Goal: Transaction & Acquisition: Purchase product/service

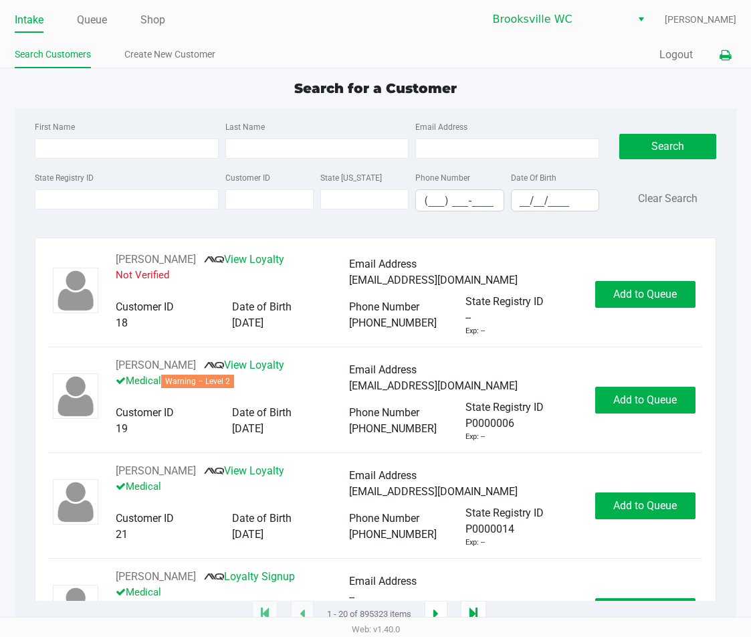
click at [716, 56] on button at bounding box center [726, 55] width 22 height 25
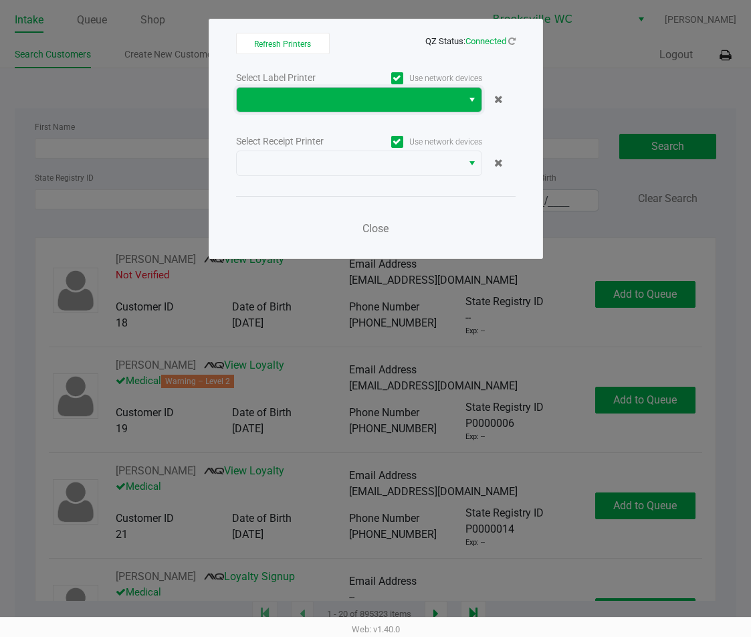
click at [419, 102] on span at bounding box center [349, 100] width 209 height 16
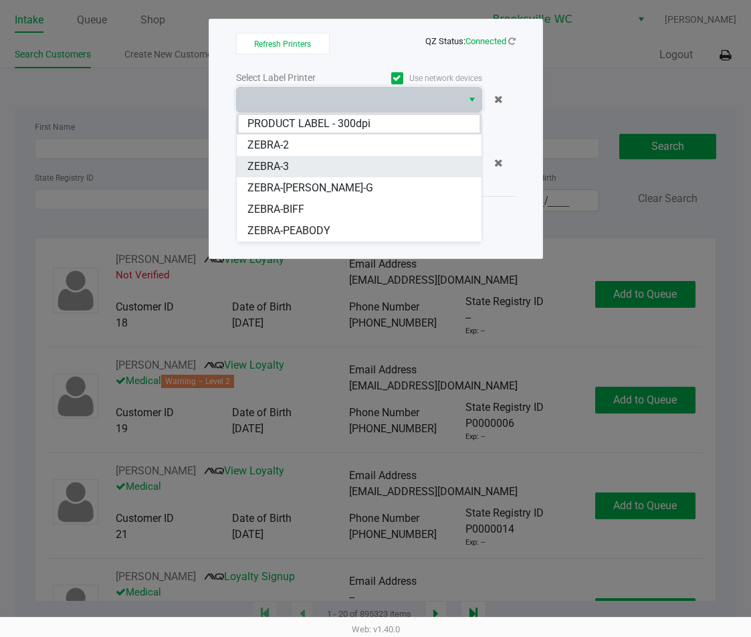
click at [287, 169] on span "ZEBRA-3" at bounding box center [268, 167] width 41 height 16
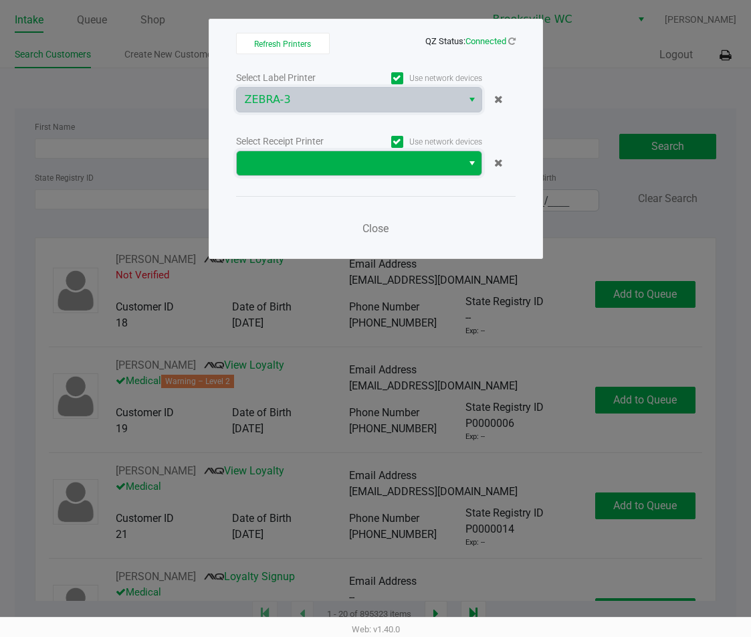
click at [318, 157] on span at bounding box center [349, 163] width 209 height 16
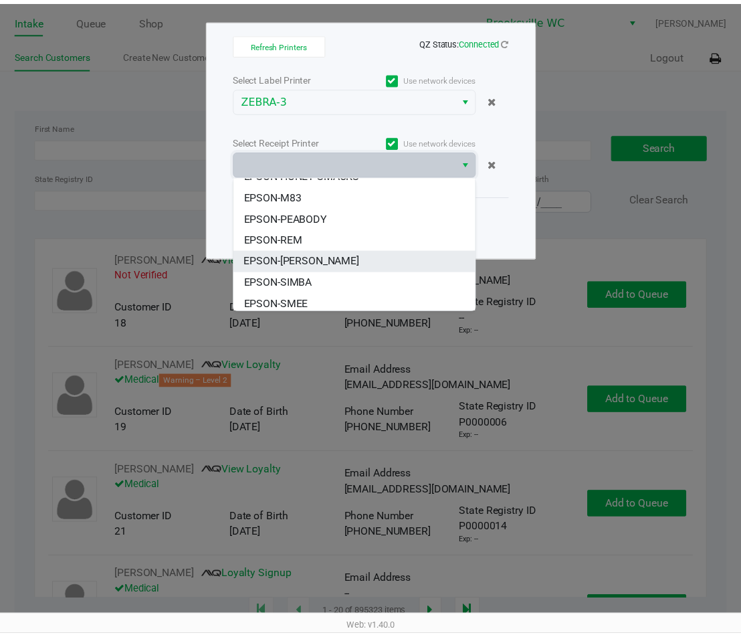
scroll to position [102, 0]
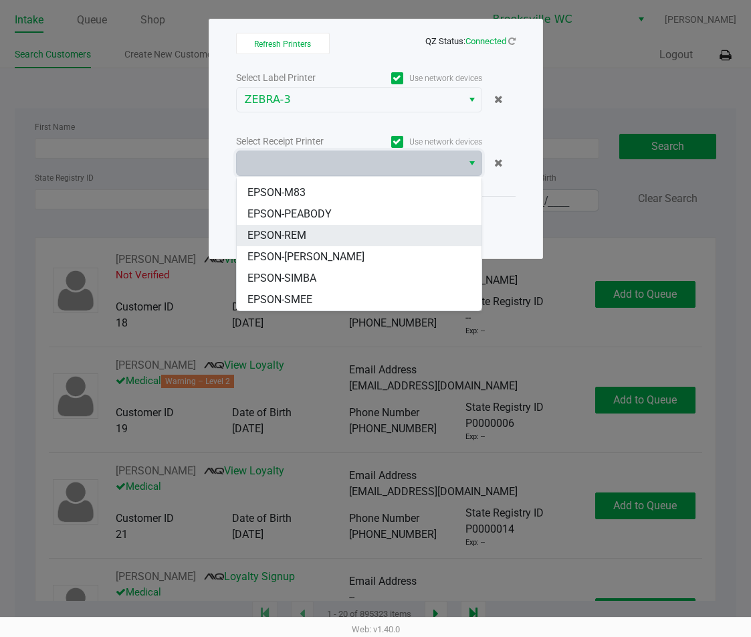
click at [318, 236] on li "EPSON-REM" at bounding box center [359, 235] width 245 height 21
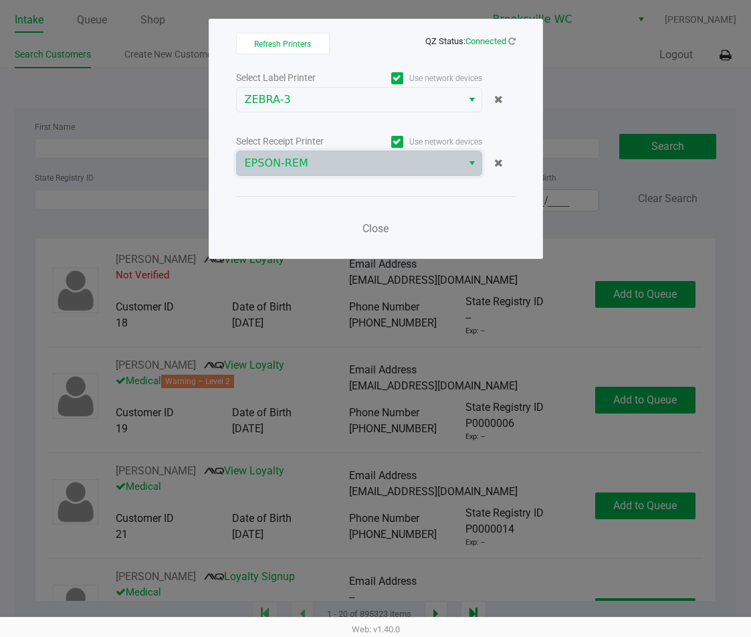
click at [132, 205] on ngb-modal-window "Refresh Printers QZ Status: Connected Select Label Printer Use network devices …" at bounding box center [375, 318] width 751 height 637
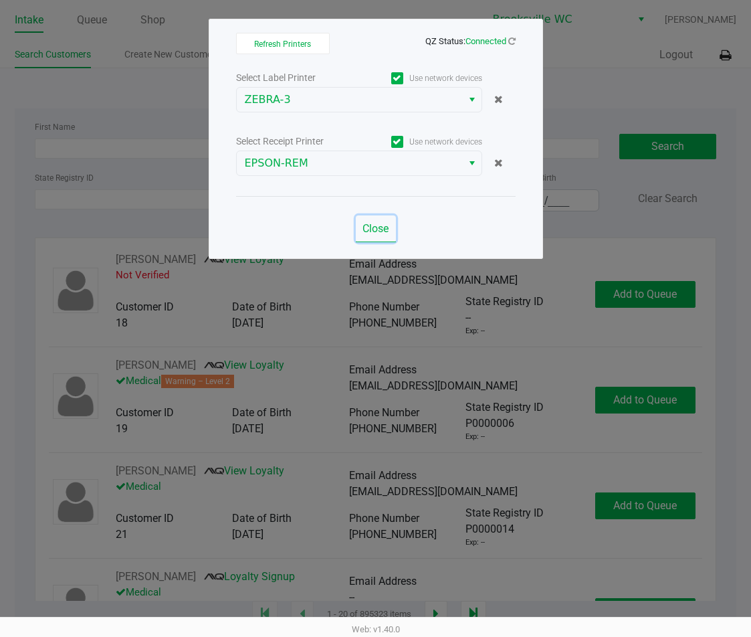
click at [384, 227] on span "Close" at bounding box center [376, 228] width 26 height 13
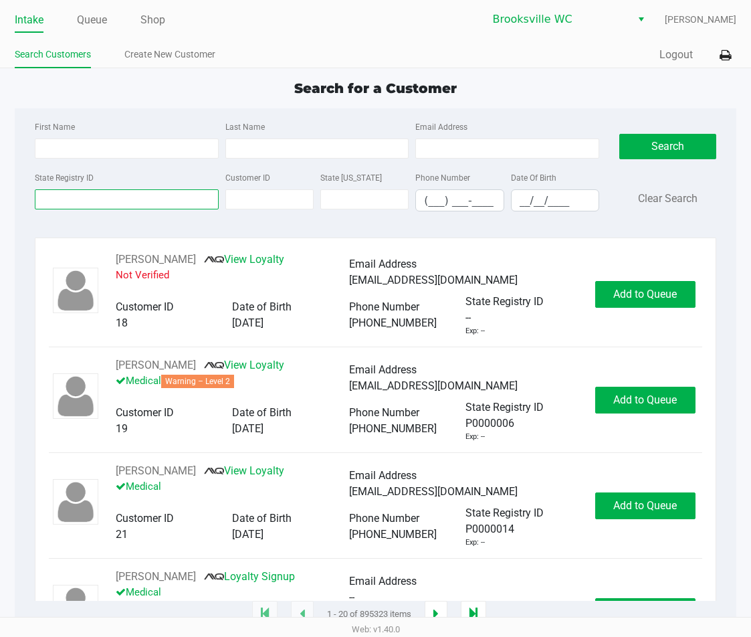
click at [159, 191] on input "State Registry ID" at bounding box center [126, 199] width 183 height 20
type input "P6XT7064"
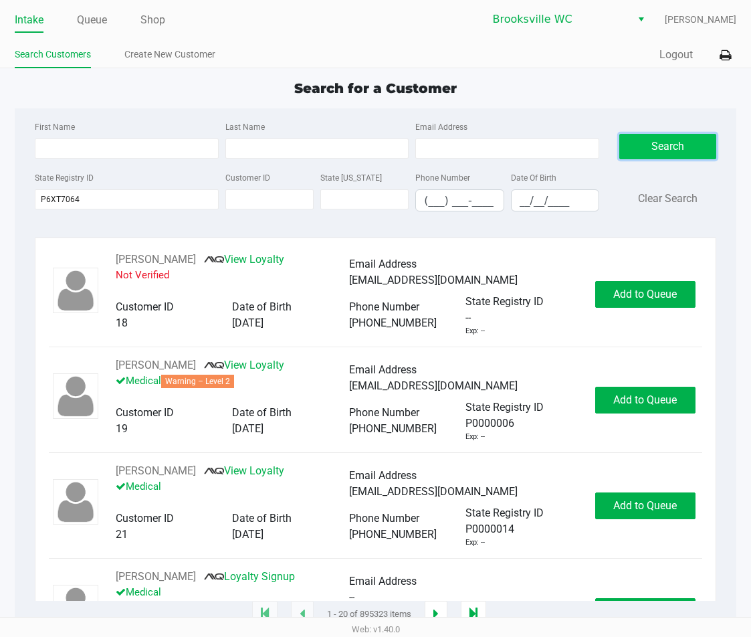
click at [670, 138] on button "Search" at bounding box center [668, 146] width 97 height 25
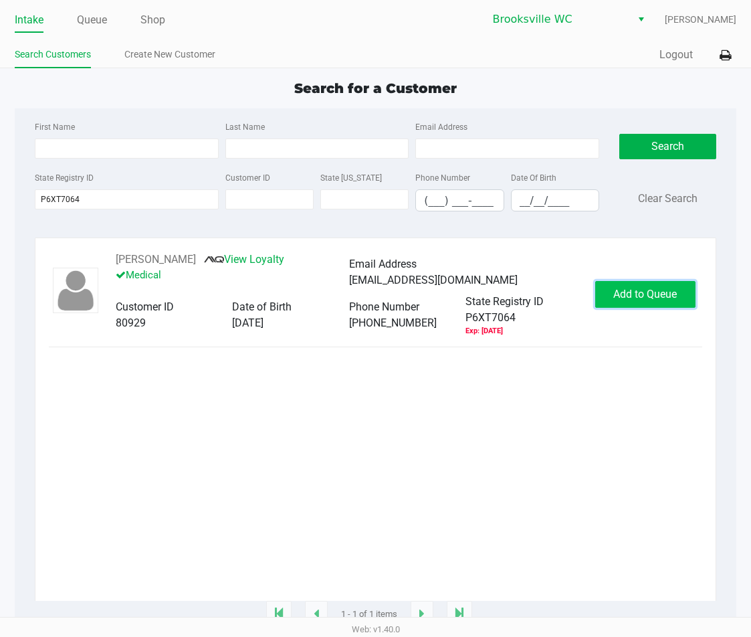
click at [662, 298] on span "Add to Queue" at bounding box center [646, 294] width 64 height 13
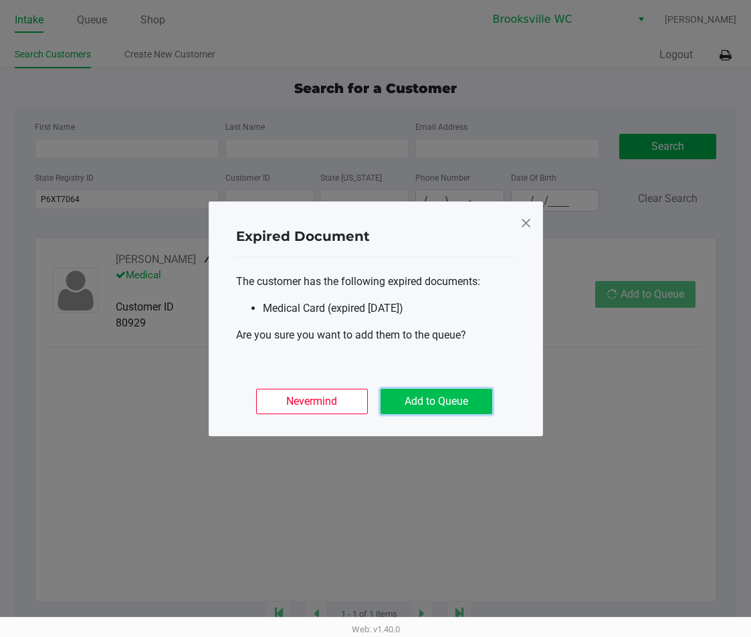
click at [447, 402] on button "Add to Queue" at bounding box center [437, 401] width 112 height 25
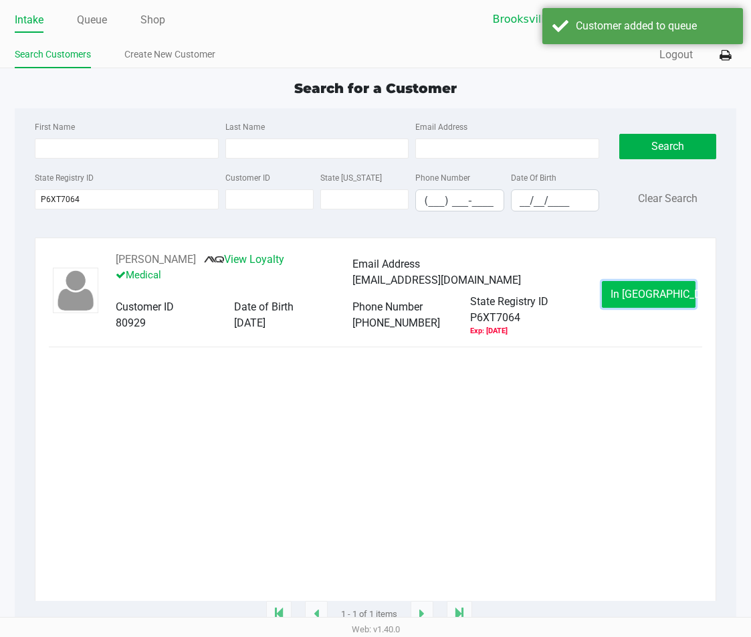
click at [614, 296] on button "In Queue" at bounding box center [649, 294] width 94 height 27
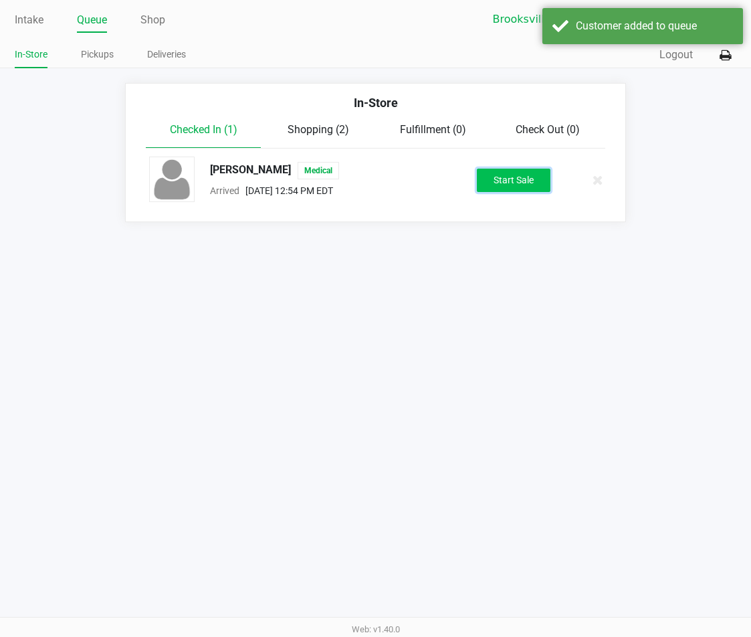
click at [517, 185] on button "Start Sale" at bounding box center [514, 180] width 74 height 23
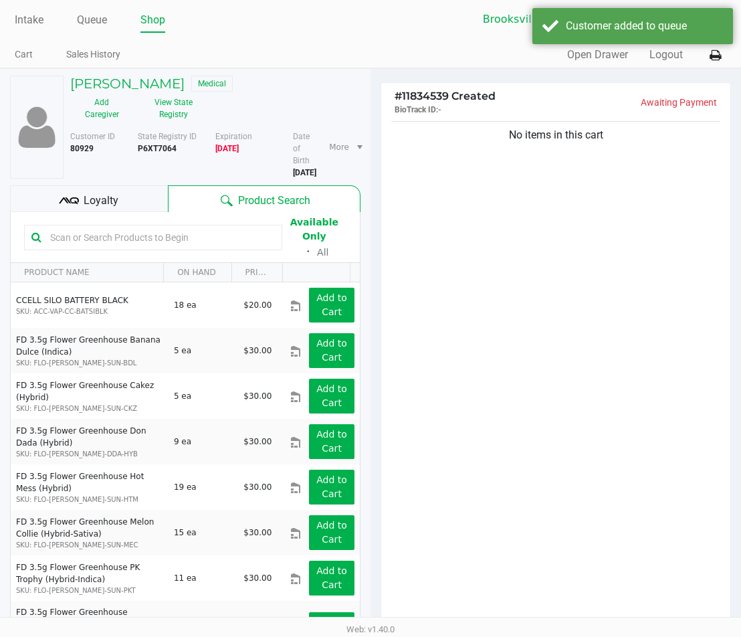
click at [236, 227] on input "text" at bounding box center [160, 237] width 230 height 20
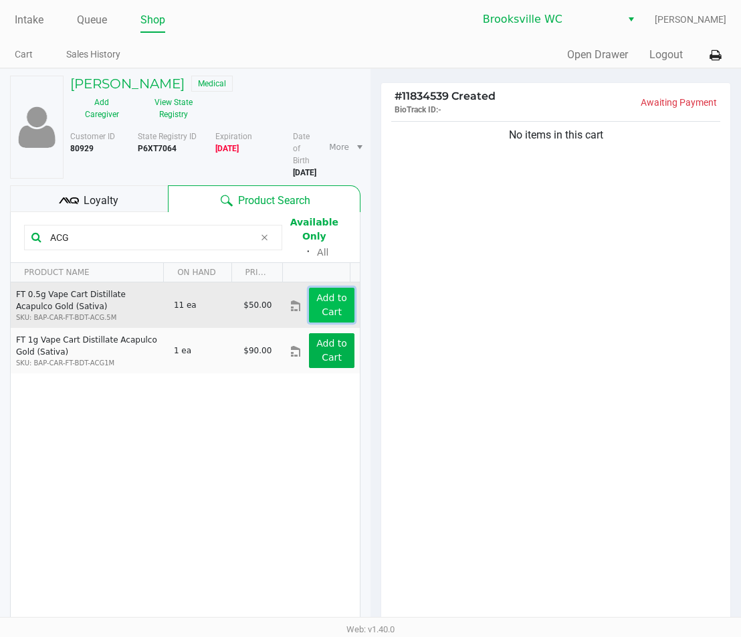
click at [332, 288] on button "Add to Cart" at bounding box center [331, 305] width 45 height 35
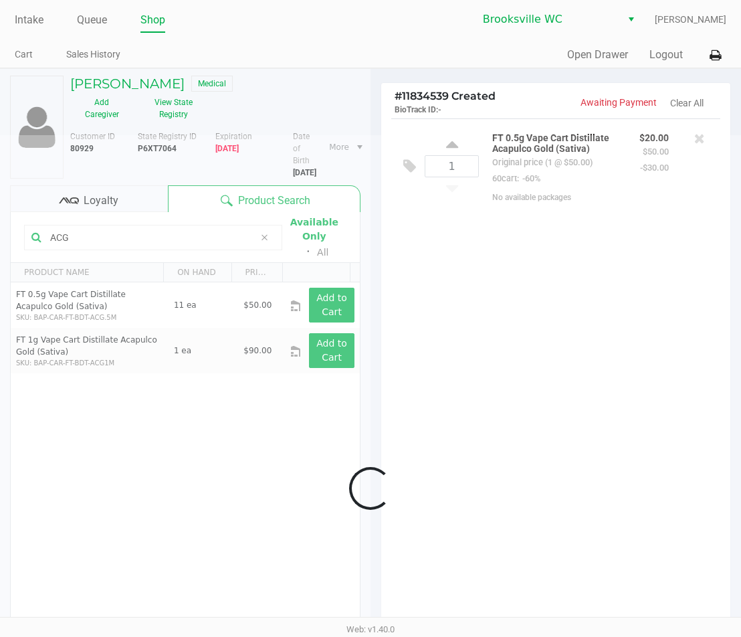
click at [116, 216] on div at bounding box center [370, 488] width 741 height 706
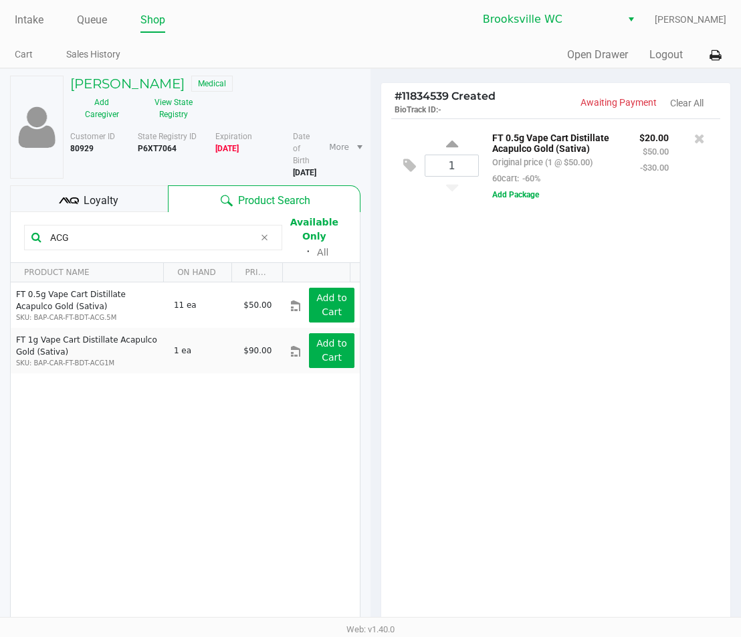
click at [116, 227] on input "ACG" at bounding box center [150, 237] width 210 height 20
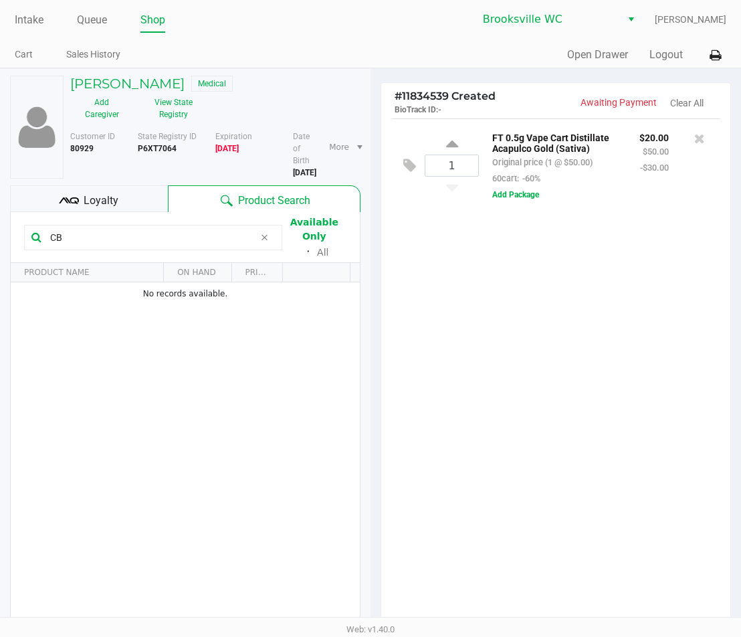
type input "C"
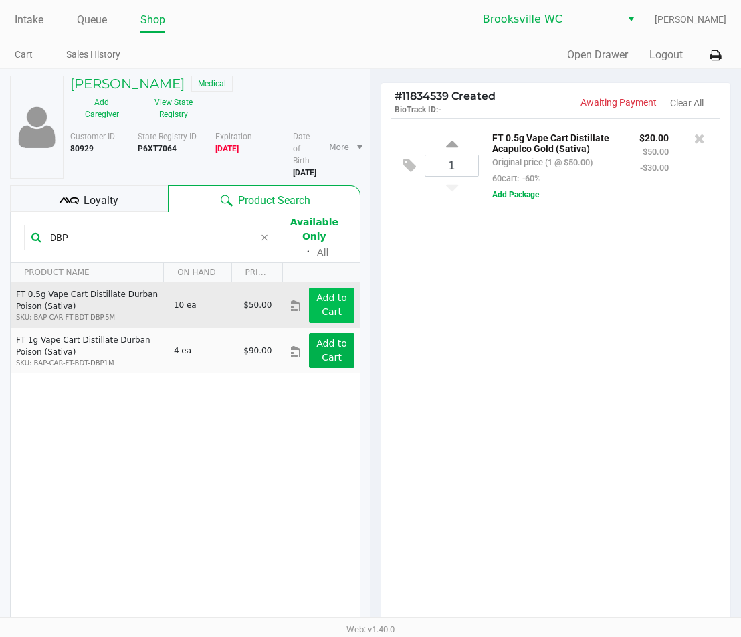
type input "DBP"
click at [316, 292] on app-button-loader "Add to Cart" at bounding box center [331, 304] width 31 height 25
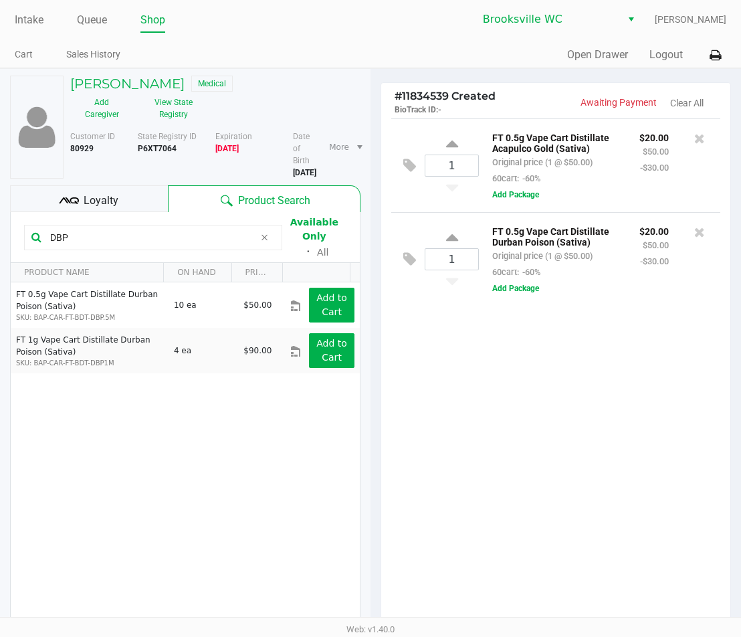
click at [266, 232] on icon at bounding box center [265, 237] width 8 height 11
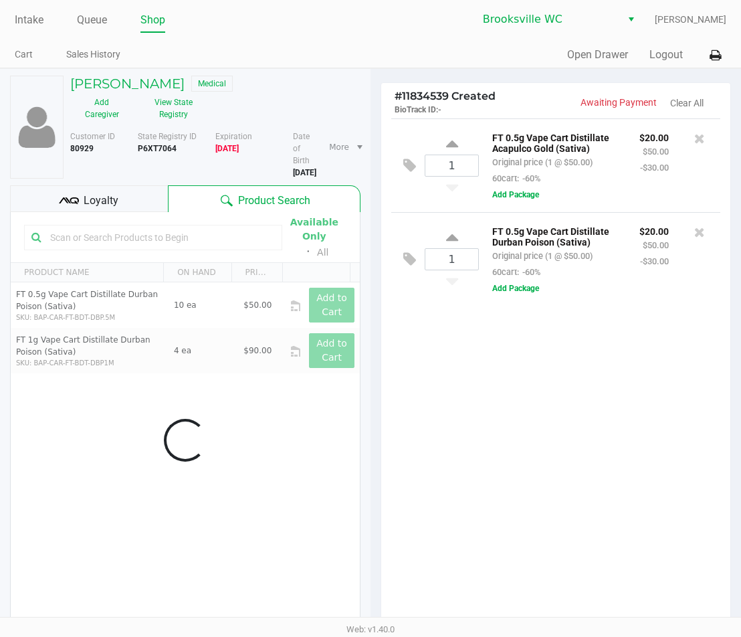
click at [214, 217] on div "Data table" at bounding box center [185, 440] width 349 height 456
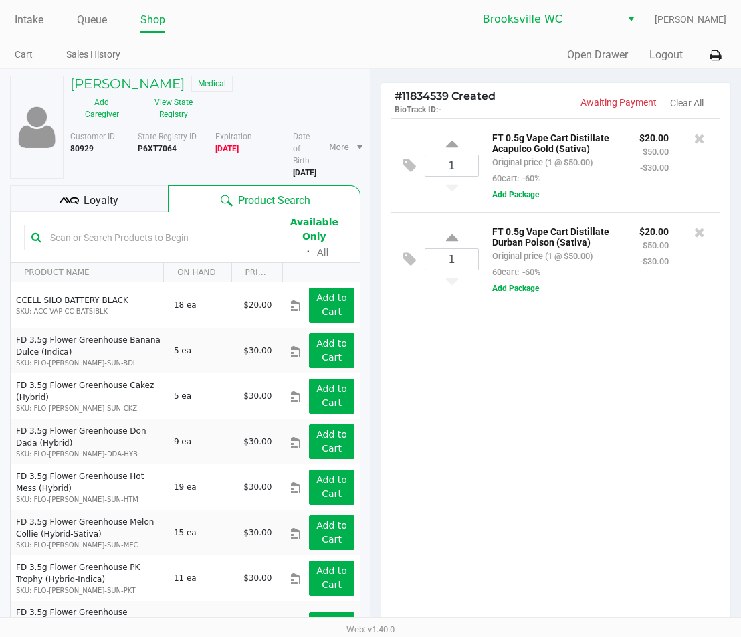
click at [213, 227] on input "text" at bounding box center [160, 237] width 230 height 20
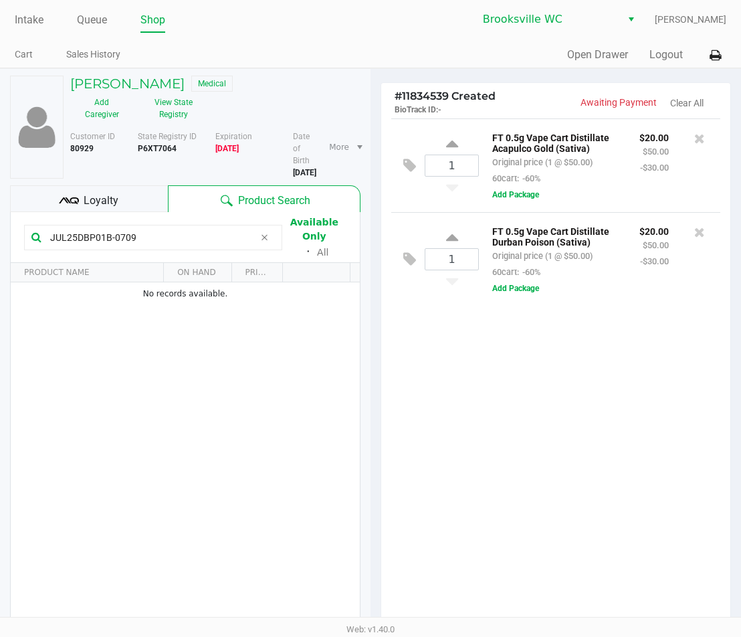
click at [250, 227] on input "JUL25DBP01B-0709" at bounding box center [150, 237] width 210 height 20
type input "JUL25DBP01B-0709"
click at [271, 229] on span at bounding box center [265, 237] width 20 height 16
click at [542, 328] on div "1 FT 0.5g Vape Cart Distillate Acapulco Gold (Sativa) Original price (1 @ $50.0…" at bounding box center [555, 372] width 349 height 508
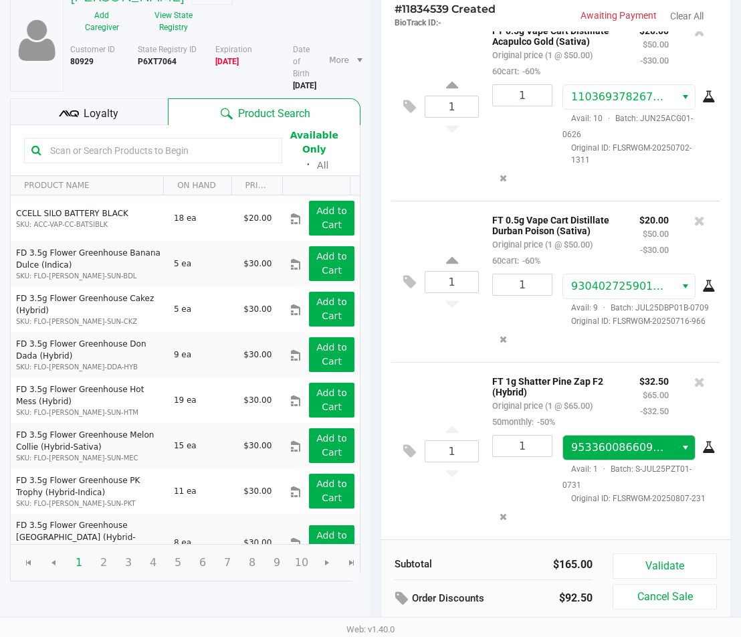
scroll to position [137, 0]
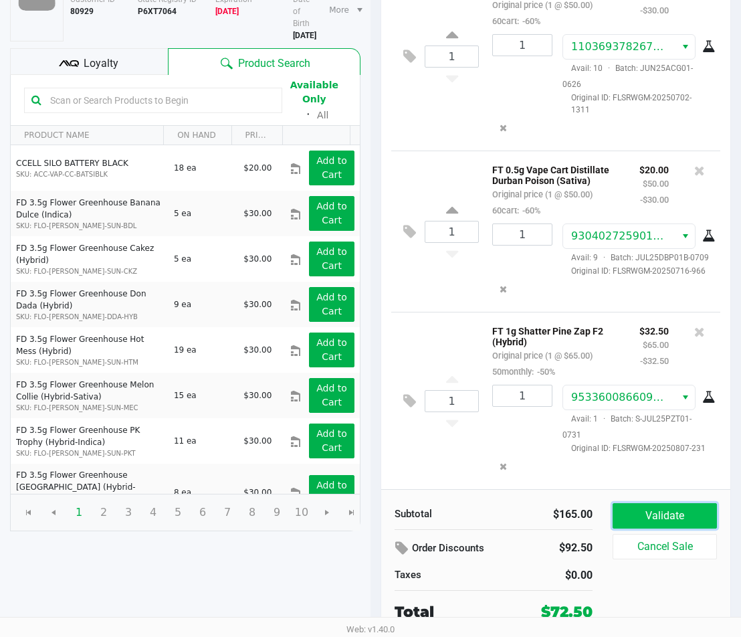
click at [678, 516] on button "Validate" at bounding box center [665, 515] width 104 height 25
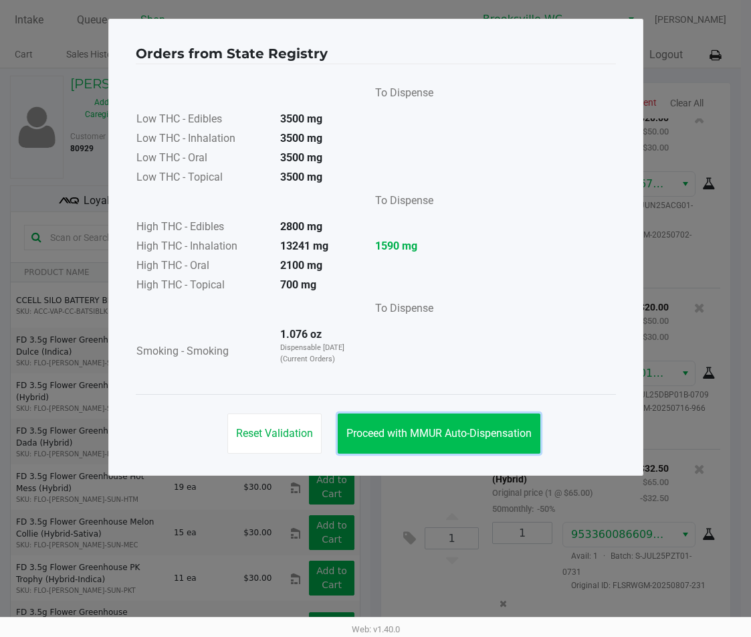
click at [469, 422] on button "Proceed with MMUR Auto-Dispensation" at bounding box center [439, 433] width 203 height 40
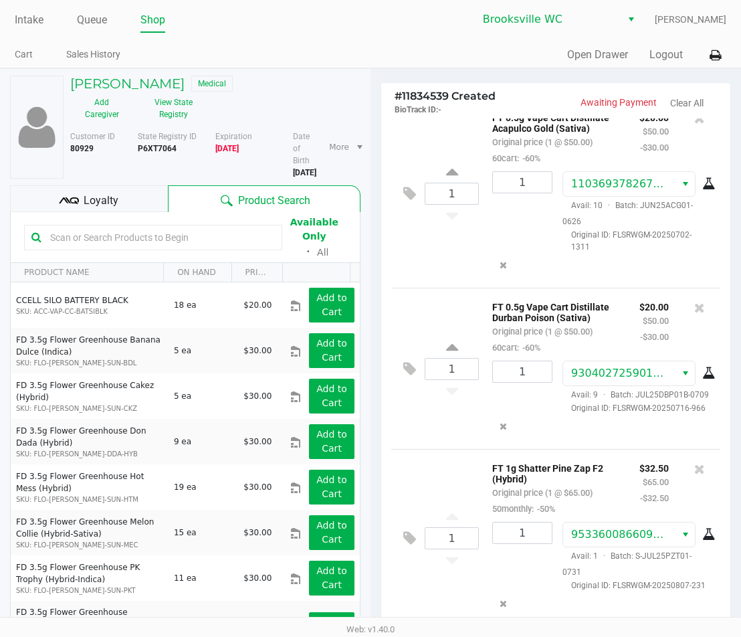
click at [146, 185] on div "Loyalty" at bounding box center [89, 198] width 158 height 27
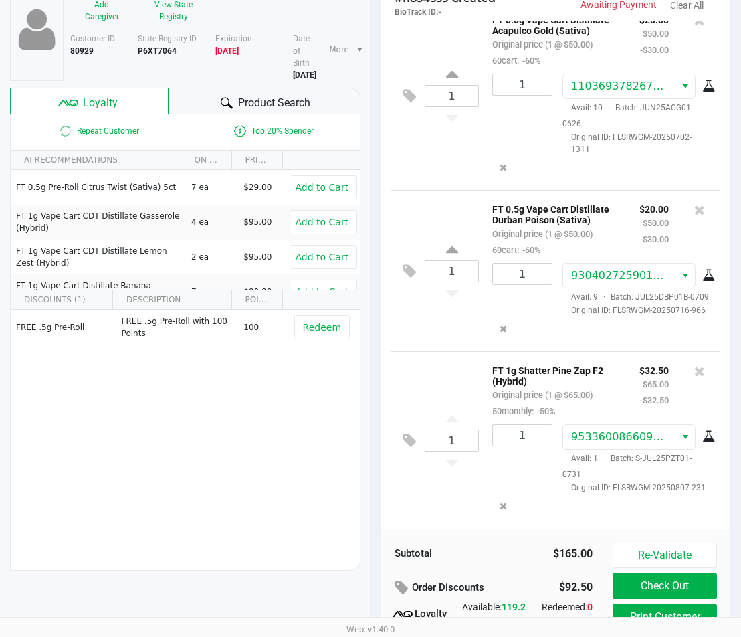
scroll to position [165, 0]
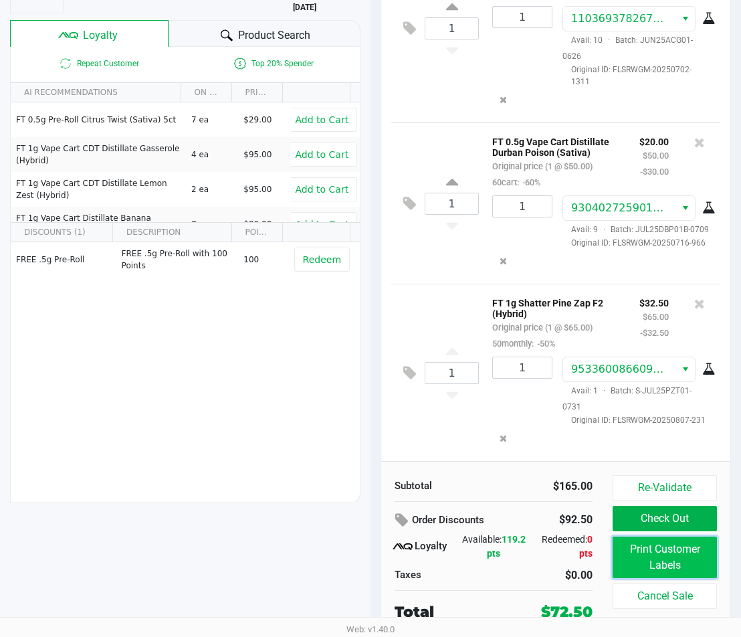
click at [648, 562] on button "Print Customer Labels" at bounding box center [665, 557] width 104 height 41
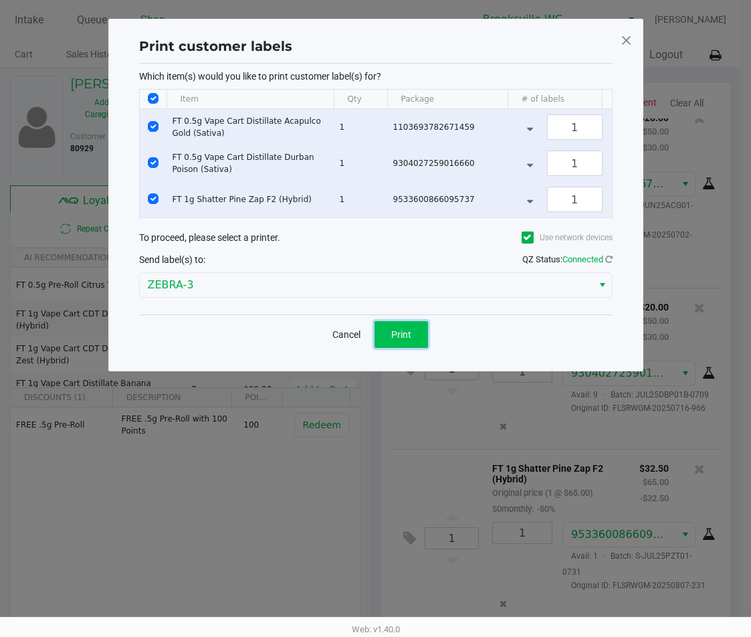
click at [397, 340] on span "Print" at bounding box center [401, 334] width 20 height 11
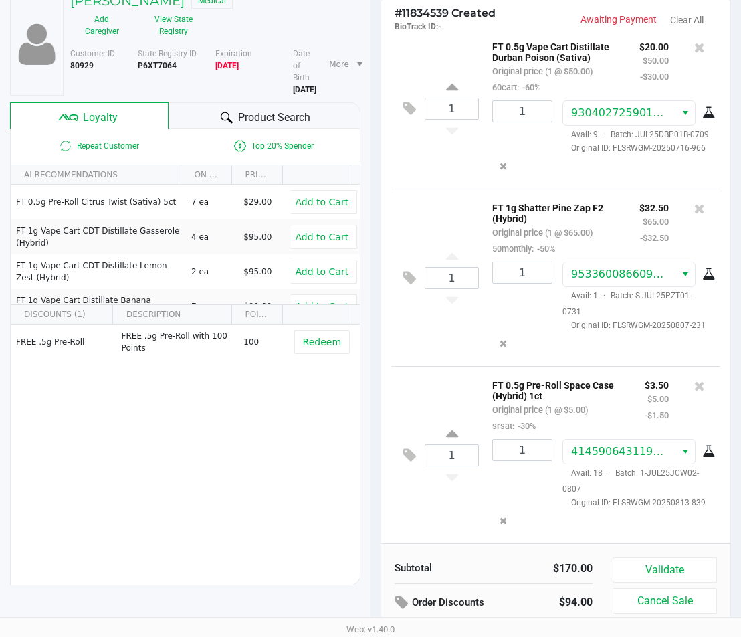
scroll to position [165, 0]
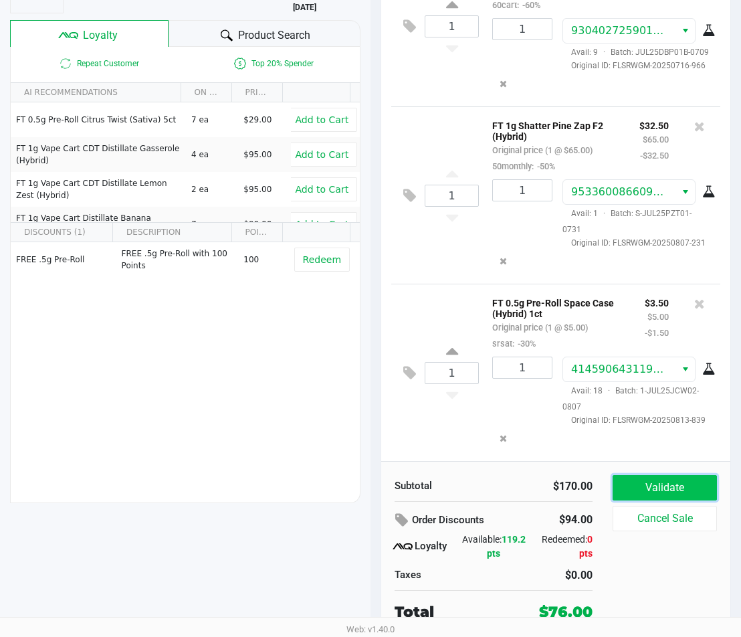
click at [657, 492] on button "Validate" at bounding box center [665, 487] width 104 height 25
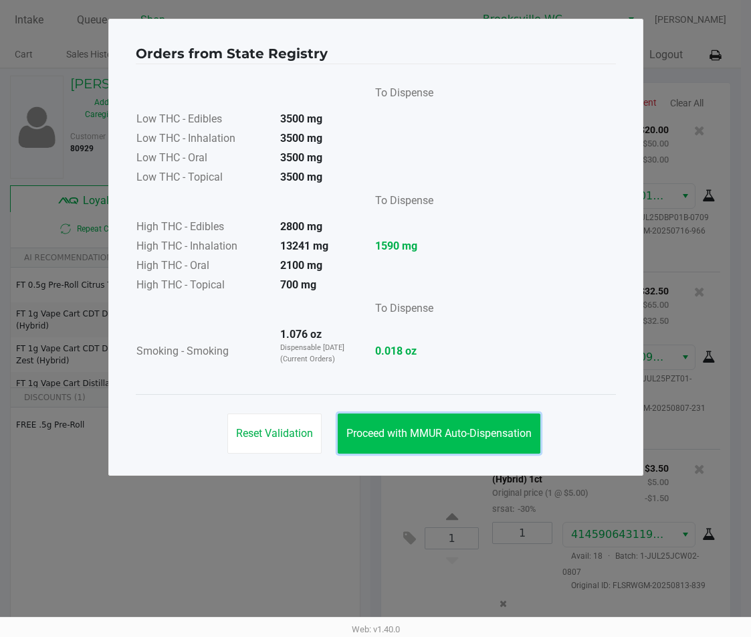
drag, startPoint x: 486, startPoint y: 413, endPoint x: 502, endPoint y: 444, distance: 34.1
click at [486, 414] on button "Proceed with MMUR Auto-Dispensation" at bounding box center [439, 433] width 203 height 40
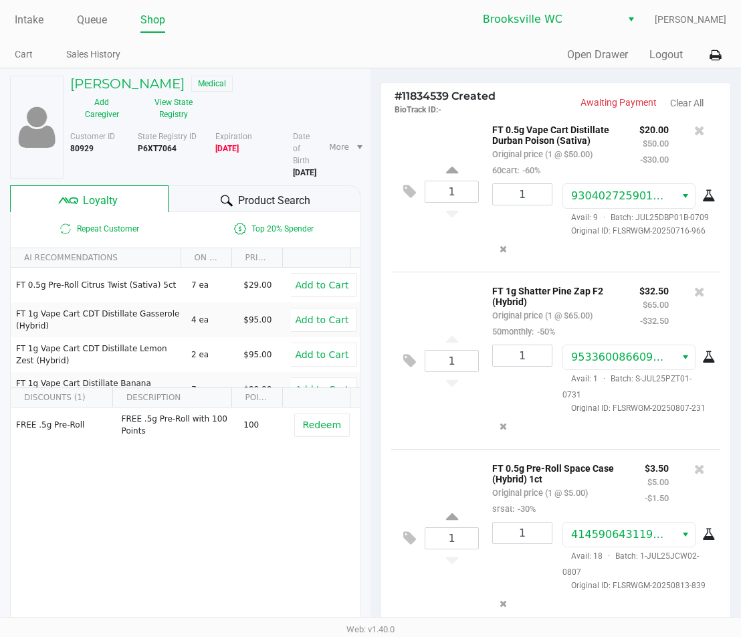
click at [212, 185] on div "Product Search" at bounding box center [265, 198] width 193 height 27
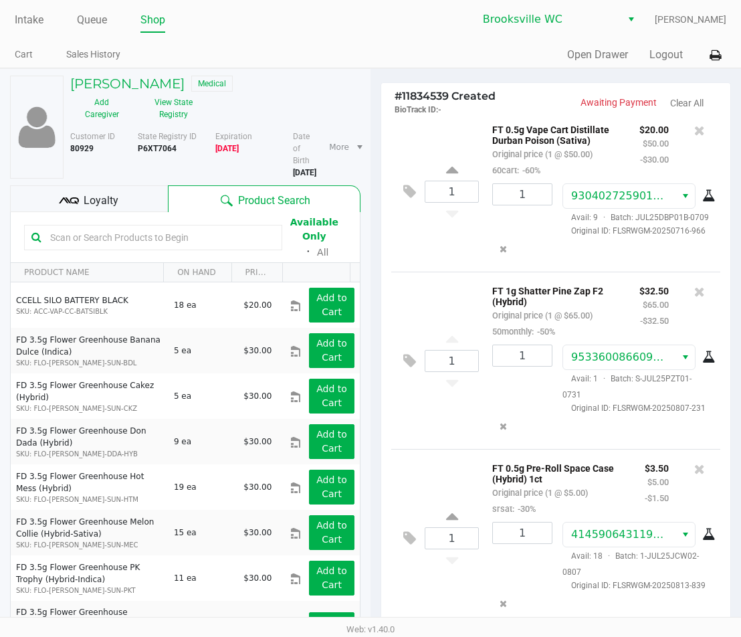
click at [126, 185] on div "Loyalty" at bounding box center [89, 198] width 158 height 27
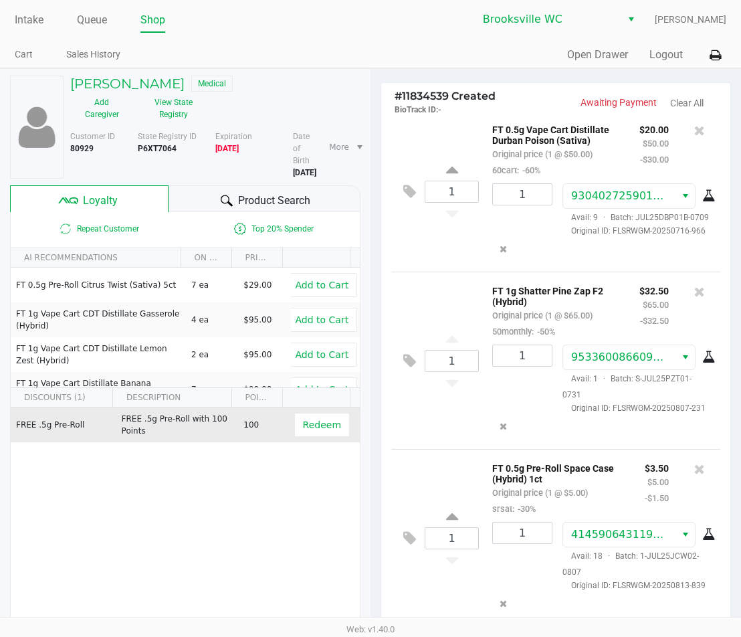
click at [309, 407] on td "Redeem" at bounding box center [325, 424] width 70 height 35
click at [307, 413] on button "Redeem" at bounding box center [322, 425] width 56 height 24
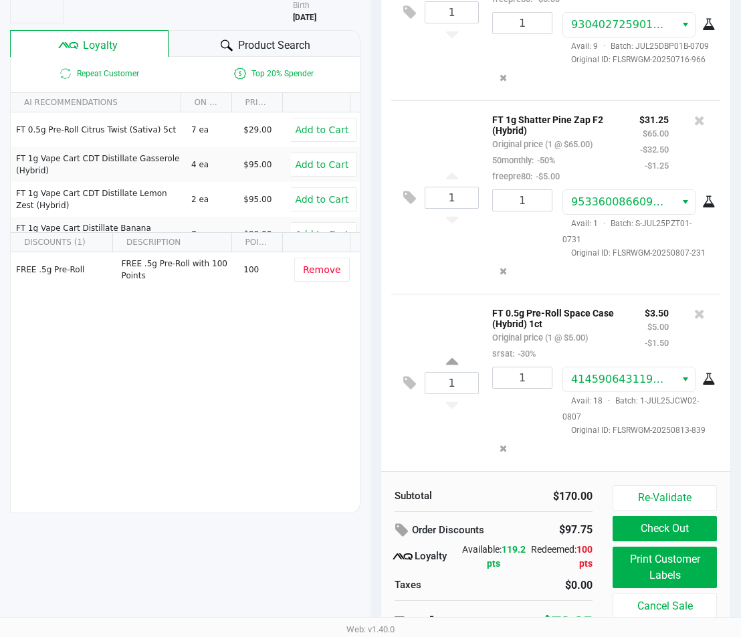
scroll to position [165, 0]
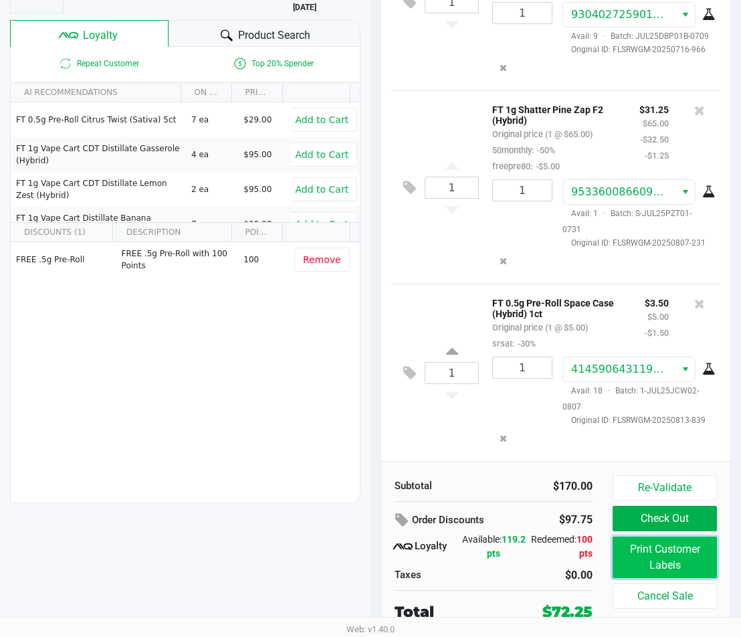
click at [662, 567] on button "Print Customer Labels" at bounding box center [665, 557] width 104 height 41
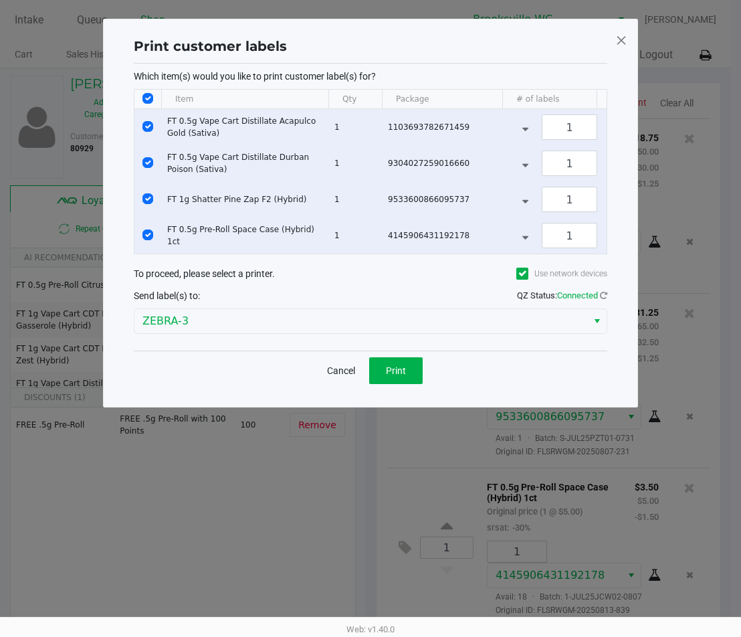
scroll to position [0, 0]
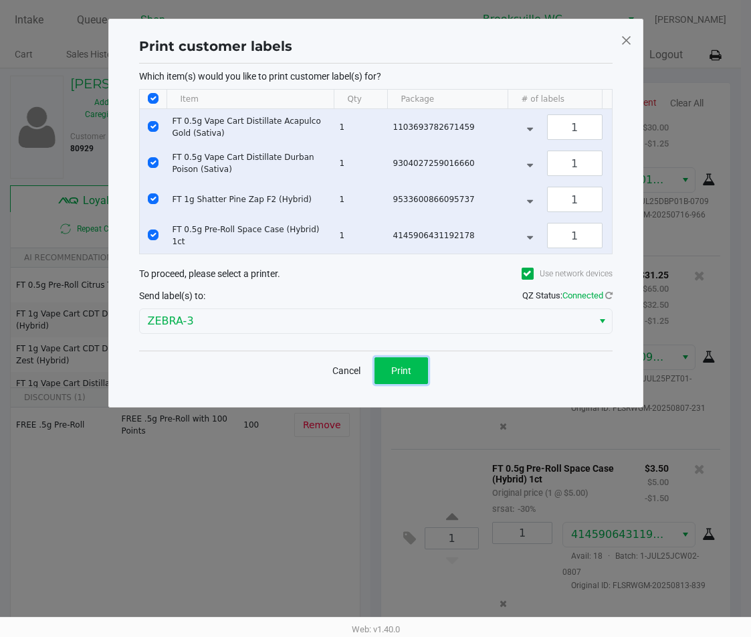
click at [394, 376] on span "Print" at bounding box center [401, 370] width 20 height 11
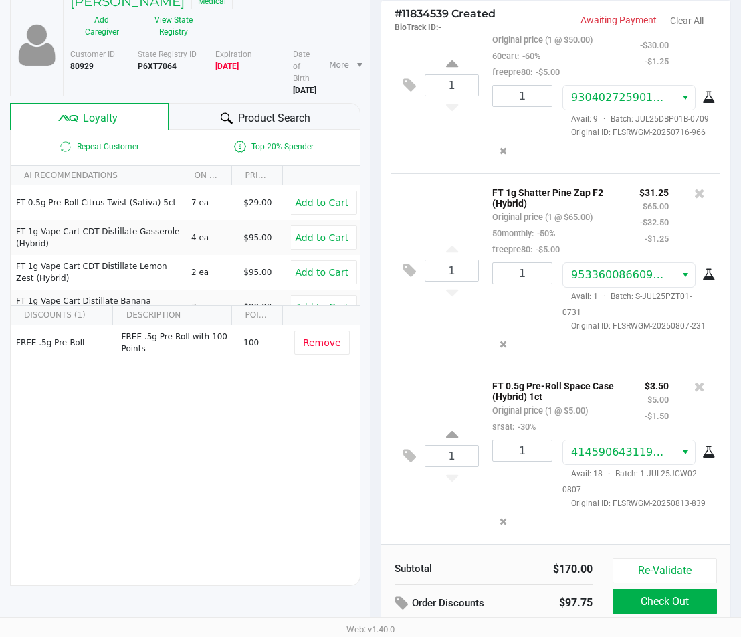
scroll to position [165, 0]
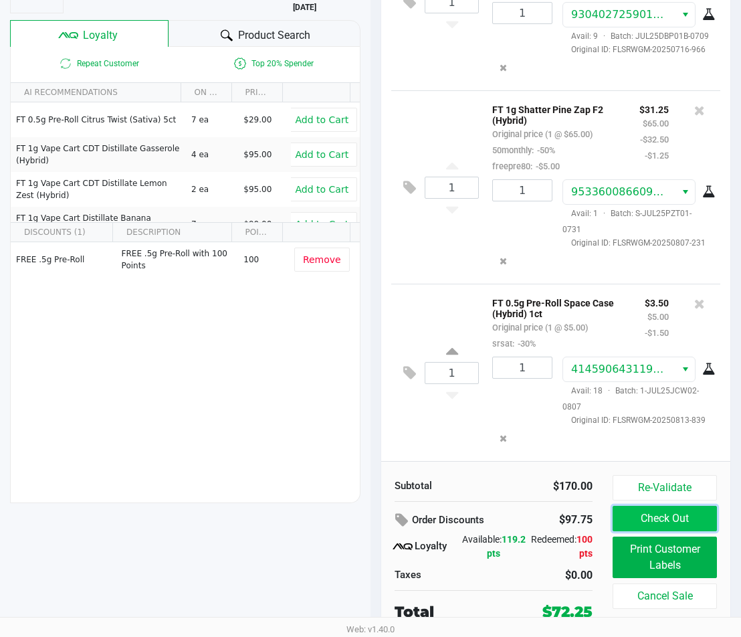
click at [688, 531] on button "Check Out" at bounding box center [665, 518] width 104 height 25
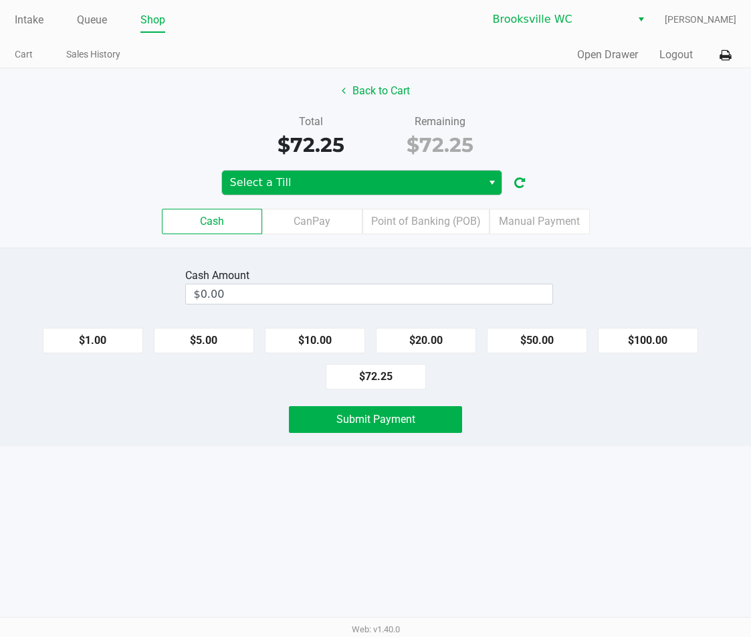
click at [484, 177] on button "Select" at bounding box center [491, 183] width 19 height 24
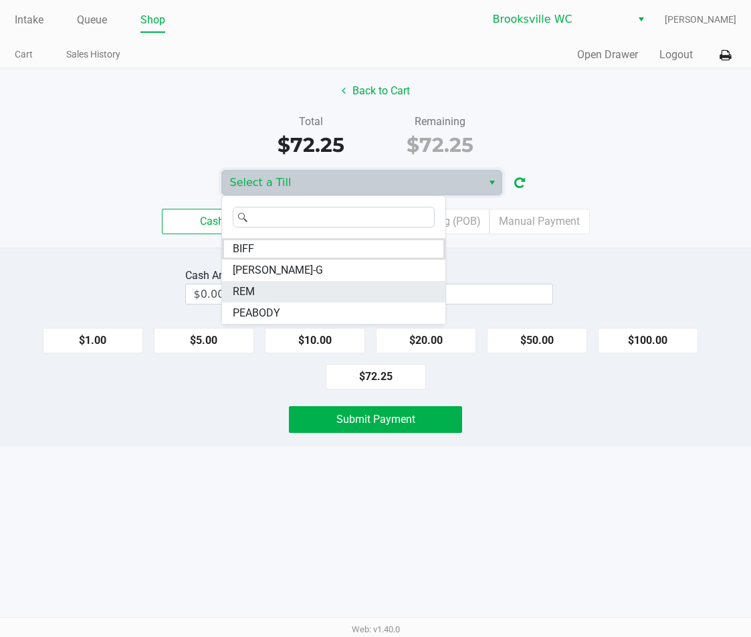
click at [272, 294] on li "REM" at bounding box center [333, 291] width 223 height 21
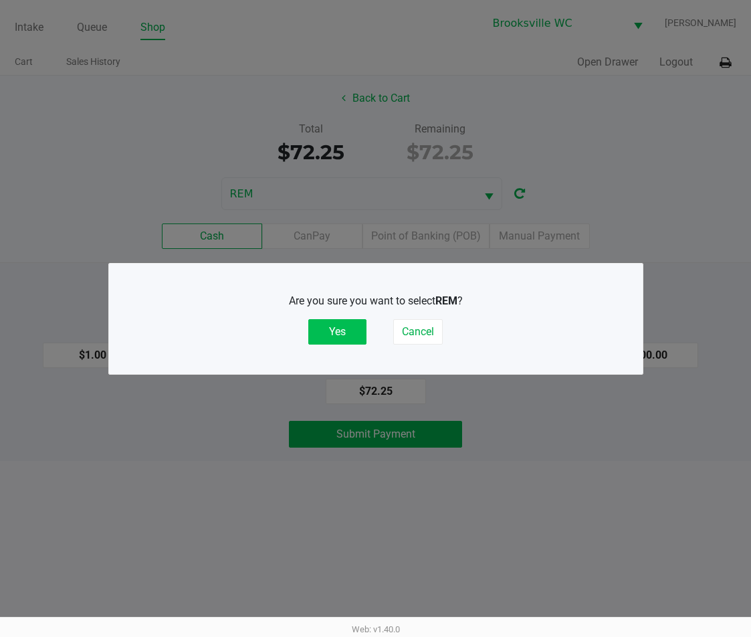
click at [349, 331] on button "Yes" at bounding box center [337, 331] width 58 height 25
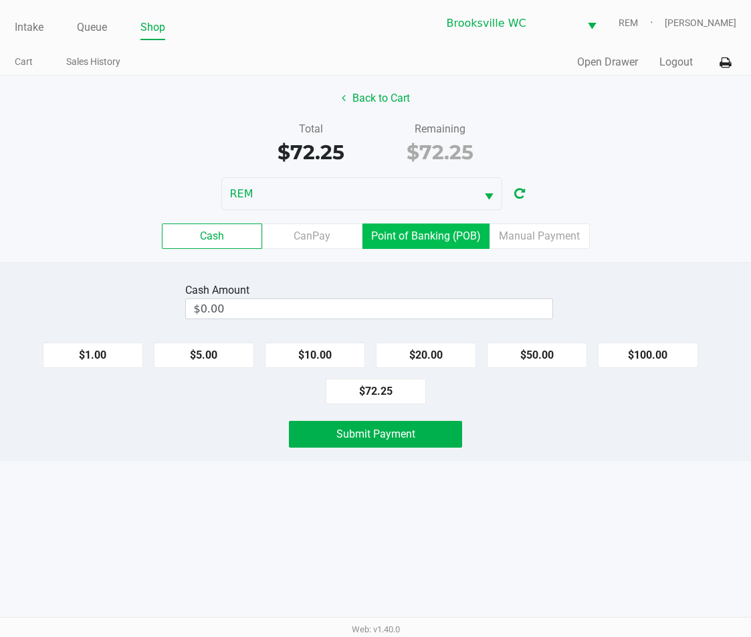
click at [419, 242] on label "Point of Banking (POB)" at bounding box center [426, 235] width 127 height 25
click at [0, 0] on 7 "Point of Banking (POB)" at bounding box center [0, 0] width 0 height 0
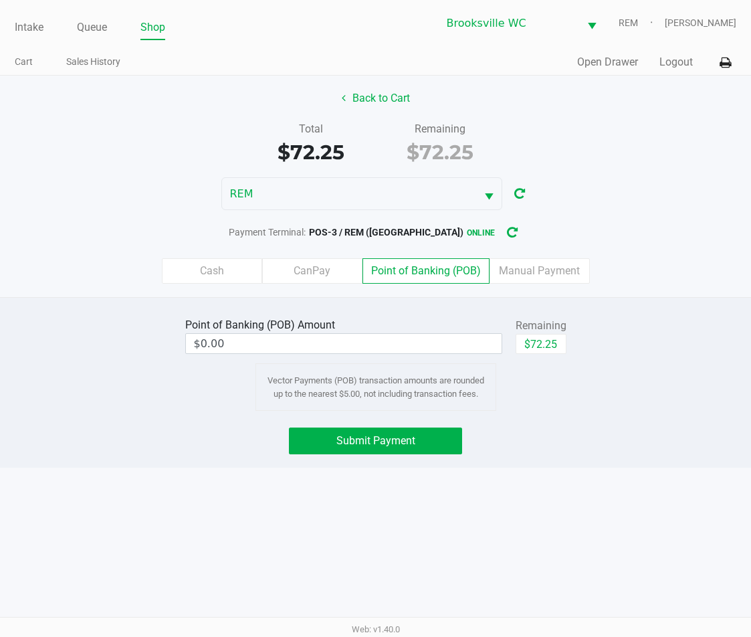
click at [553, 355] on div "$72.25" at bounding box center [541, 349] width 51 height 30
click at [554, 343] on button "$72.25" at bounding box center [541, 344] width 51 height 20
type input "$72.25"
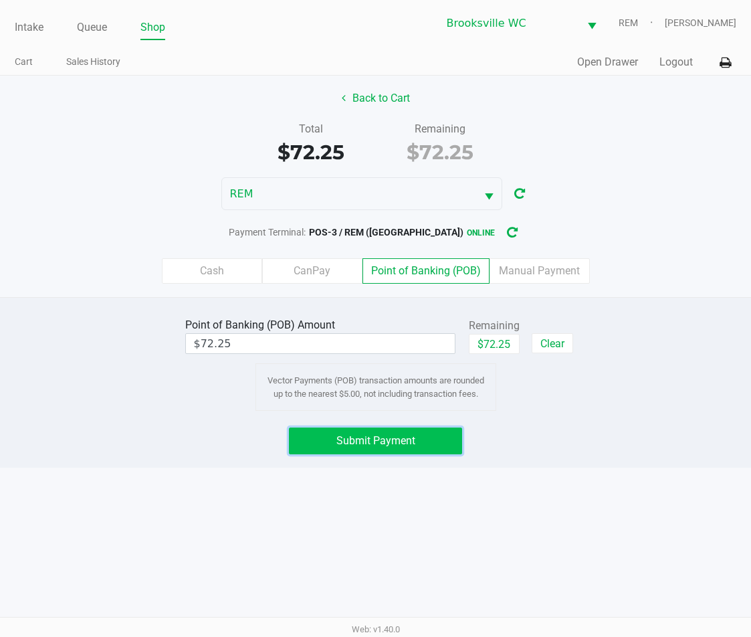
click at [369, 451] on button "Submit Payment" at bounding box center [375, 441] width 173 height 27
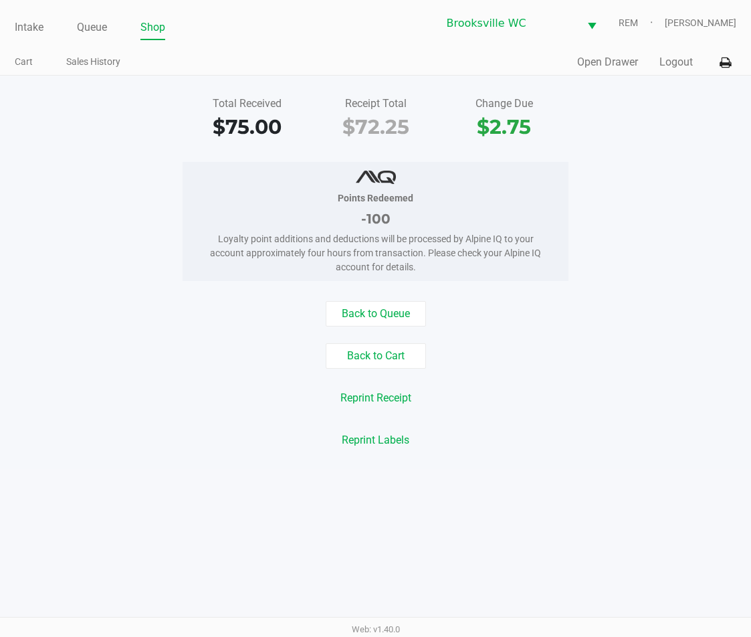
click at [0, 19] on div "Intake Queue Shop Brooksville WC REM Daniel Lyttle Cart Sales History Quick Sal…" at bounding box center [375, 38] width 751 height 76
click at [29, 23] on link "Intake" at bounding box center [29, 27] width 29 height 19
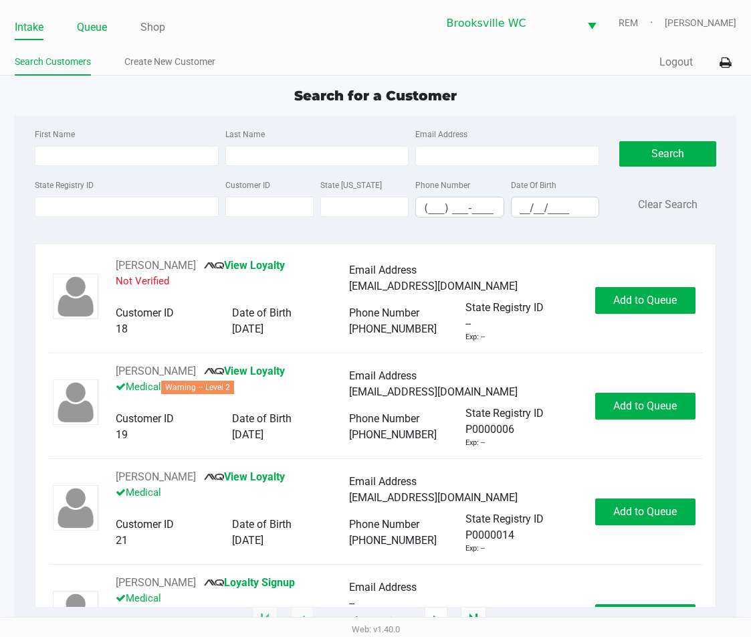
click at [92, 25] on link "Queue" at bounding box center [92, 27] width 30 height 19
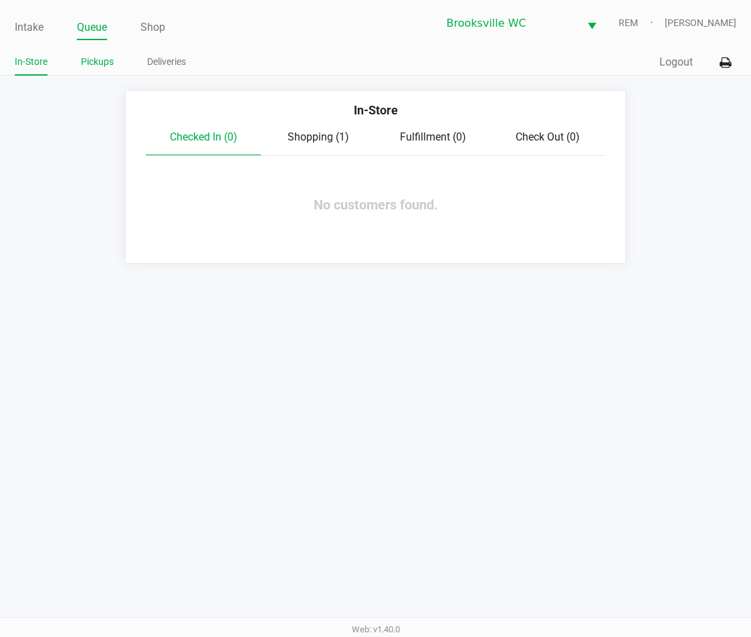
click at [102, 64] on link "Pickups" at bounding box center [97, 62] width 33 height 17
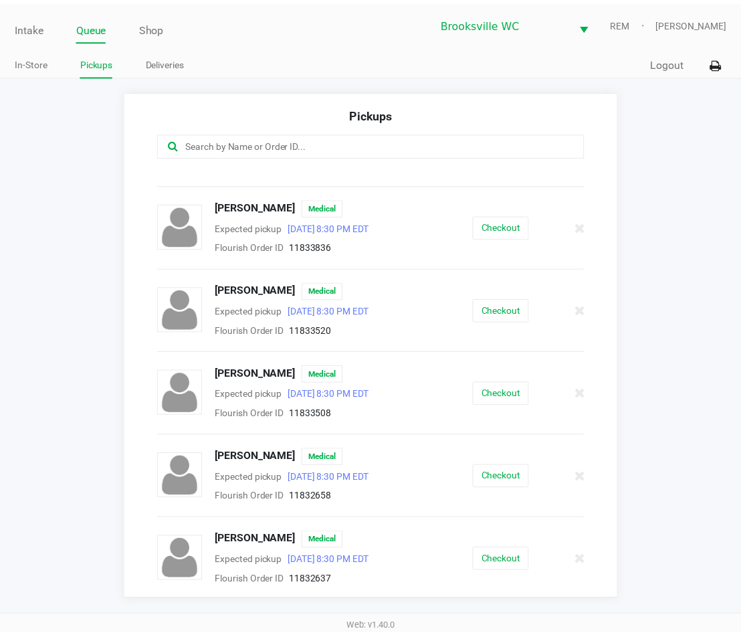
scroll to position [813, 0]
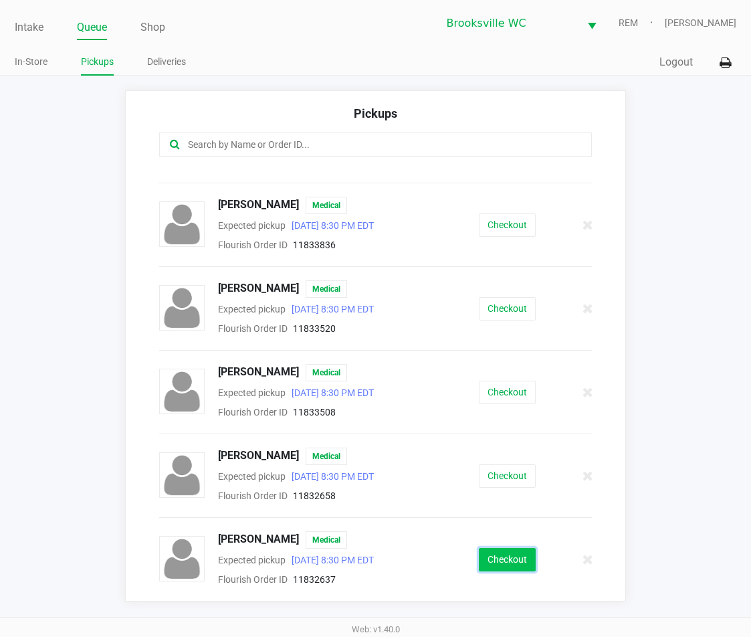
click at [499, 555] on button "Checkout" at bounding box center [507, 559] width 57 height 23
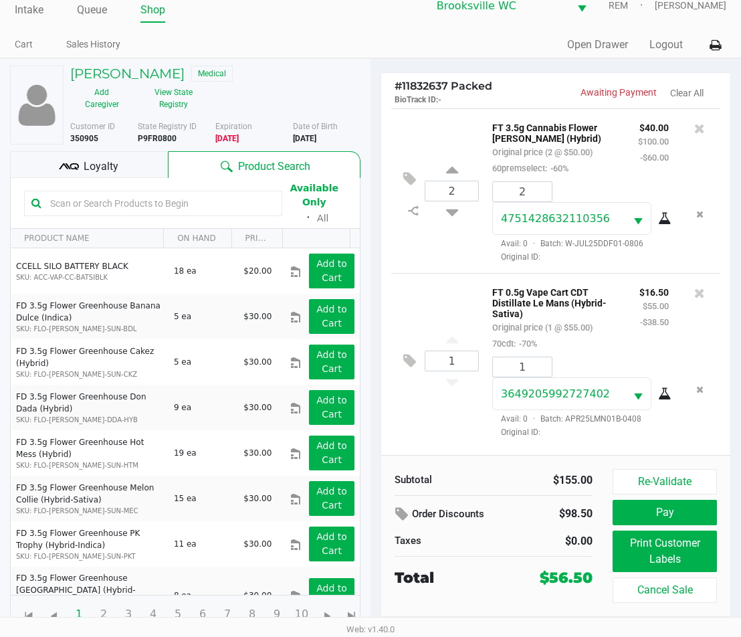
scroll to position [21, 0]
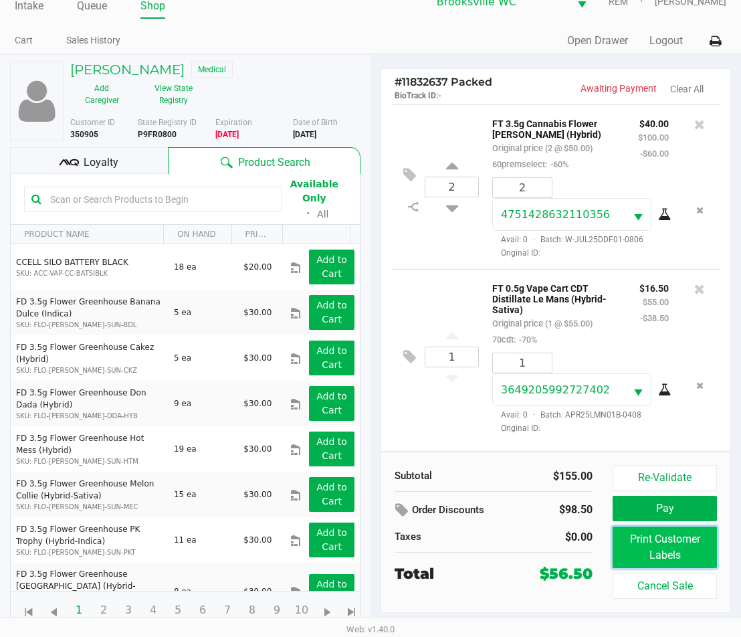
click at [672, 541] on button "Print Customer Labels" at bounding box center [665, 547] width 104 height 41
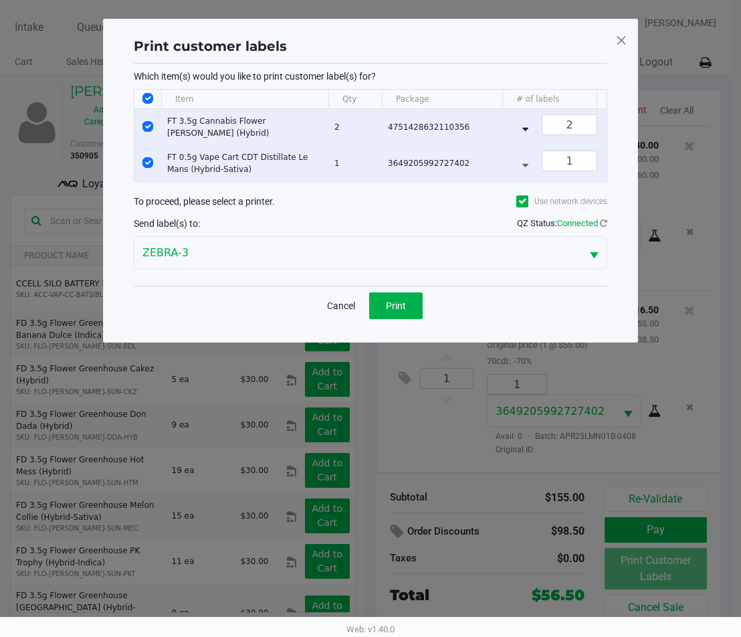
scroll to position [0, 0]
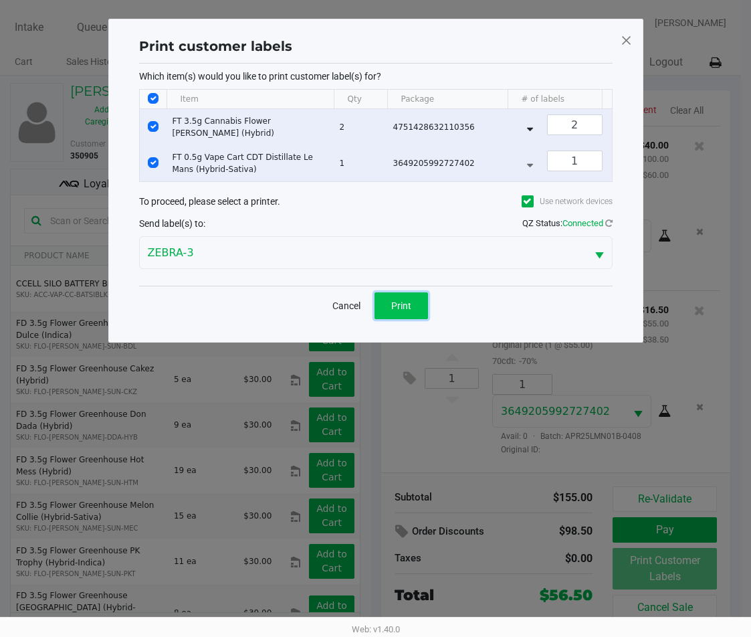
click at [415, 319] on button "Print" at bounding box center [402, 305] width 54 height 27
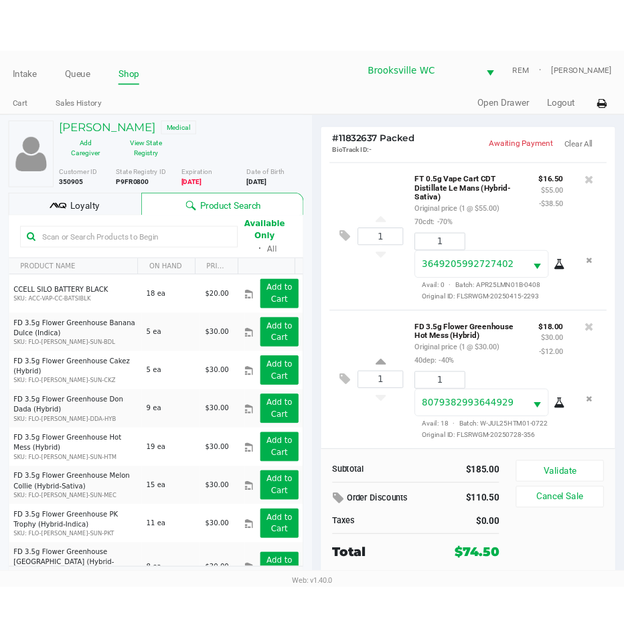
scroll to position [259, 0]
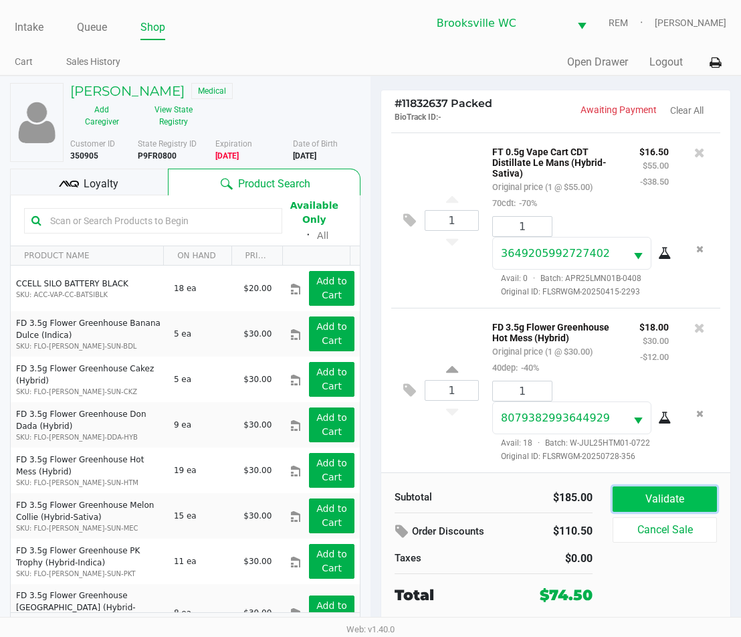
click at [649, 505] on button "Validate" at bounding box center [665, 498] width 104 height 25
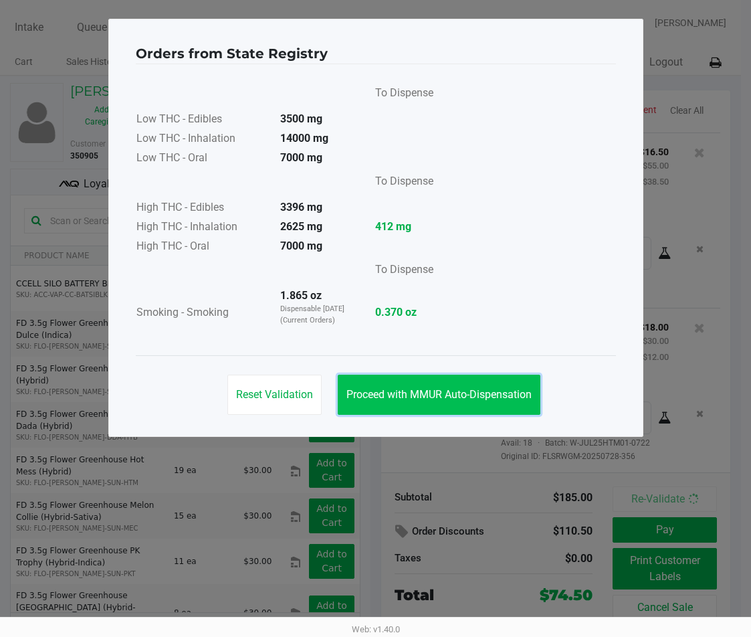
click at [468, 386] on button "Proceed with MMUR Auto-Dispensation" at bounding box center [439, 395] width 203 height 40
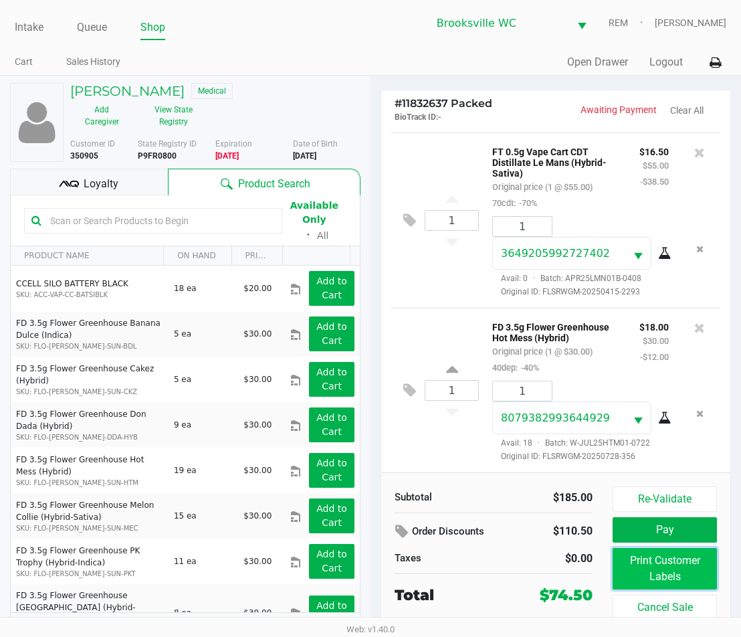
click at [650, 565] on button "Print Customer Labels" at bounding box center [665, 568] width 104 height 41
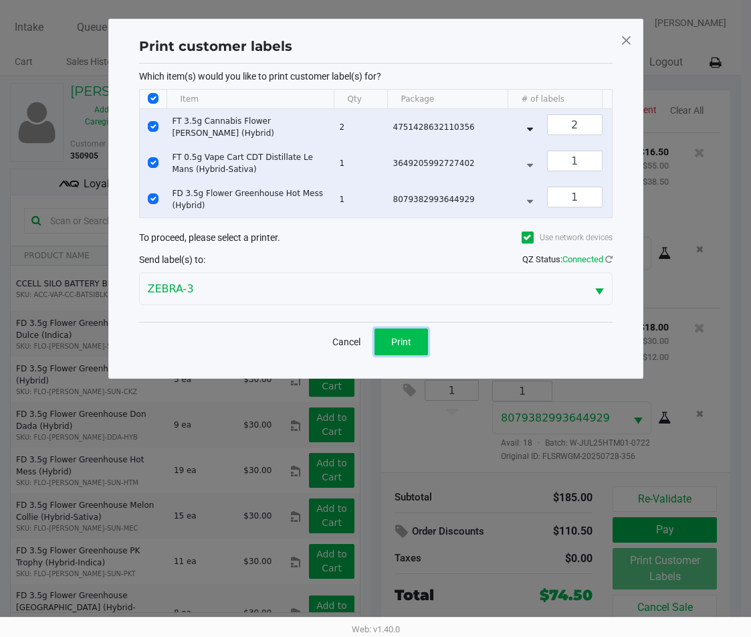
click at [402, 347] on span "Print" at bounding box center [401, 342] width 20 height 11
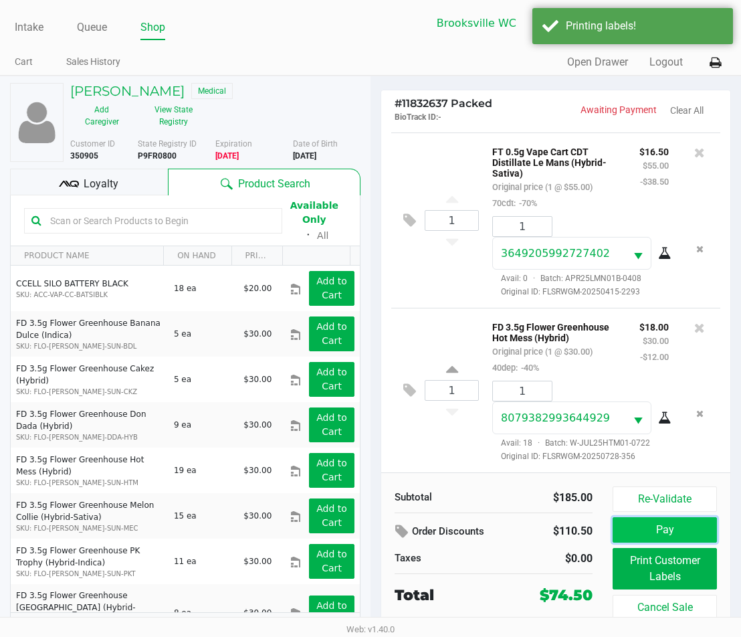
click at [686, 531] on button "Pay" at bounding box center [665, 529] width 104 height 25
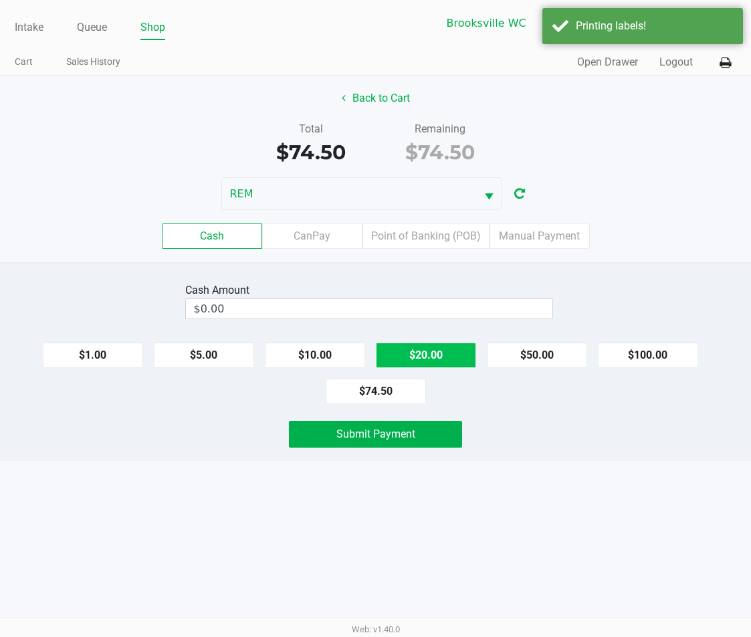
click at [402, 351] on button "$20.00" at bounding box center [426, 355] width 100 height 25
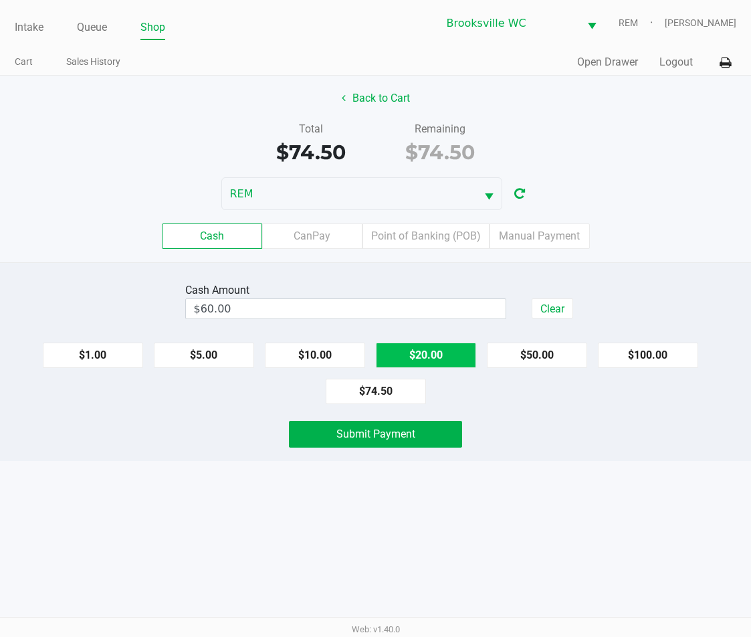
click at [402, 351] on button "$20.00" at bounding box center [426, 355] width 100 height 25
type input "$80.00"
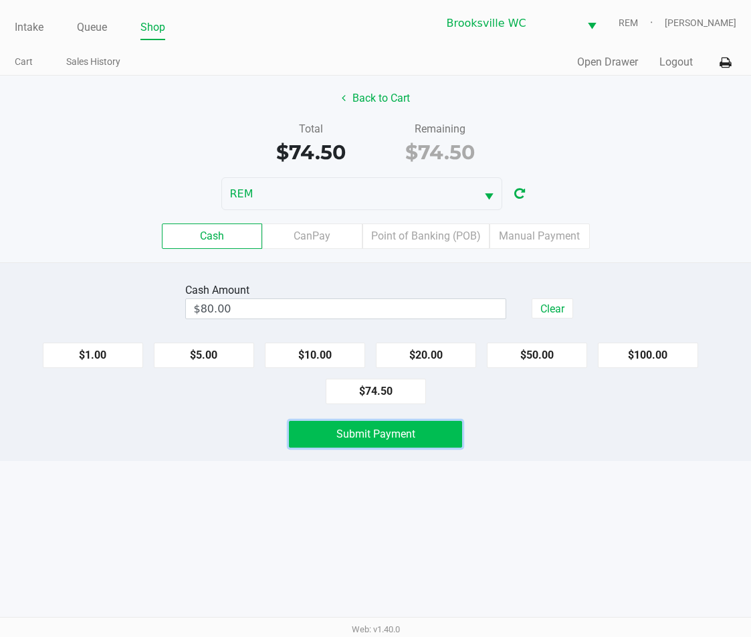
click at [436, 431] on button "Submit Payment" at bounding box center [375, 434] width 173 height 27
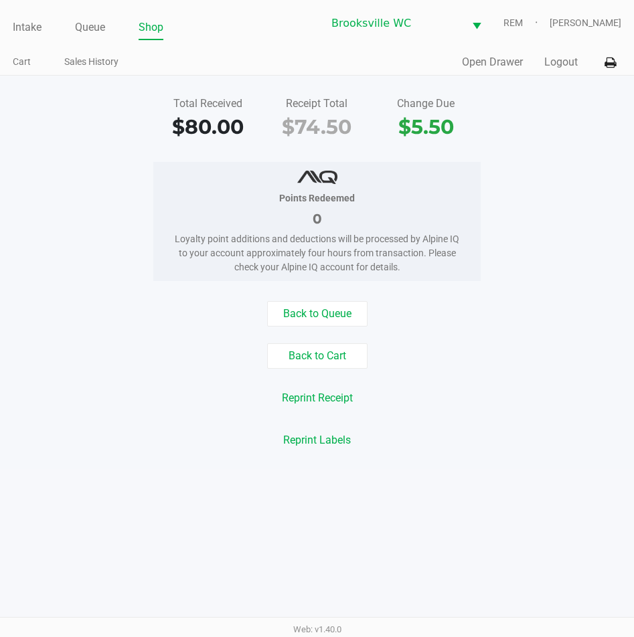
click at [489, 143] on div "Total Received $80.00 Receipt Total $74.50 Change Due $5.50 Points Redeemed 0 L…" at bounding box center [317, 272] width 634 height 393
click at [35, 25] on link "Intake" at bounding box center [27, 27] width 29 height 19
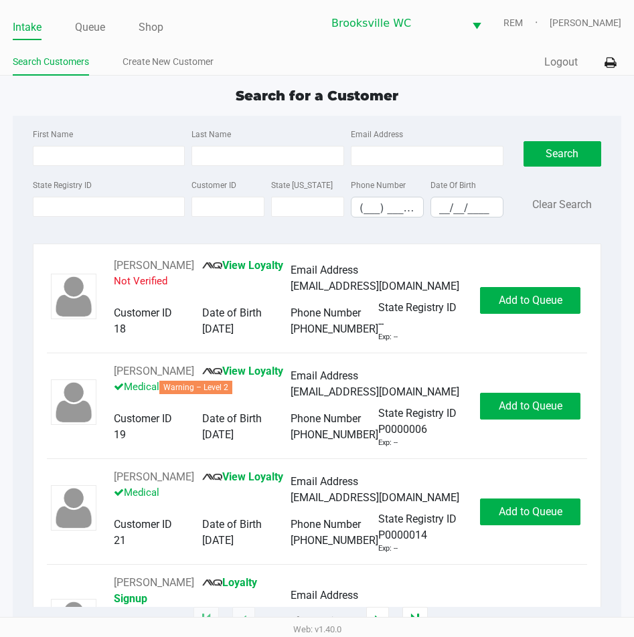
click at [480, 75] on div "Intake Queue Shop Brooksville WC REM Daniel Lyttle Search Customers Create New …" at bounding box center [317, 38] width 634 height 76
click at [103, 38] on li "Queue" at bounding box center [90, 28] width 30 height 23
click at [94, 27] on link "Queue" at bounding box center [90, 27] width 30 height 19
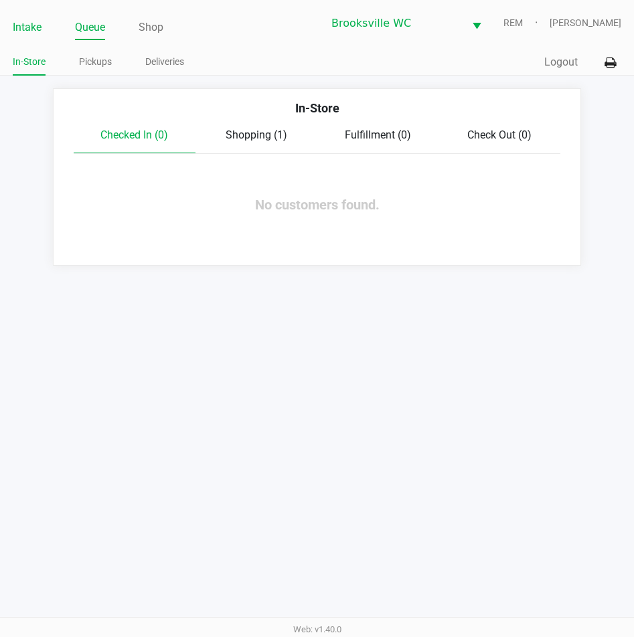
click at [32, 18] on link "Intake" at bounding box center [27, 27] width 29 height 19
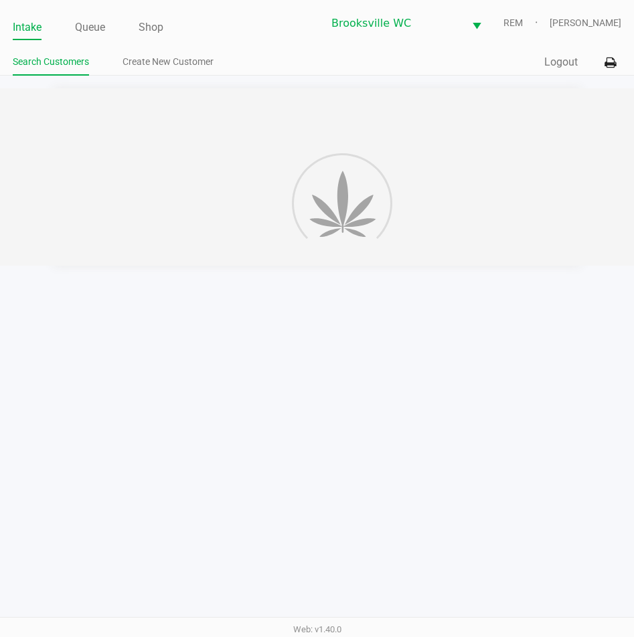
click at [32, 25] on link "Intake" at bounding box center [27, 27] width 29 height 19
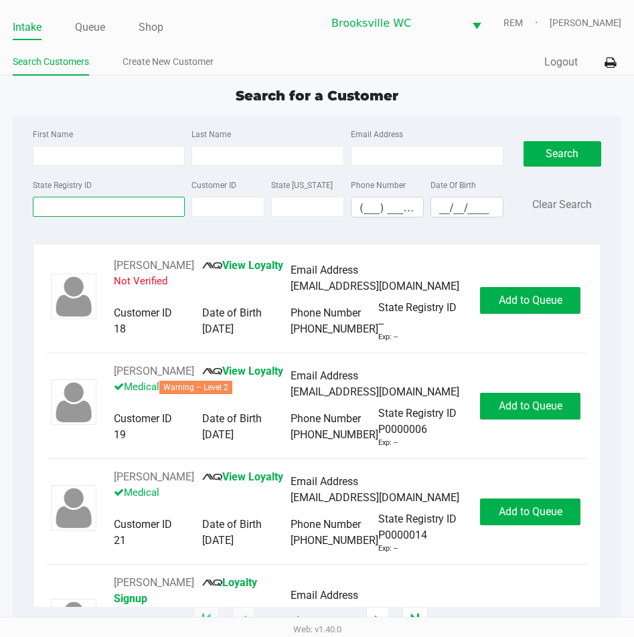
click at [105, 210] on input "State Registry ID" at bounding box center [109, 207] width 153 height 20
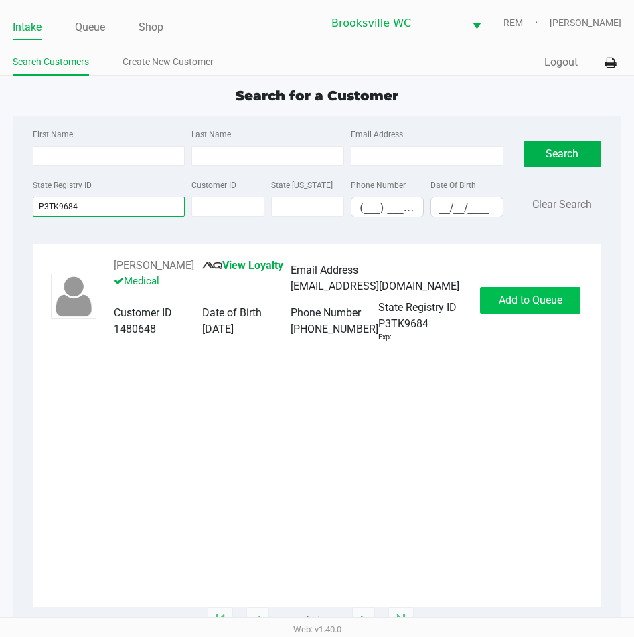
type input "P3TK9684"
click at [545, 292] on button "Add to Queue" at bounding box center [530, 300] width 100 height 27
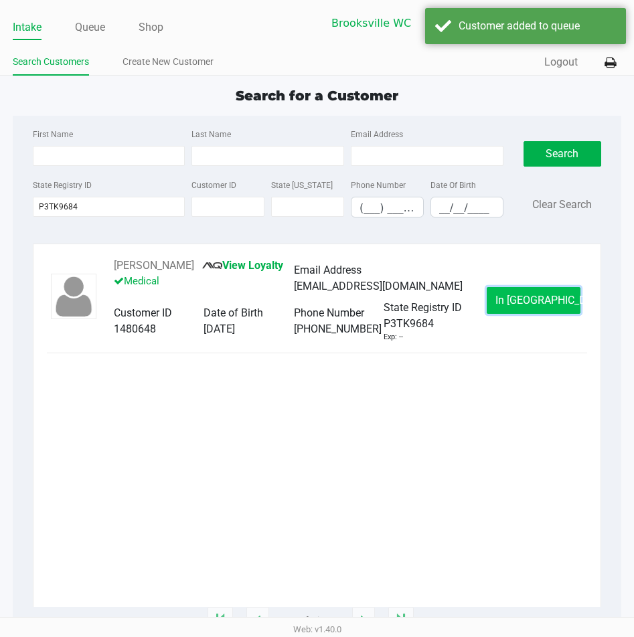
click at [549, 294] on span "In Queue" at bounding box center [551, 300] width 112 height 13
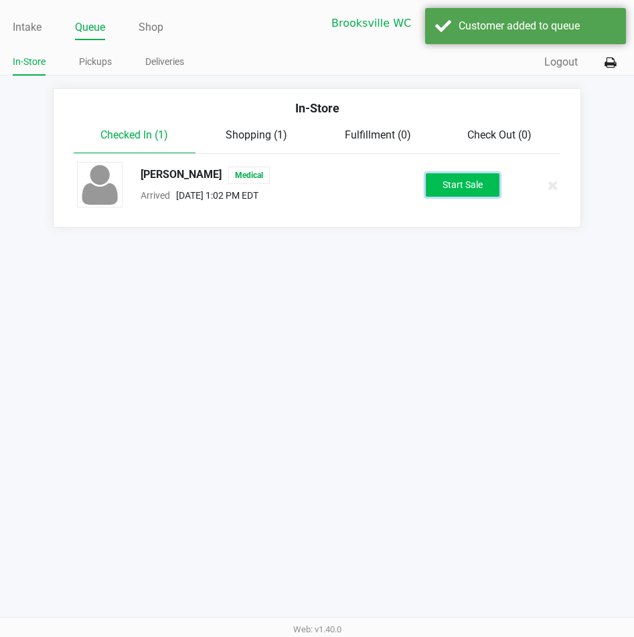
click at [443, 180] on button "Start Sale" at bounding box center [463, 184] width 74 height 23
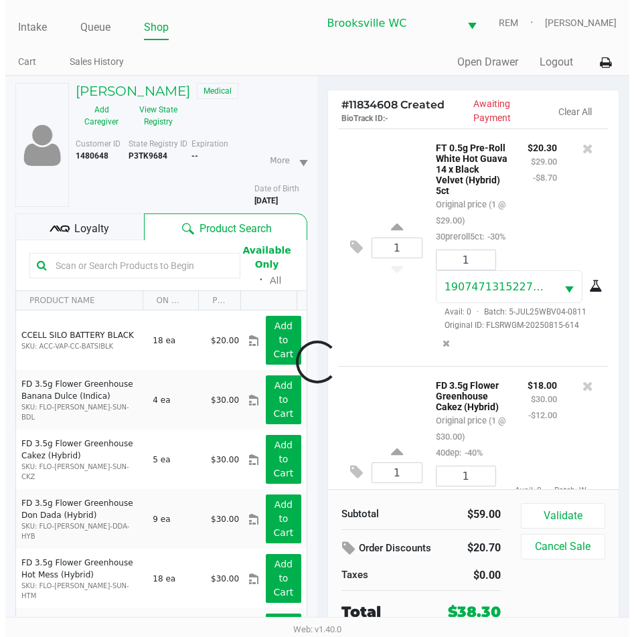
scroll to position [133, 0]
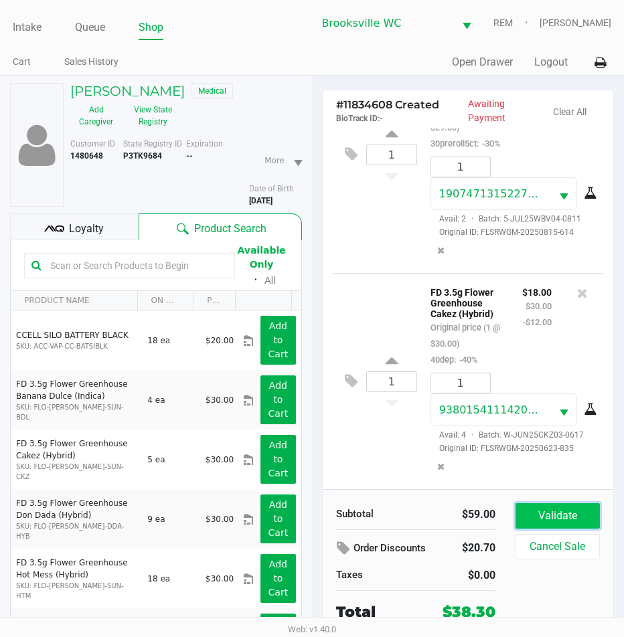
click at [538, 512] on button "Validate" at bounding box center [557, 515] width 84 height 25
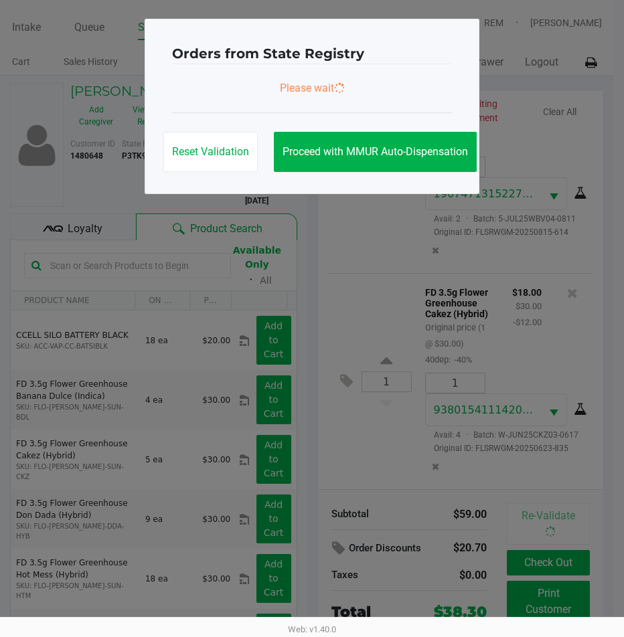
scroll to position [137, 0]
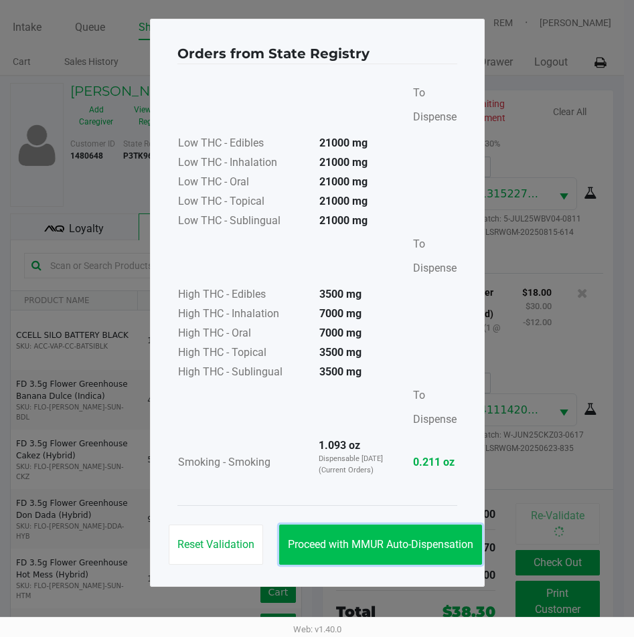
click at [408, 542] on span "Proceed with MMUR Auto-Dispensation" at bounding box center [380, 544] width 185 height 13
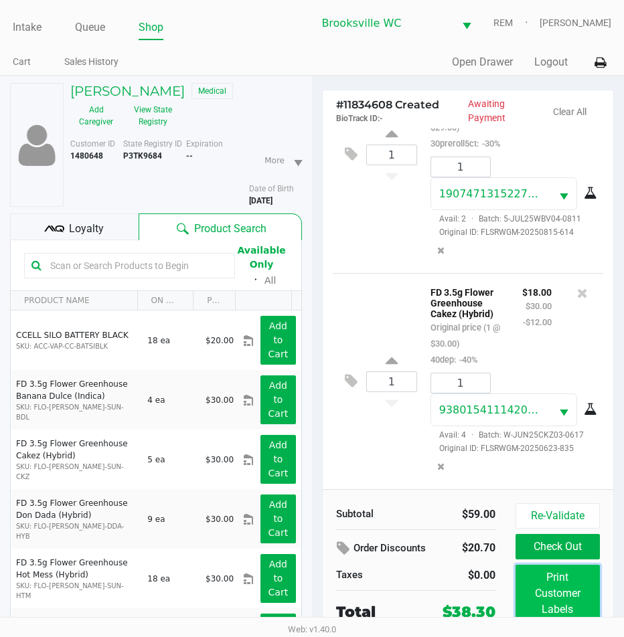
click at [566, 591] on button "Print Customer Labels" at bounding box center [557, 594] width 84 height 58
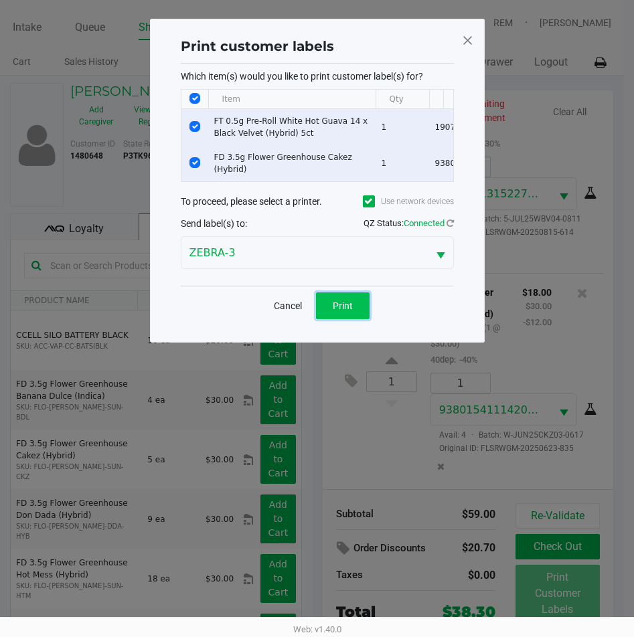
click at [347, 319] on button "Print" at bounding box center [343, 305] width 54 height 27
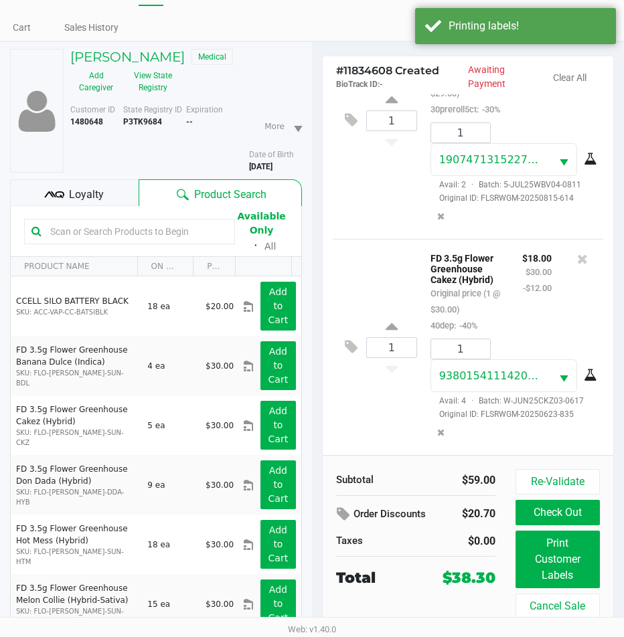
scroll to position [66, 0]
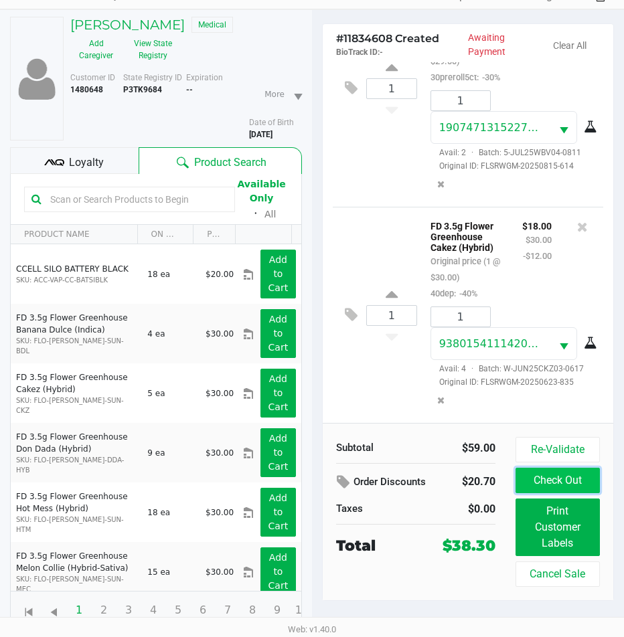
click at [565, 480] on button "Check Out" at bounding box center [557, 480] width 84 height 25
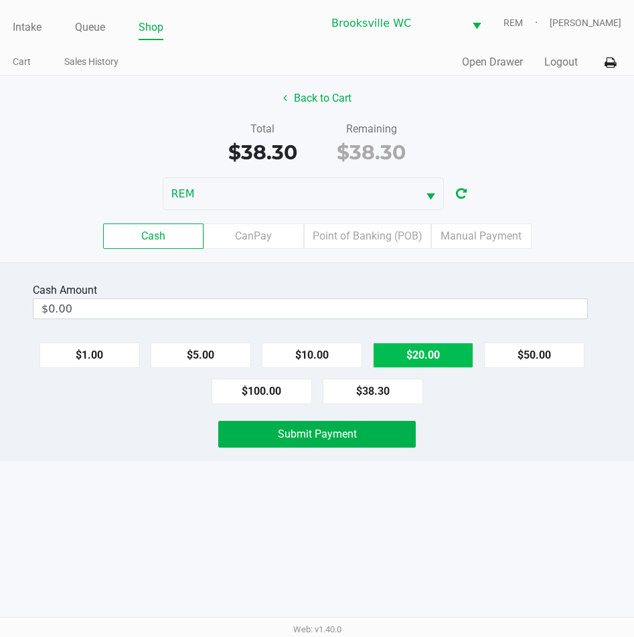
click at [443, 355] on button "$20.00" at bounding box center [423, 355] width 100 height 25
type input "$40.00"
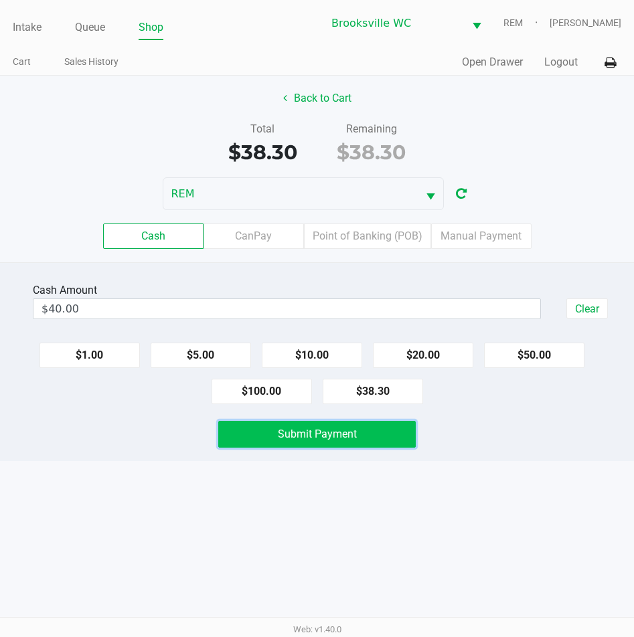
click at [344, 432] on span "Submit Payment" at bounding box center [317, 434] width 79 height 13
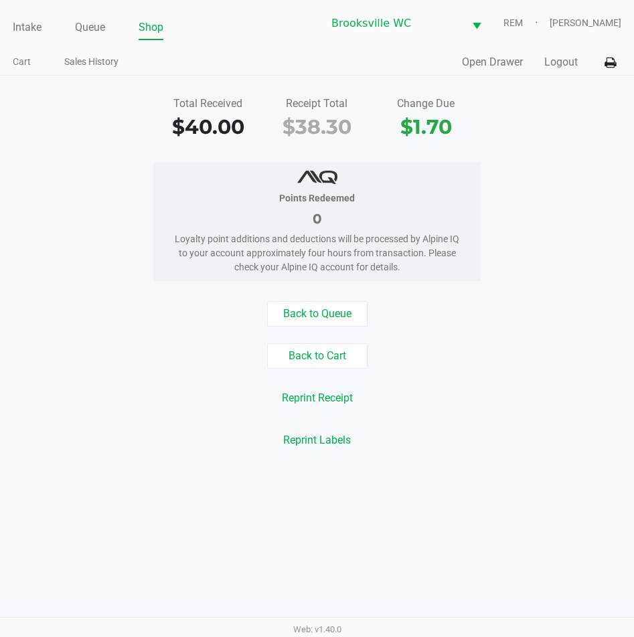
click at [44, 21] on ul "Intake Queue Shop" at bounding box center [165, 28] width 304 height 23
click at [36, 27] on link "Intake" at bounding box center [27, 27] width 29 height 19
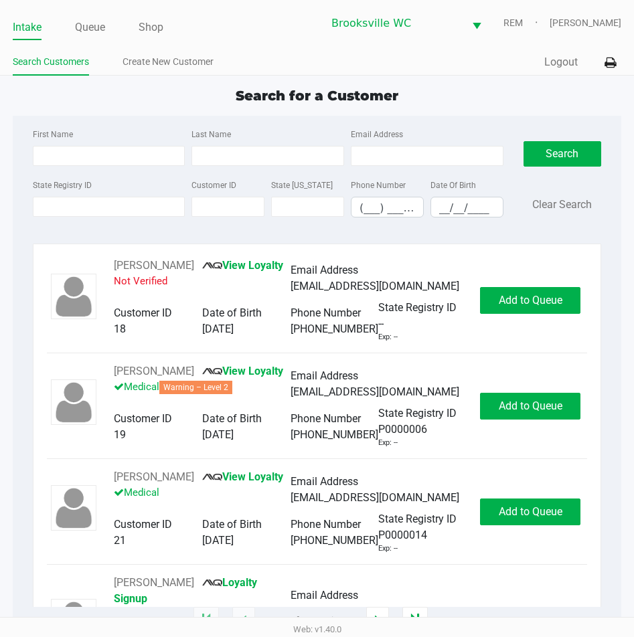
click at [293, 50] on div "Search Customers Create New Customer" at bounding box center [165, 62] width 304 height 25
click at [122, 207] on input "State Registry ID" at bounding box center [109, 207] width 153 height 20
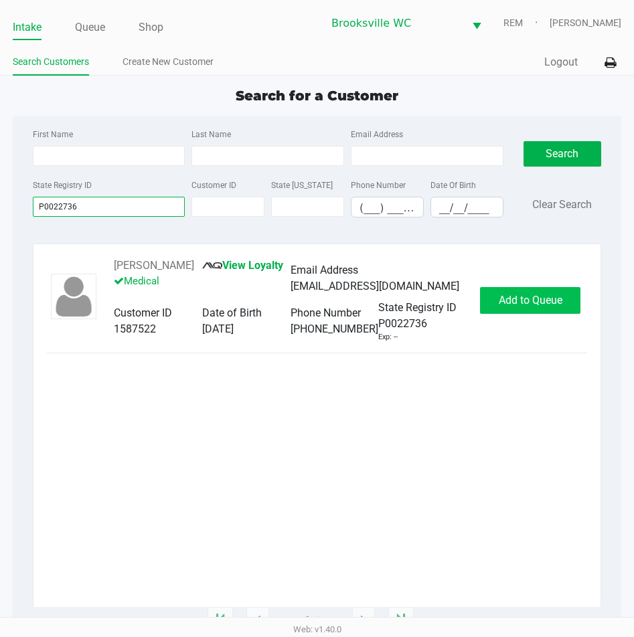
type input "P0022736"
click at [539, 290] on button "Add to Queue" at bounding box center [530, 300] width 100 height 27
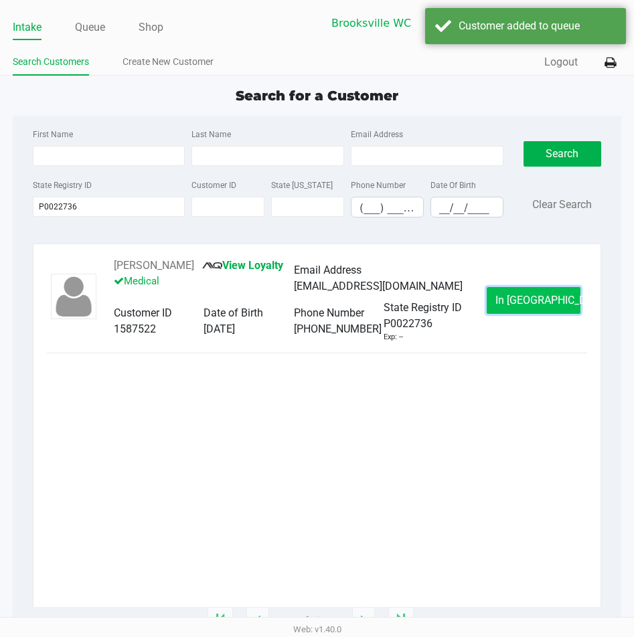
click at [538, 296] on span "In Queue" at bounding box center [551, 300] width 112 height 13
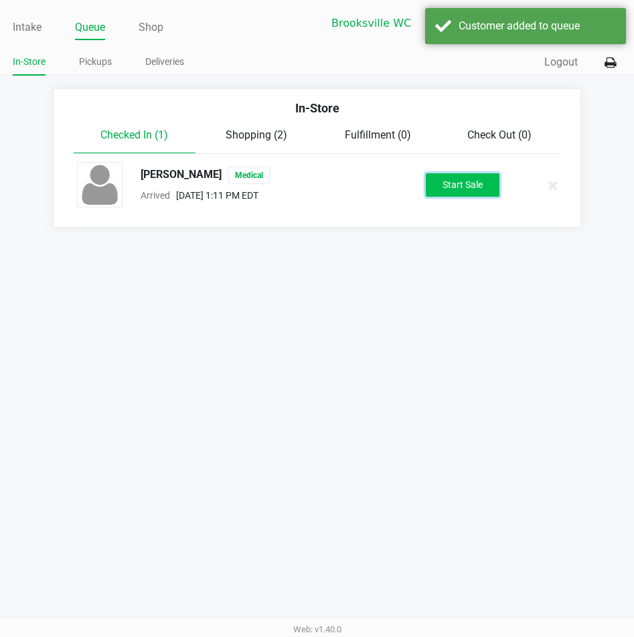
click at [448, 187] on button "Start Sale" at bounding box center [463, 184] width 74 height 23
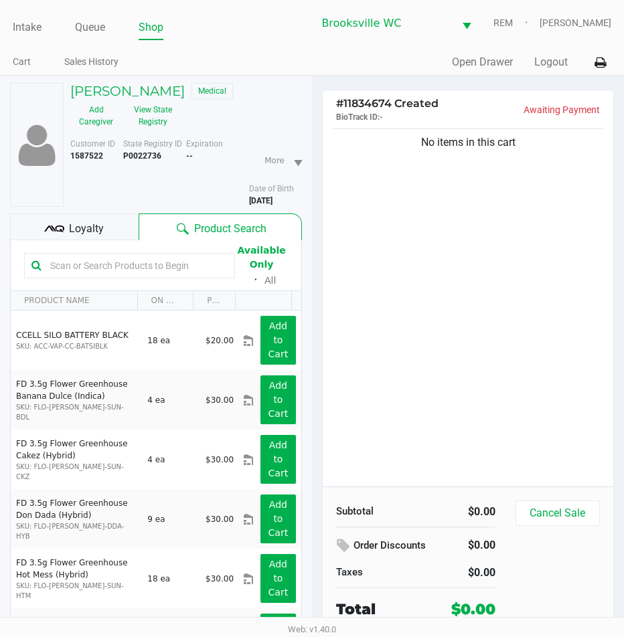
click at [516, 246] on div "No items in this cart" at bounding box center [467, 306] width 290 height 361
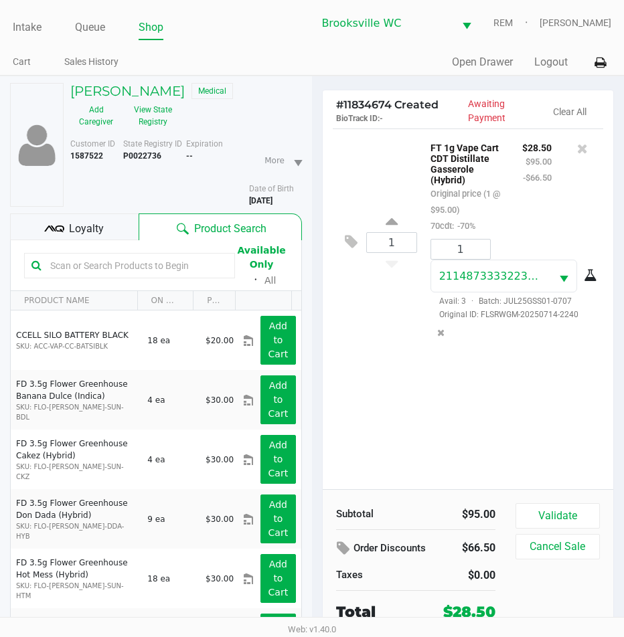
click at [520, 429] on div "1 FT 1g Vape Cart CDT Distillate Gasserole (Hybrid) Original price (1 @ $95.00)…" at bounding box center [467, 308] width 290 height 361
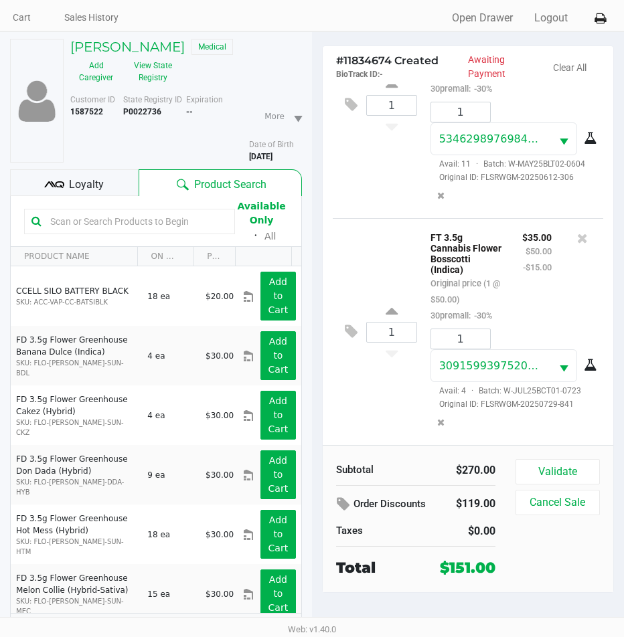
scroll to position [66, 0]
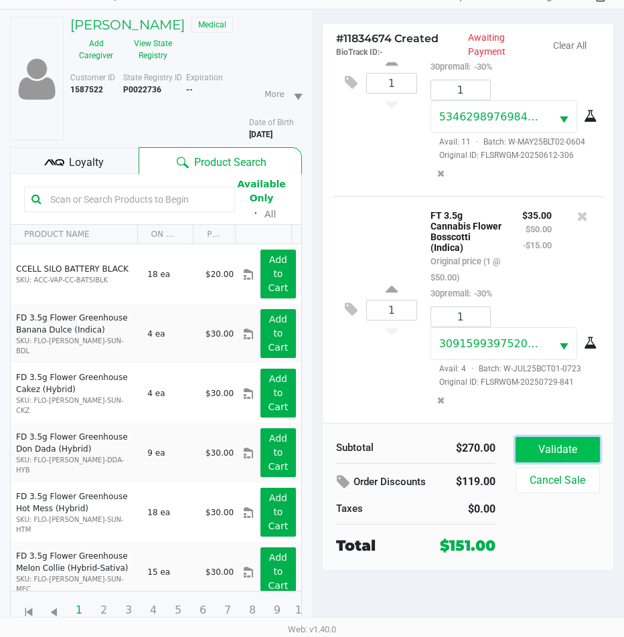
click at [565, 460] on button "Validate" at bounding box center [557, 449] width 84 height 25
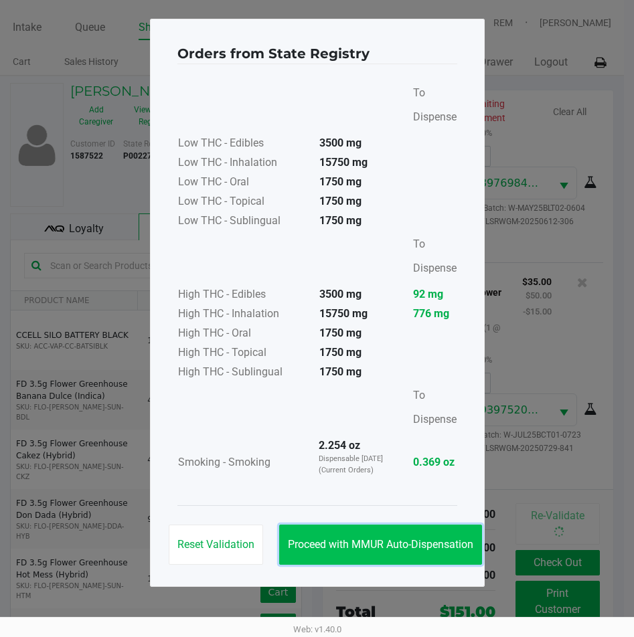
click at [427, 547] on span "Proceed with MMUR Auto-Dispensation" at bounding box center [380, 544] width 185 height 13
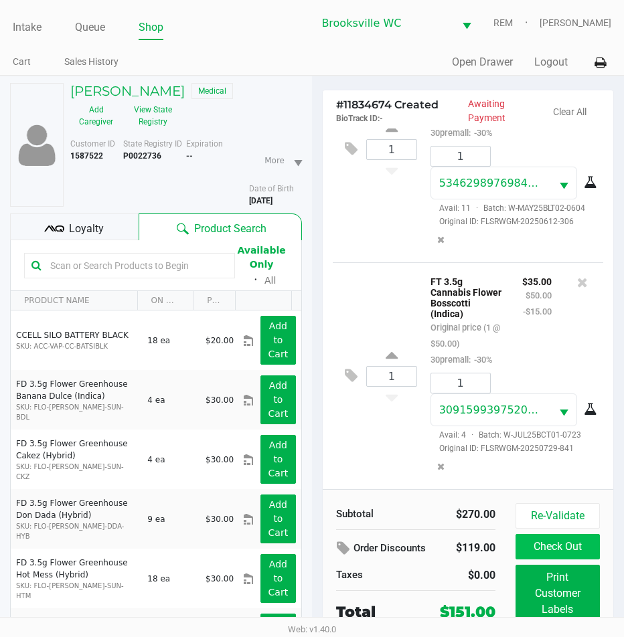
scroll to position [66, 0]
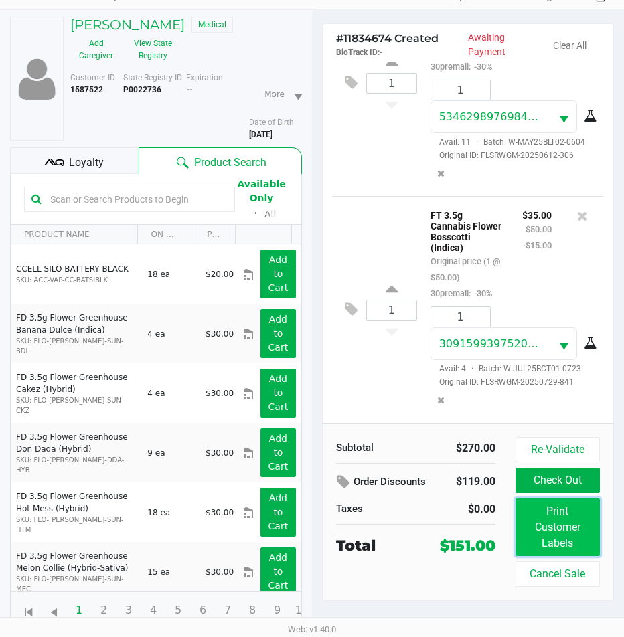
click at [567, 527] on button "Print Customer Labels" at bounding box center [557, 527] width 84 height 58
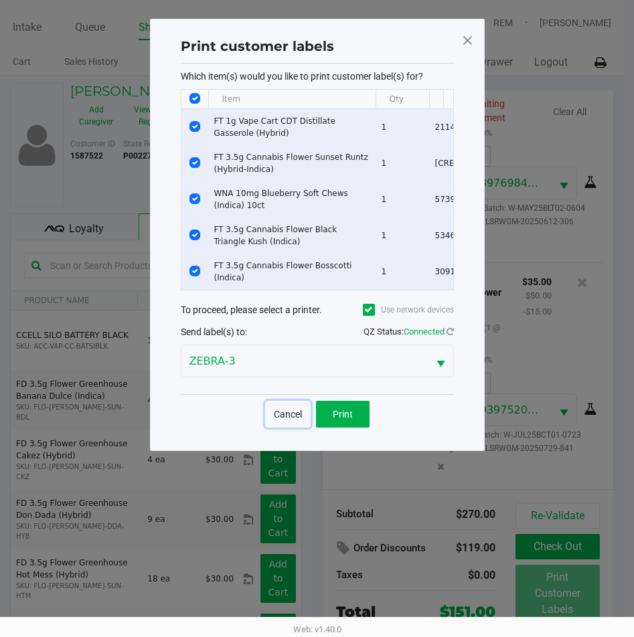
click at [279, 428] on button "Cancel" at bounding box center [287, 414] width 45 height 27
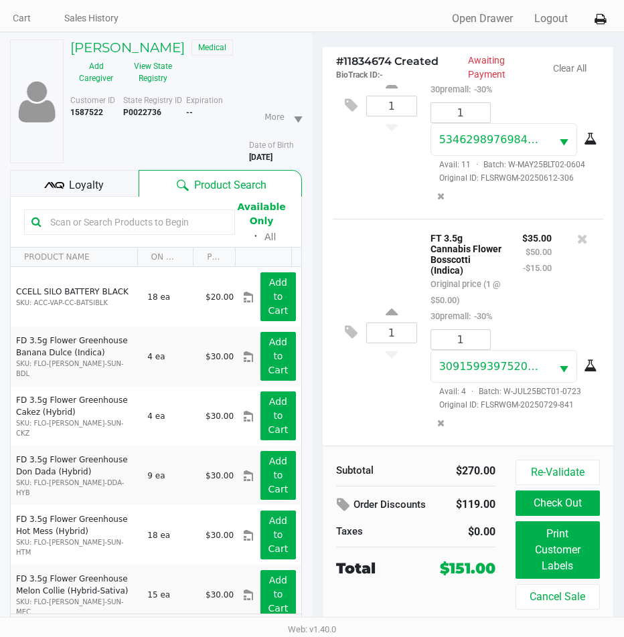
scroll to position [66, 0]
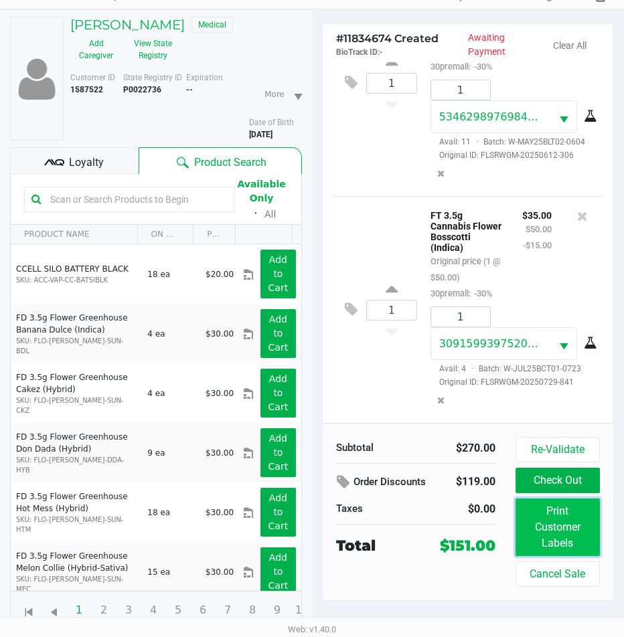
click at [556, 539] on button "Print Customer Labels" at bounding box center [557, 527] width 84 height 58
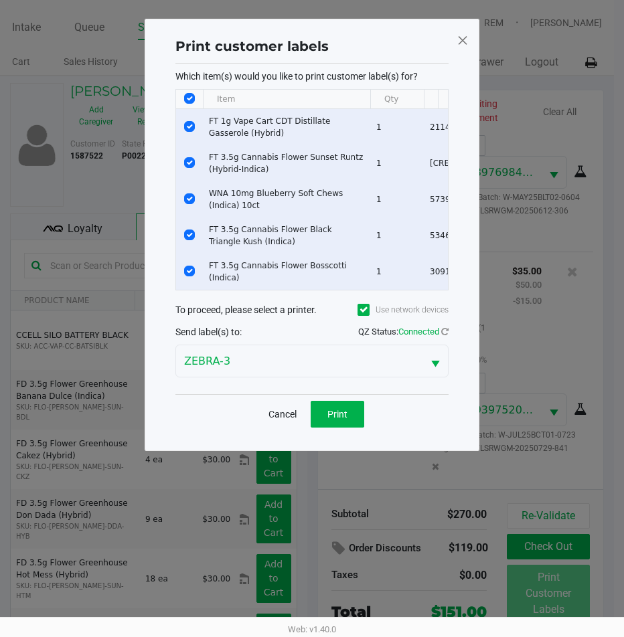
scroll to position [0, 0]
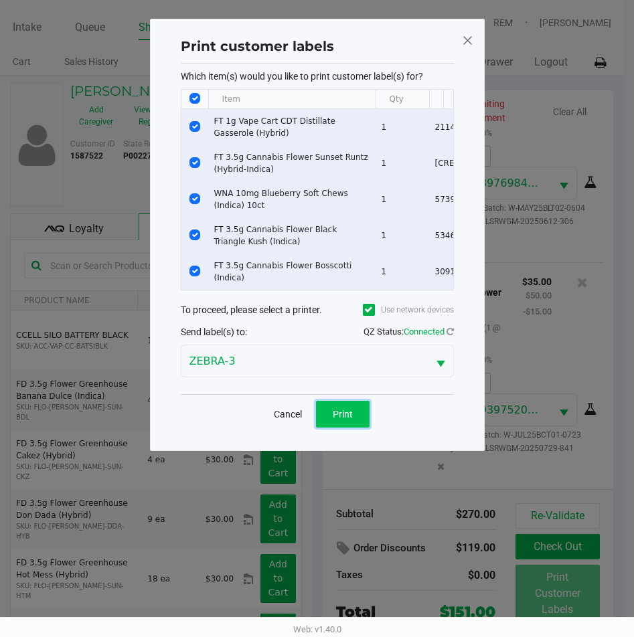
click at [360, 422] on button "Print" at bounding box center [343, 414] width 54 height 27
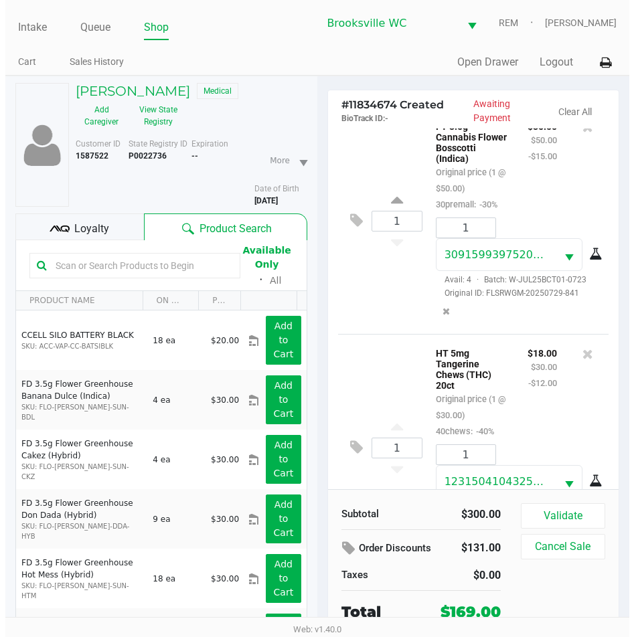
scroll to position [1122, 0]
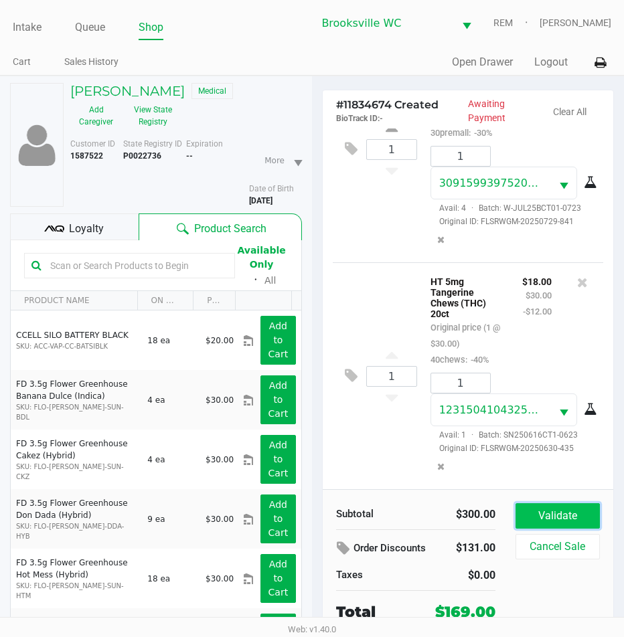
click at [534, 519] on button "Validate" at bounding box center [557, 515] width 84 height 25
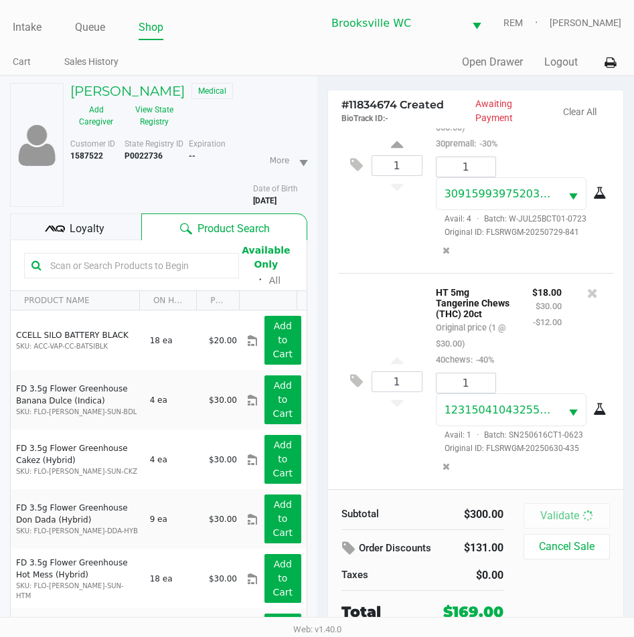
scroll to position [1158, 0]
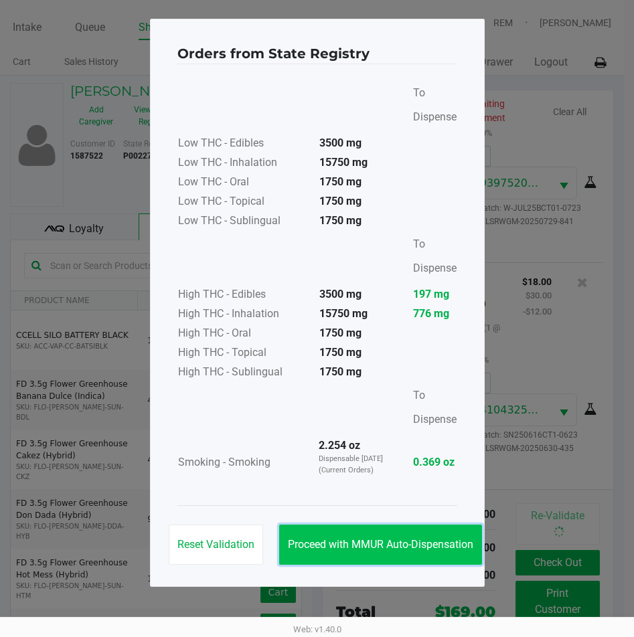
click at [359, 556] on button "Proceed with MMUR Auto-Dispensation" at bounding box center [380, 545] width 203 height 40
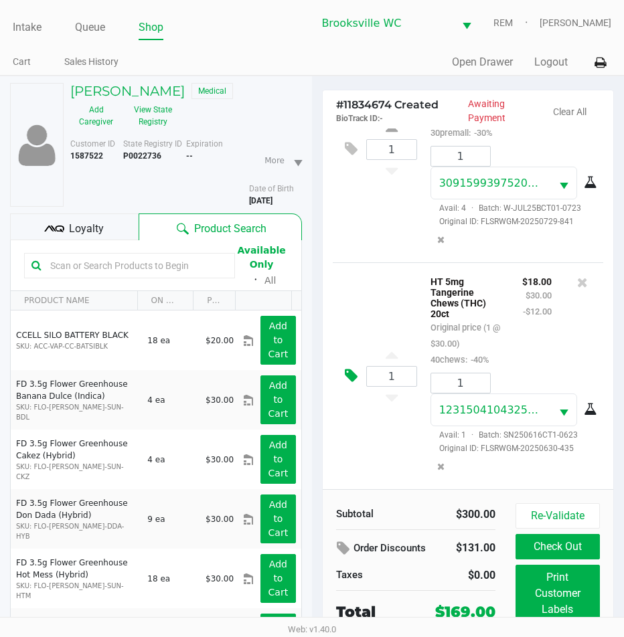
click at [345, 371] on icon at bounding box center [351, 375] width 13 height 15
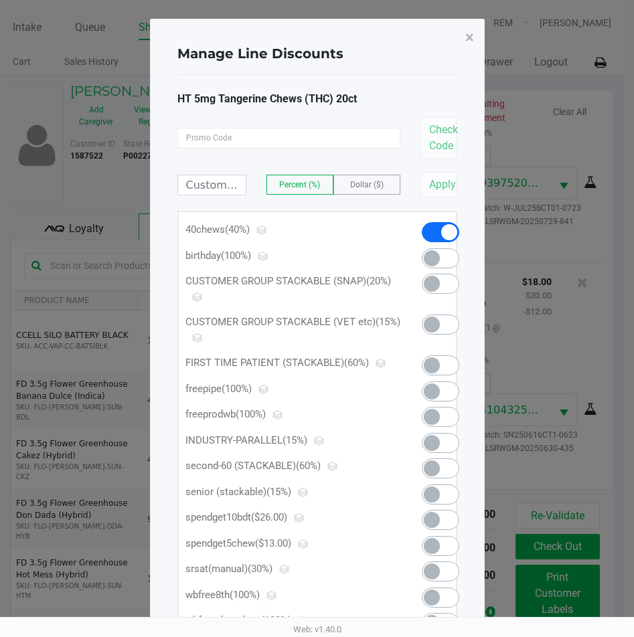
click at [432, 551] on span at bounding box center [432, 546] width 16 height 16
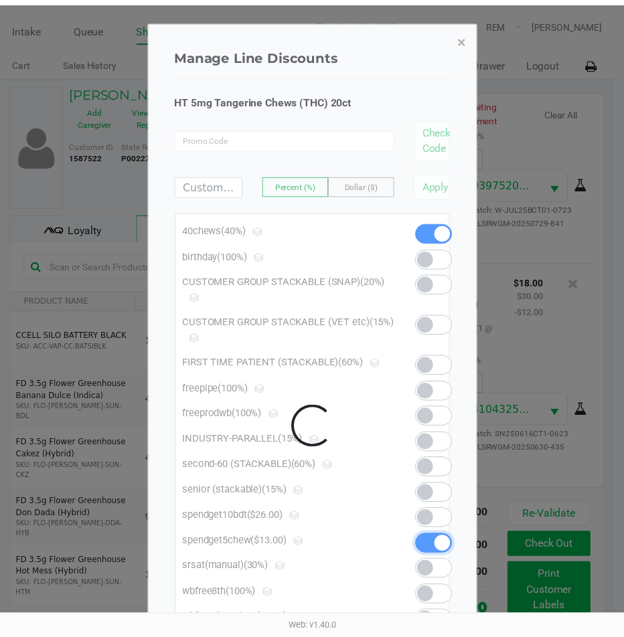
scroll to position [1122, 0]
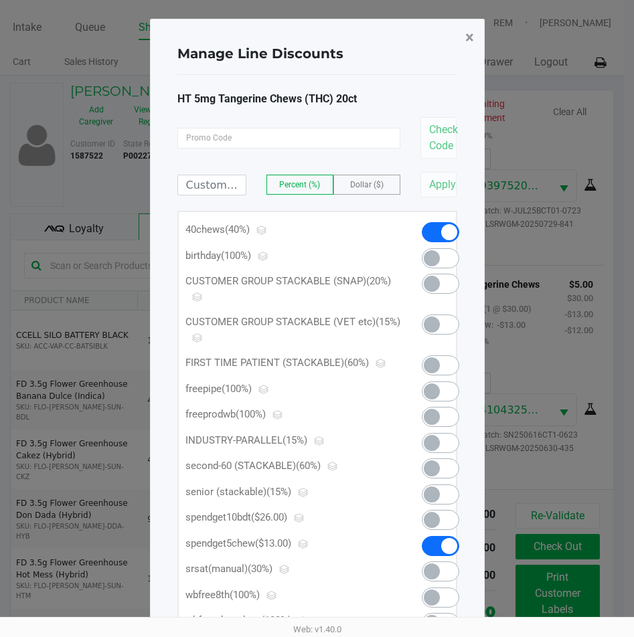
click at [468, 34] on span "×" at bounding box center [469, 37] width 9 height 19
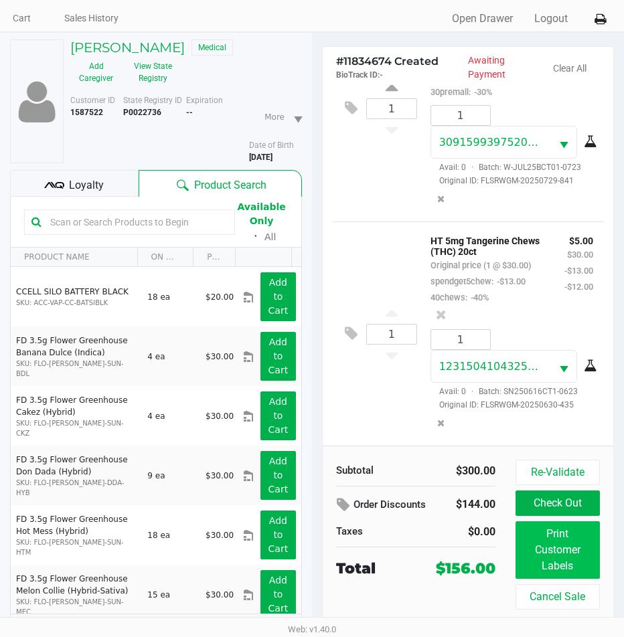
scroll to position [66, 0]
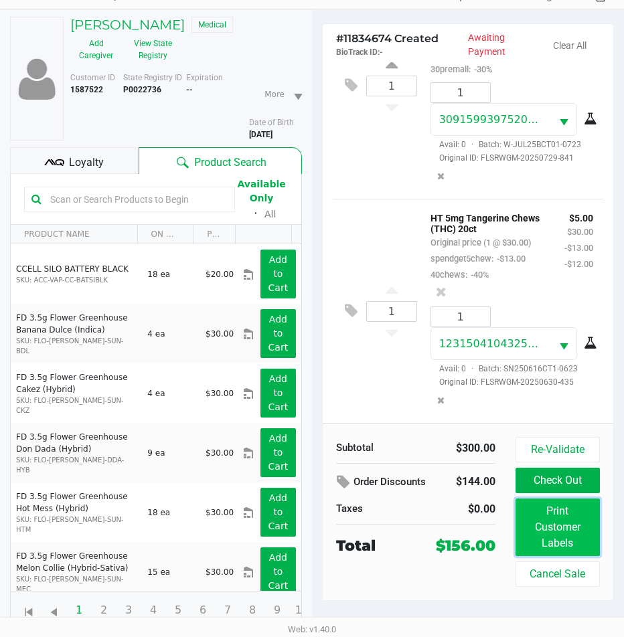
click at [575, 535] on button "Print Customer Labels" at bounding box center [557, 527] width 84 height 58
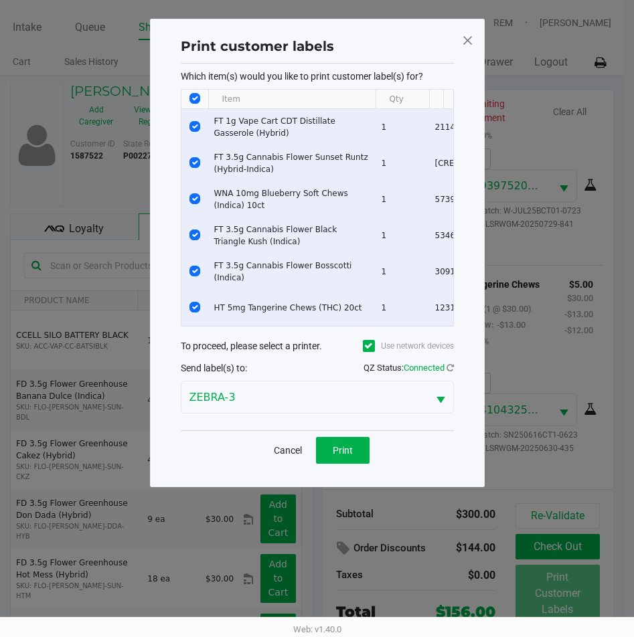
click at [194, 98] on input "Select All Rows" at bounding box center [194, 98] width 11 height 11
checkbox input "false"
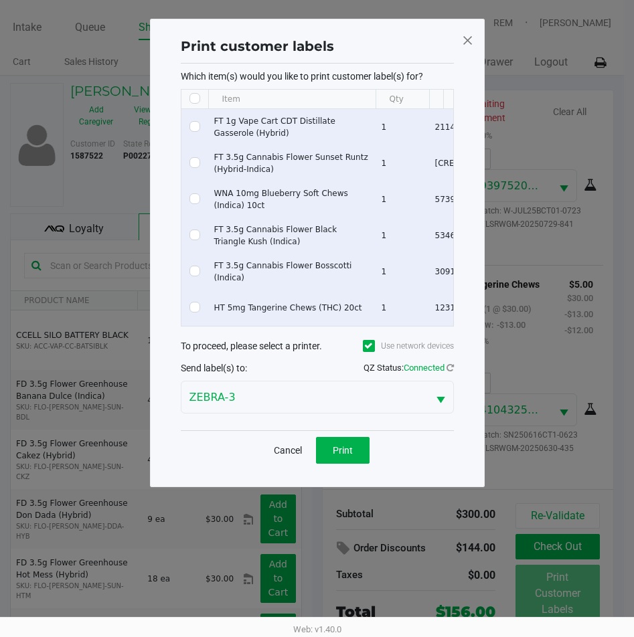
checkbox input "false"
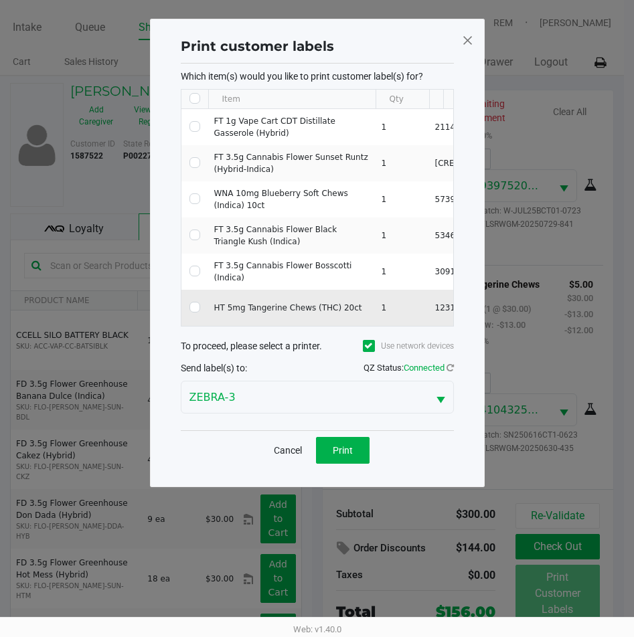
click at [188, 307] on td "Data table" at bounding box center [194, 308] width 27 height 36
click at [193, 305] on input "Select Row" at bounding box center [194, 307] width 11 height 11
checkbox input "true"
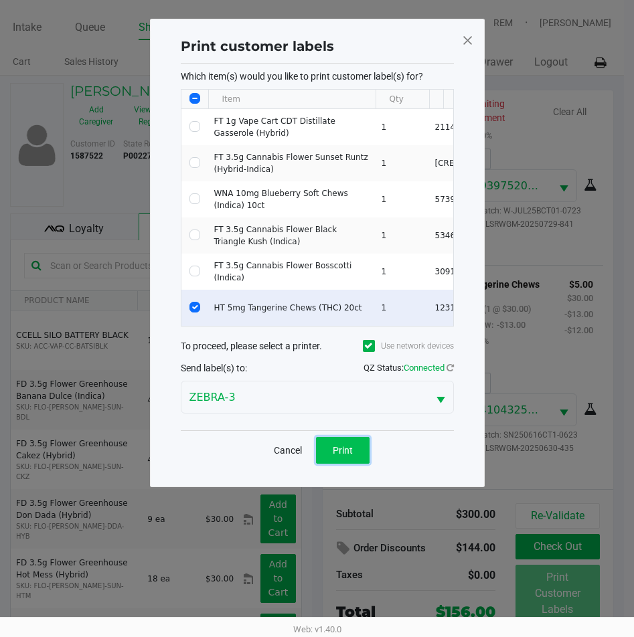
click at [333, 456] on span "Print" at bounding box center [343, 450] width 20 height 11
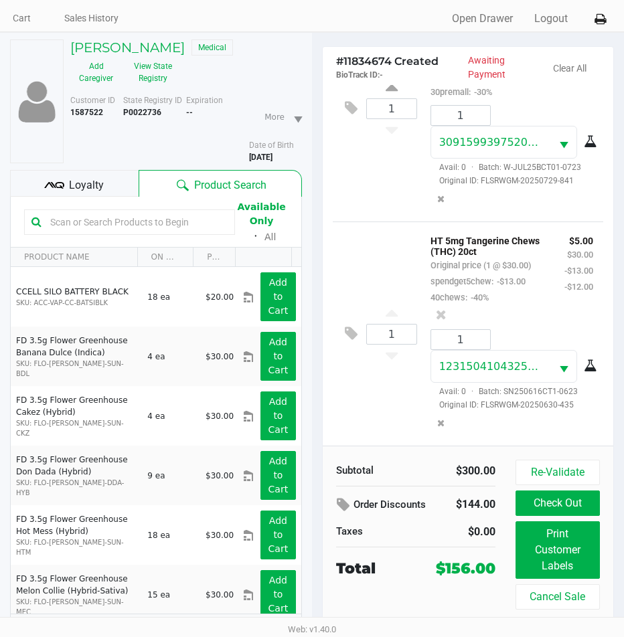
scroll to position [66, 0]
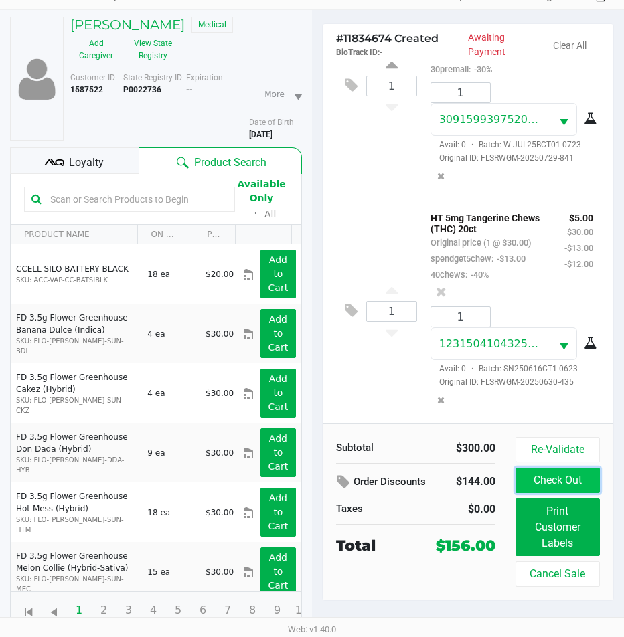
click at [538, 482] on button "Check Out" at bounding box center [557, 480] width 84 height 25
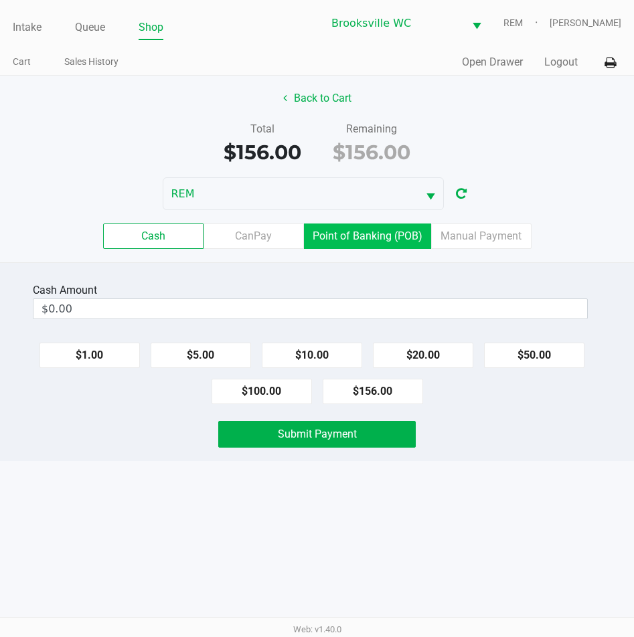
click at [368, 244] on label "Point of Banking (POB)" at bounding box center [367, 235] width 127 height 25
click at [0, 0] on 7 "Point of Banking (POB)" at bounding box center [0, 0] width 0 height 0
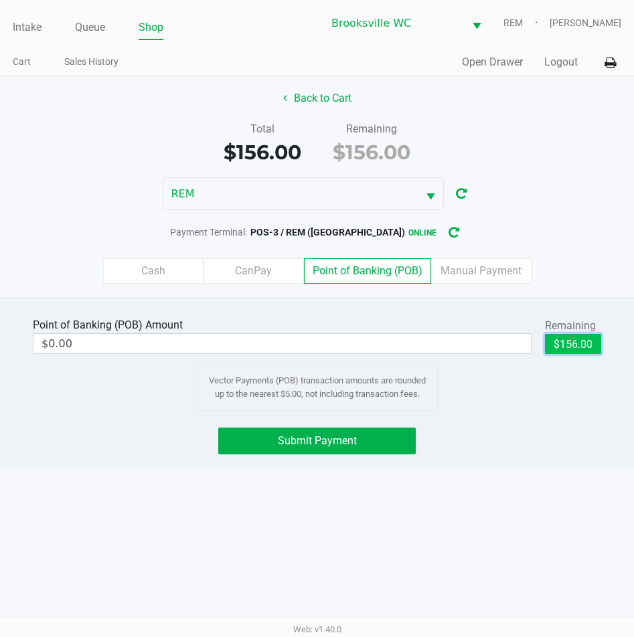
click at [564, 349] on button "$156.00" at bounding box center [573, 344] width 56 height 20
type input "$156.00"
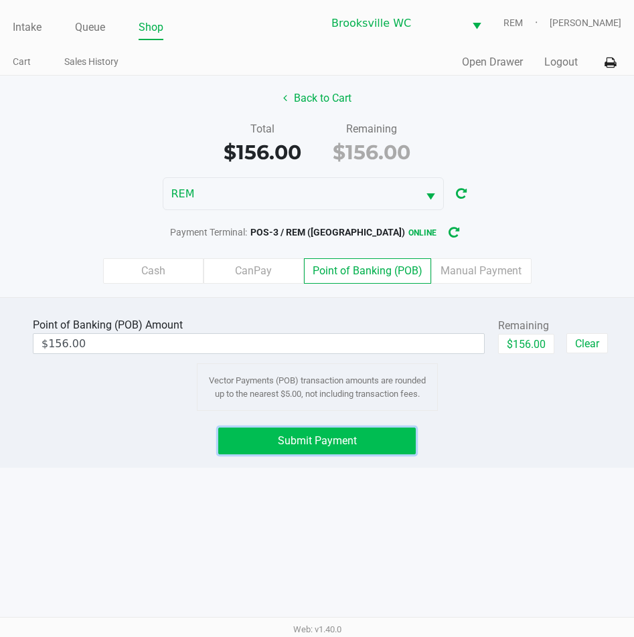
click at [322, 428] on button "Submit Payment" at bounding box center [317, 441] width 198 height 27
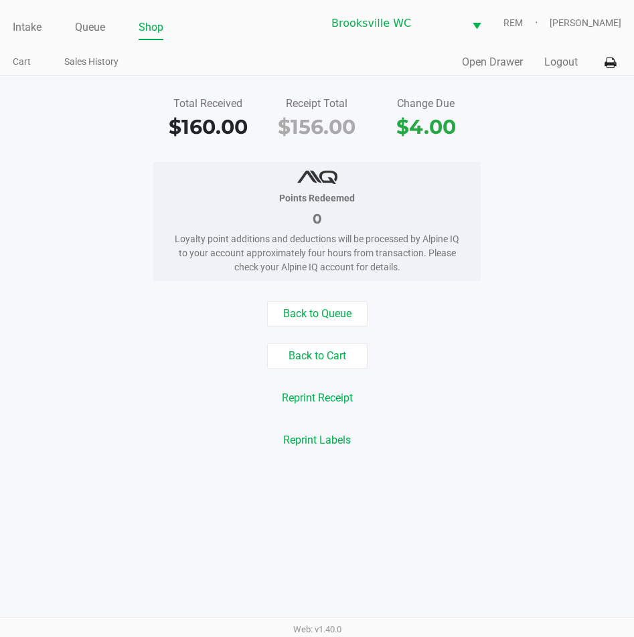
click at [548, 132] on div "Total Received $160.00 Receipt Total $156.00 Change Due $4.00" at bounding box center [317, 119] width 654 height 46
click at [37, 24] on link "Intake" at bounding box center [27, 27] width 29 height 19
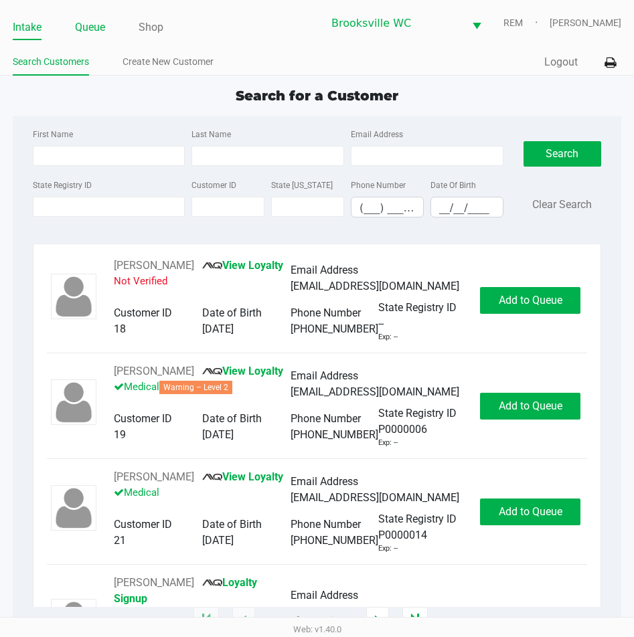
click at [93, 26] on link "Queue" at bounding box center [90, 27] width 30 height 19
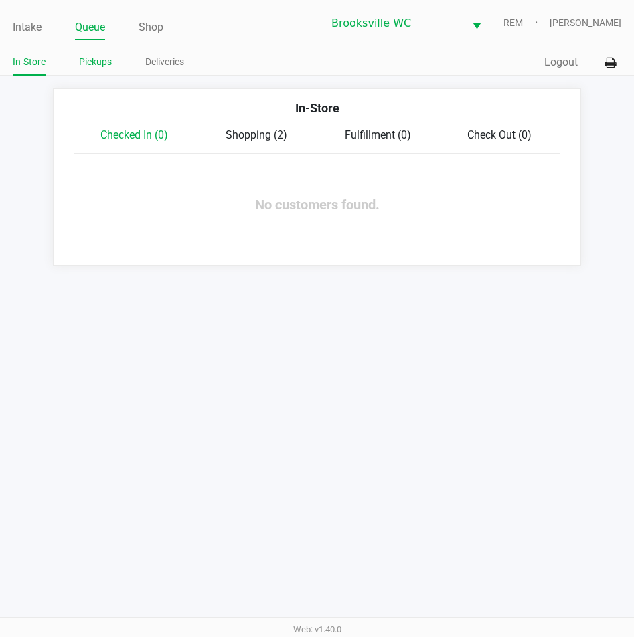
click at [91, 69] on link "Pickups" at bounding box center [95, 62] width 33 height 17
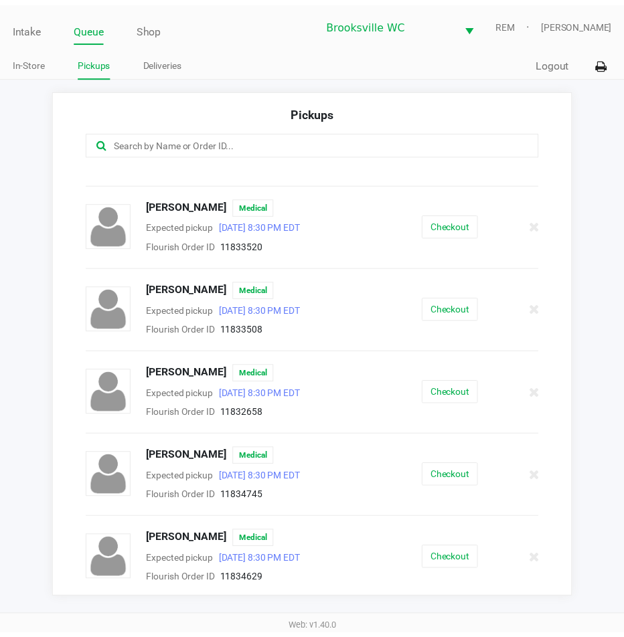
scroll to position [1064, 0]
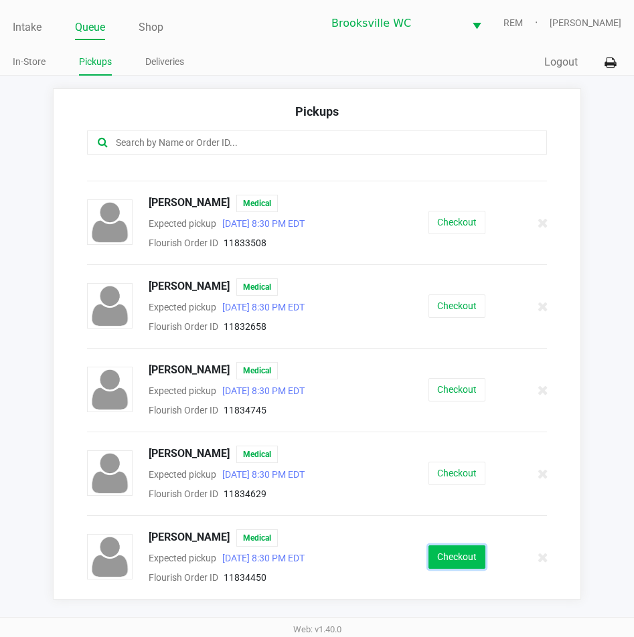
click at [455, 563] on button "Checkout" at bounding box center [456, 556] width 57 height 23
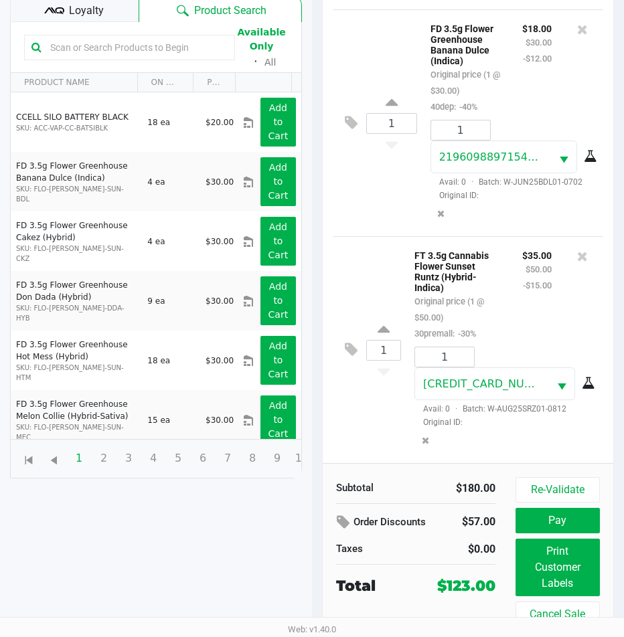
scroll to position [177, 0]
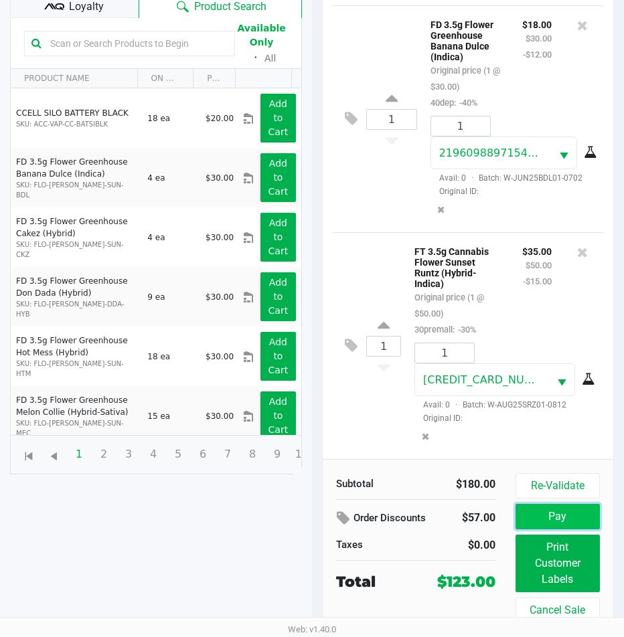
click at [560, 524] on button "Pay" at bounding box center [557, 516] width 84 height 25
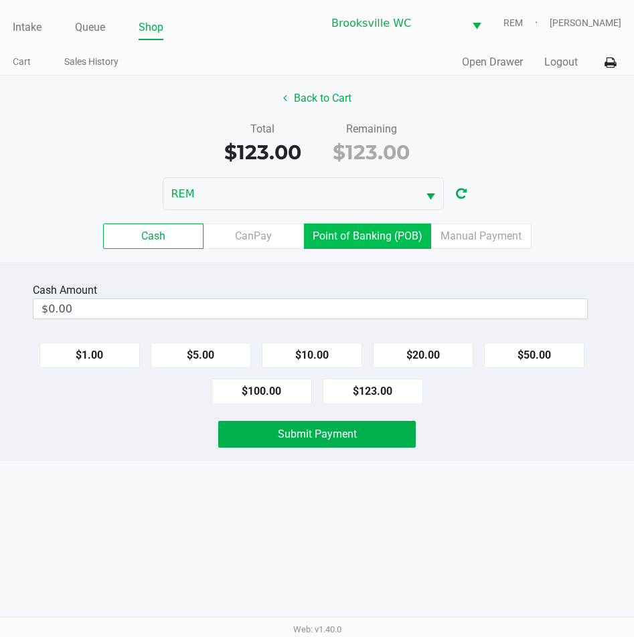
click at [387, 244] on label "Point of Banking (POB)" at bounding box center [367, 235] width 127 height 25
click at [0, 0] on 7 "Point of Banking (POB)" at bounding box center [0, 0] width 0 height 0
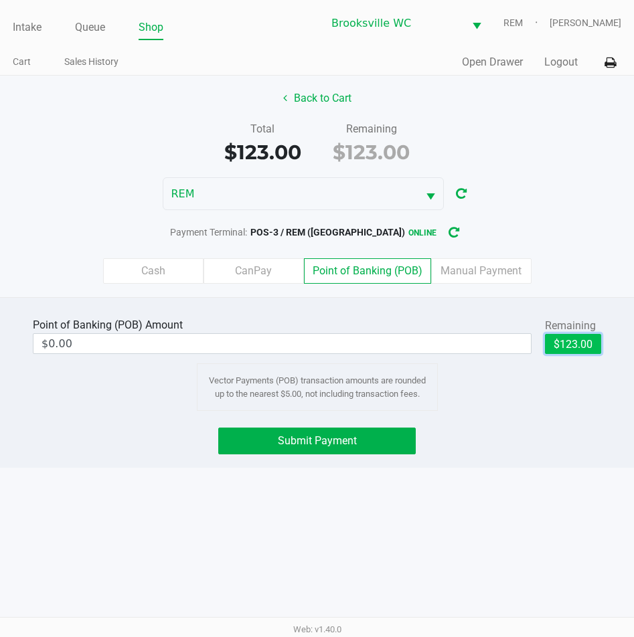
click at [563, 338] on button "$123.00" at bounding box center [573, 344] width 56 height 20
type input "$123.00"
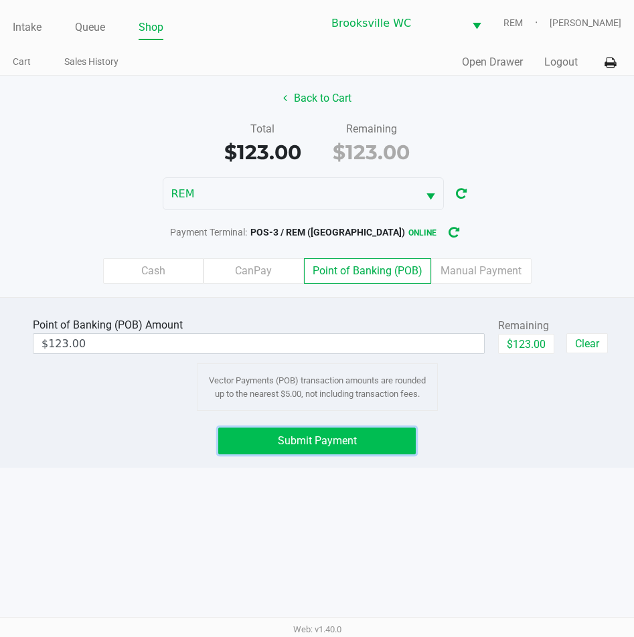
click at [349, 445] on span "Submit Payment" at bounding box center [317, 440] width 79 height 13
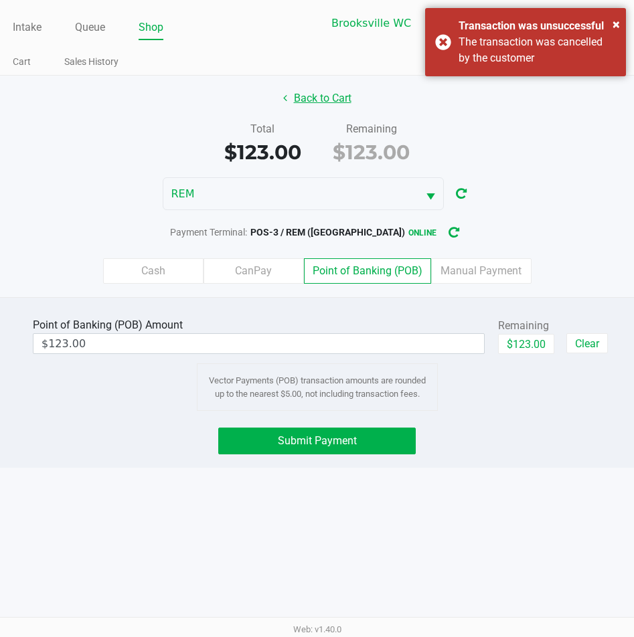
click at [308, 98] on button "Back to Cart" at bounding box center [317, 98] width 86 height 25
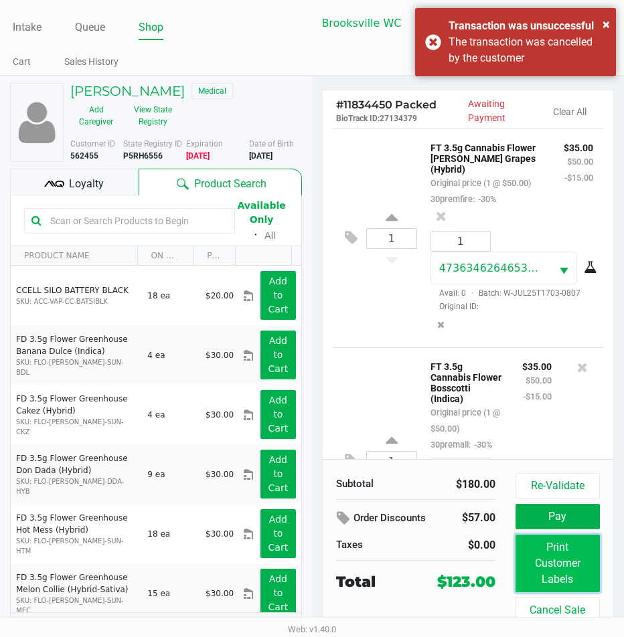
click at [541, 573] on button "Print Customer Labels" at bounding box center [557, 564] width 84 height 58
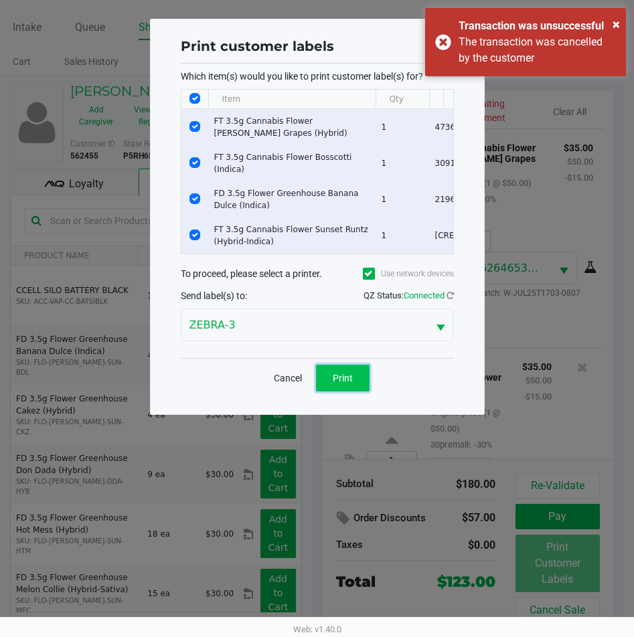
click at [346, 379] on button "Print" at bounding box center [343, 378] width 54 height 27
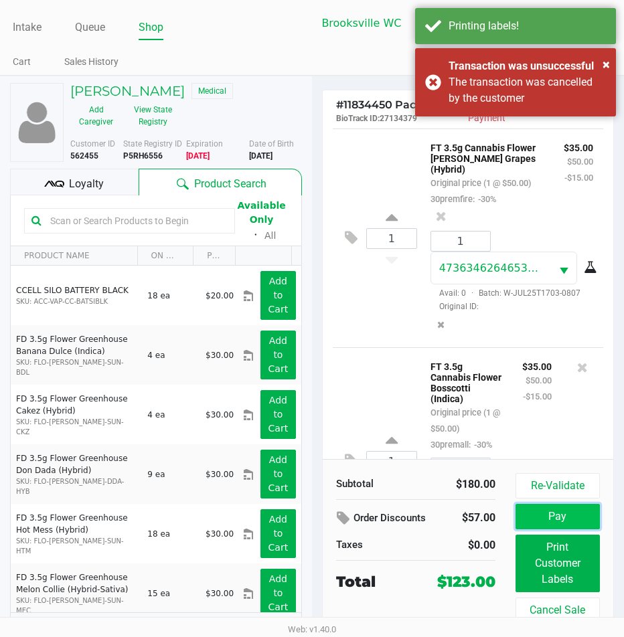
click at [558, 518] on button "Pay" at bounding box center [557, 516] width 84 height 25
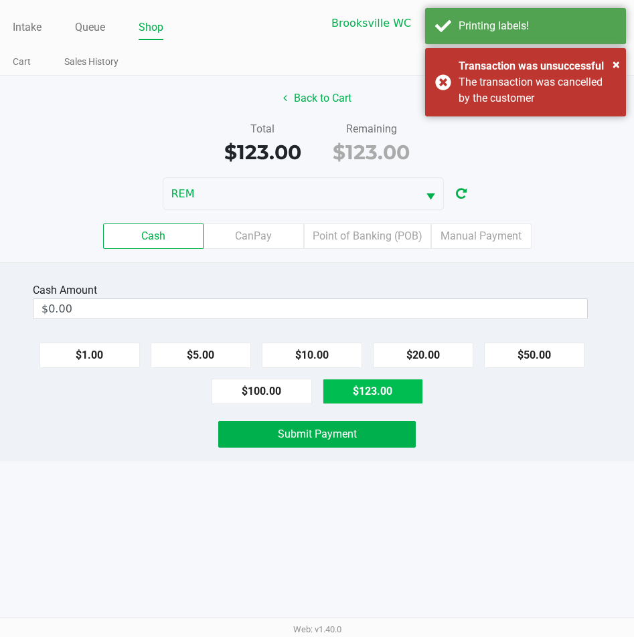
click at [371, 397] on button "$123.00" at bounding box center [372, 391] width 100 height 25
type input "$123.00"
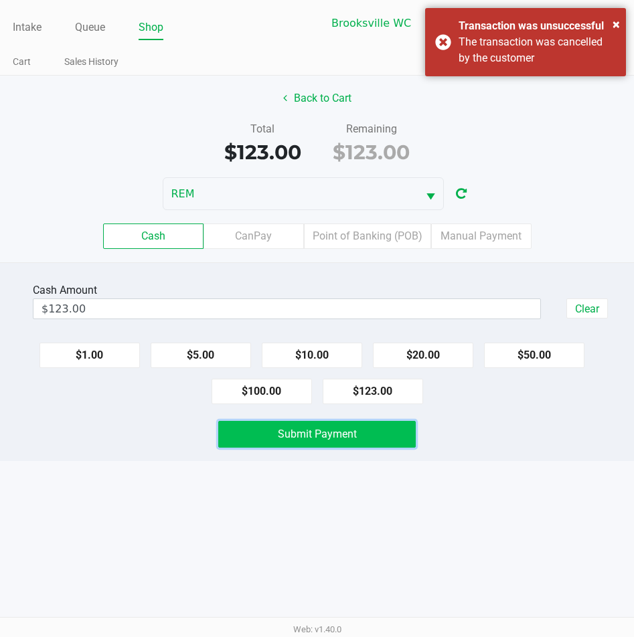
click at [293, 434] on span "Submit Payment" at bounding box center [317, 434] width 79 height 13
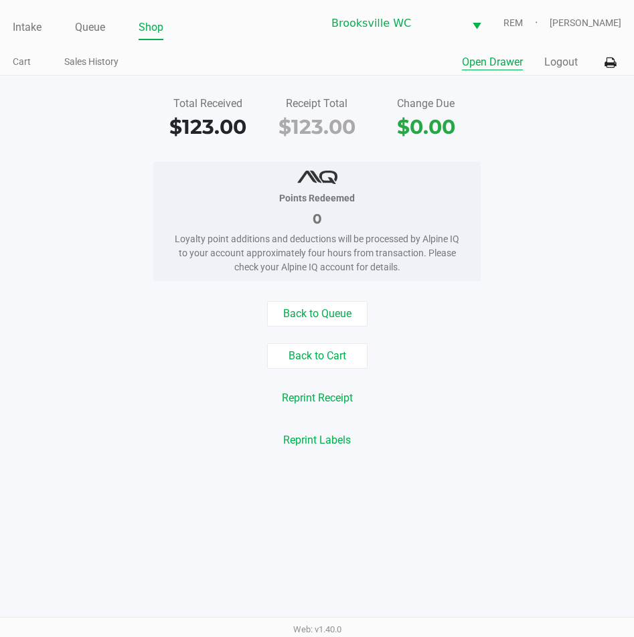
click at [494, 65] on button "Open Drawer" at bounding box center [492, 62] width 61 height 16
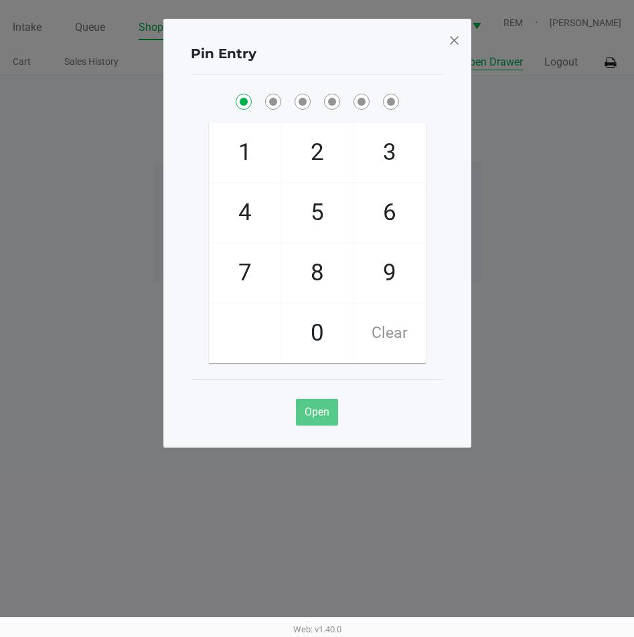
checkbox input "true"
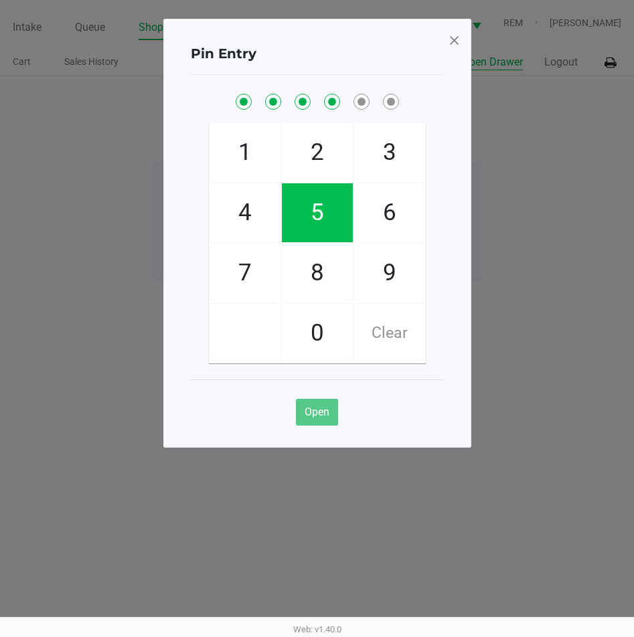
checkbox input "true"
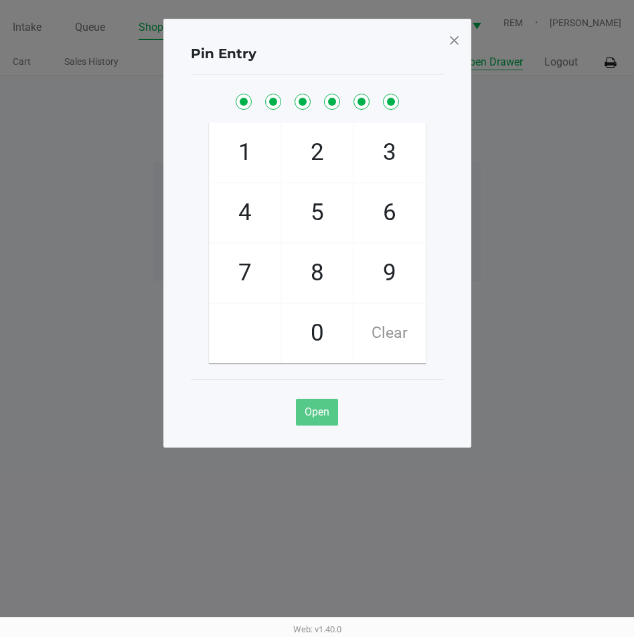
checkbox input "true"
click at [452, 37] on span at bounding box center [454, 39] width 12 height 21
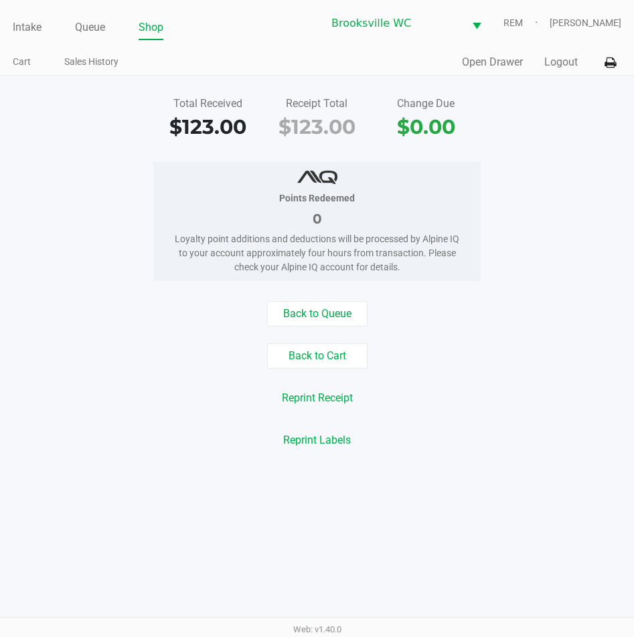
click at [555, 304] on div "Back to Queue" at bounding box center [317, 313] width 654 height 25
click at [24, 31] on link "Intake" at bounding box center [27, 27] width 29 height 19
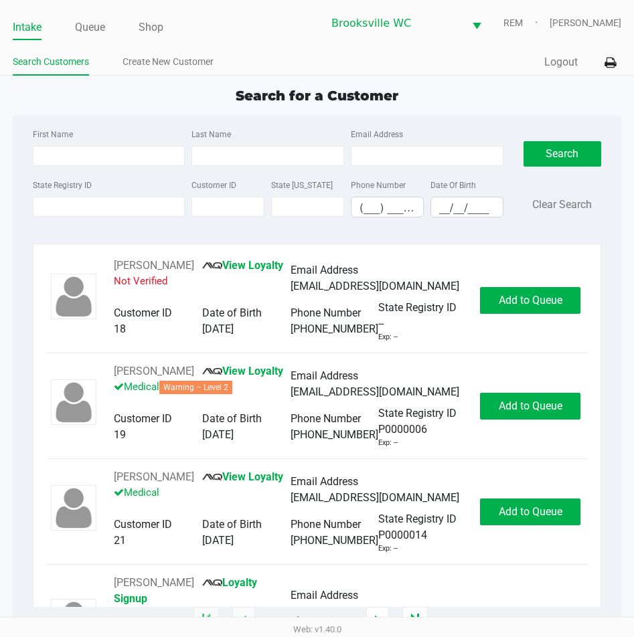
click at [347, 242] on div "First Name Last Name Email Address State Registry ID Customer ID State ID Phone…" at bounding box center [317, 368] width 608 height 505
click at [86, 199] on input "State Registry ID" at bounding box center [109, 207] width 153 height 20
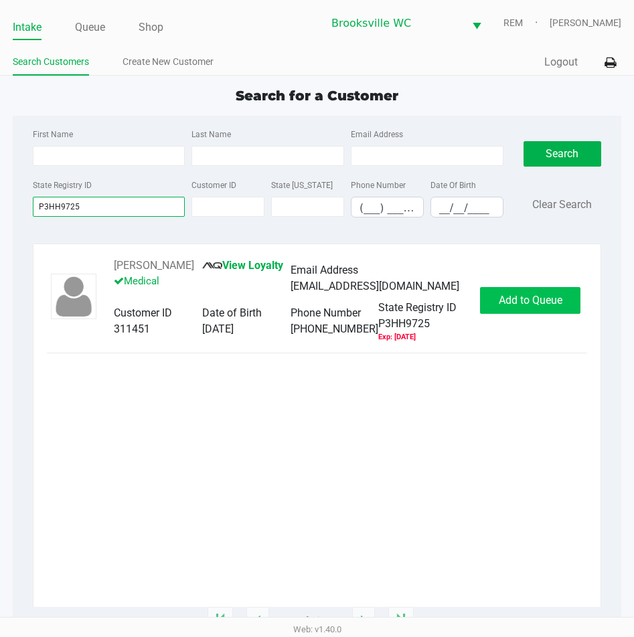
type input "P3HH9725"
click at [503, 302] on span "Add to Queue" at bounding box center [530, 300] width 64 height 13
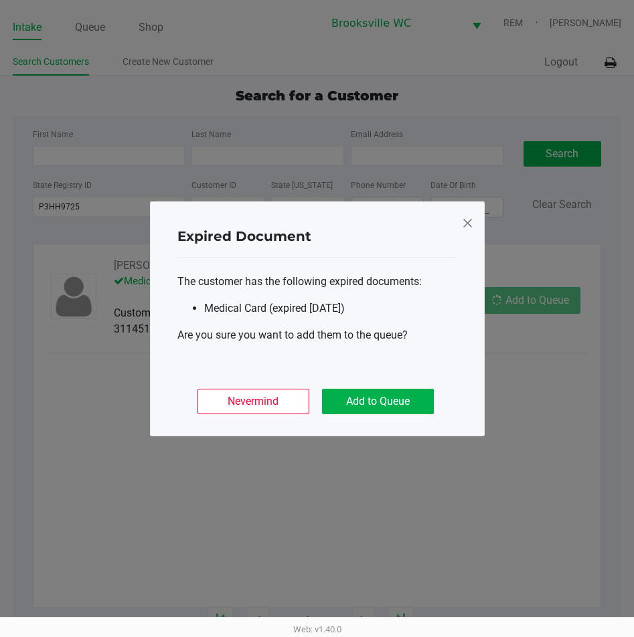
click at [404, 381] on div "Nevermind Add to Queue" at bounding box center [317, 396] width 280 height 52
click at [405, 400] on button "Add to Queue" at bounding box center [378, 401] width 112 height 25
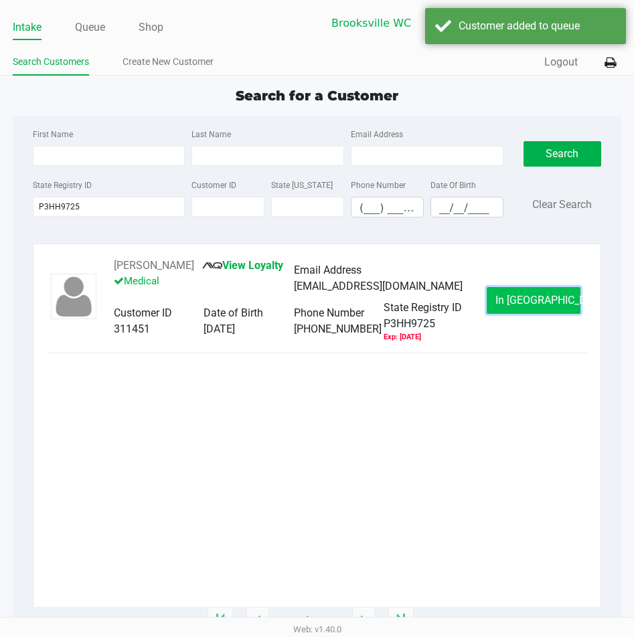
click at [537, 306] on span "In Queue" at bounding box center [551, 300] width 112 height 13
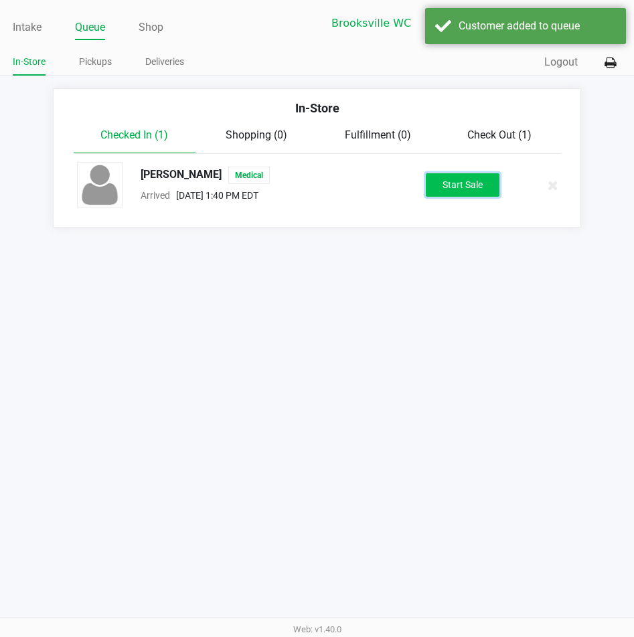
click at [474, 186] on button "Start Sale" at bounding box center [463, 184] width 74 height 23
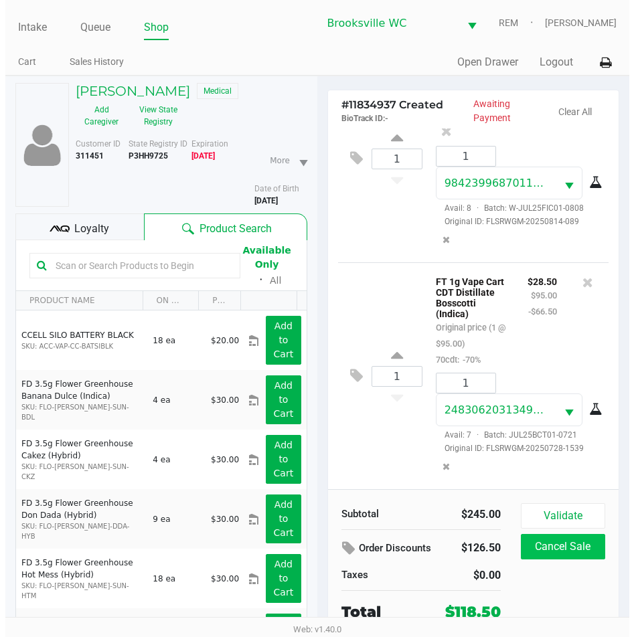
scroll to position [593, 0]
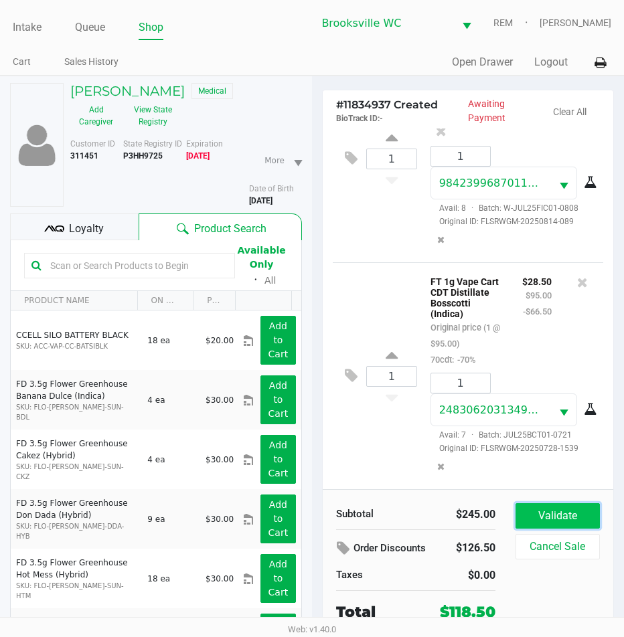
click at [564, 520] on button "Validate" at bounding box center [557, 515] width 84 height 25
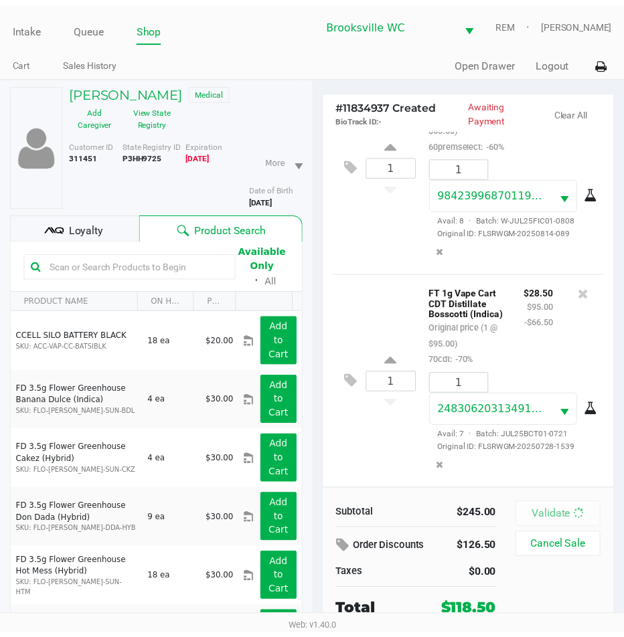
scroll to position [660, 0]
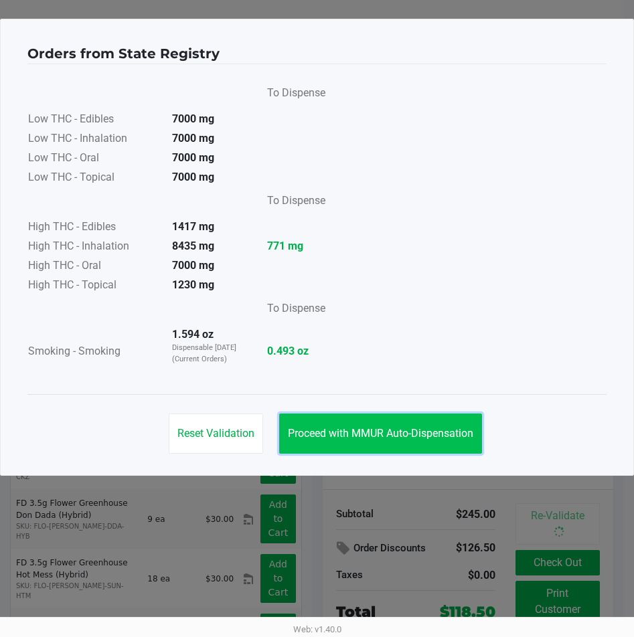
click at [349, 422] on button "Proceed with MMUR Auto-Dispensation" at bounding box center [380, 433] width 203 height 40
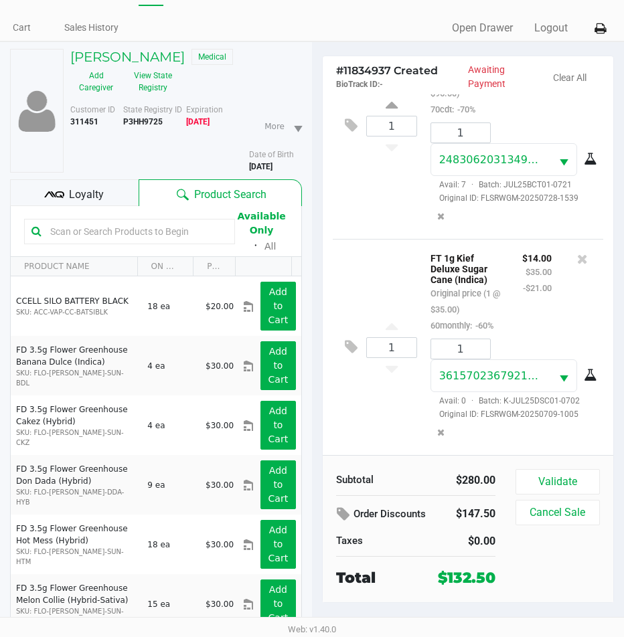
scroll to position [66, 0]
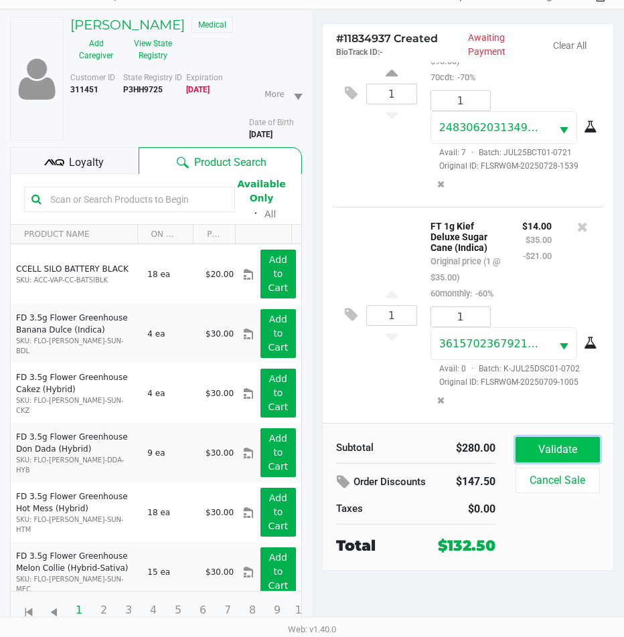
click at [545, 456] on button "Validate" at bounding box center [557, 449] width 84 height 25
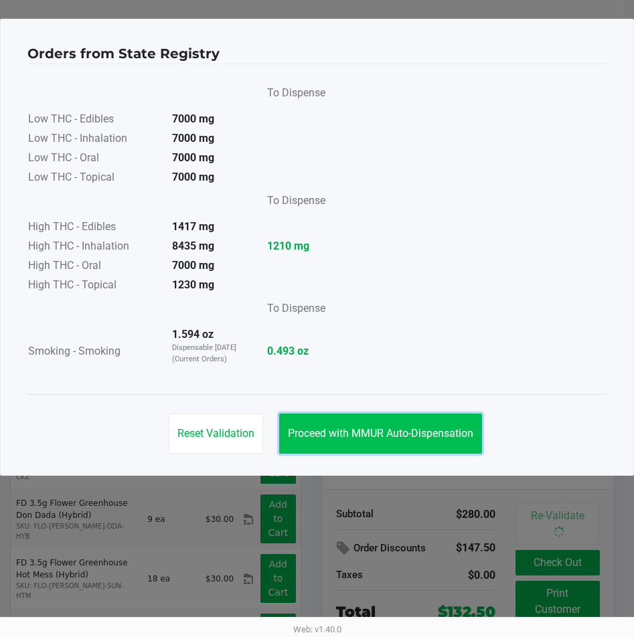
drag, startPoint x: 357, startPoint y: 433, endPoint x: 369, endPoint y: 434, distance: 11.4
click at [358, 434] on span "Proceed with MMUR Auto-Dispensation" at bounding box center [380, 433] width 185 height 13
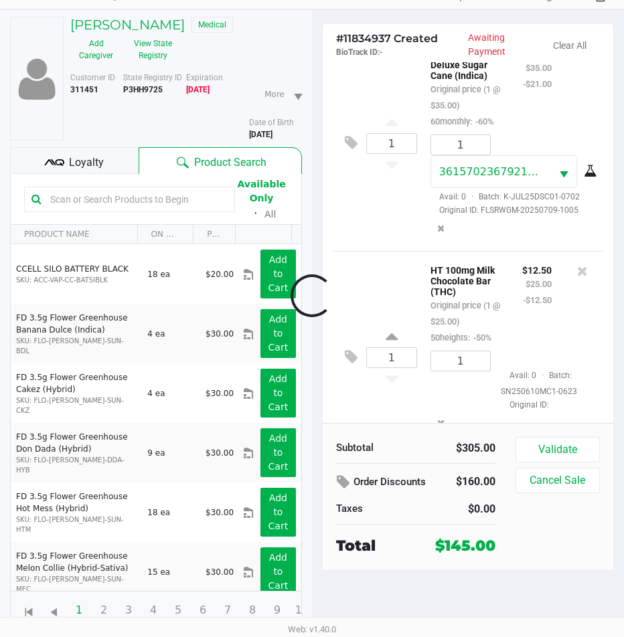
scroll to position [1120, 0]
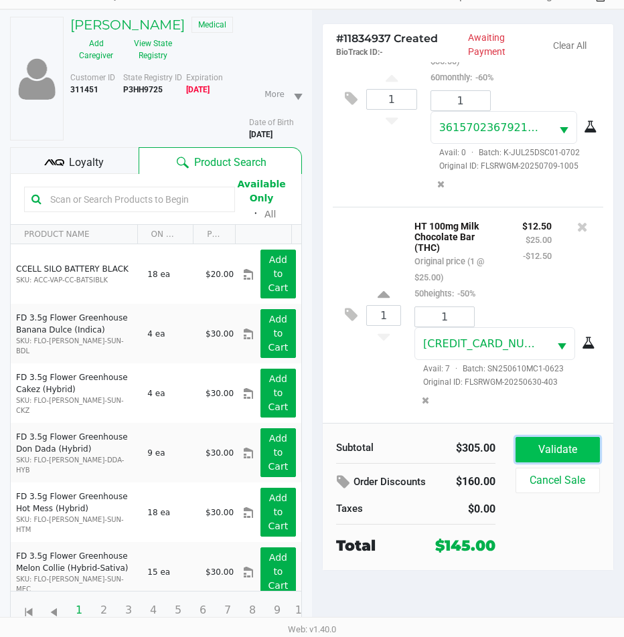
click at [547, 450] on button "Validate" at bounding box center [557, 449] width 84 height 25
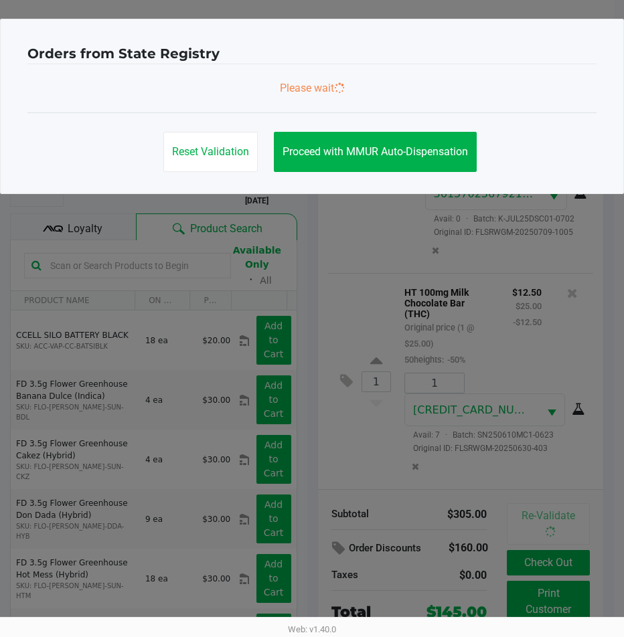
scroll to position [1140, 0]
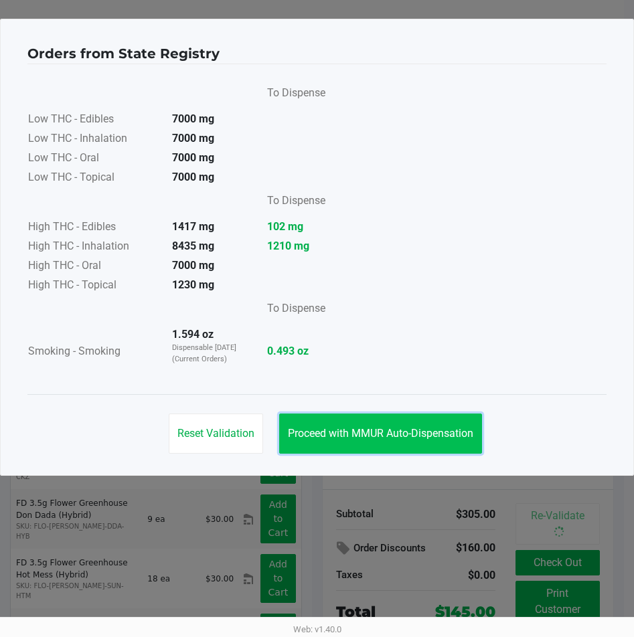
click at [430, 434] on span "Proceed with MMUR Auto-Dispensation" at bounding box center [380, 433] width 185 height 13
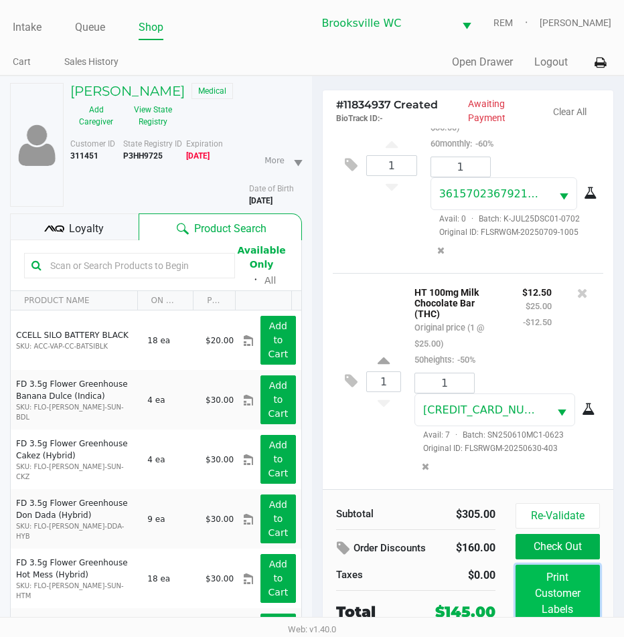
click at [577, 608] on button "Print Customer Labels" at bounding box center [557, 594] width 84 height 58
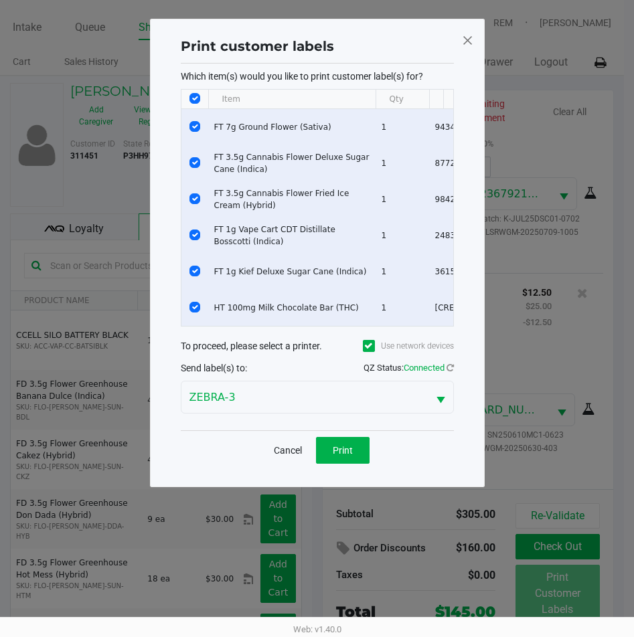
click at [198, 96] on input "Select All Rows" at bounding box center [194, 98] width 11 height 11
checkbox input "false"
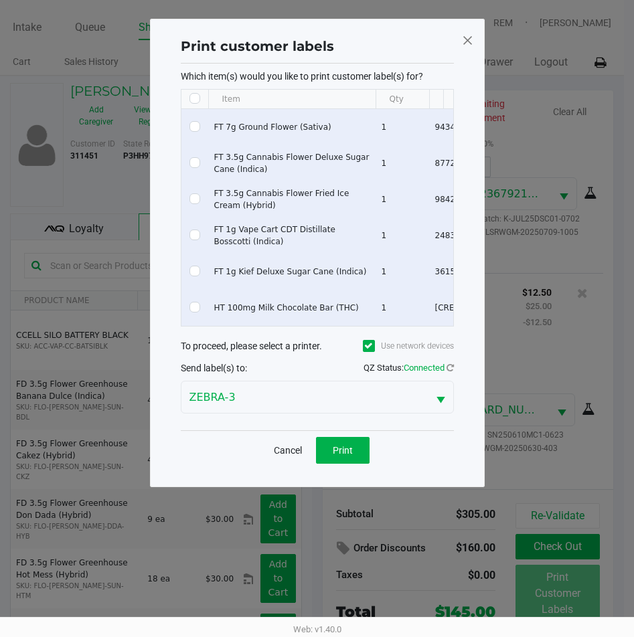
checkbox input "false"
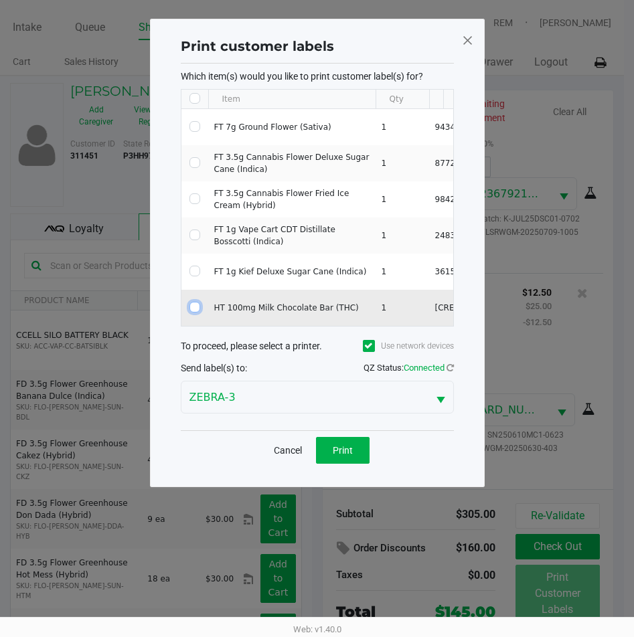
click at [195, 310] on input "Select Row" at bounding box center [194, 307] width 11 height 11
checkbox input "true"
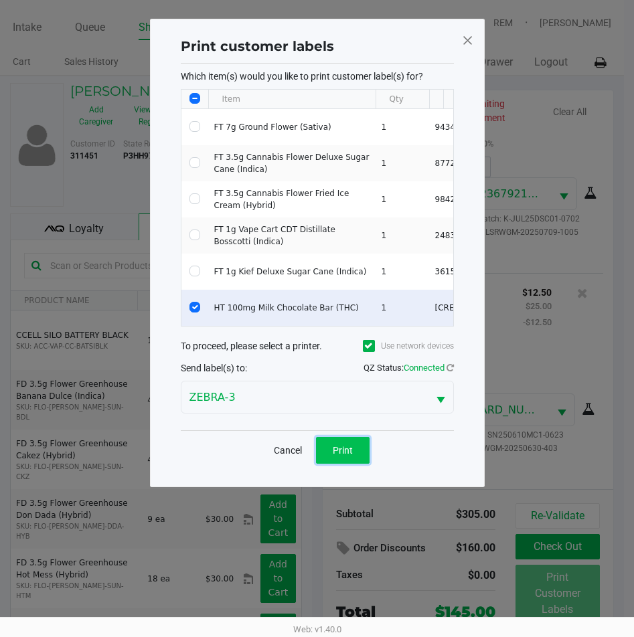
click at [347, 464] on button "Print" at bounding box center [343, 450] width 54 height 27
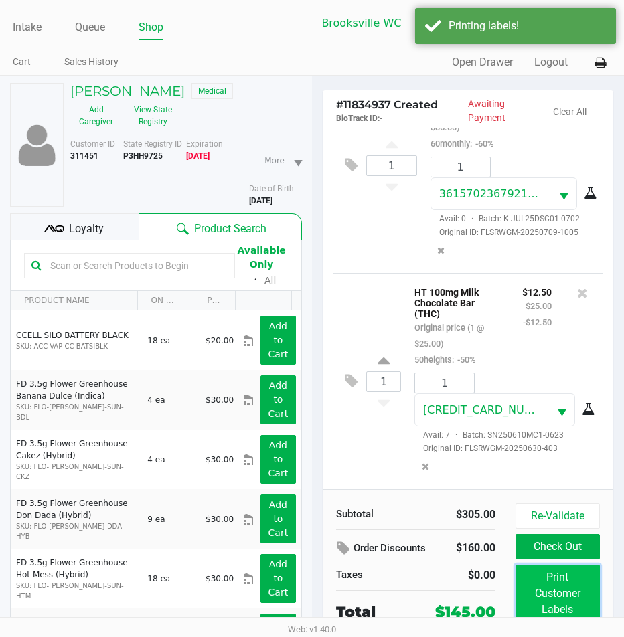
click at [555, 594] on button "Print Customer Labels" at bounding box center [557, 594] width 84 height 58
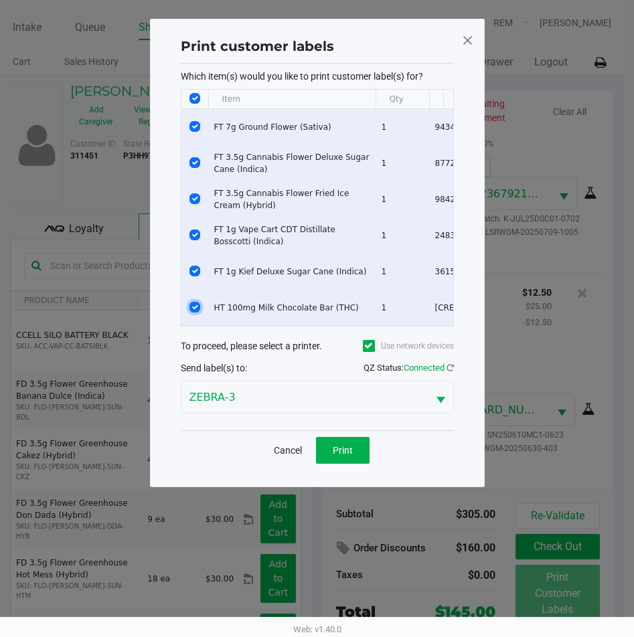
click at [195, 308] on input "Select Row" at bounding box center [194, 307] width 11 height 11
checkbox input "false"
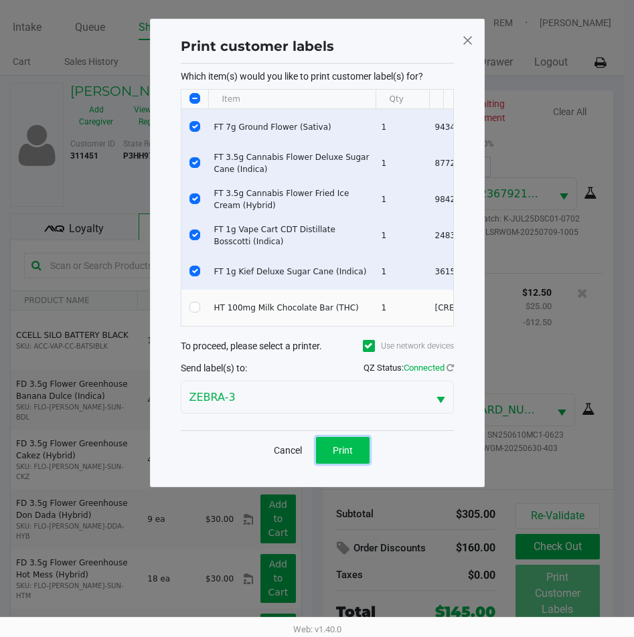
click at [339, 456] on span "Print" at bounding box center [343, 450] width 20 height 11
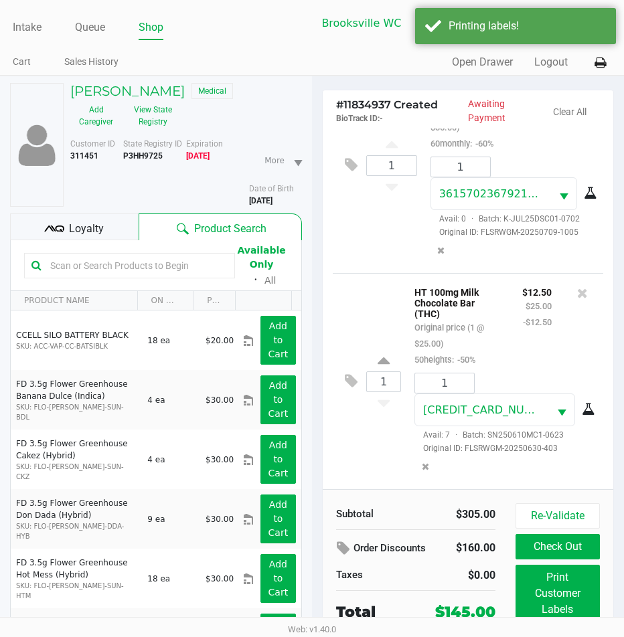
click at [127, 234] on div "Loyalty" at bounding box center [74, 226] width 128 height 27
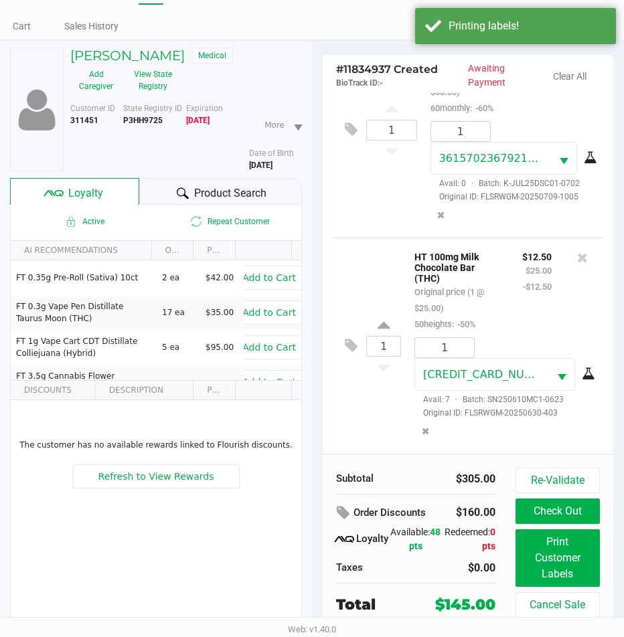
scroll to position [66, 0]
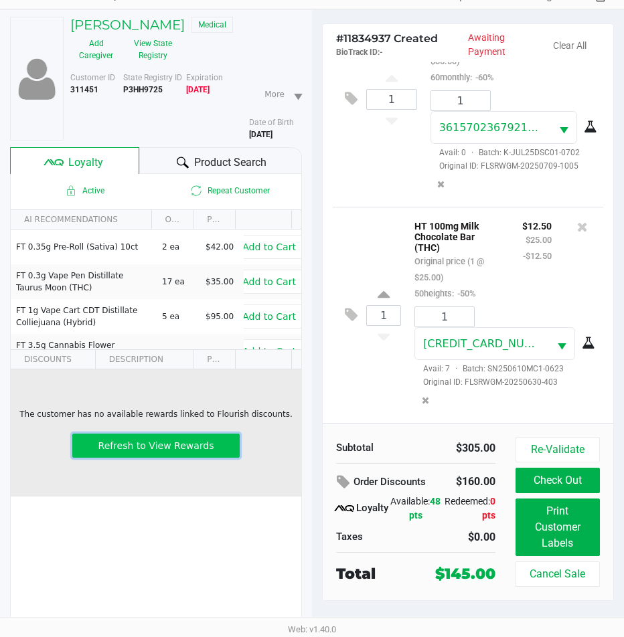
click at [180, 446] on span "Refresh to View Rewards" at bounding box center [156, 445] width 116 height 11
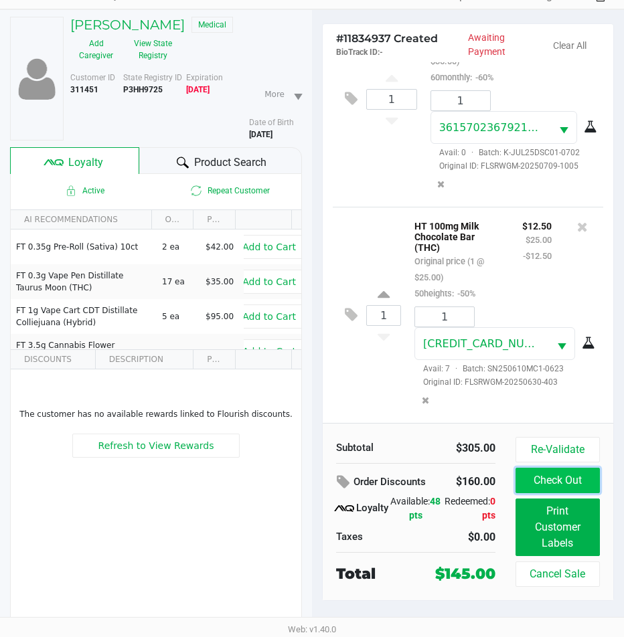
click at [583, 472] on button "Check Out" at bounding box center [557, 480] width 84 height 25
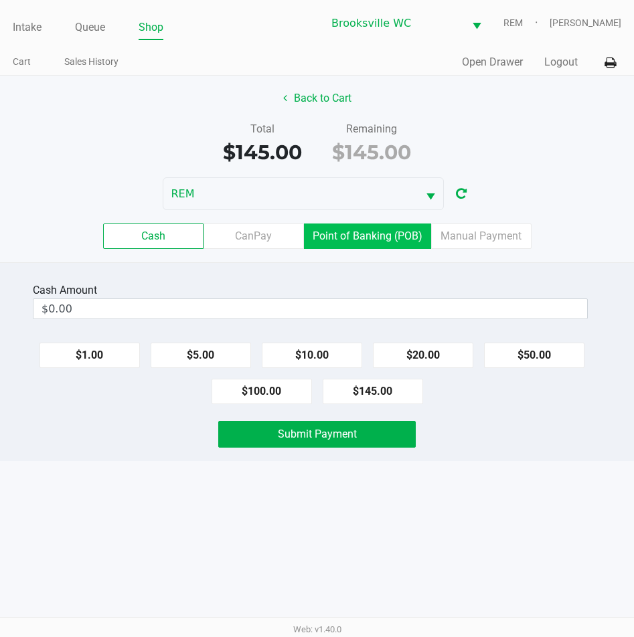
click at [344, 240] on label "Point of Banking (POB)" at bounding box center [367, 235] width 127 height 25
click at [0, 0] on 7 "Point of Banking (POB)" at bounding box center [0, 0] width 0 height 0
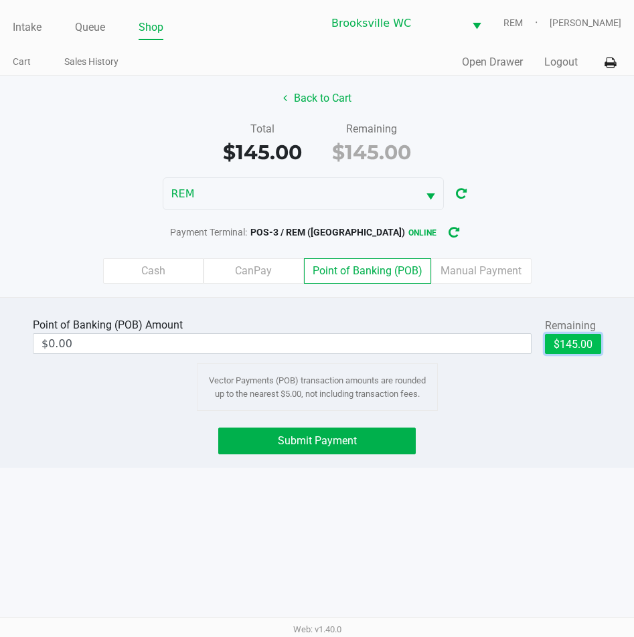
click at [561, 347] on button "$145.00" at bounding box center [573, 344] width 56 height 20
type input "$145.00"
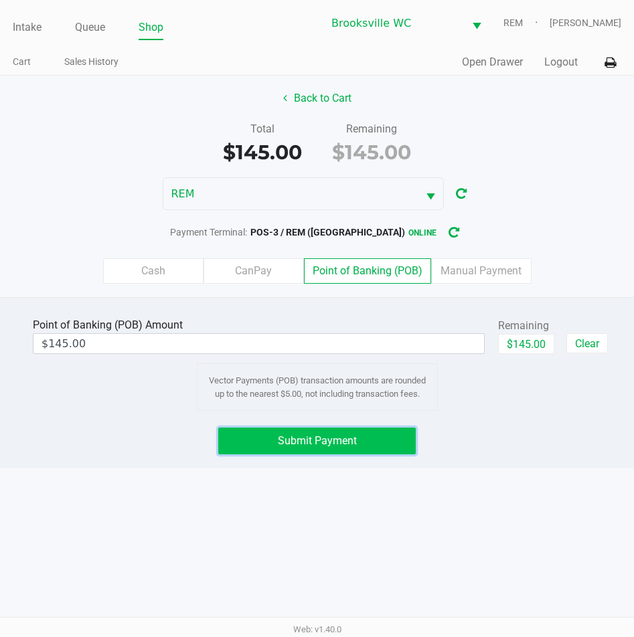
click at [359, 438] on button "Submit Payment" at bounding box center [317, 441] width 198 height 27
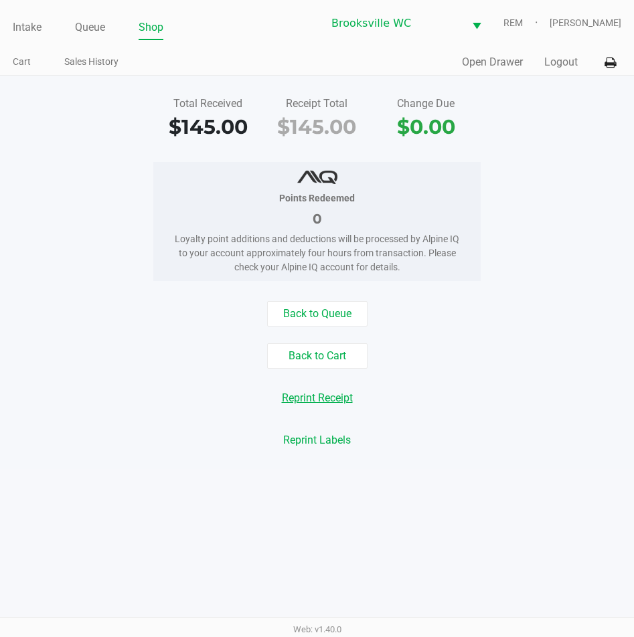
click at [314, 405] on button "Reprint Receipt" at bounding box center [317, 397] width 88 height 25
click at [29, 27] on link "Intake" at bounding box center [27, 27] width 29 height 19
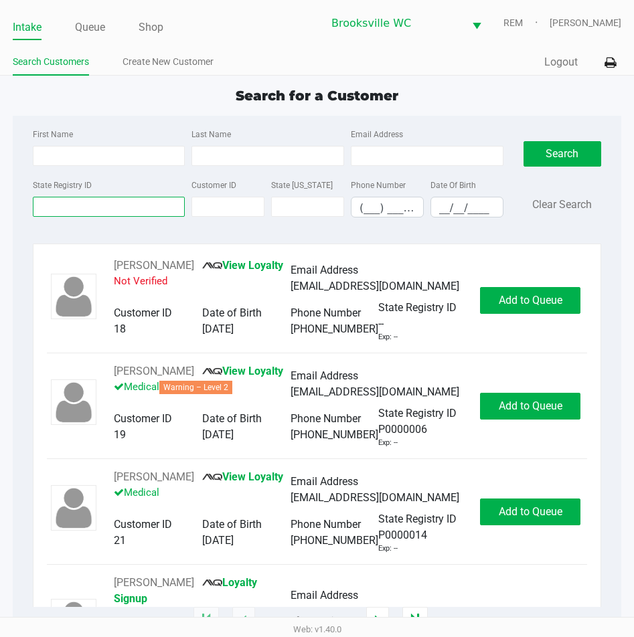
click at [88, 201] on input "State Registry ID" at bounding box center [109, 207] width 153 height 20
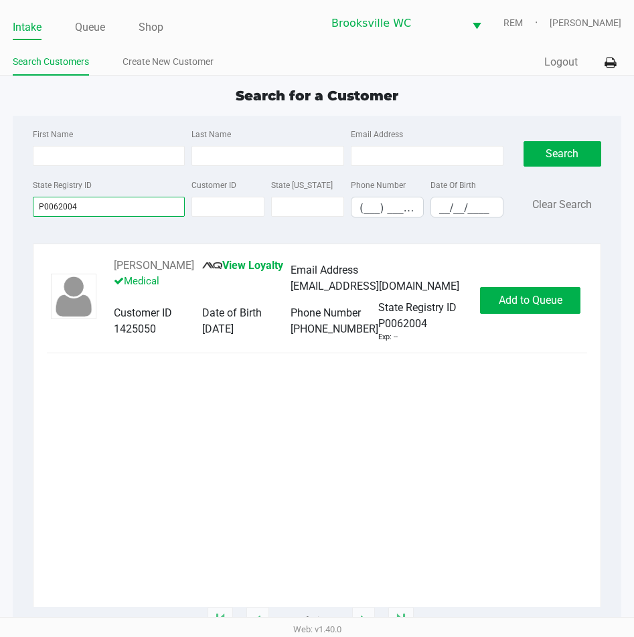
type input "P0062004"
click at [555, 314] on div "ALLIE SMITH View Loyalty Medical Email Address igo4racing@gmail.com Customer ID…" at bounding box center [317, 300] width 540 height 85
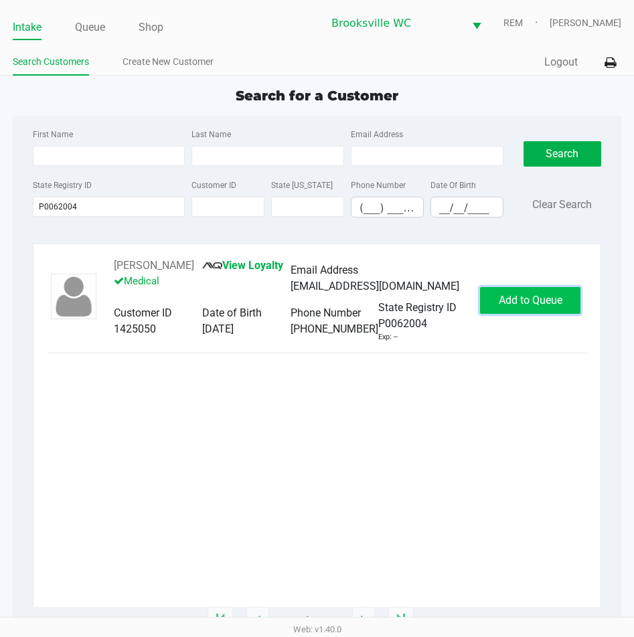
click at [549, 296] on span "Add to Queue" at bounding box center [530, 300] width 64 height 13
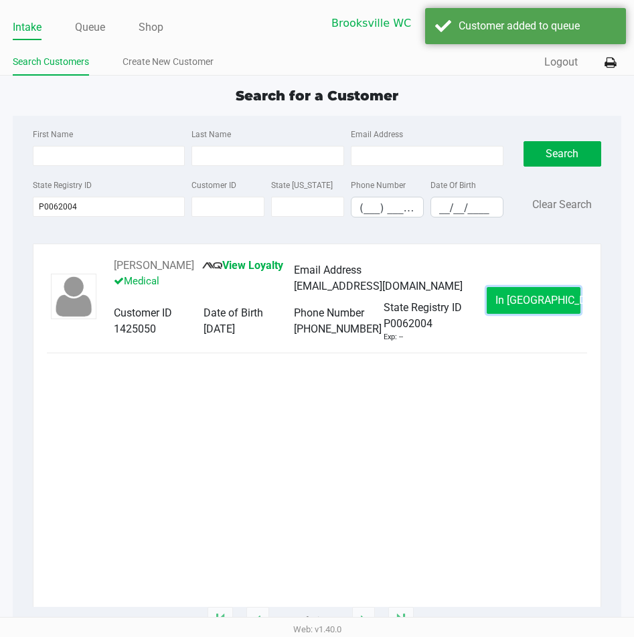
click at [533, 291] on button "In Queue" at bounding box center [533, 300] width 94 height 27
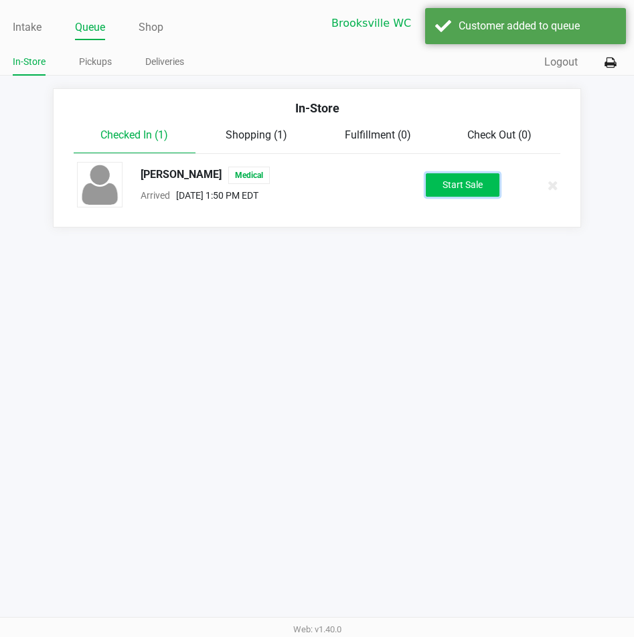
click at [448, 173] on button "Start Sale" at bounding box center [463, 184] width 74 height 23
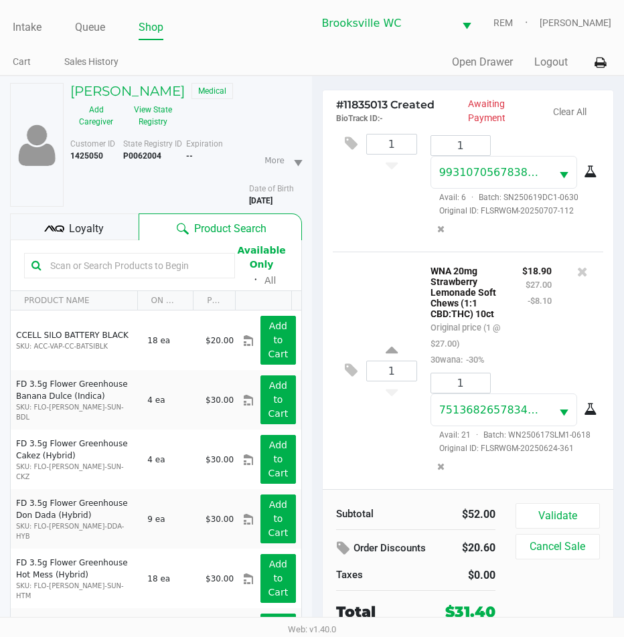
scroll to position [153, 0]
click at [549, 517] on button "Validate" at bounding box center [557, 515] width 84 height 25
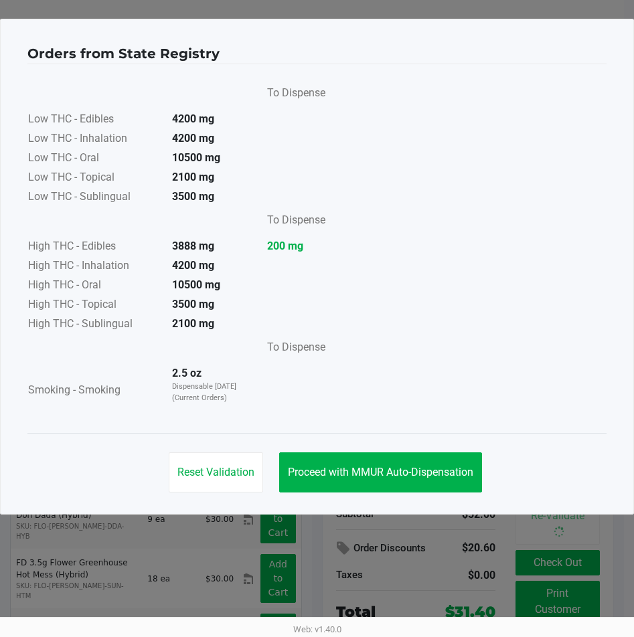
click at [419, 448] on div "Reset Validation Proceed with MMUR Auto-Dispensation" at bounding box center [316, 467] width 579 height 68
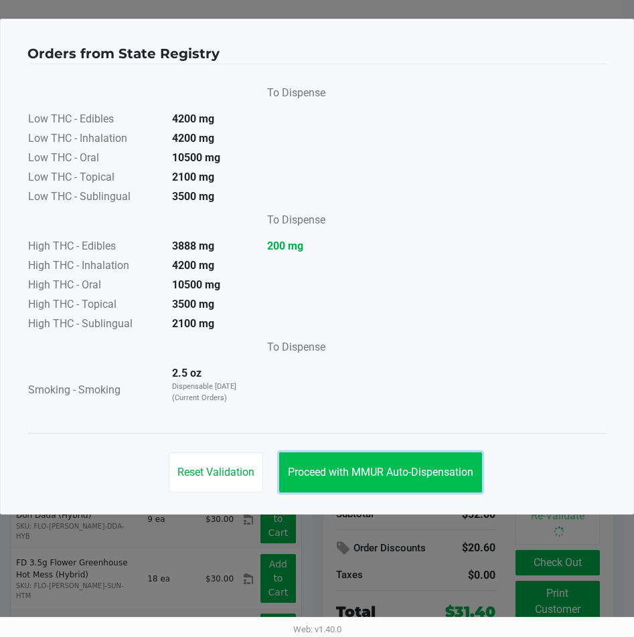
click at [424, 460] on button "Proceed with MMUR Auto-Dispensation" at bounding box center [380, 472] width 203 height 40
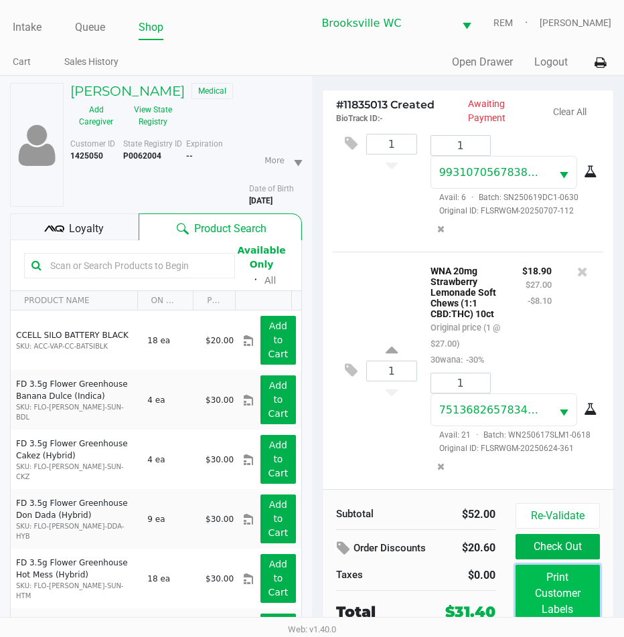
click at [559, 593] on button "Print Customer Labels" at bounding box center [557, 594] width 84 height 58
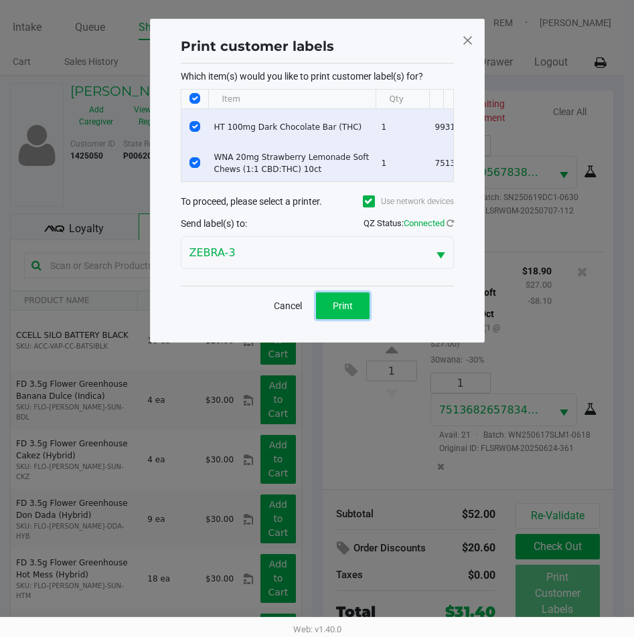
click at [360, 310] on button "Print" at bounding box center [343, 305] width 54 height 27
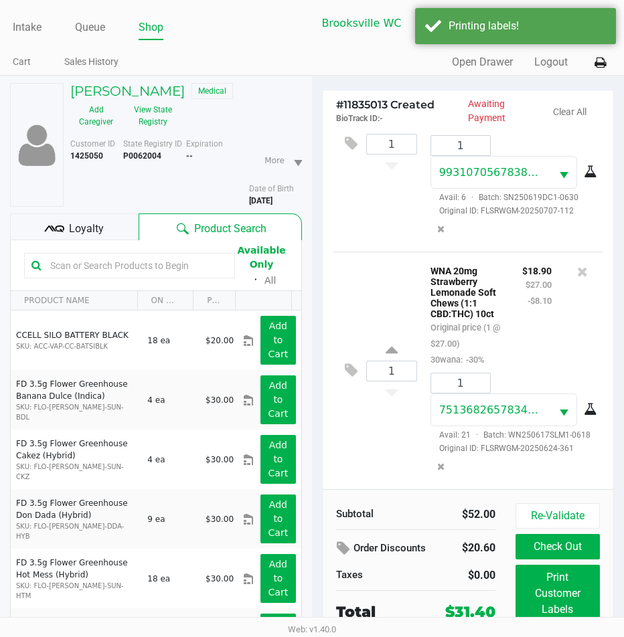
click at [111, 229] on div "Loyalty" at bounding box center [74, 226] width 128 height 27
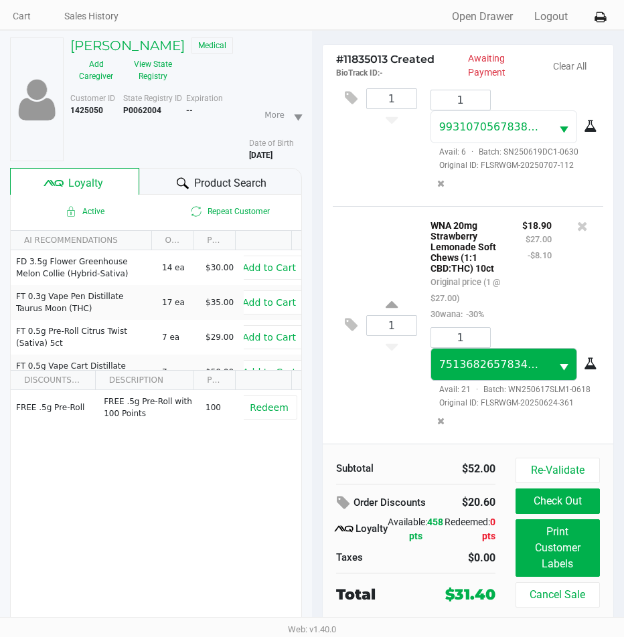
scroll to position [66, 0]
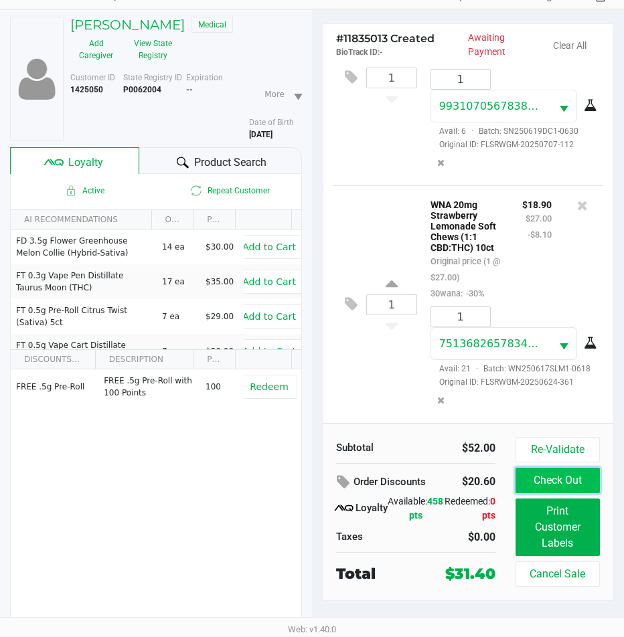
click at [562, 474] on button "Check Out" at bounding box center [557, 480] width 84 height 25
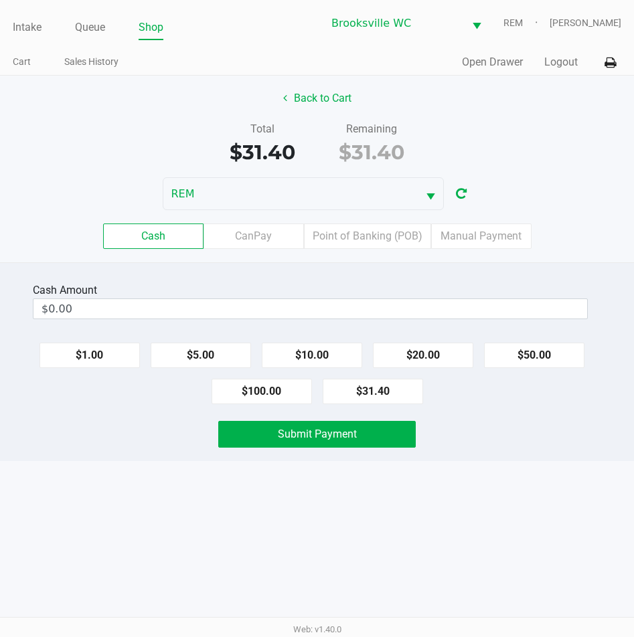
click at [240, 369] on div "$1.00 $5.00 $10.00 $20.00 $50.00 $100.00 $31.40" at bounding box center [317, 368] width 634 height 72
click at [403, 349] on button "$20.00" at bounding box center [423, 355] width 100 height 25
type input "$40.00"
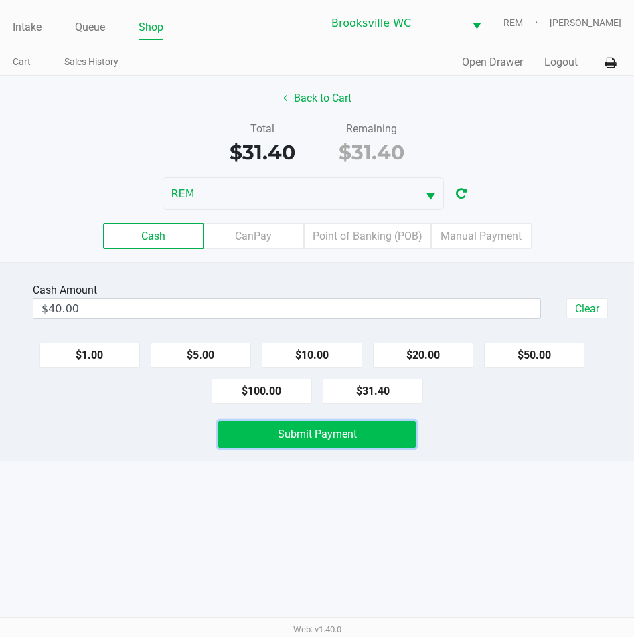
click at [373, 434] on button "Submit Payment" at bounding box center [317, 434] width 198 height 27
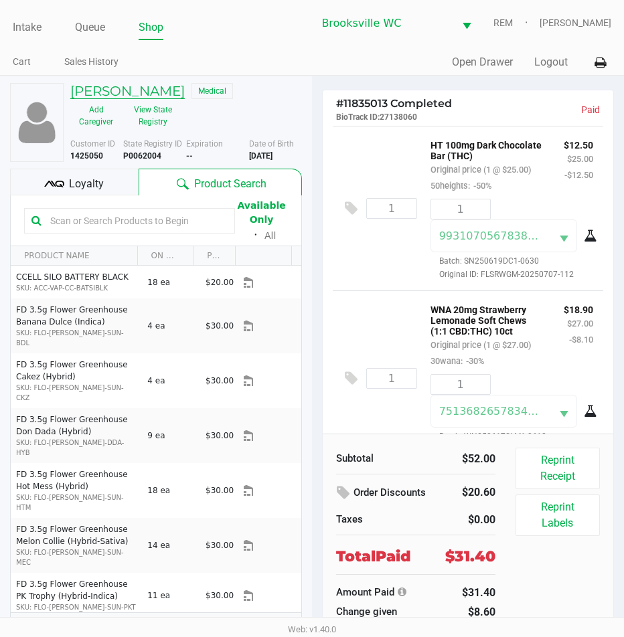
click at [107, 96] on h5 "ALLIE SMITH" at bounding box center [127, 91] width 114 height 16
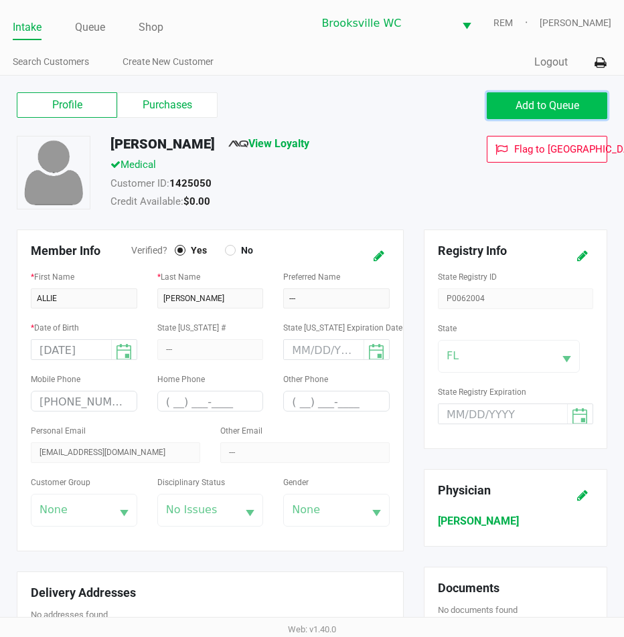
click at [531, 106] on span "Add to Queue" at bounding box center [547, 105] width 64 height 13
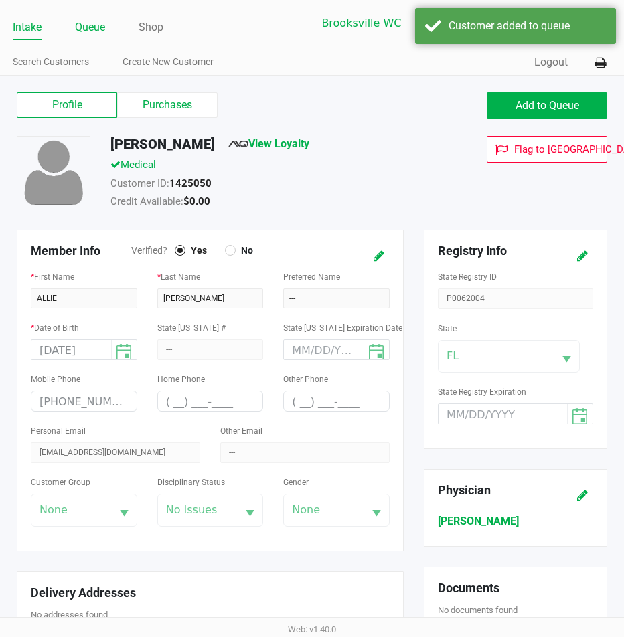
click at [101, 27] on link "Queue" at bounding box center [90, 27] width 30 height 19
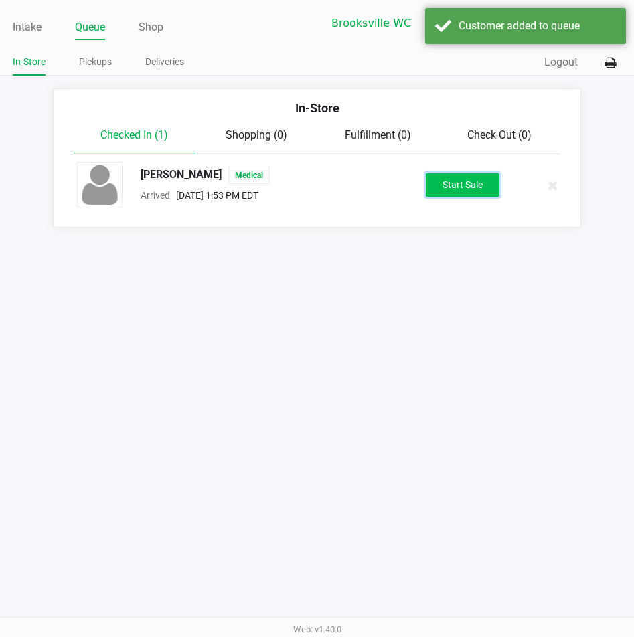
click at [482, 186] on button "Start Sale" at bounding box center [463, 184] width 74 height 23
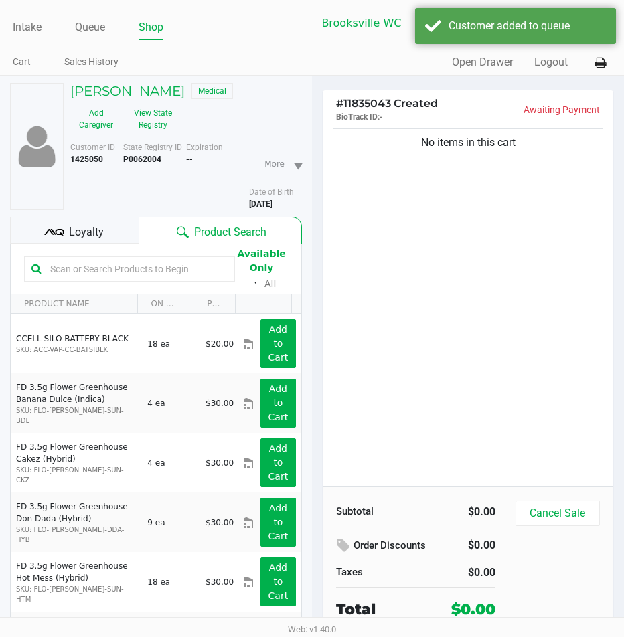
click at [415, 298] on div "No items in this cart" at bounding box center [467, 306] width 290 height 361
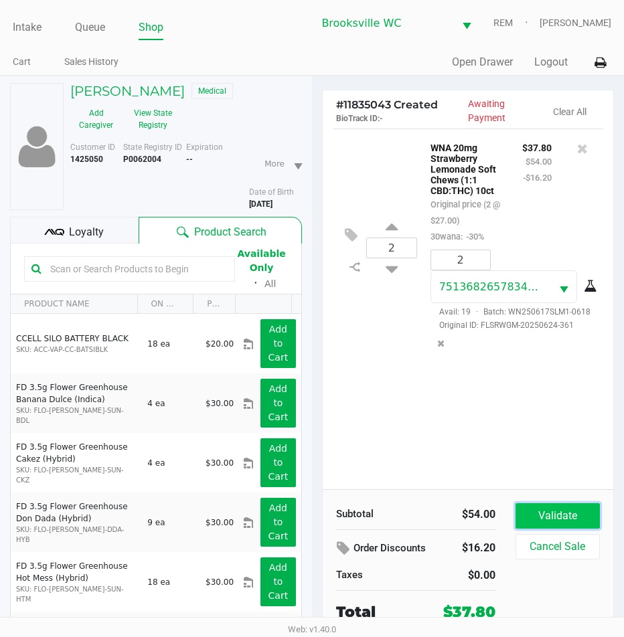
click at [542, 525] on button "Validate" at bounding box center [557, 515] width 84 height 25
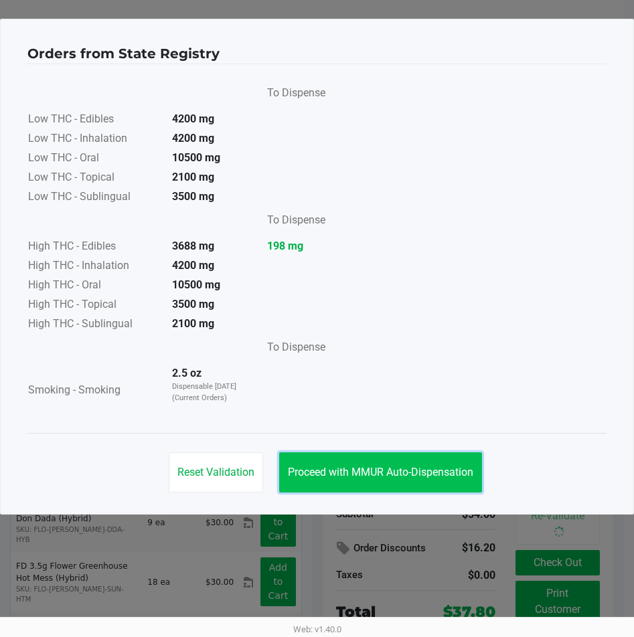
click at [384, 474] on span "Proceed with MMUR Auto-Dispensation" at bounding box center [380, 472] width 185 height 13
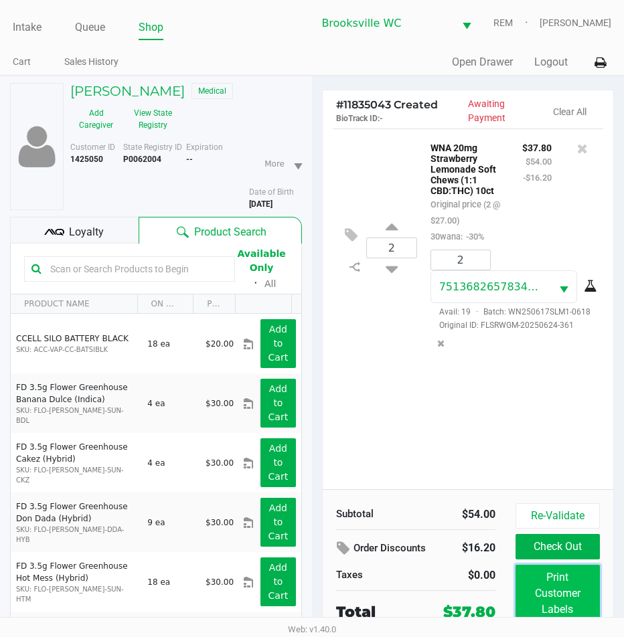
click at [570, 589] on button "Print Customer Labels" at bounding box center [557, 594] width 84 height 58
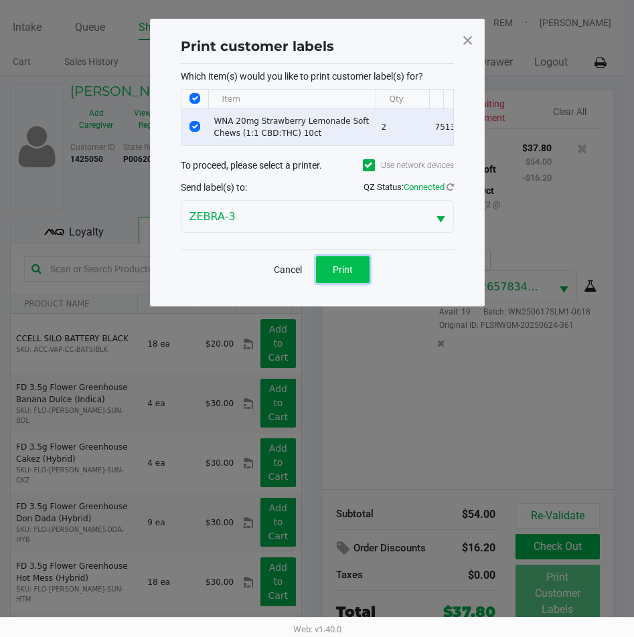
click at [366, 283] on button "Print" at bounding box center [343, 269] width 54 height 27
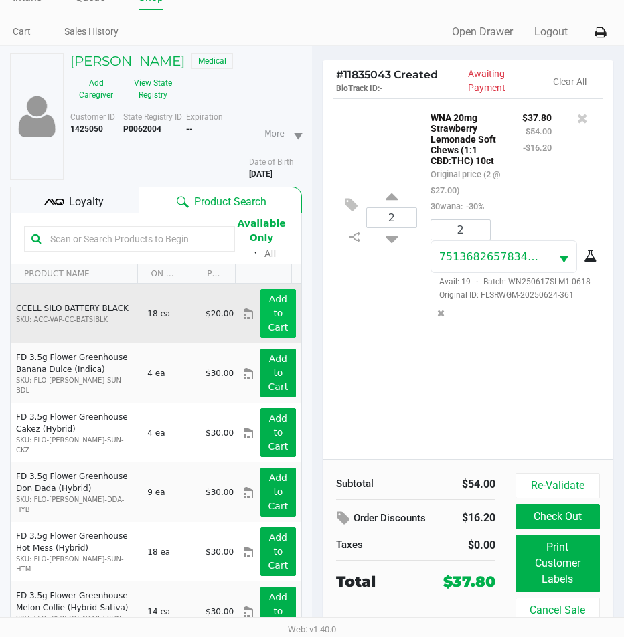
scroll to position [70, 0]
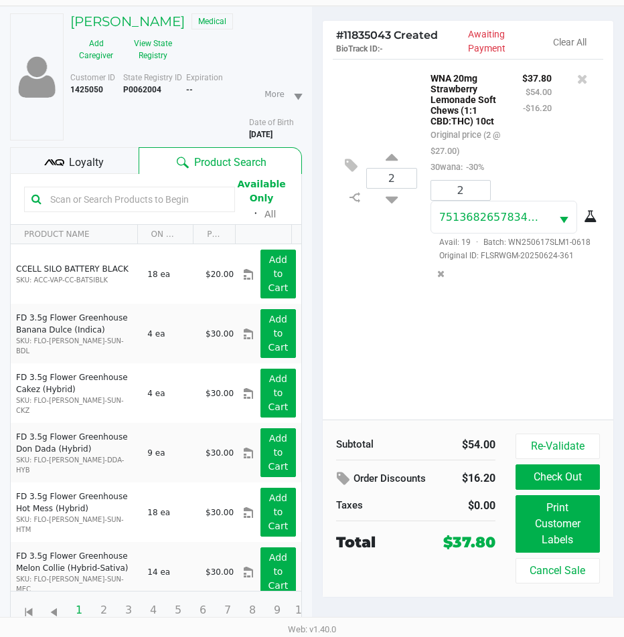
click at [108, 162] on div "Loyalty" at bounding box center [74, 160] width 128 height 27
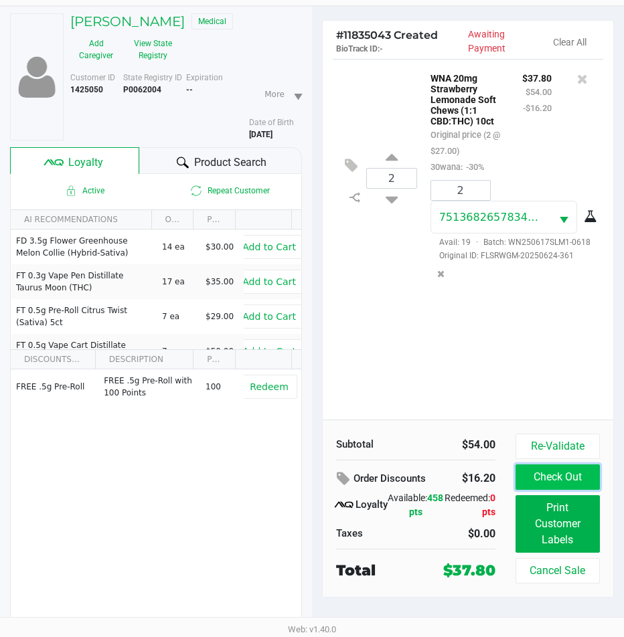
click at [560, 474] on button "Check Out" at bounding box center [557, 476] width 84 height 25
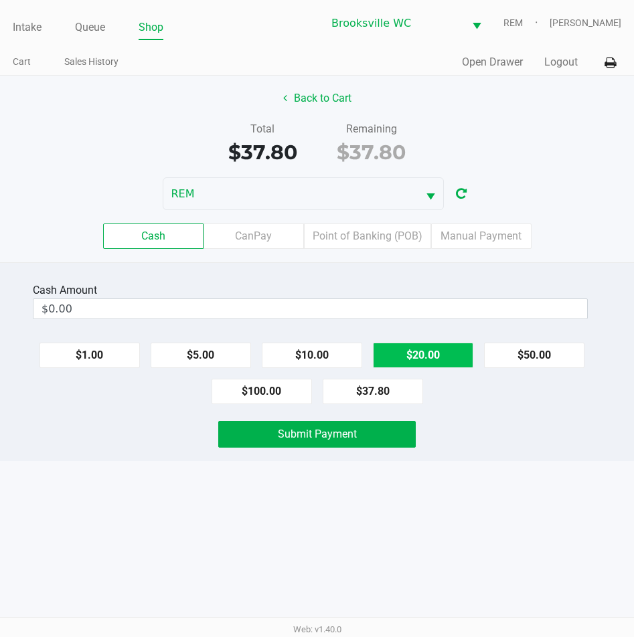
click at [431, 362] on button "$20.00" at bounding box center [423, 355] width 100 height 25
type input "$40.00"
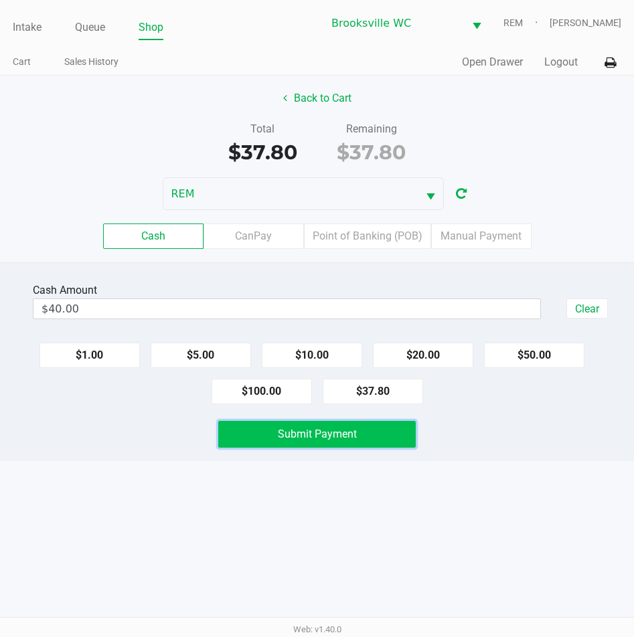
click at [366, 427] on button "Submit Payment" at bounding box center [317, 434] width 198 height 27
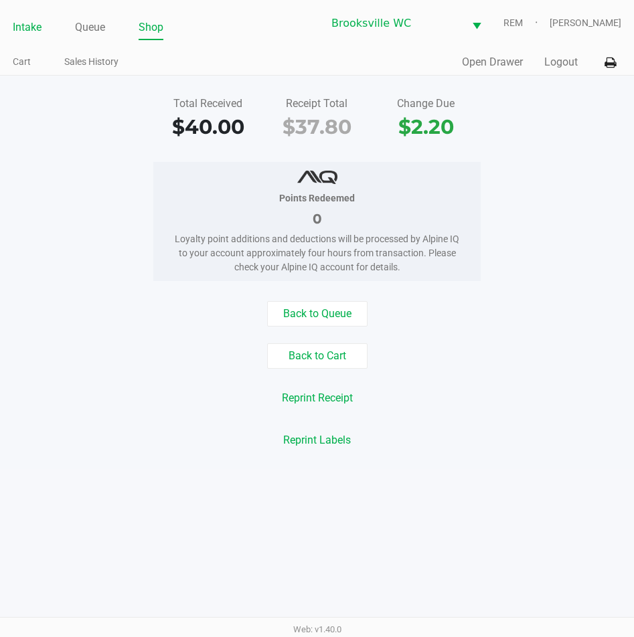
click at [37, 23] on link "Intake" at bounding box center [27, 27] width 29 height 19
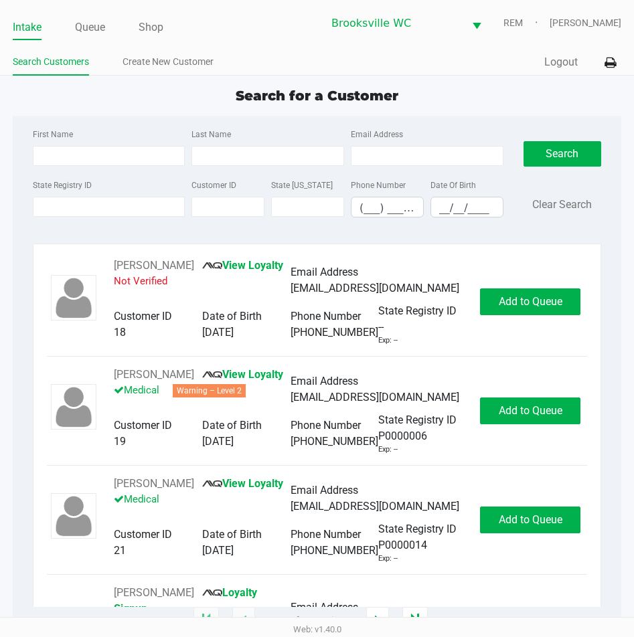
click at [256, 49] on div "Intake Queue Shop Brooksville WC REM Daniel Lyttle Search Customers Create New …" at bounding box center [317, 38] width 634 height 76
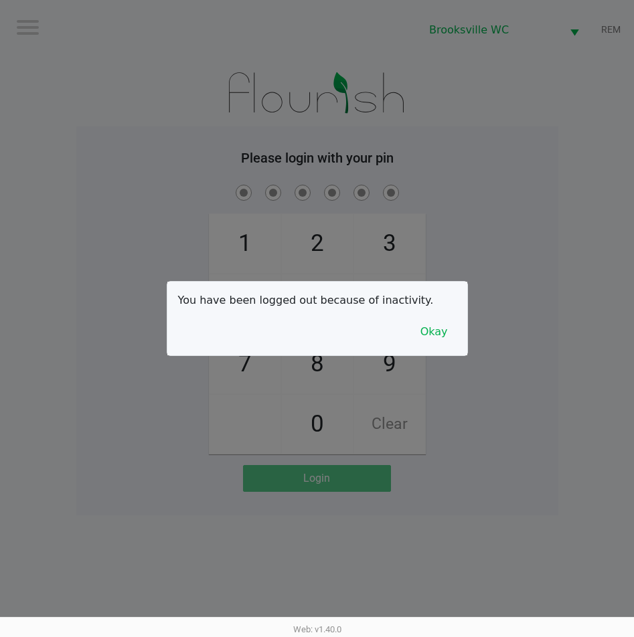
click at [201, 147] on div at bounding box center [317, 318] width 634 height 637
checkbox input "true"
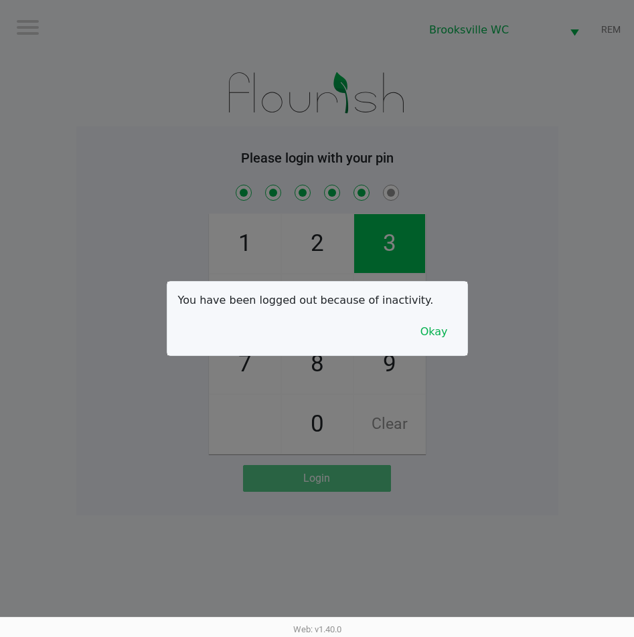
checkbox input "true"
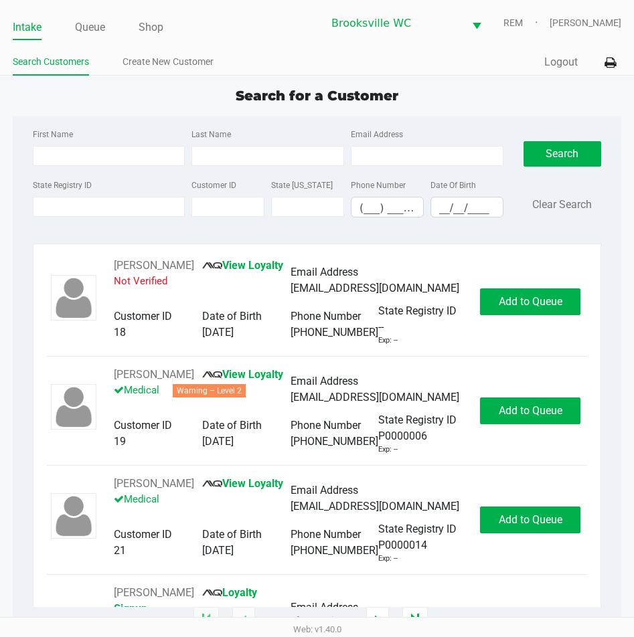
click at [580, 234] on div "First Name Last Name Email Address State Registry ID Customer ID State ID Phone…" at bounding box center [317, 177] width 588 height 122
click at [442, 55] on div "Quick Sale Logout" at bounding box center [469, 62] width 304 height 25
click at [599, 122] on div "First Name Last Name Email Address State Registry ID Customer ID State ID Phone…" at bounding box center [317, 177] width 588 height 122
click at [594, 92] on div "Search for a Customer" at bounding box center [317, 96] width 628 height 20
click at [104, 219] on div "State Registry ID Customer ID State ID Phone Number (___) ___-____ Date Of Birt…" at bounding box center [267, 203] width 477 height 52
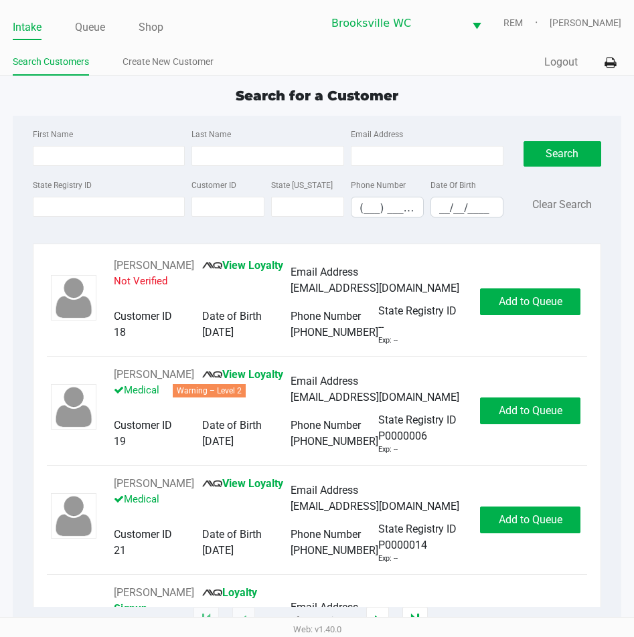
click at [96, 195] on div "State Registry ID" at bounding box center [108, 197] width 159 height 41
click at [99, 209] on input "State Registry ID" at bounding box center [109, 207] width 153 height 20
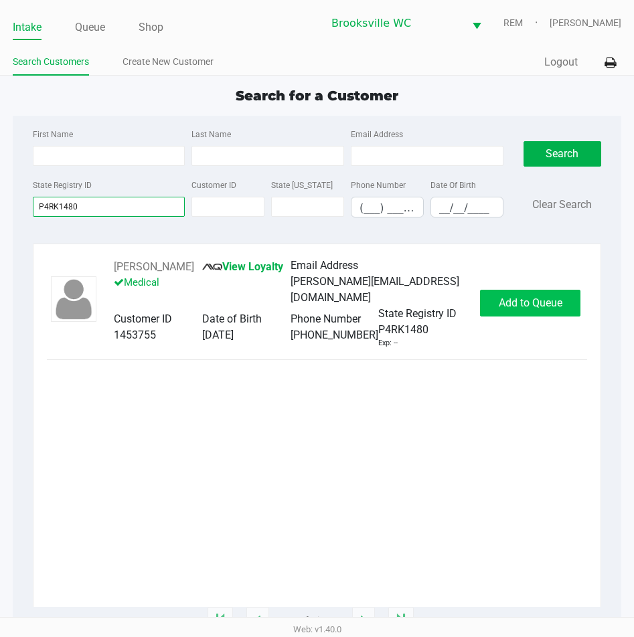
type input "P4RK1480"
click at [530, 304] on span "Add to Queue" at bounding box center [530, 302] width 64 height 13
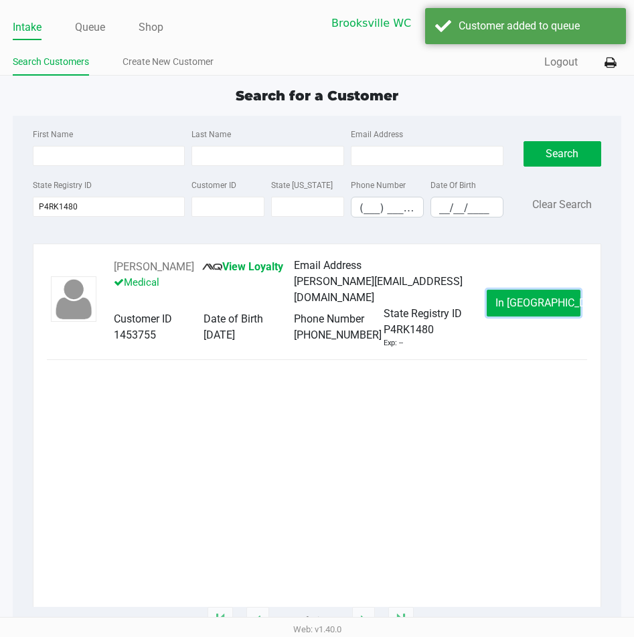
click at [529, 304] on span "In Queue" at bounding box center [551, 302] width 112 height 13
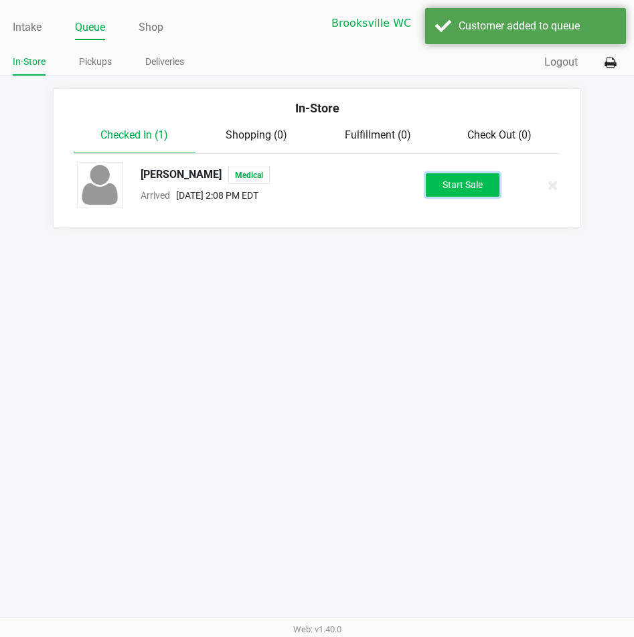
click at [477, 187] on button "Start Sale" at bounding box center [463, 184] width 74 height 23
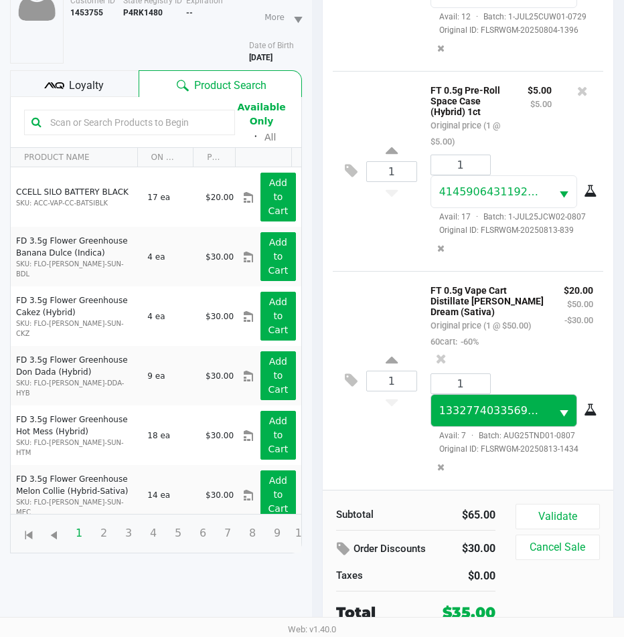
scroll to position [147, 0]
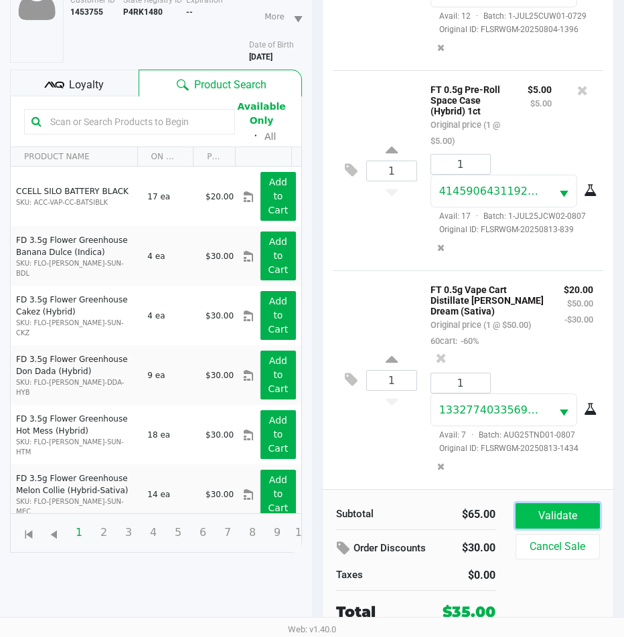
click at [563, 524] on button "Validate" at bounding box center [557, 515] width 84 height 25
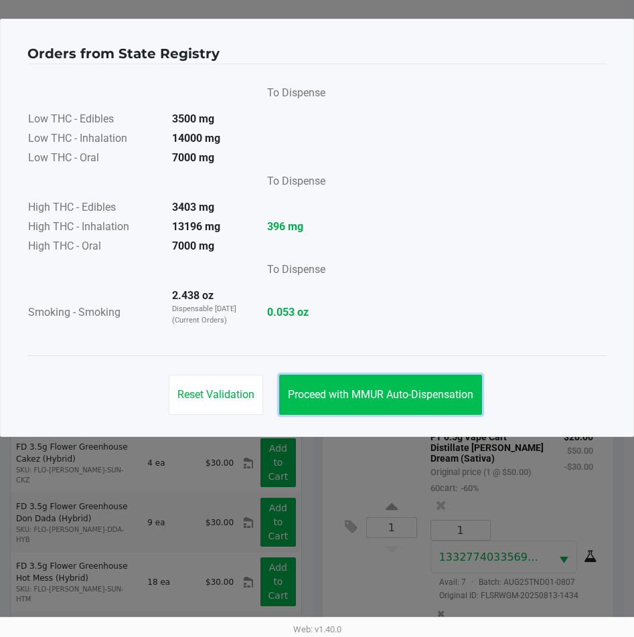
click at [372, 395] on span "Proceed with MMUR Auto-Dispensation" at bounding box center [380, 394] width 185 height 13
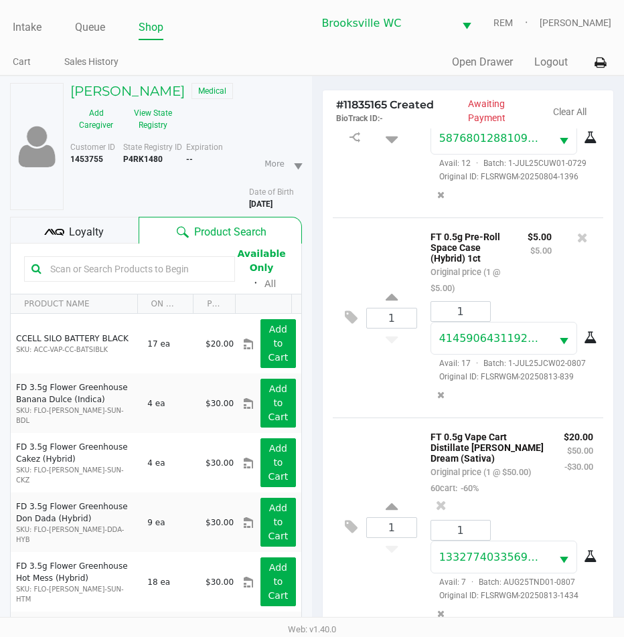
click at [106, 227] on div "Loyalty" at bounding box center [74, 230] width 128 height 27
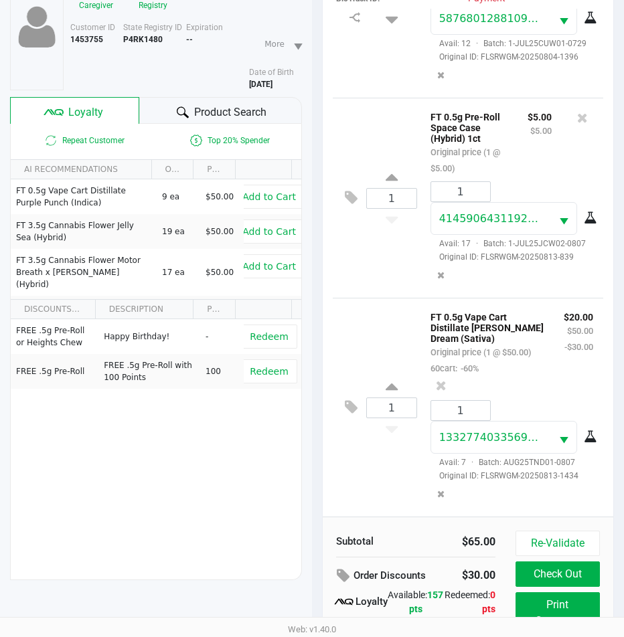
scroll to position [177, 0]
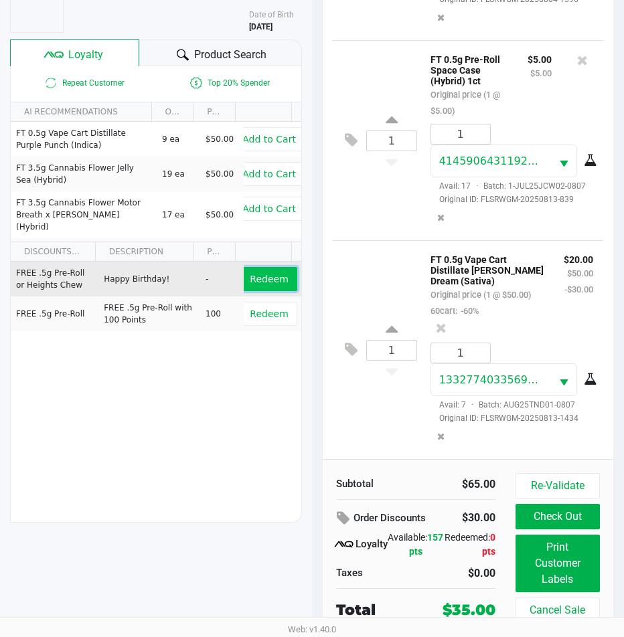
click at [259, 274] on span "Redeem" at bounding box center [269, 279] width 38 height 11
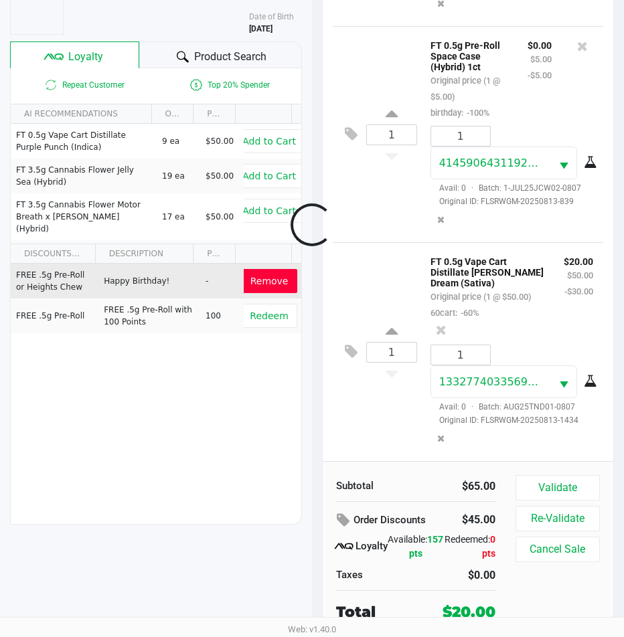
scroll to position [197, 0]
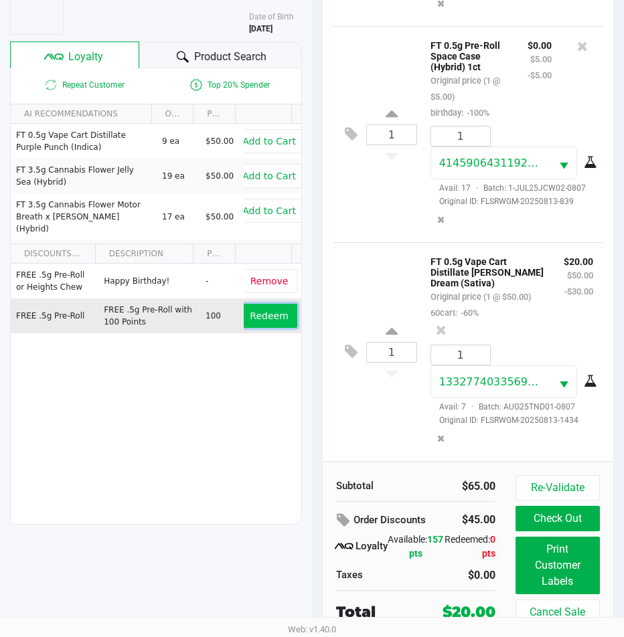
click at [273, 318] on span "Redeem" at bounding box center [269, 315] width 38 height 11
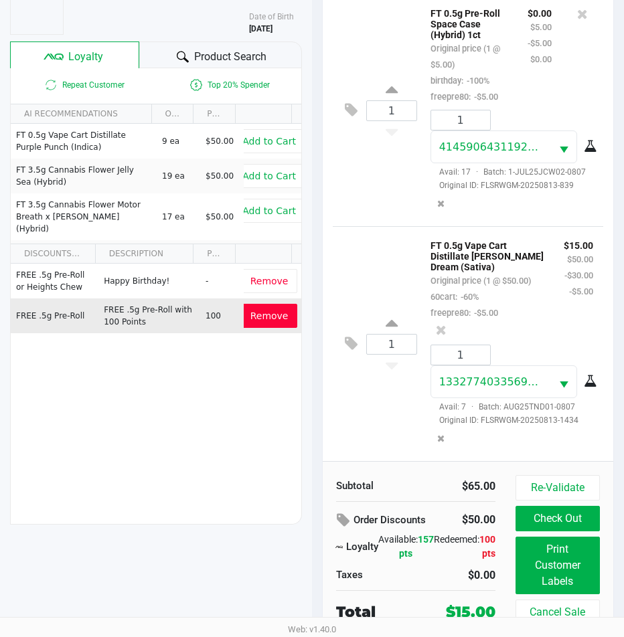
scroll to position [325, 0]
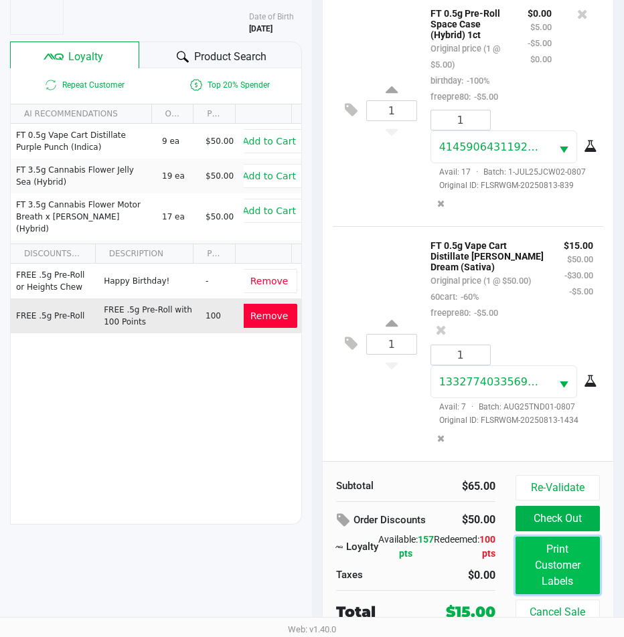
click at [573, 576] on button "Print Customer Labels" at bounding box center [557, 566] width 84 height 58
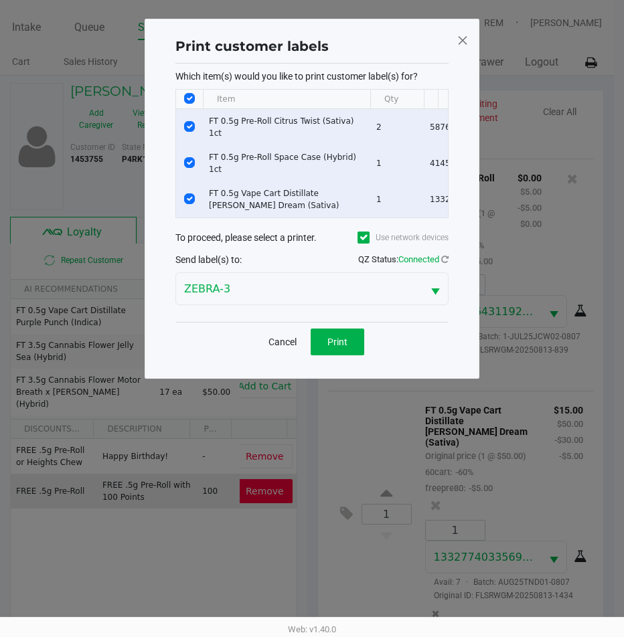
scroll to position [0, 0]
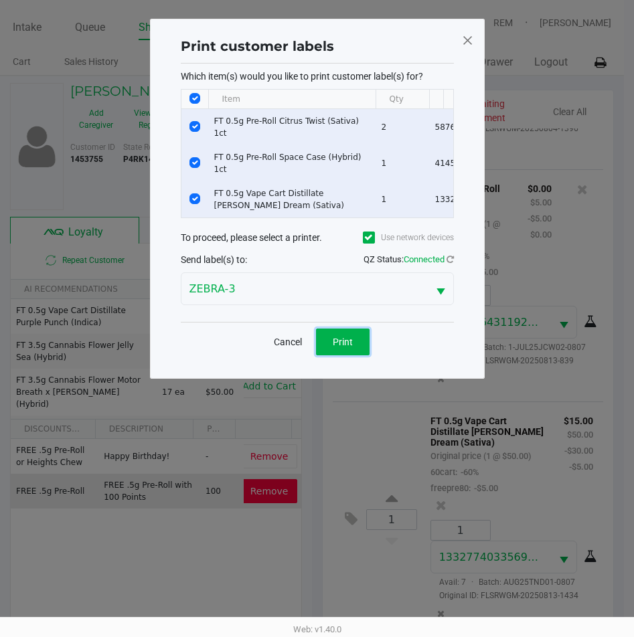
click at [357, 355] on button "Print" at bounding box center [343, 342] width 54 height 27
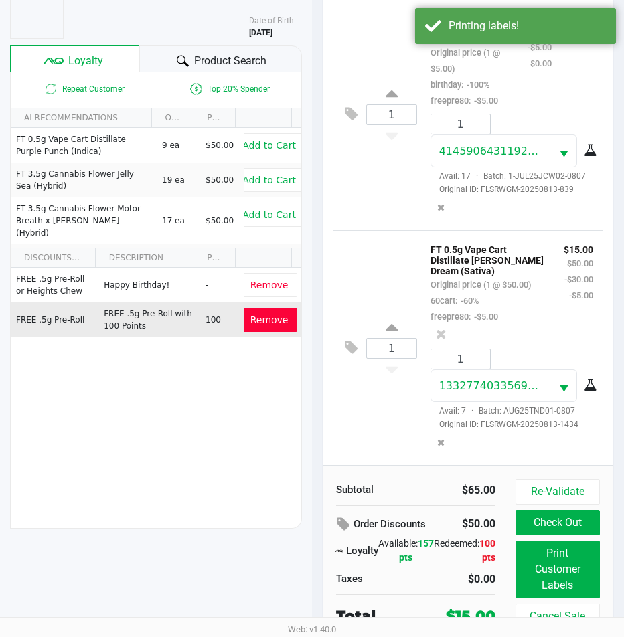
scroll to position [177, 0]
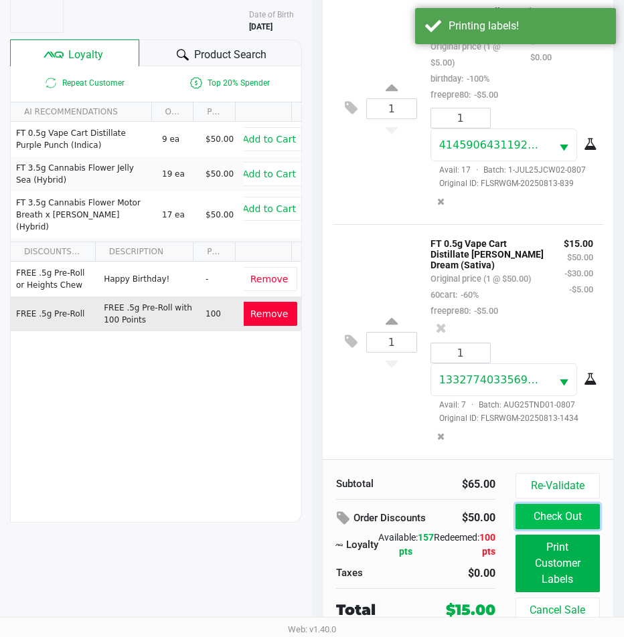
click at [572, 519] on button "Check Out" at bounding box center [557, 516] width 84 height 25
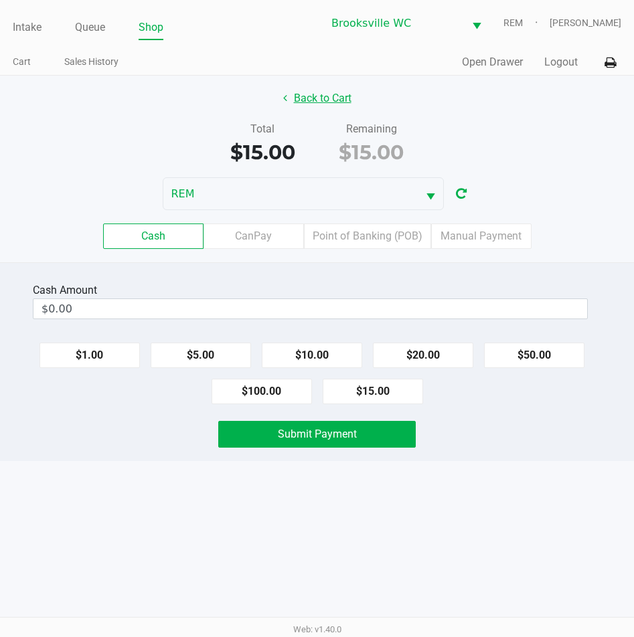
click at [335, 94] on button "Back to Cart" at bounding box center [317, 98] width 86 height 25
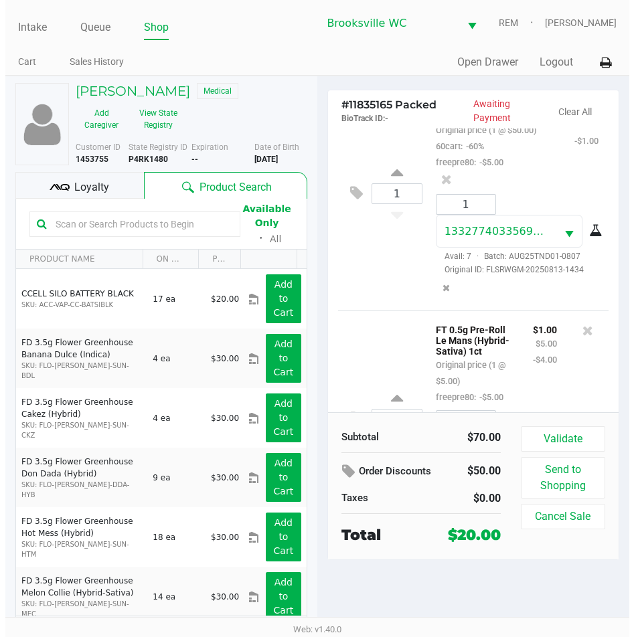
scroll to position [759, 0]
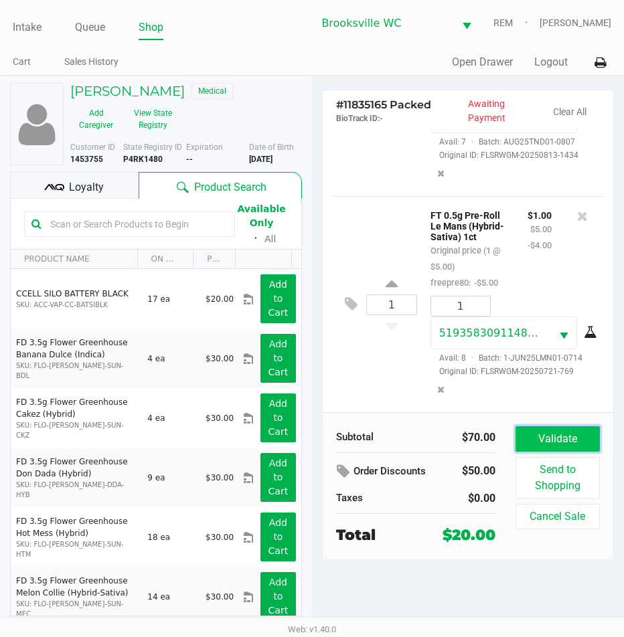
click at [570, 444] on button "Validate" at bounding box center [557, 438] width 84 height 25
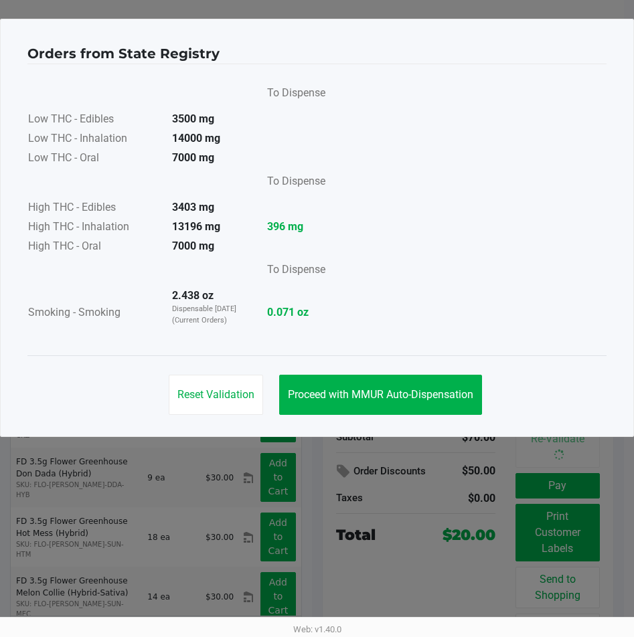
click at [409, 373] on div "Reset Validation Proceed with MMUR Auto-Dispensation" at bounding box center [316, 389] width 579 height 68
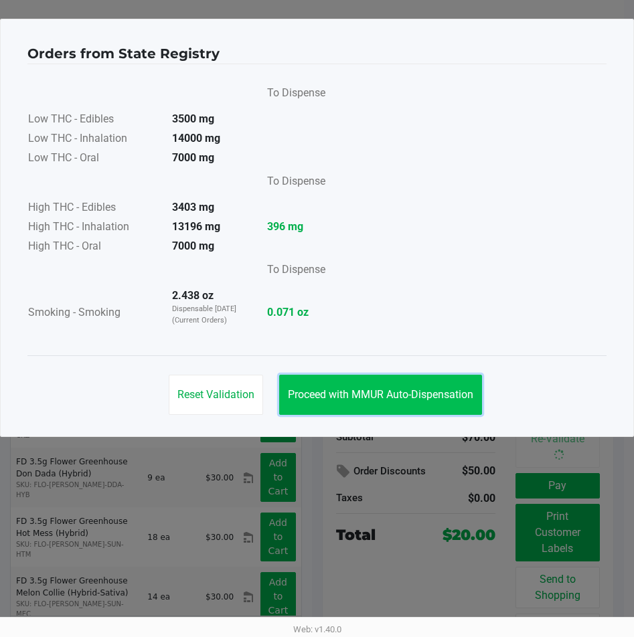
click at [355, 401] on button "Proceed with MMUR Auto-Dispensation" at bounding box center [380, 395] width 203 height 40
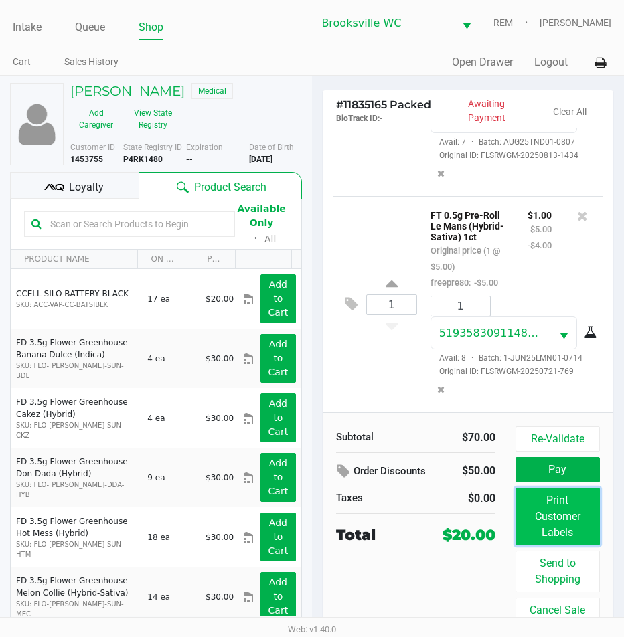
click at [548, 529] on button "Print Customer Labels" at bounding box center [557, 517] width 84 height 58
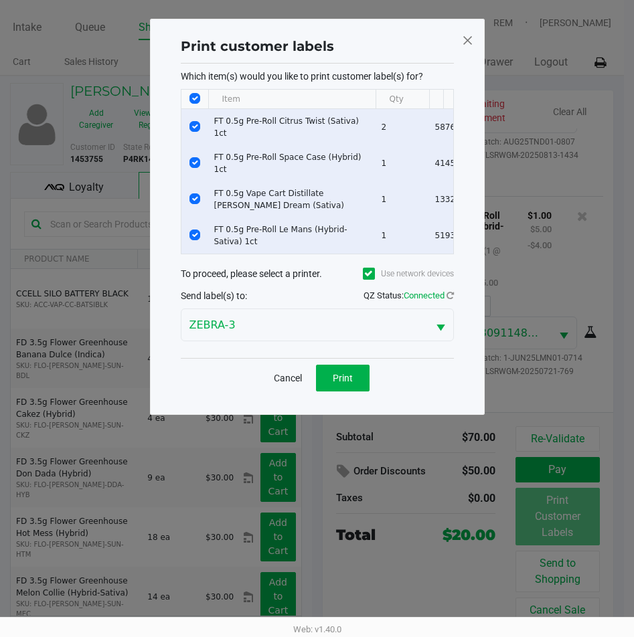
click at [192, 99] on input "Select All Rows" at bounding box center [194, 98] width 11 height 11
checkbox input "false"
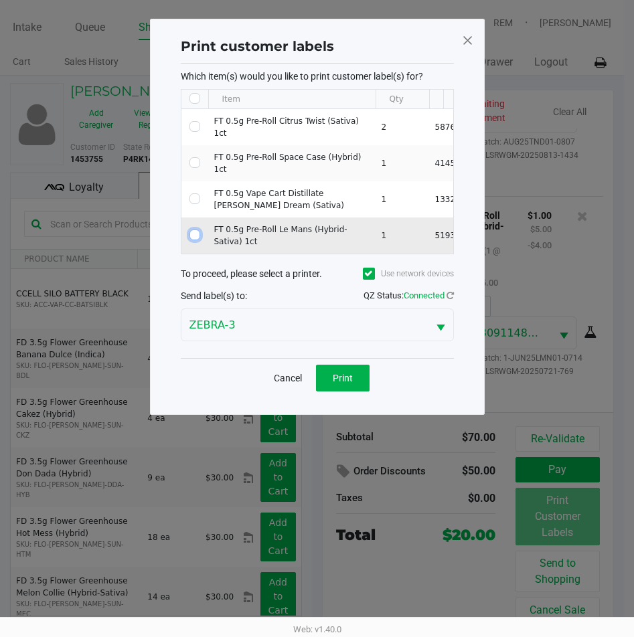
click at [198, 239] on input "Select Row" at bounding box center [194, 234] width 11 height 11
checkbox input "true"
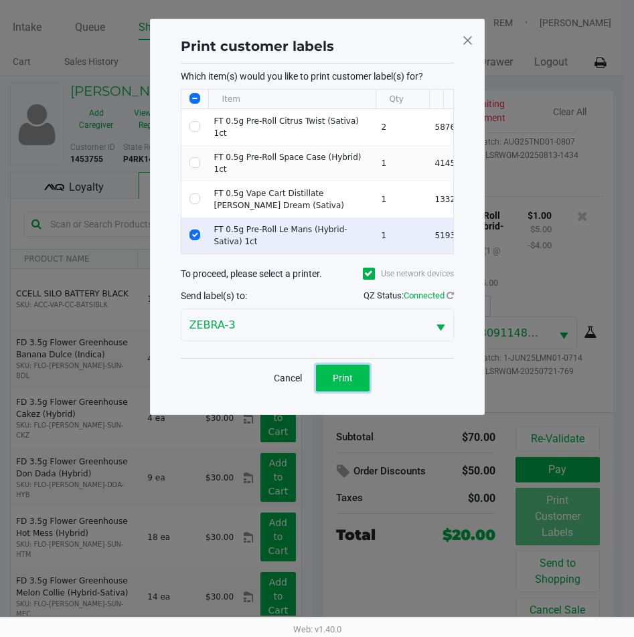
click at [352, 391] on button "Print" at bounding box center [343, 378] width 54 height 27
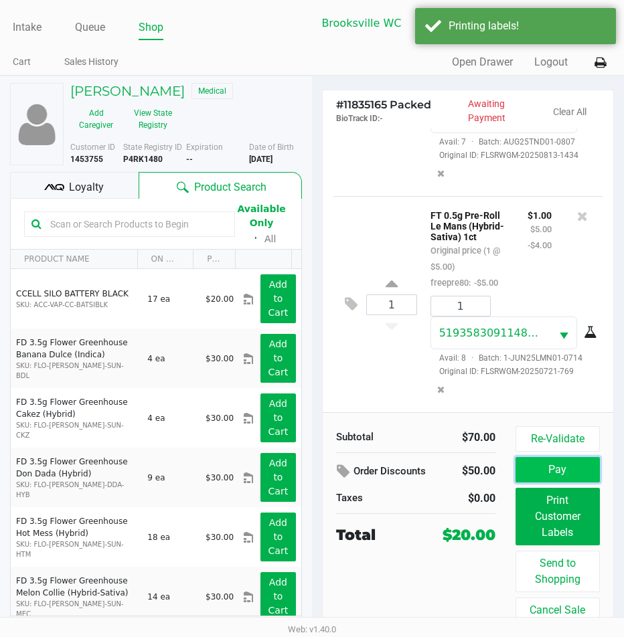
click at [555, 475] on button "Pay" at bounding box center [557, 469] width 84 height 25
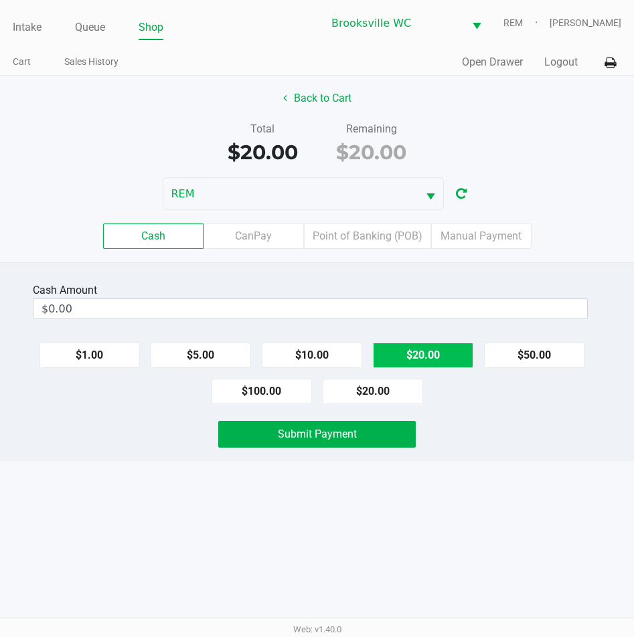
click at [453, 361] on button "$20.00" at bounding box center [423, 355] width 100 height 25
type input "$20.00"
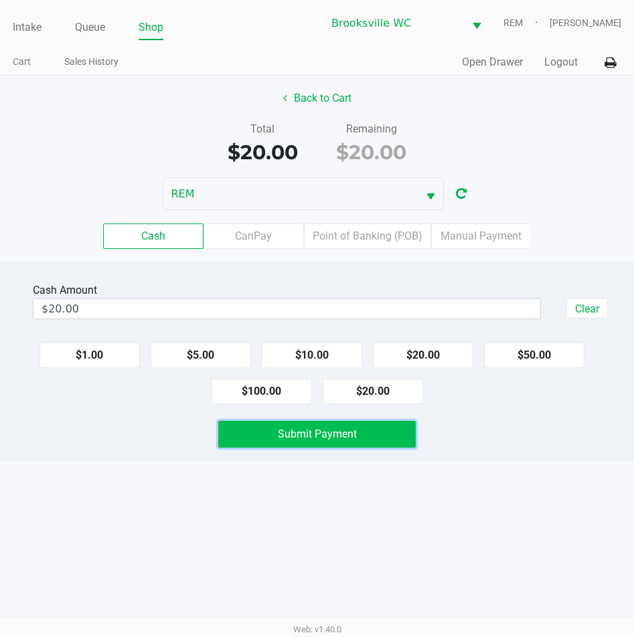
click at [337, 432] on span "Submit Payment" at bounding box center [317, 434] width 79 height 13
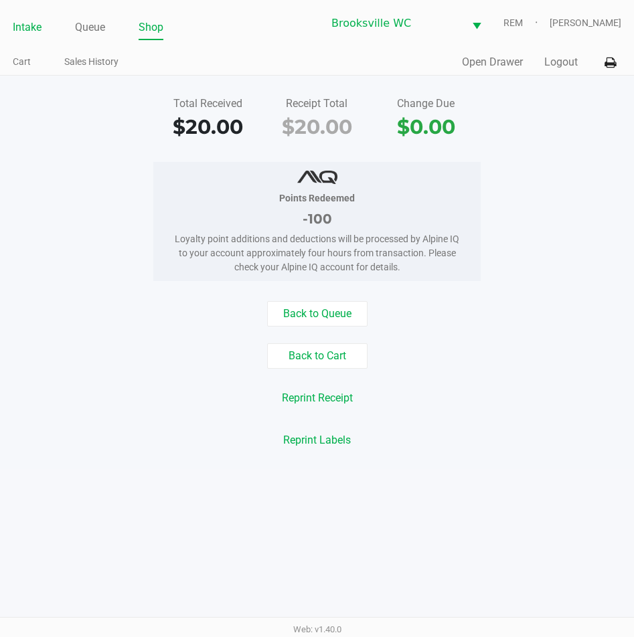
click at [35, 21] on link "Intake" at bounding box center [27, 27] width 29 height 19
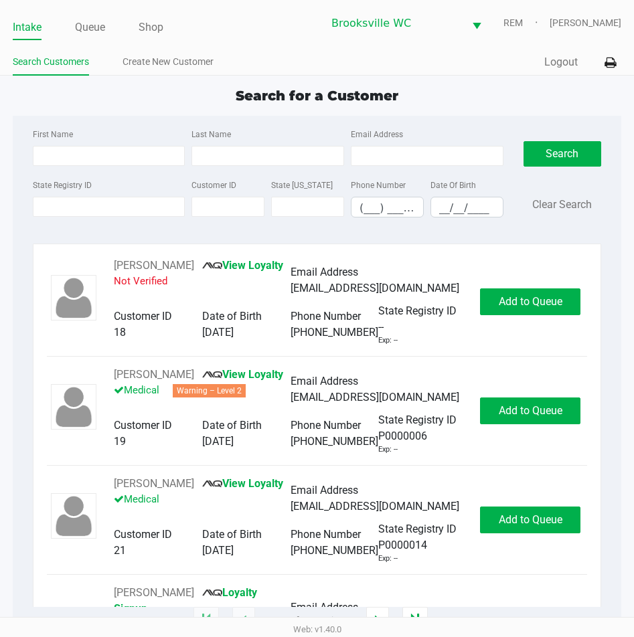
click at [304, 69] on ul "Search Customers Create New Customer" at bounding box center [165, 63] width 304 height 23
click at [87, 31] on link "Queue" at bounding box center [90, 27] width 30 height 19
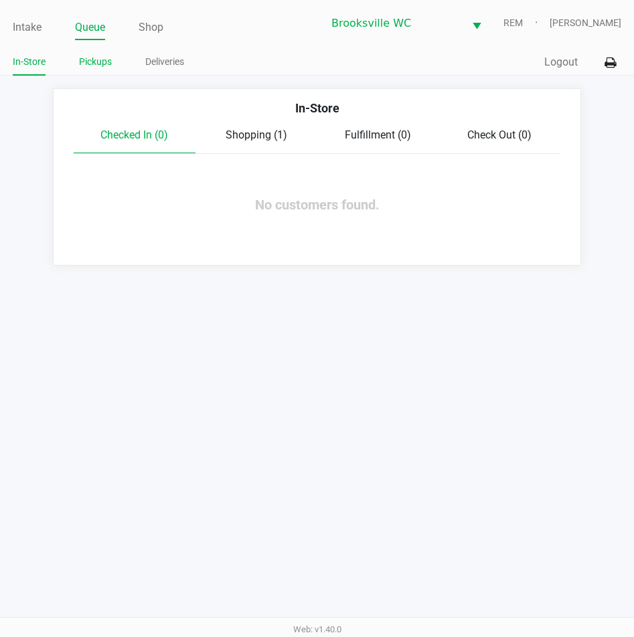
click at [96, 65] on link "Pickups" at bounding box center [95, 62] width 33 height 17
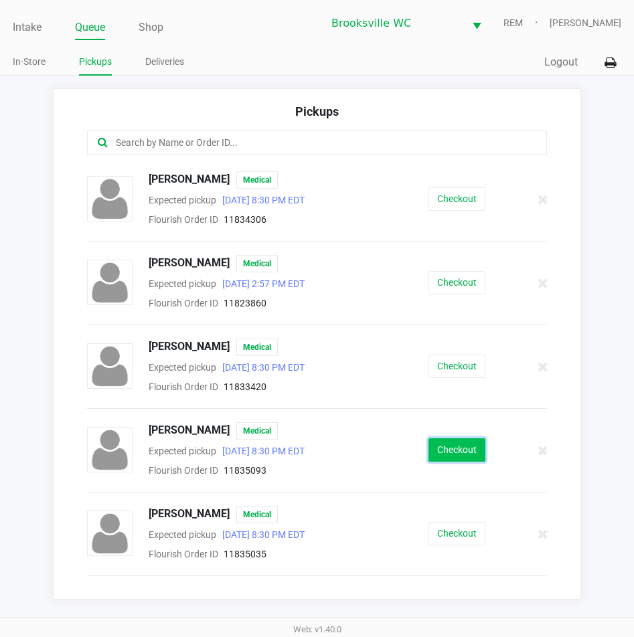
click at [444, 445] on button "Checkout" at bounding box center [456, 449] width 57 height 23
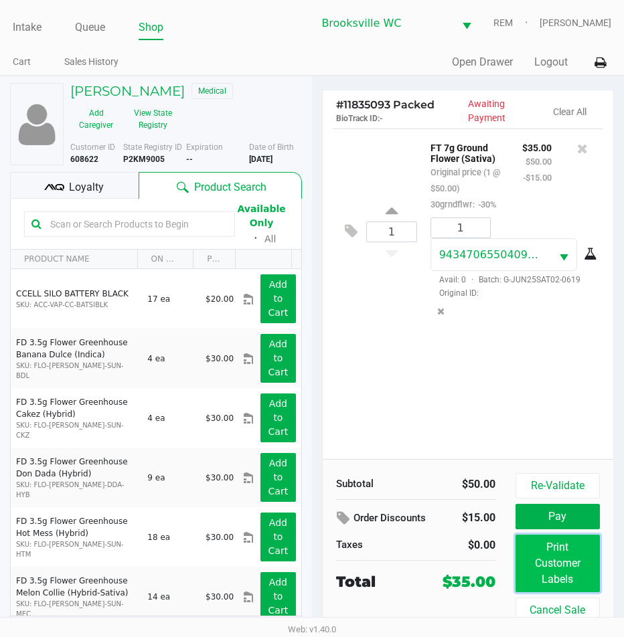
click at [555, 571] on button "Print Customer Labels" at bounding box center [557, 564] width 84 height 58
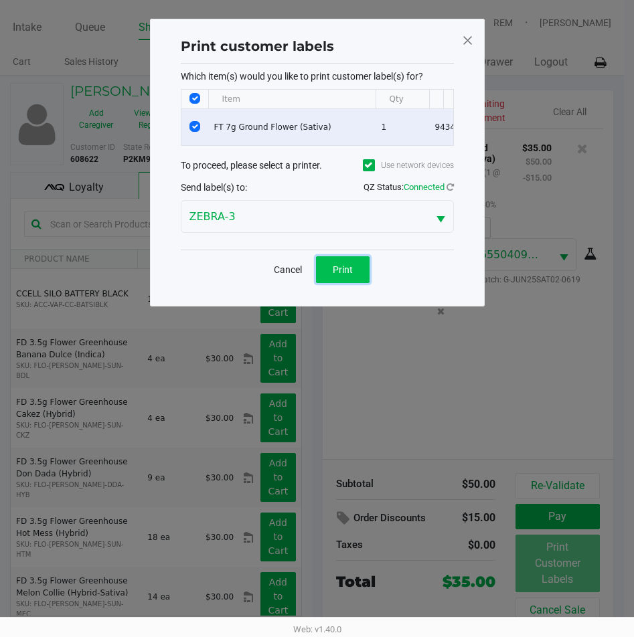
click at [340, 275] on span "Print" at bounding box center [343, 269] width 20 height 11
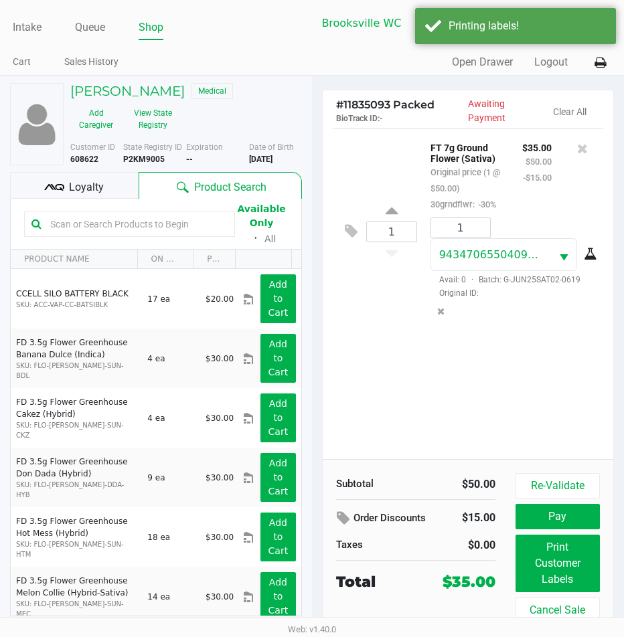
click at [109, 195] on div "Loyalty" at bounding box center [74, 185] width 128 height 27
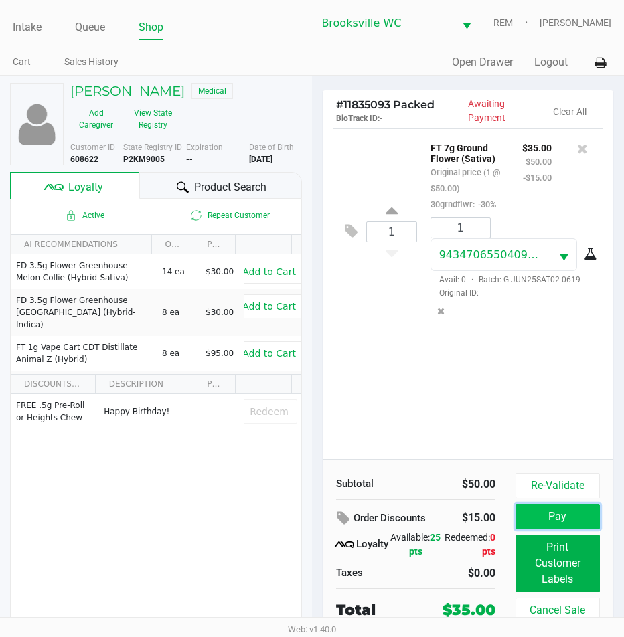
click at [577, 507] on button "Pay" at bounding box center [557, 516] width 84 height 25
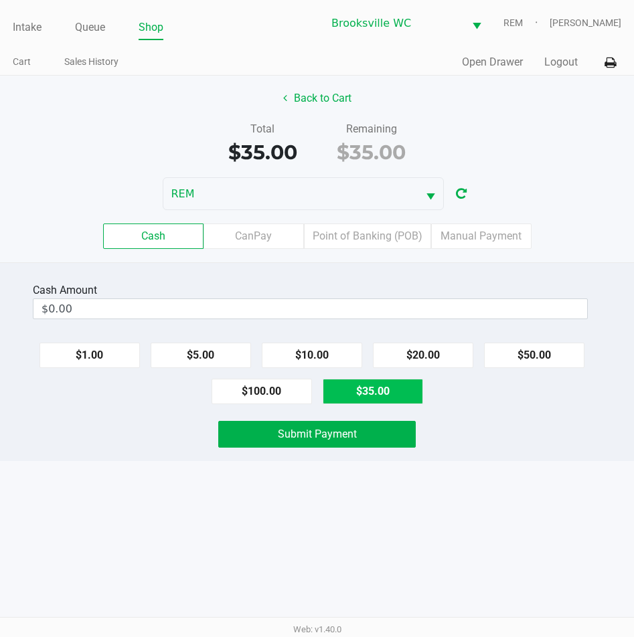
click at [366, 388] on button "$35.00" at bounding box center [372, 391] width 100 height 25
type input "$35.00"
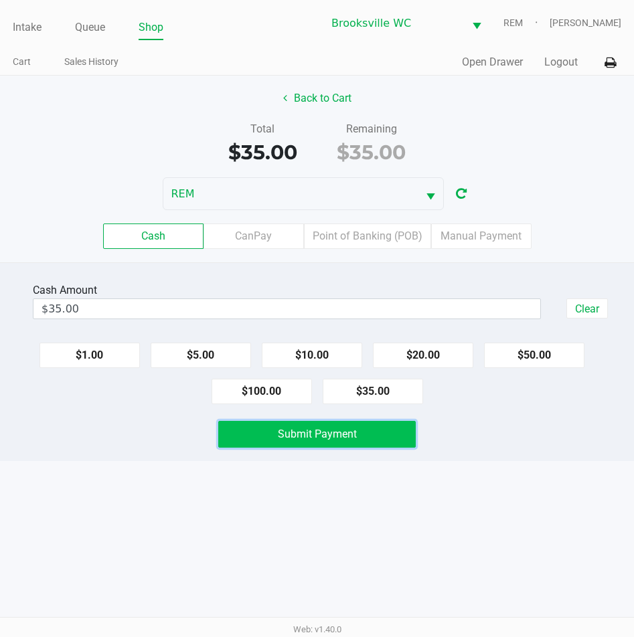
click at [361, 438] on button "Submit Payment" at bounding box center [317, 434] width 198 height 27
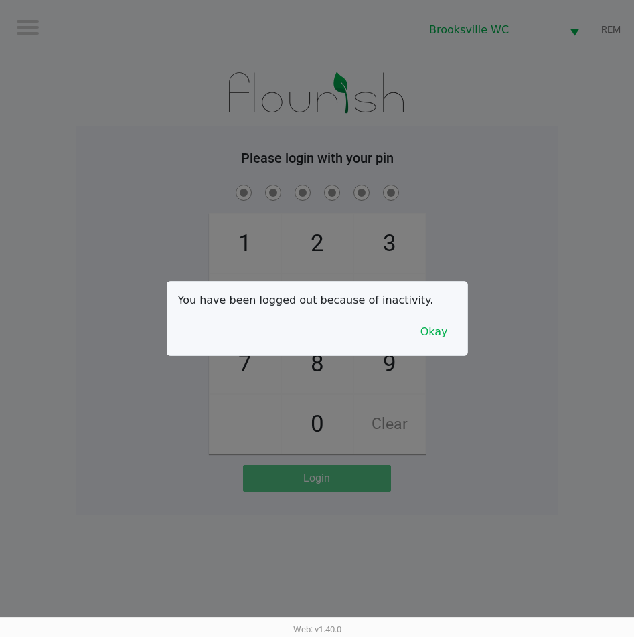
click at [490, 62] on div at bounding box center [317, 318] width 634 height 637
click at [519, 80] on div at bounding box center [317, 318] width 634 height 637
checkbox input "true"
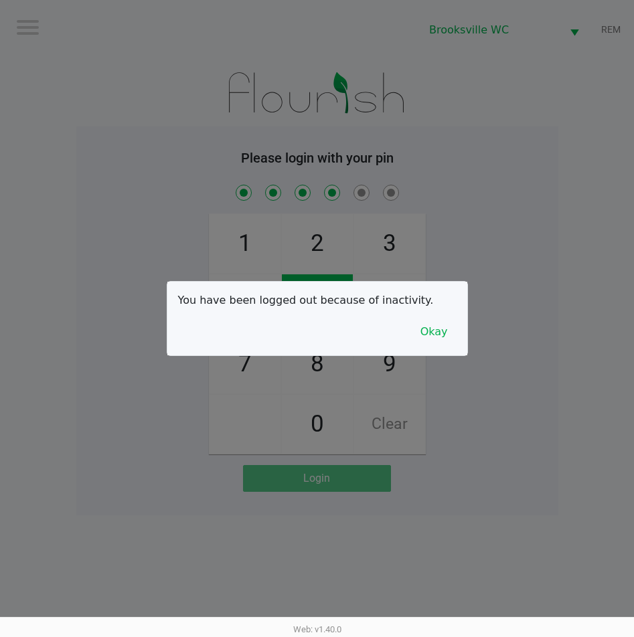
checkbox input "true"
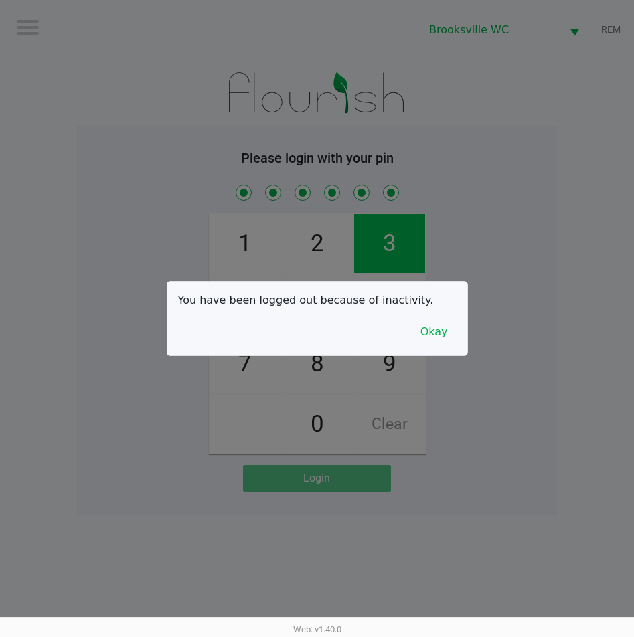
checkbox input "true"
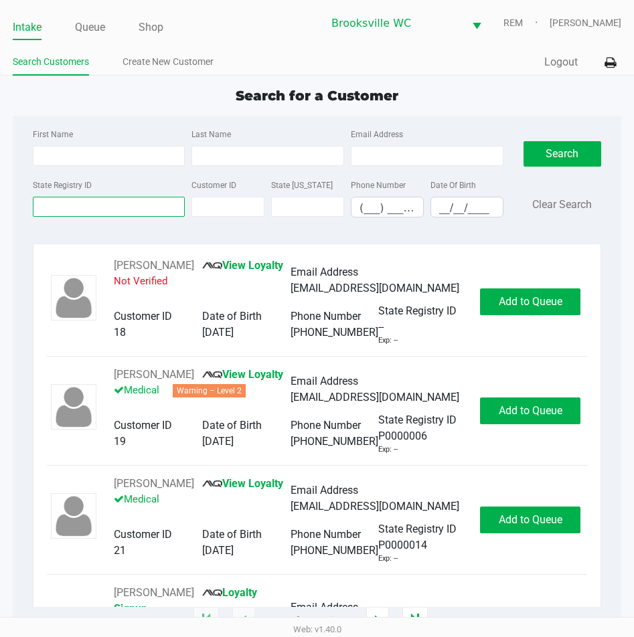
click at [84, 207] on input "State Registry ID" at bounding box center [109, 207] width 153 height 20
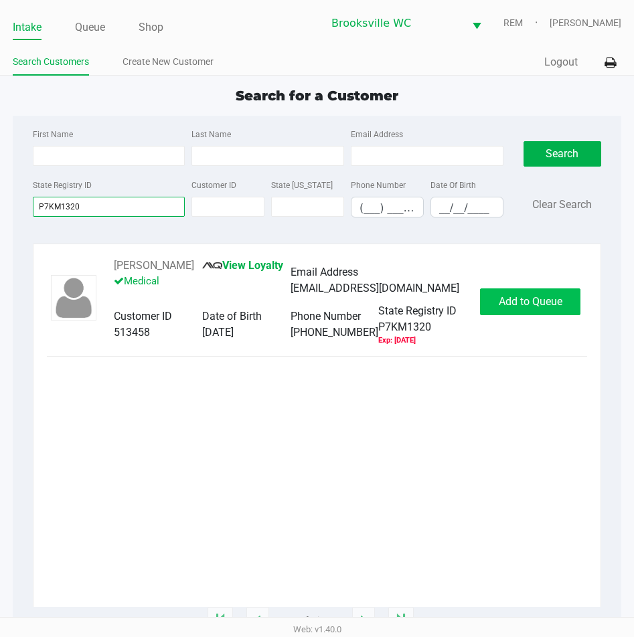
type input "P7KM1320"
click at [528, 294] on button "Add to Queue" at bounding box center [530, 301] width 100 height 27
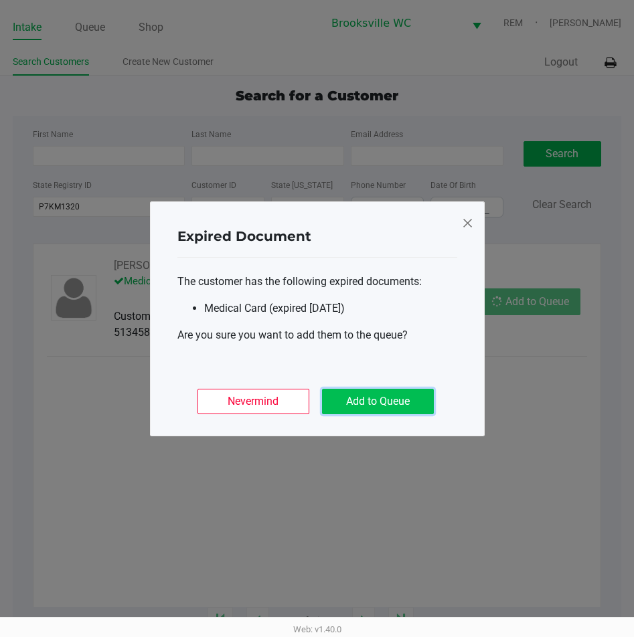
click at [416, 409] on button "Add to Queue" at bounding box center [378, 401] width 112 height 25
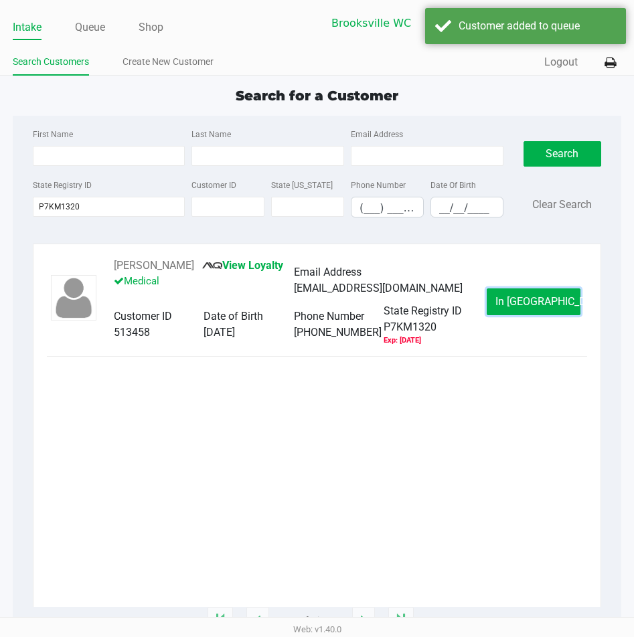
click at [545, 300] on span "In Queue" at bounding box center [551, 301] width 112 height 13
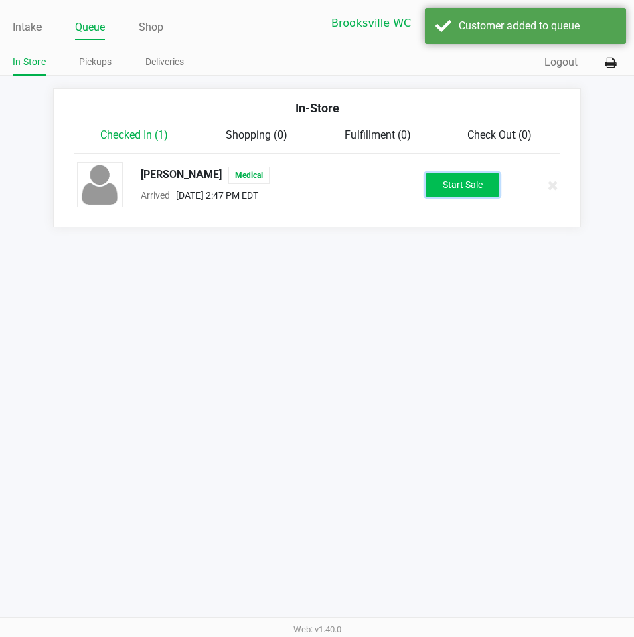
click at [457, 183] on button "Start Sale" at bounding box center [463, 184] width 74 height 23
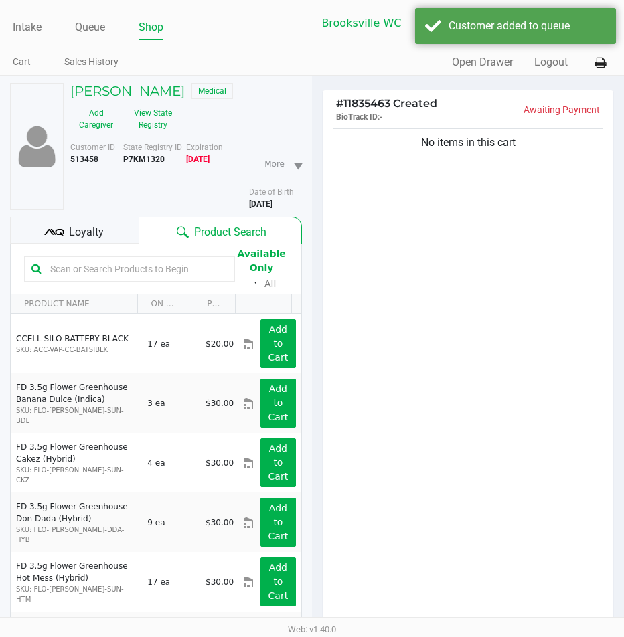
drag, startPoint x: 351, startPoint y: 184, endPoint x: 355, endPoint y: 204, distance: 20.3
click at [351, 189] on div "No items in this cart" at bounding box center [467, 380] width 290 height 508
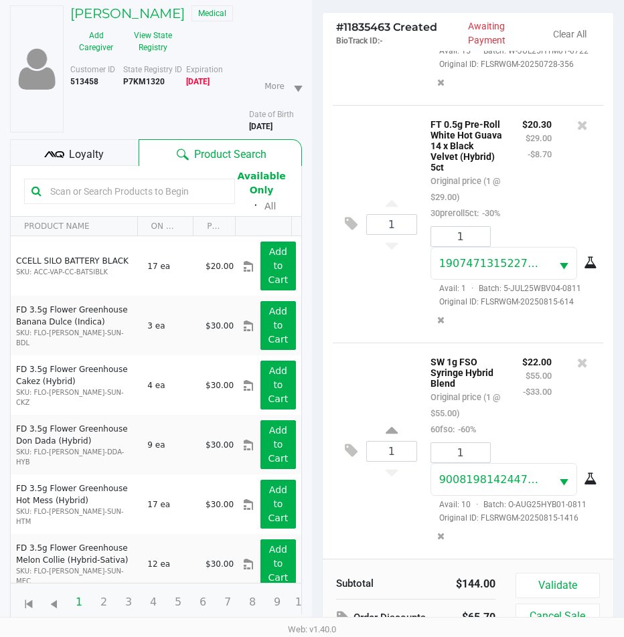
scroll to position [147, 0]
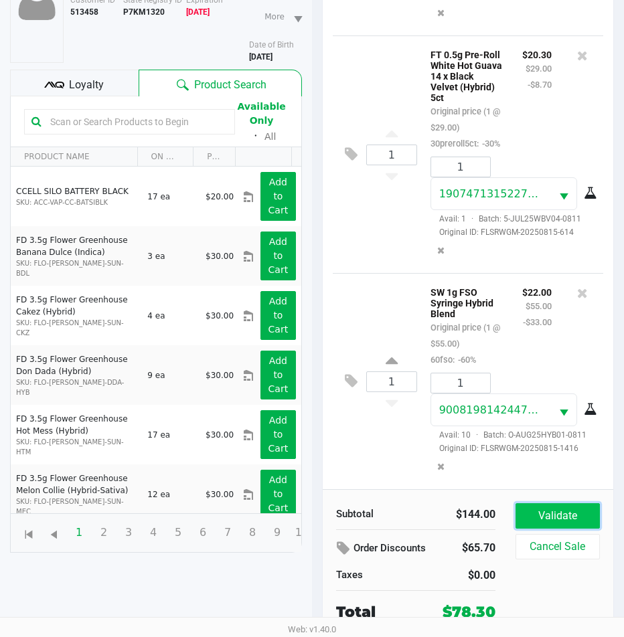
click at [584, 520] on button "Validate" at bounding box center [557, 515] width 84 height 25
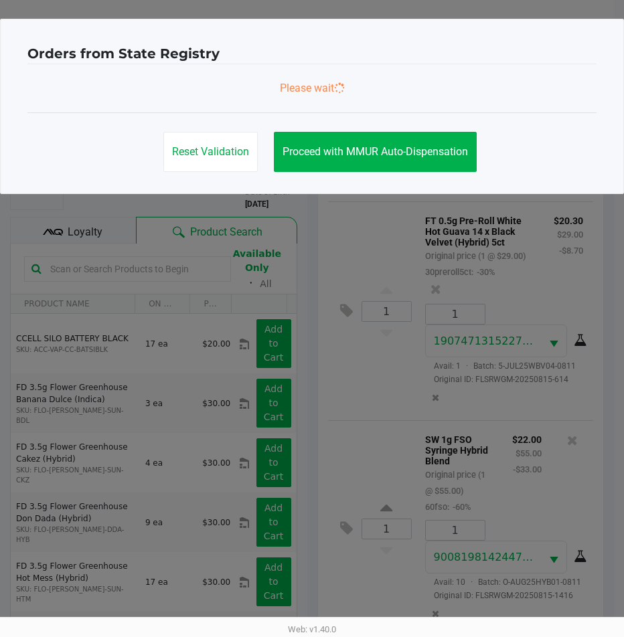
scroll to position [0, 0]
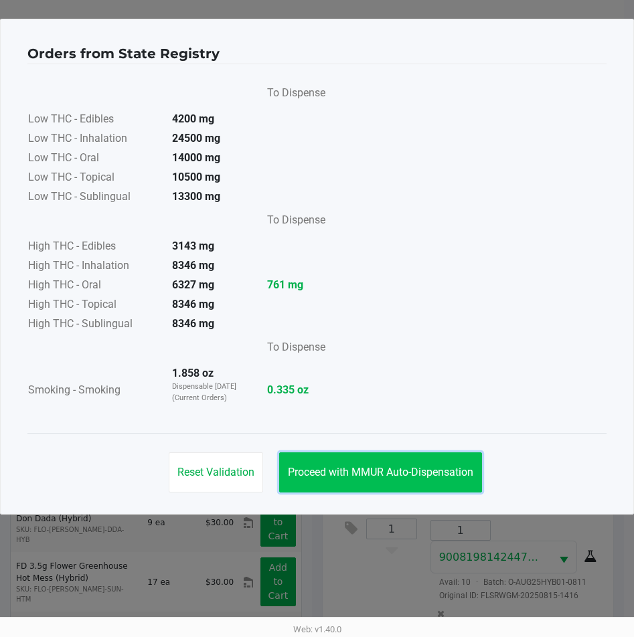
click at [357, 480] on button "Proceed with MMUR Auto-Dispensation" at bounding box center [380, 472] width 203 height 40
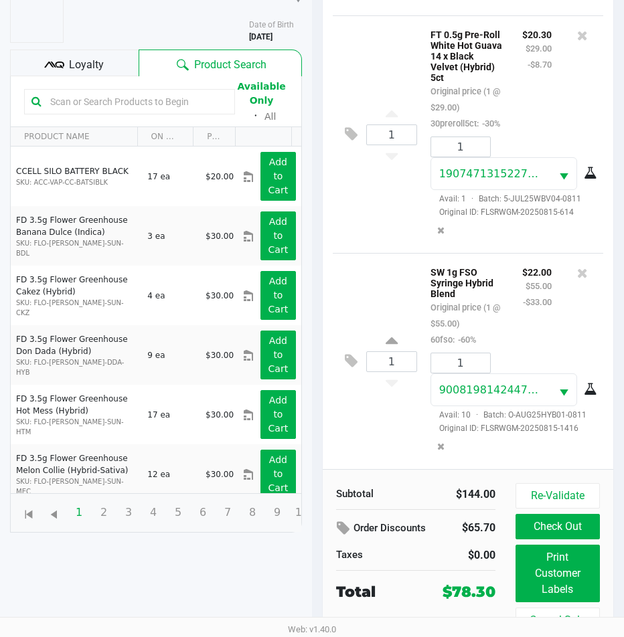
scroll to position [177, 0]
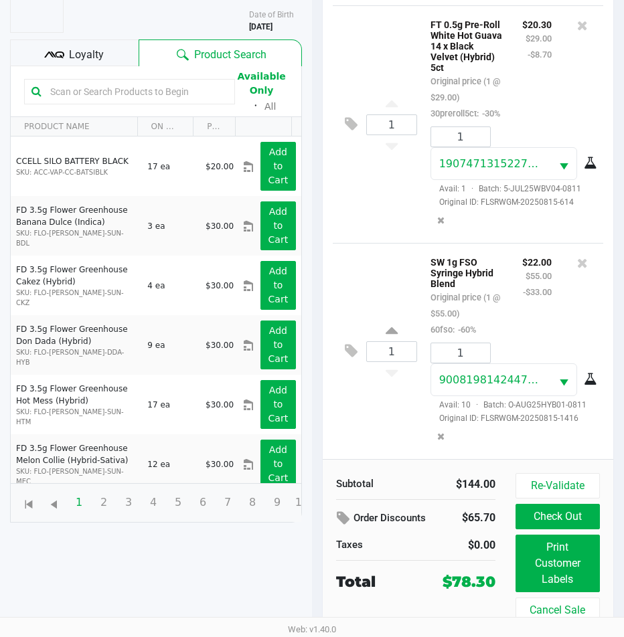
click at [84, 52] on span "Loyalty" at bounding box center [86, 55] width 35 height 16
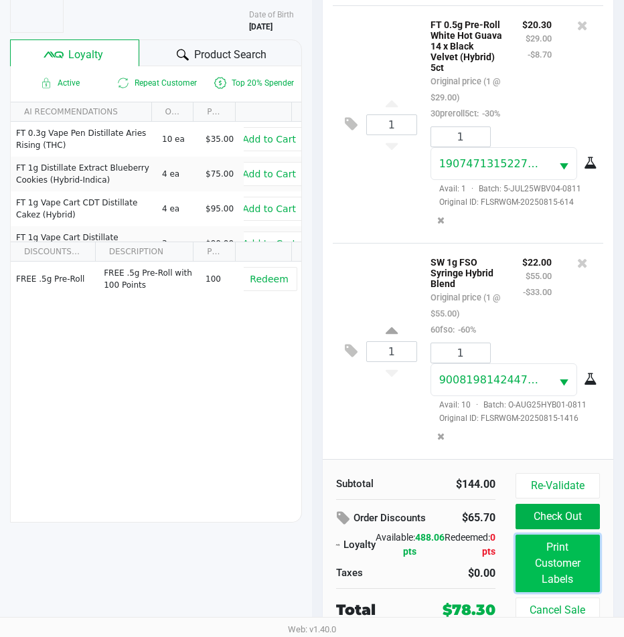
click at [549, 555] on button "Print Customer Labels" at bounding box center [557, 564] width 84 height 58
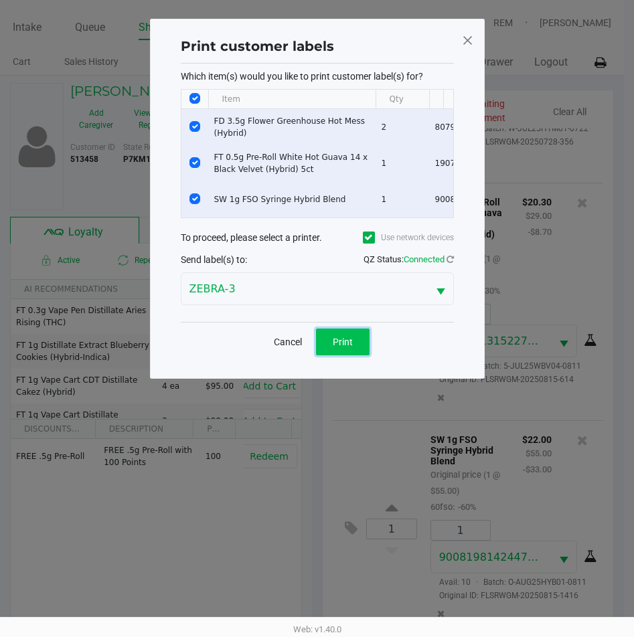
click at [341, 347] on span "Print" at bounding box center [343, 342] width 20 height 11
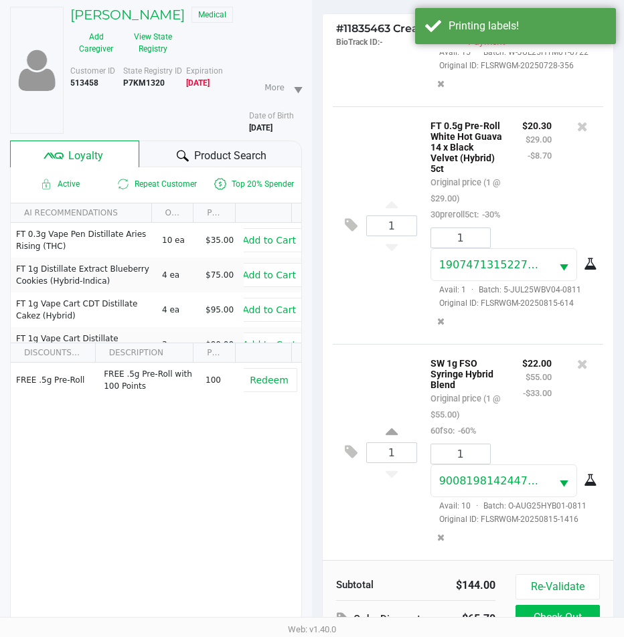
scroll to position [177, 0]
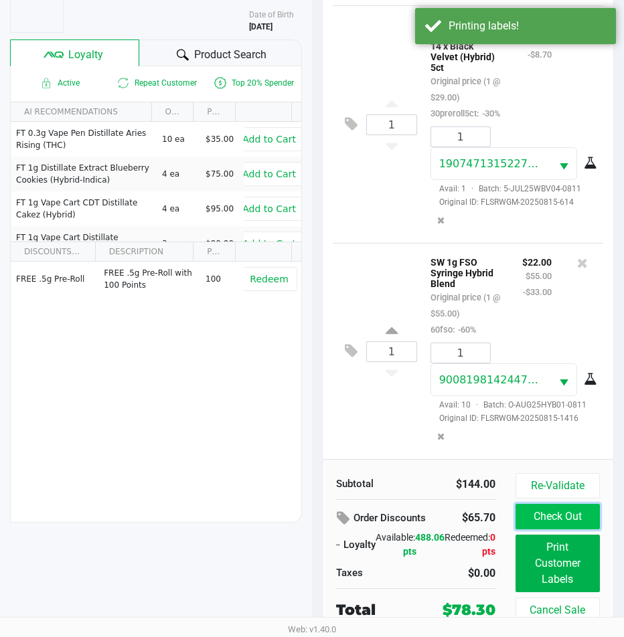
click at [537, 521] on button "Check Out" at bounding box center [557, 516] width 84 height 25
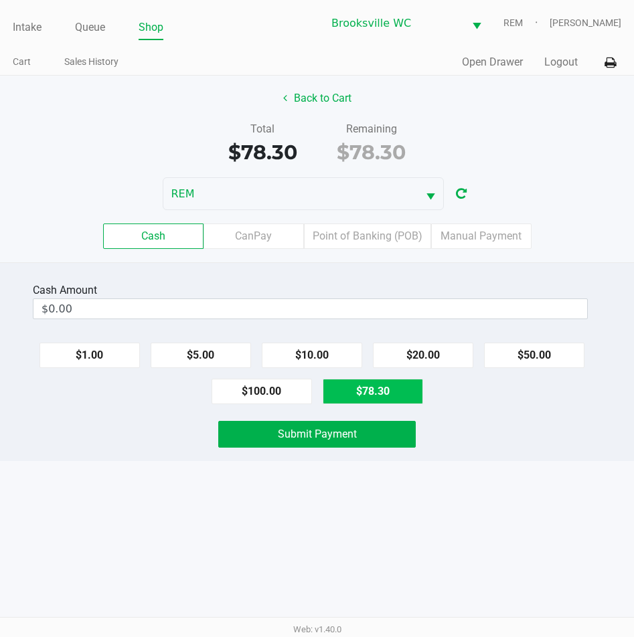
click at [363, 397] on button "$78.30" at bounding box center [372, 391] width 100 height 25
type input "$78.30"
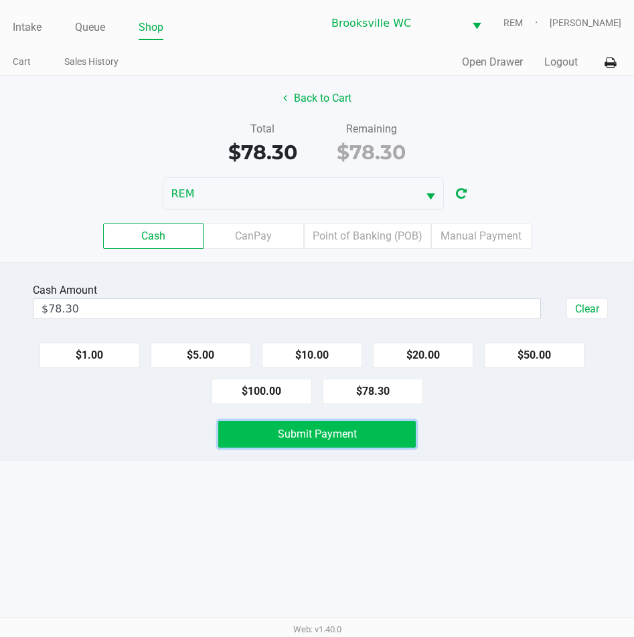
click at [335, 430] on span "Submit Payment" at bounding box center [317, 434] width 79 height 13
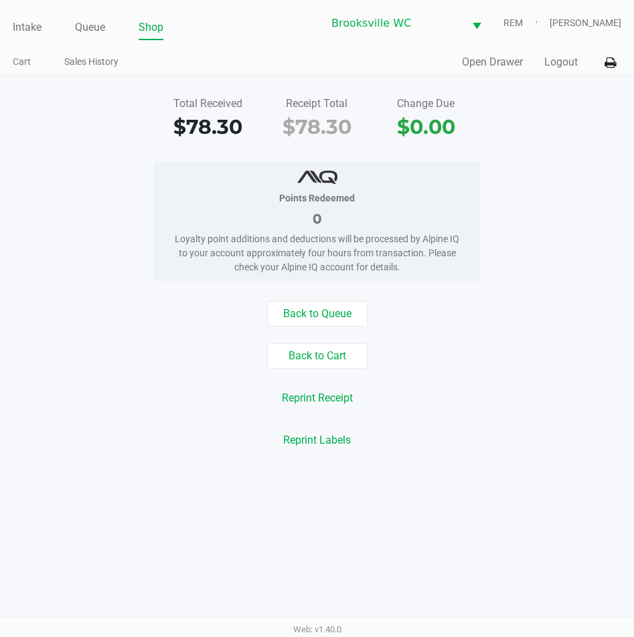
click at [497, 63] on button "Open Drawer" at bounding box center [492, 62] width 61 height 16
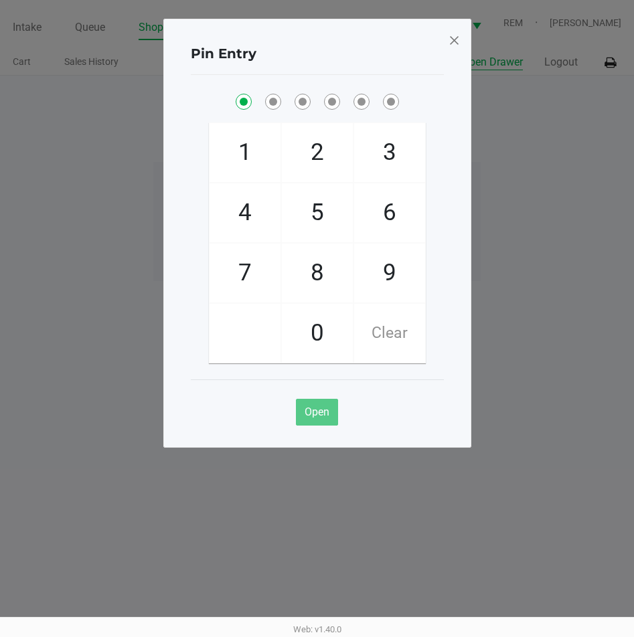
checkbox input "true"
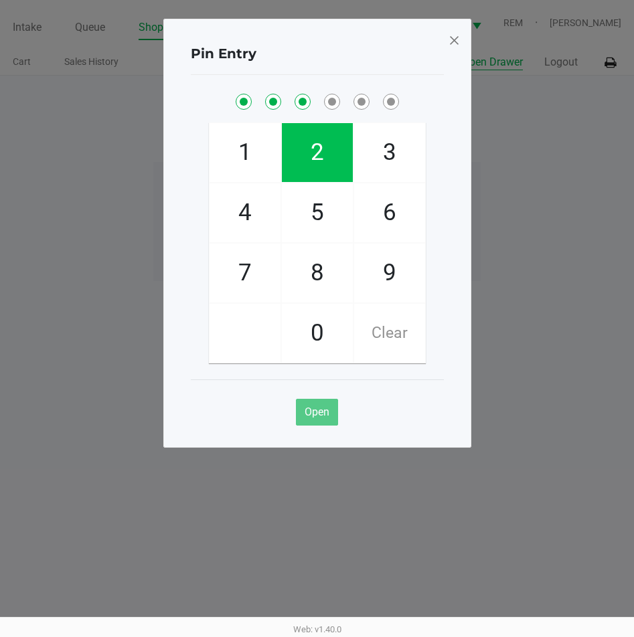
checkbox input "true"
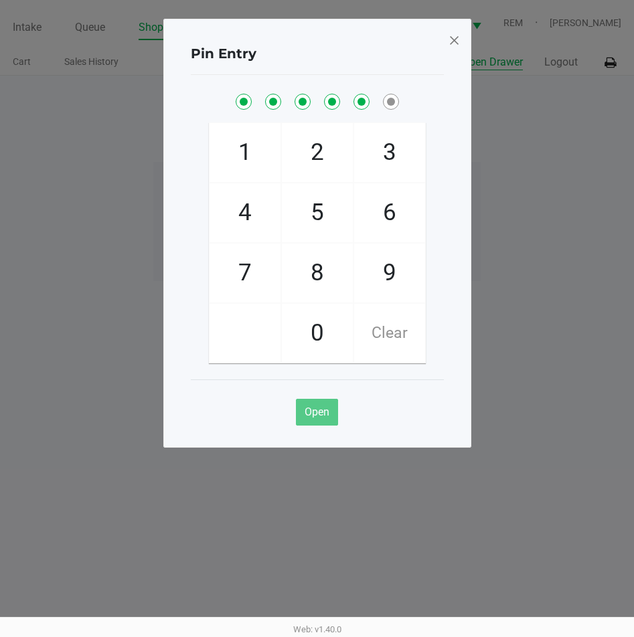
checkbox input "true"
click at [457, 40] on span at bounding box center [454, 39] width 12 height 21
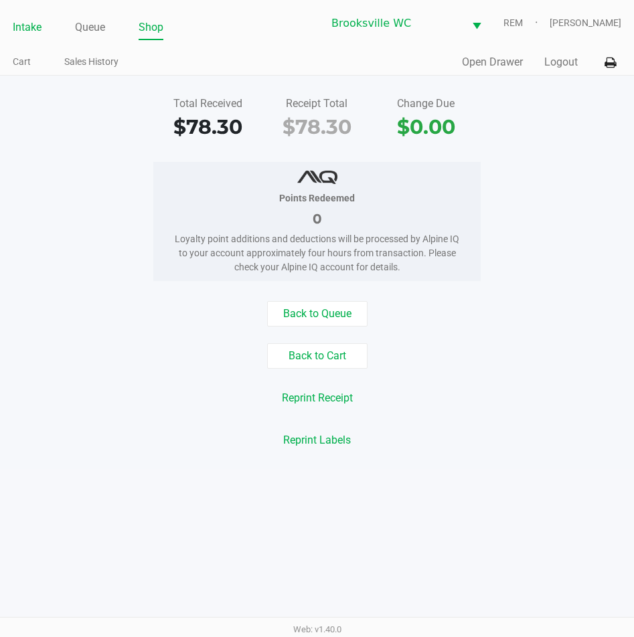
click at [21, 25] on link "Intake" at bounding box center [27, 27] width 29 height 19
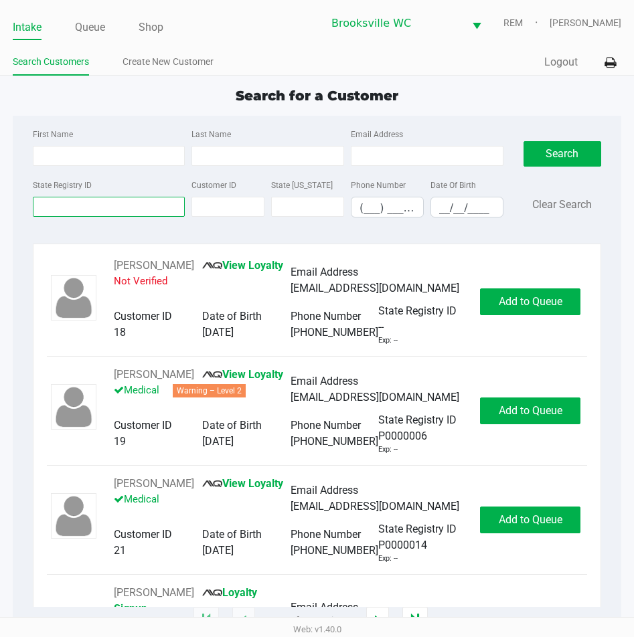
click at [94, 200] on input "State Registry ID" at bounding box center [109, 207] width 153 height 20
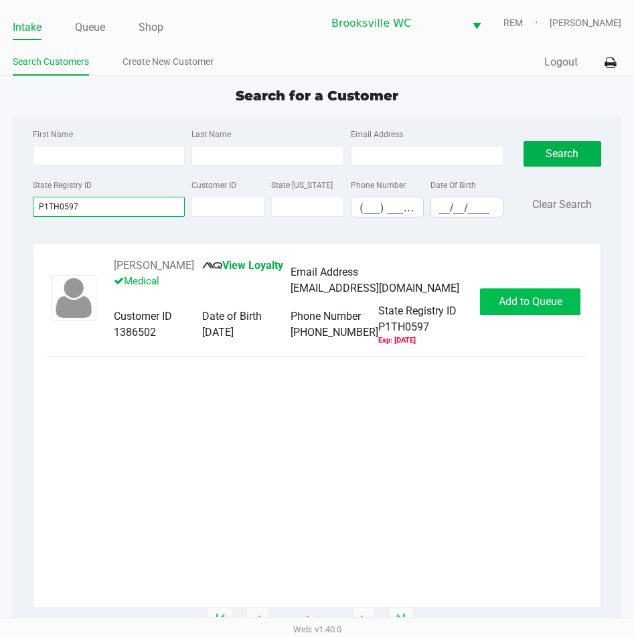
type input "P1TH0597"
click at [537, 304] on span "Add to Queue" at bounding box center [530, 301] width 64 height 13
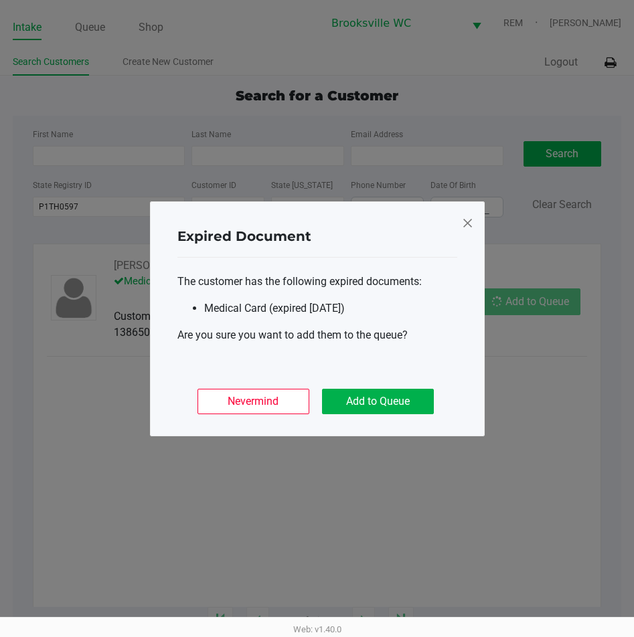
click at [537, 304] on ngb-modal-window "Expired Document The customer has the following expired documents: Medical Card…" at bounding box center [317, 318] width 634 height 637
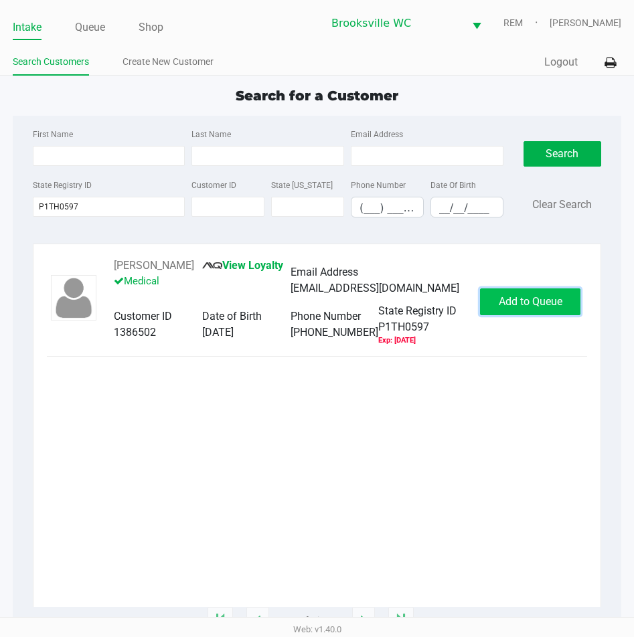
click at [554, 309] on button "Add to Queue" at bounding box center [530, 301] width 100 height 27
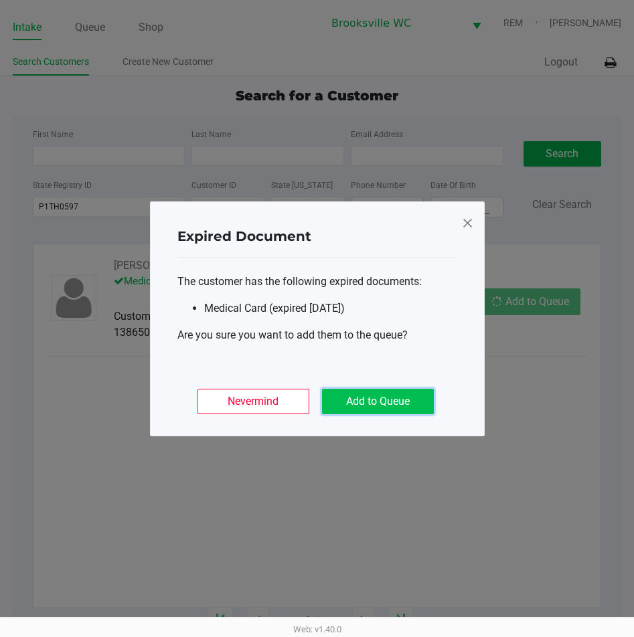
click at [408, 405] on button "Add to Queue" at bounding box center [378, 401] width 112 height 25
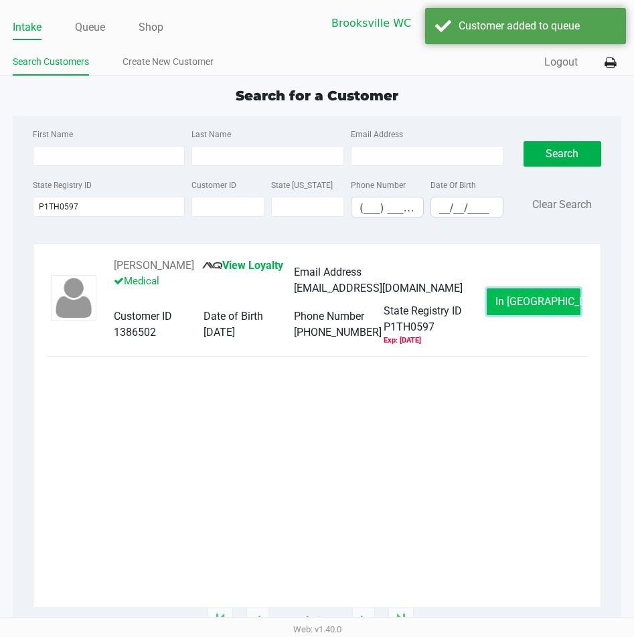
click at [517, 298] on span "In Queue" at bounding box center [551, 301] width 112 height 13
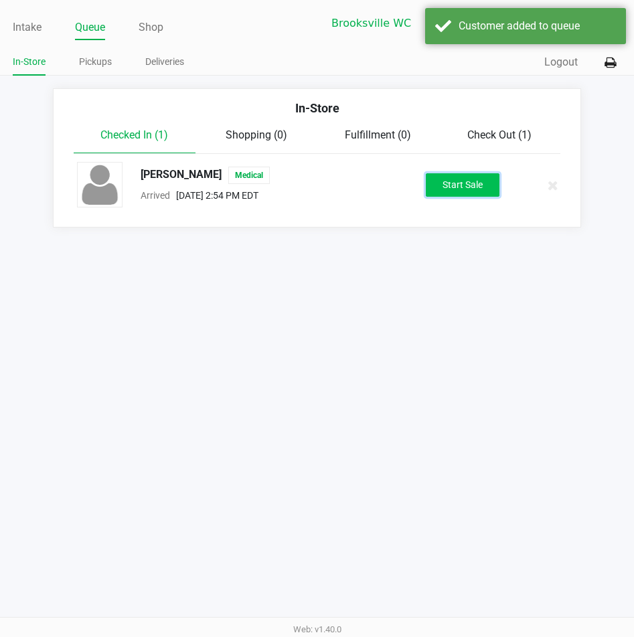
click at [480, 189] on button "Start Sale" at bounding box center [463, 184] width 74 height 23
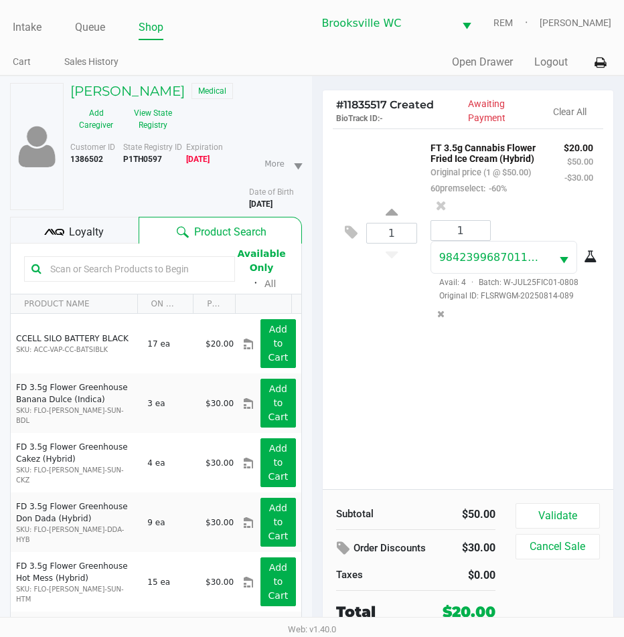
click at [407, 430] on div "1 FT 3.5g Cannabis Flower Fried Ice Cream (Hybrid) Original price (1 @ $50.00) …" at bounding box center [467, 308] width 290 height 361
click at [580, 512] on button "Validate" at bounding box center [557, 515] width 84 height 25
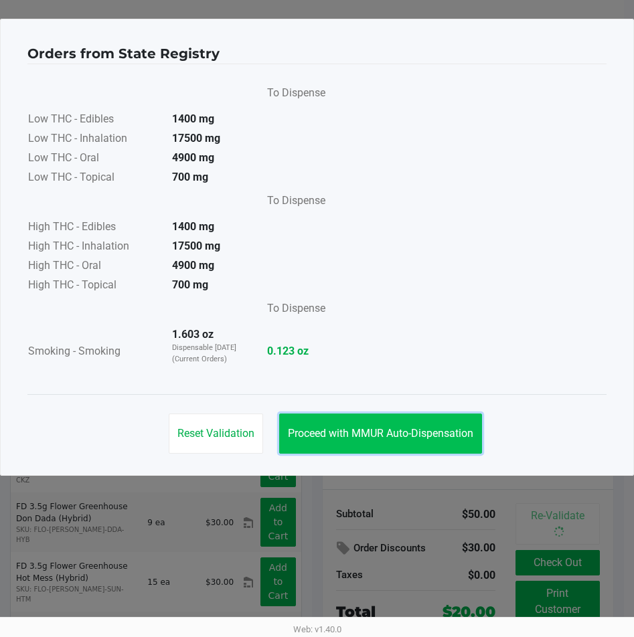
click at [357, 441] on button "Proceed with MMUR Auto-Dispensation" at bounding box center [380, 433] width 203 height 40
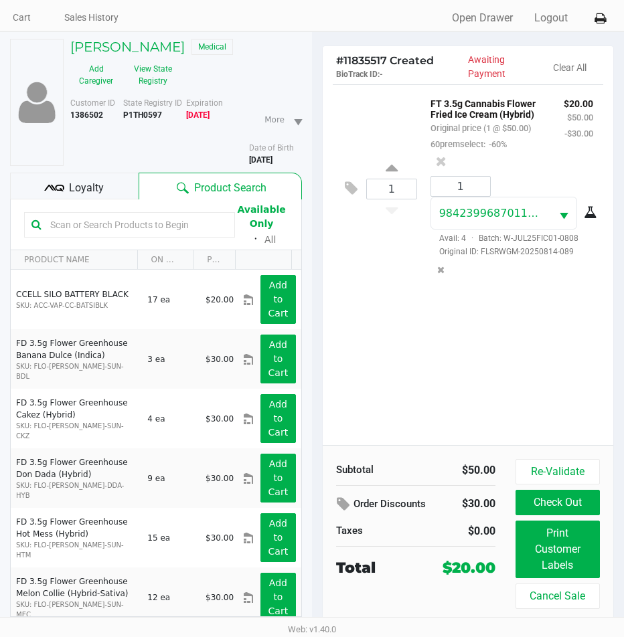
scroll to position [70, 0]
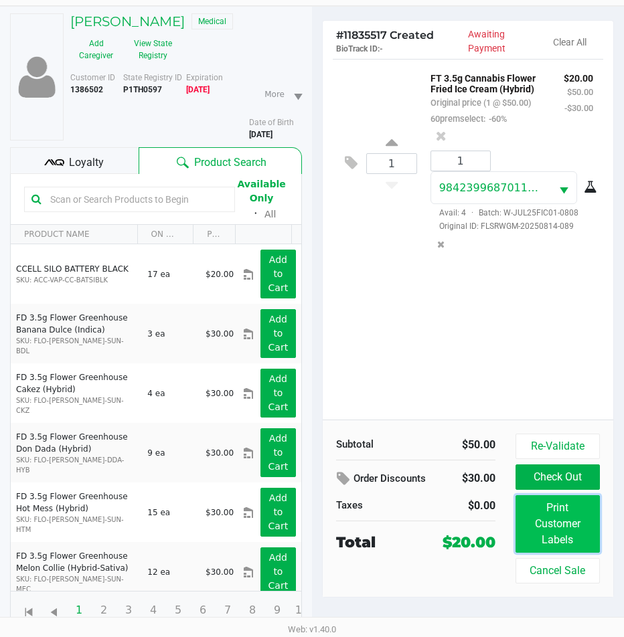
click at [553, 521] on button "Print Customer Labels" at bounding box center [557, 524] width 84 height 58
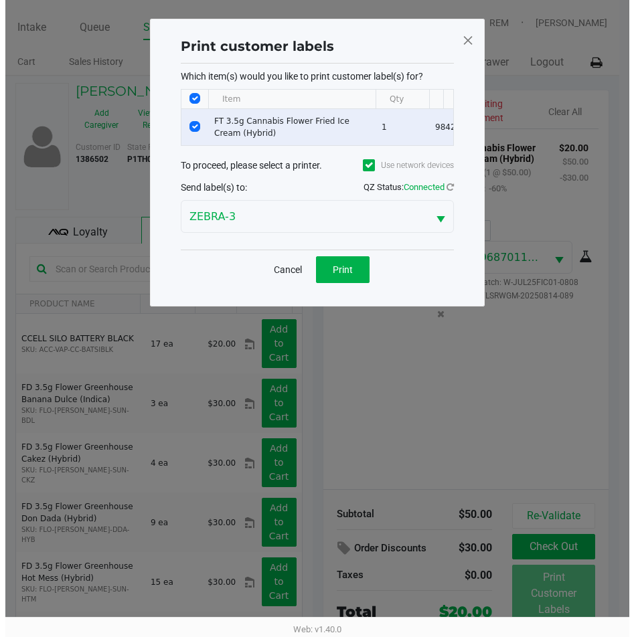
scroll to position [0, 0]
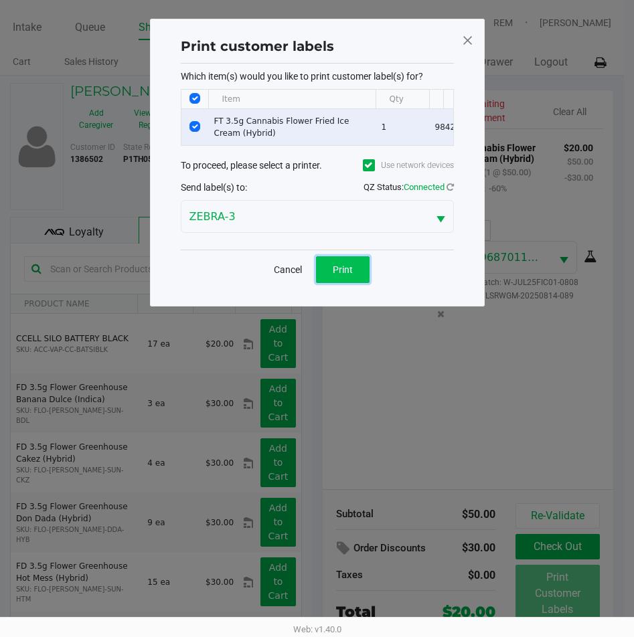
click at [347, 274] on span "Print" at bounding box center [343, 269] width 20 height 11
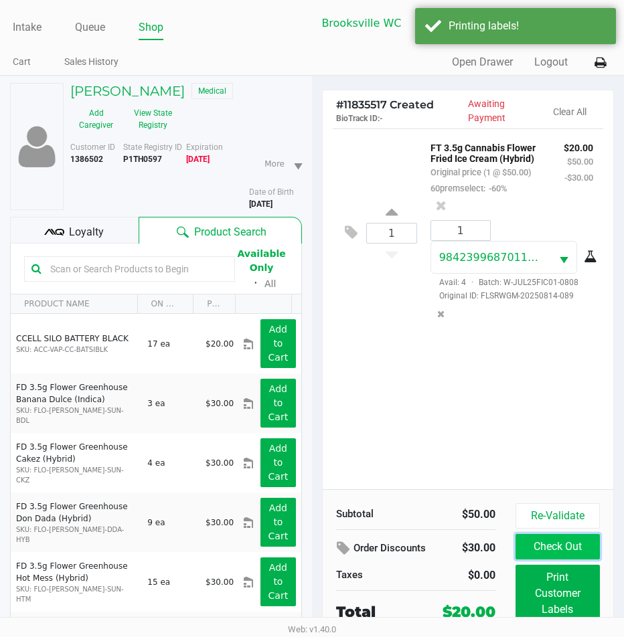
click at [583, 548] on button "Check Out" at bounding box center [557, 546] width 84 height 25
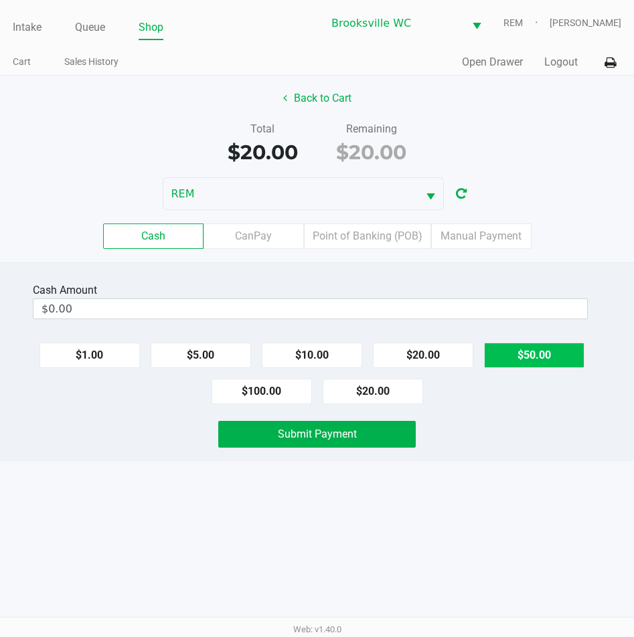
click at [529, 353] on button "$50.00" at bounding box center [534, 355] width 100 height 25
type input "$50.00"
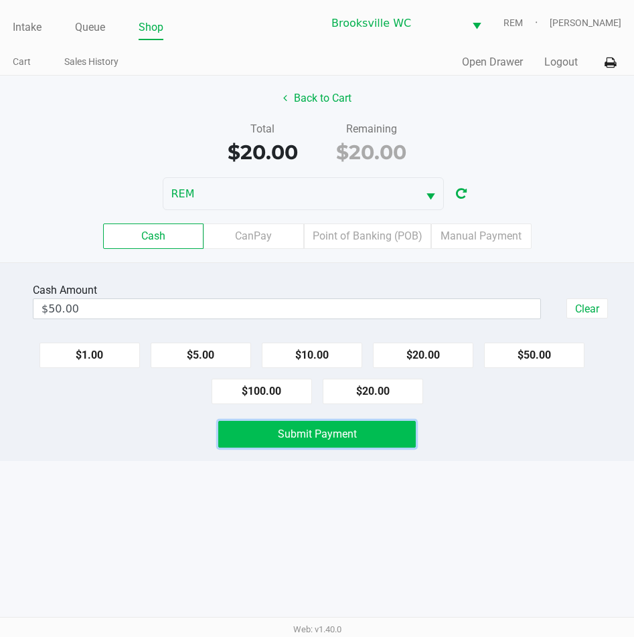
click at [322, 438] on span "Submit Payment" at bounding box center [317, 434] width 79 height 13
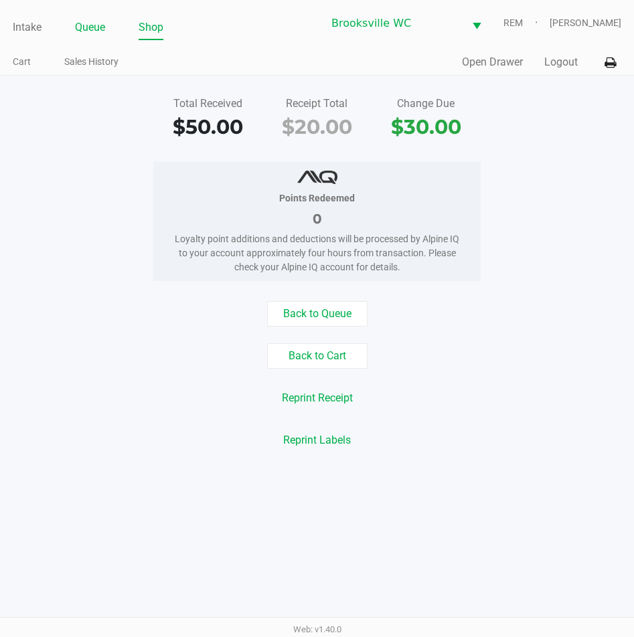
click at [106, 32] on ul "Intake Queue Shop" at bounding box center [165, 28] width 304 height 23
click at [95, 25] on link "Queue" at bounding box center [90, 27] width 30 height 19
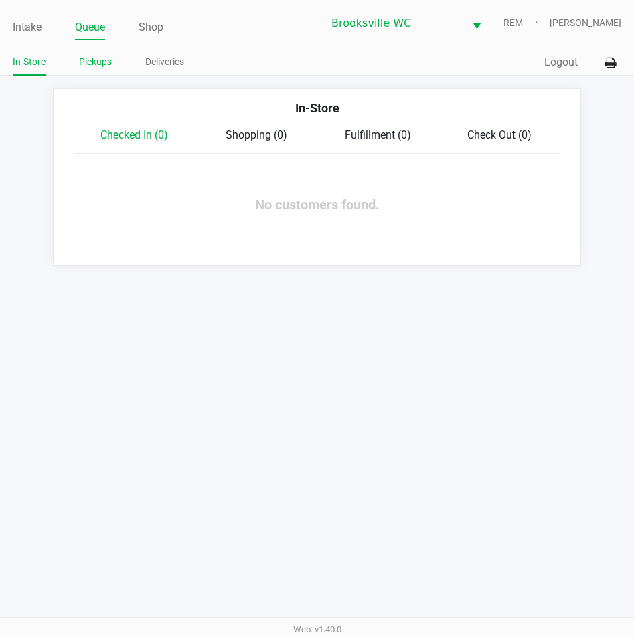
click at [98, 60] on link "Pickups" at bounding box center [95, 62] width 33 height 17
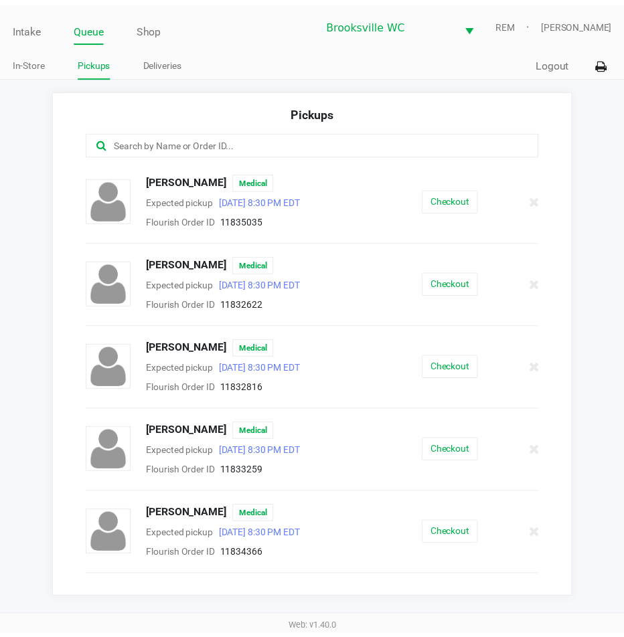
scroll to position [335, 0]
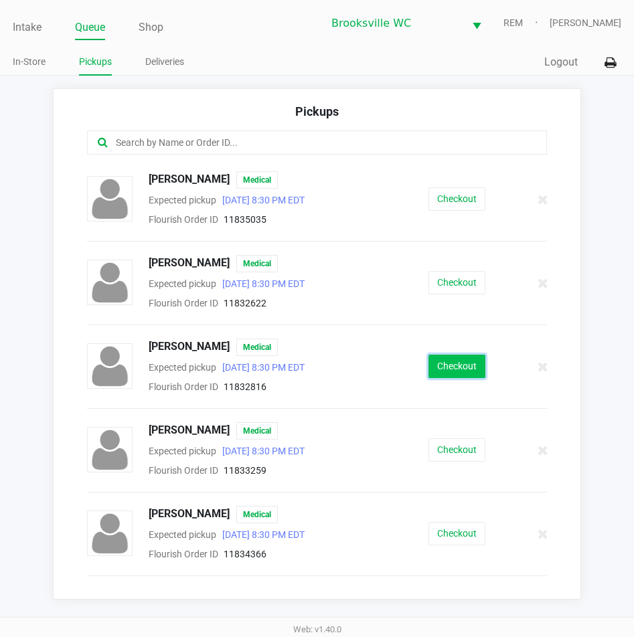
click at [432, 371] on button "Checkout" at bounding box center [456, 366] width 57 height 23
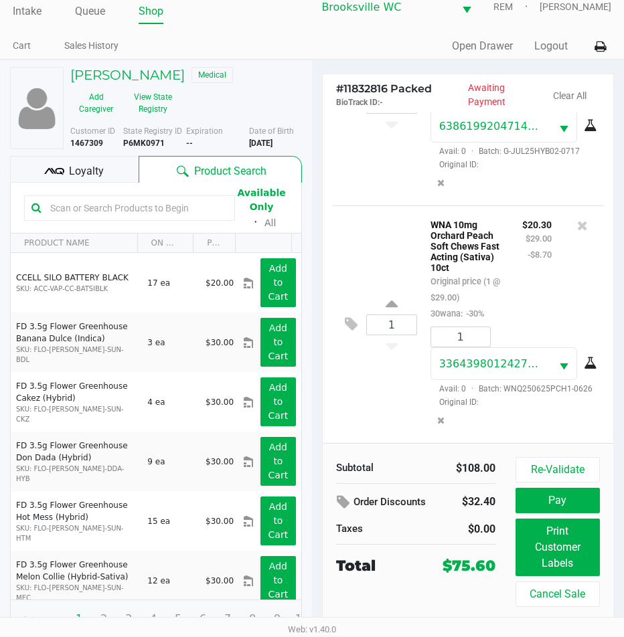
scroll to position [25, 0]
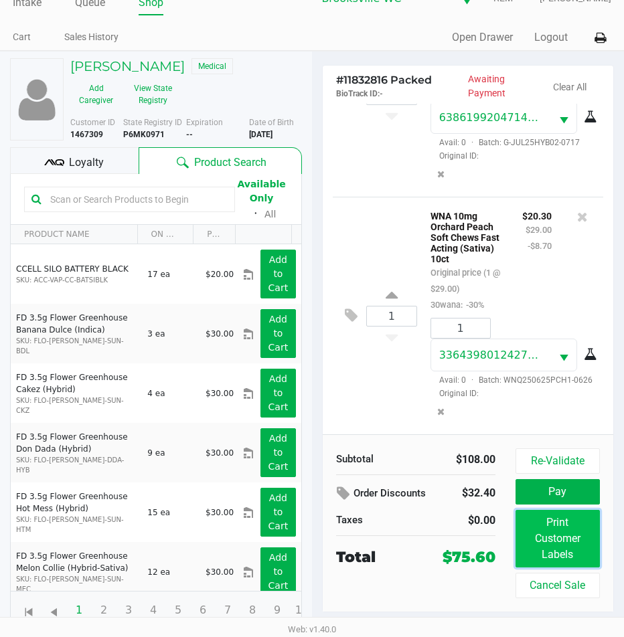
click at [554, 548] on button "Print Customer Labels" at bounding box center [557, 539] width 84 height 58
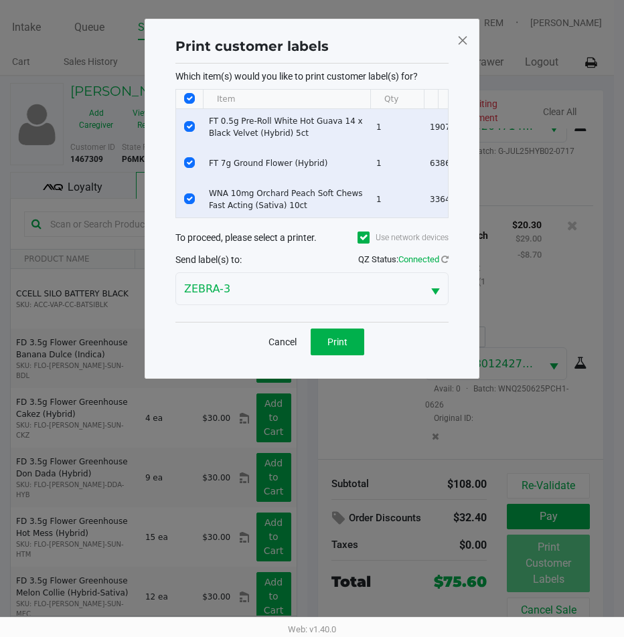
scroll to position [0, 0]
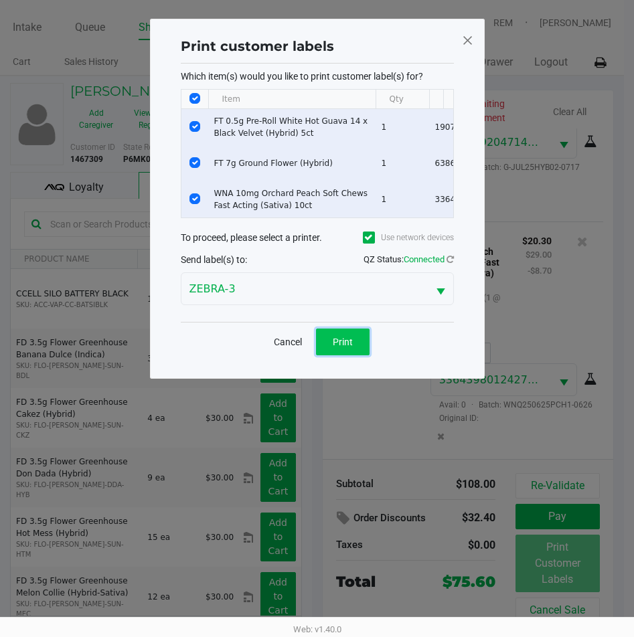
click at [355, 355] on button "Print" at bounding box center [343, 342] width 54 height 27
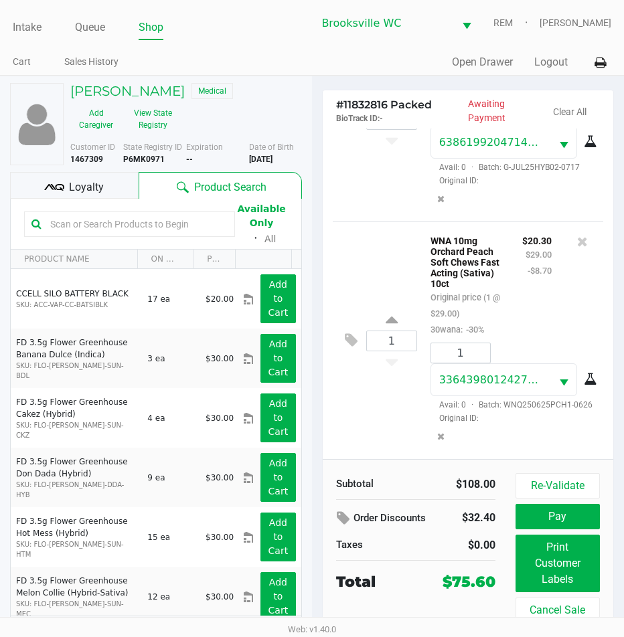
click at [575, 501] on div "Re-Validate Pay Print Customer Labels Cancel Sale" at bounding box center [562, 548] width 94 height 150
click at [570, 505] on button "Pay" at bounding box center [557, 516] width 84 height 25
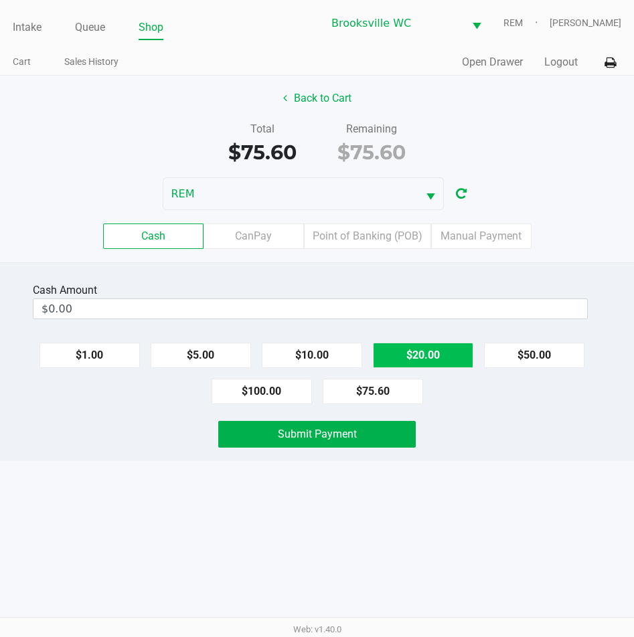
click at [440, 361] on button "$20.00" at bounding box center [423, 355] width 100 height 25
click at [439, 361] on button "$20.00" at bounding box center [423, 355] width 100 height 25
click at [436, 359] on button "$20.00" at bounding box center [423, 355] width 100 height 25
type input "$80.00"
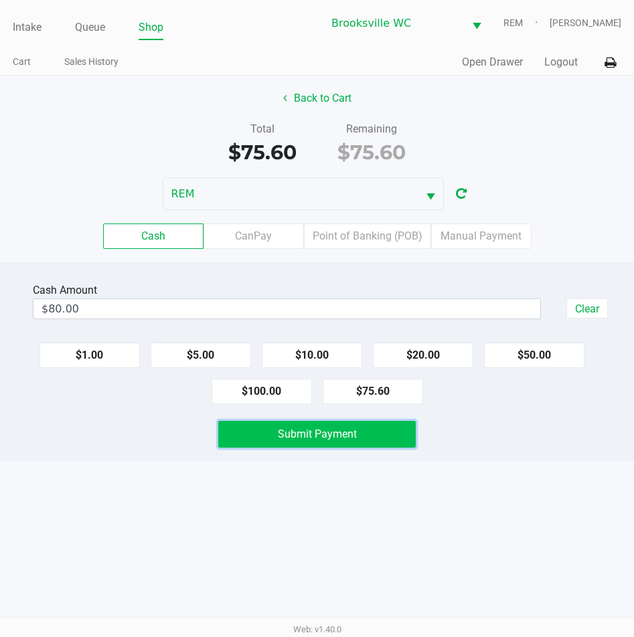
click at [348, 430] on span "Submit Payment" at bounding box center [317, 434] width 79 height 13
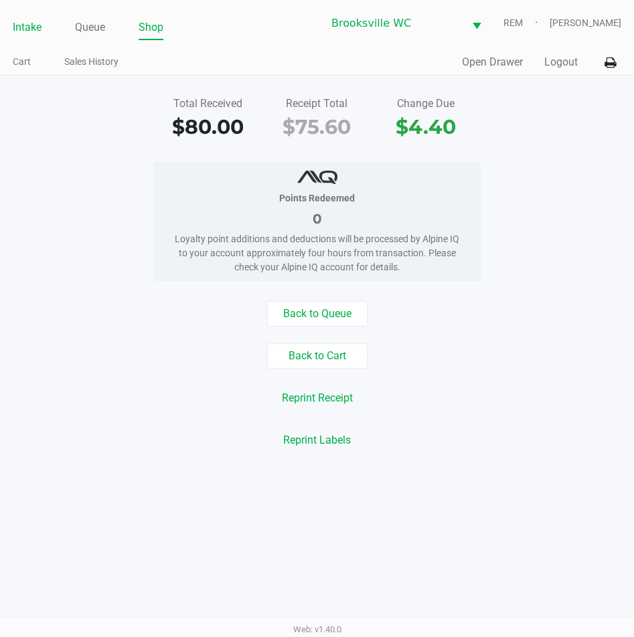
click at [40, 25] on link "Intake" at bounding box center [27, 27] width 29 height 19
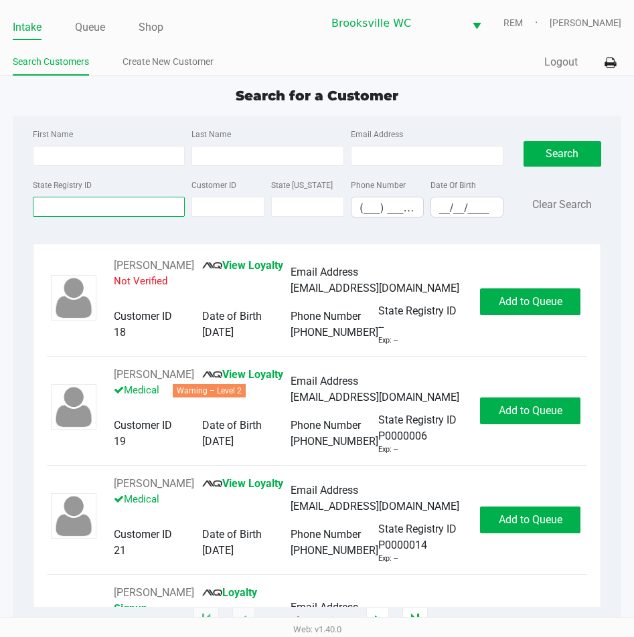
click at [121, 211] on input "State Registry ID" at bounding box center [109, 207] width 153 height 20
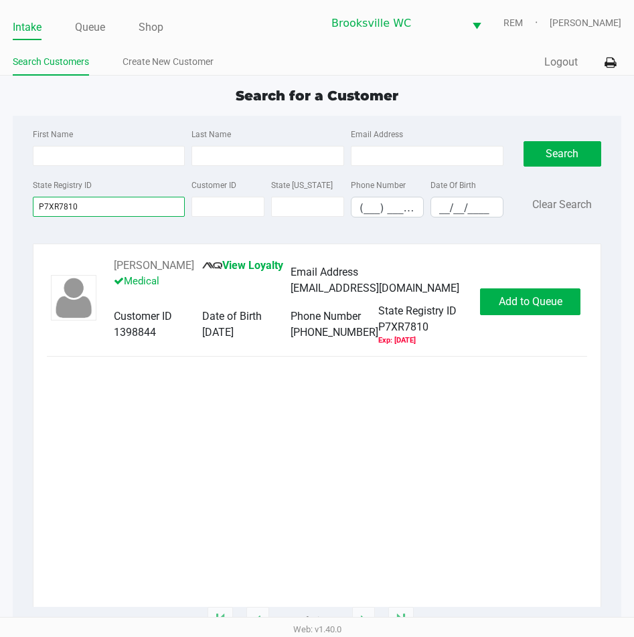
type input "P7XR7810"
click at [282, 470] on div "JOHN CLARK View Loyalty Medical Email Address jcclark37@gmail.com Customer ID 1…" at bounding box center [317, 432] width 540 height 349
click at [539, 313] on button "Add to Queue" at bounding box center [530, 301] width 100 height 27
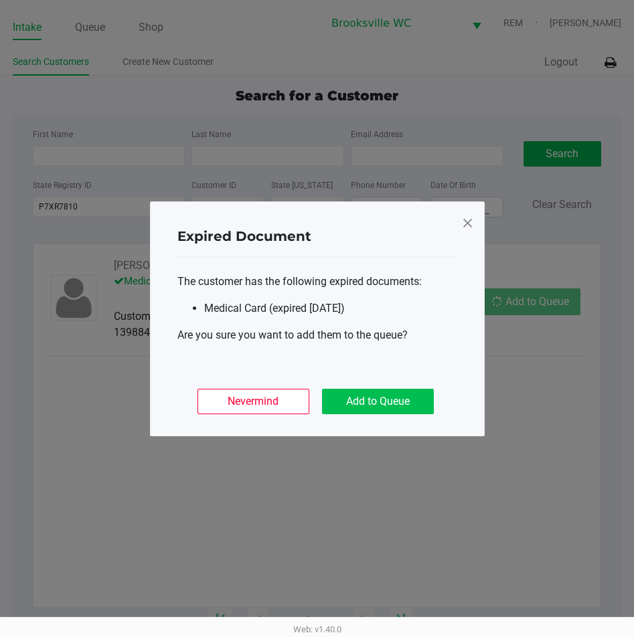
drag, startPoint x: 385, startPoint y: 372, endPoint x: 391, endPoint y: 407, distance: 35.2
click at [385, 379] on div "Nevermind Add to Queue" at bounding box center [317, 396] width 280 height 52
click at [391, 407] on button "Add to Queue" at bounding box center [378, 401] width 112 height 25
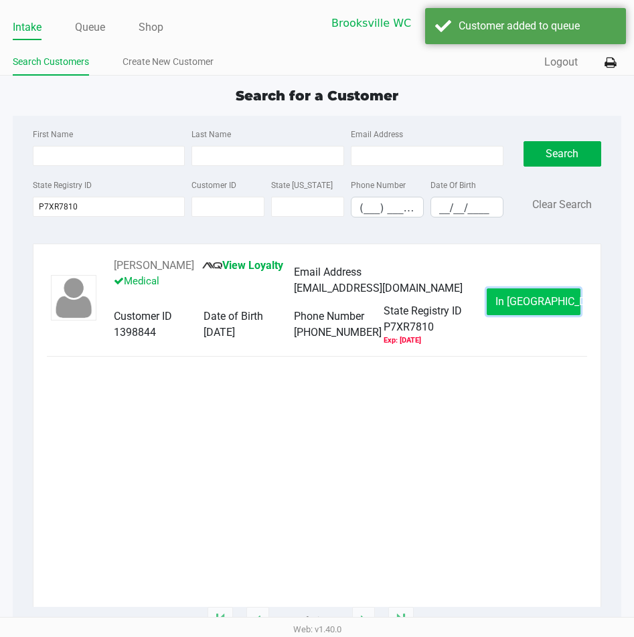
click at [524, 308] on button "In Queue" at bounding box center [533, 301] width 94 height 27
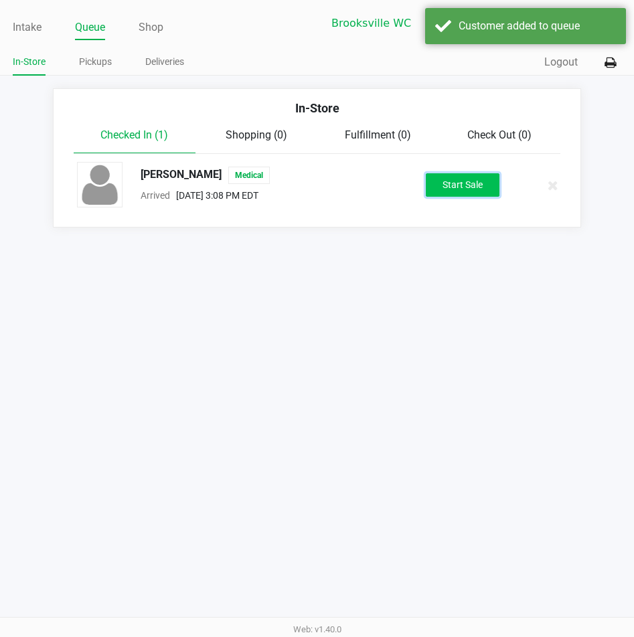
click at [448, 185] on button "Start Sale" at bounding box center [463, 184] width 74 height 23
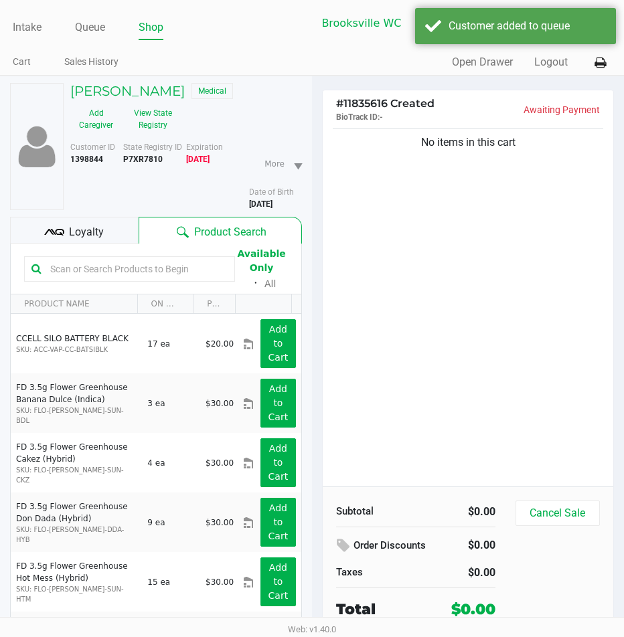
click at [389, 312] on div "No items in this cart" at bounding box center [467, 306] width 290 height 361
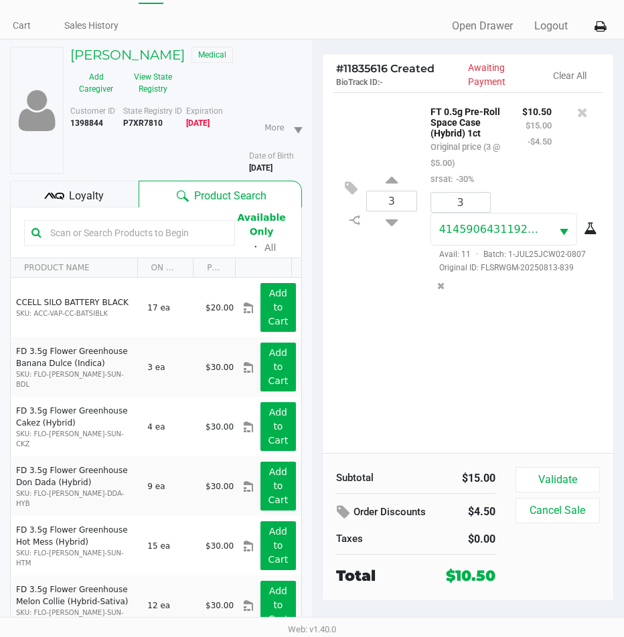
scroll to position [70, 0]
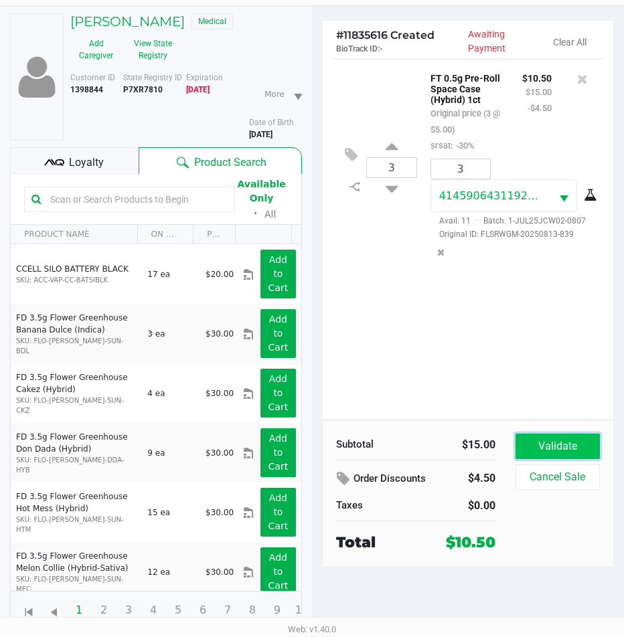
click at [559, 456] on button "Validate" at bounding box center [557, 446] width 84 height 25
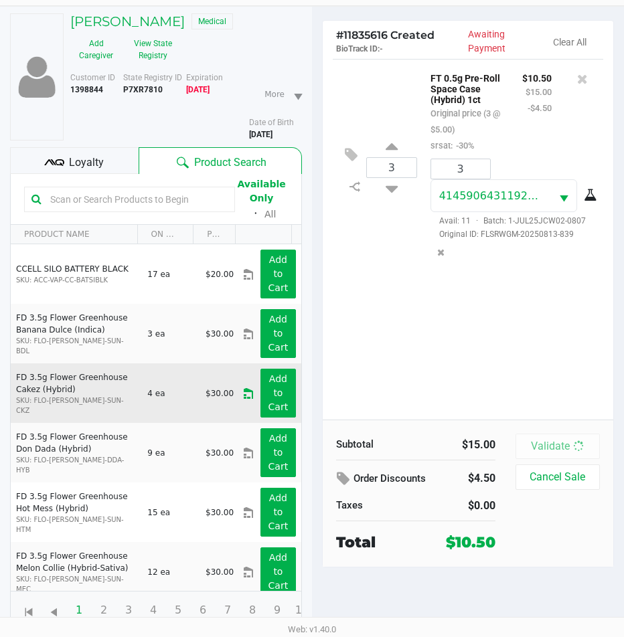
scroll to position [0, 0]
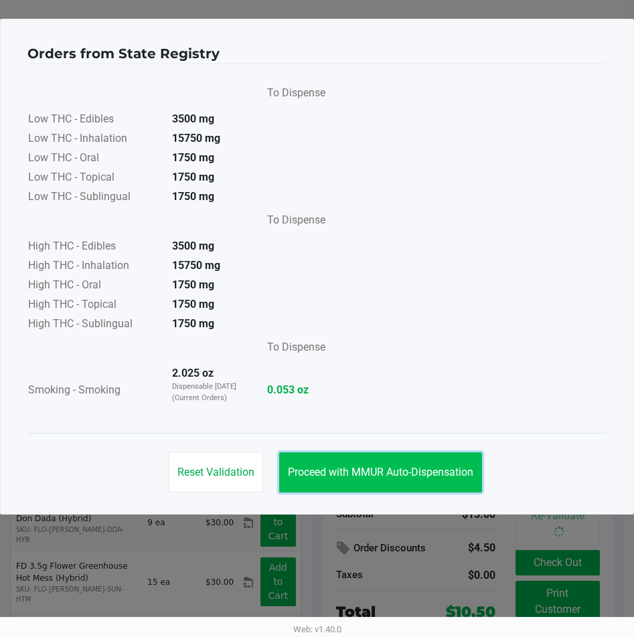
click at [320, 482] on button "Proceed with MMUR Auto-Dispensation" at bounding box center [380, 472] width 203 height 40
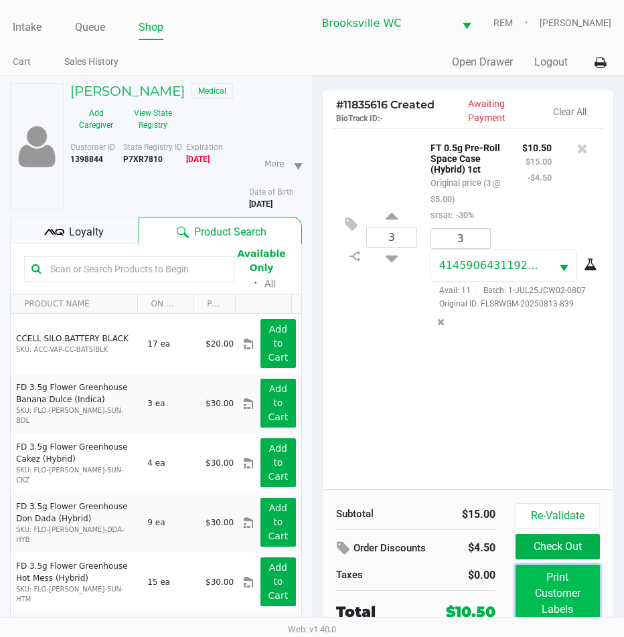
click at [571, 587] on button "Print Customer Labels" at bounding box center [557, 594] width 84 height 58
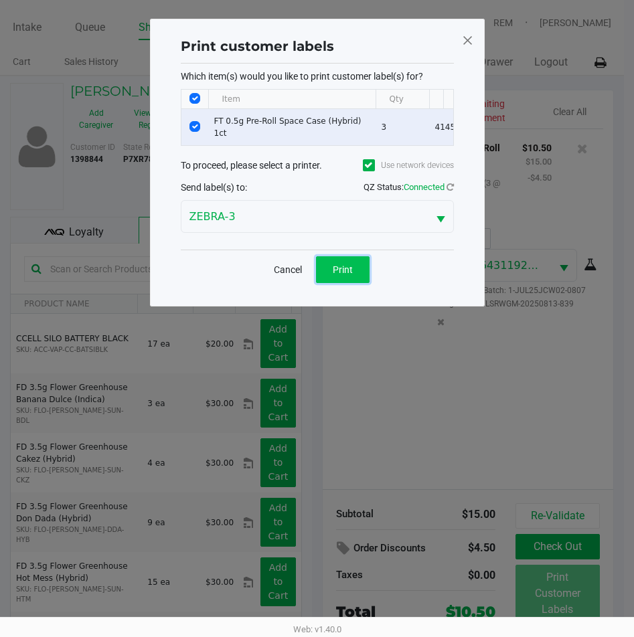
click at [345, 283] on button "Print" at bounding box center [343, 269] width 54 height 27
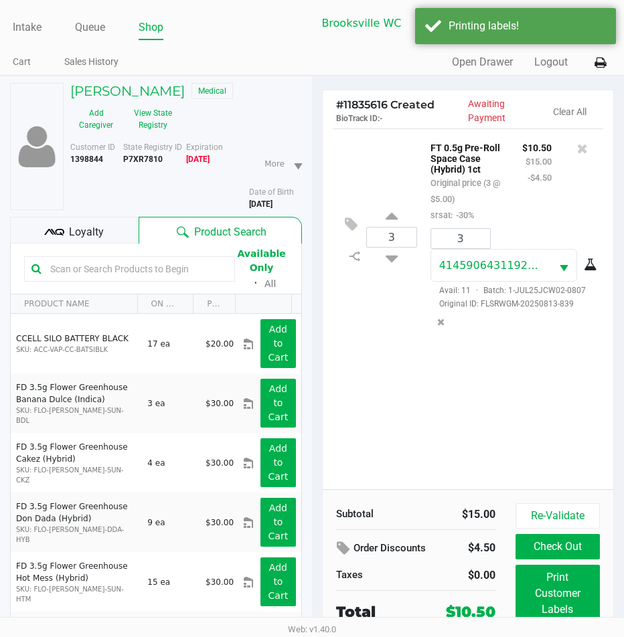
click at [450, 365] on div "3 FT 0.5g Pre-Roll Space Case (Hybrid) 1ct Original price (3 @ $5.00) srsat: -3…" at bounding box center [467, 308] width 290 height 361
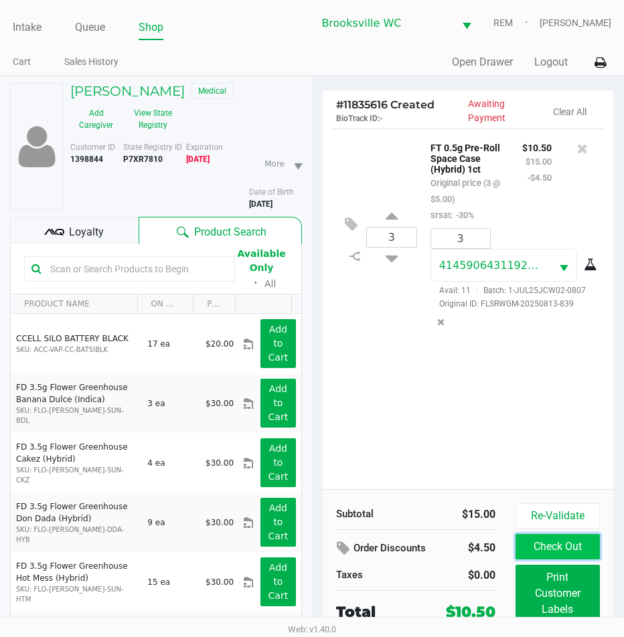
click at [569, 547] on button "Check Out" at bounding box center [557, 546] width 84 height 25
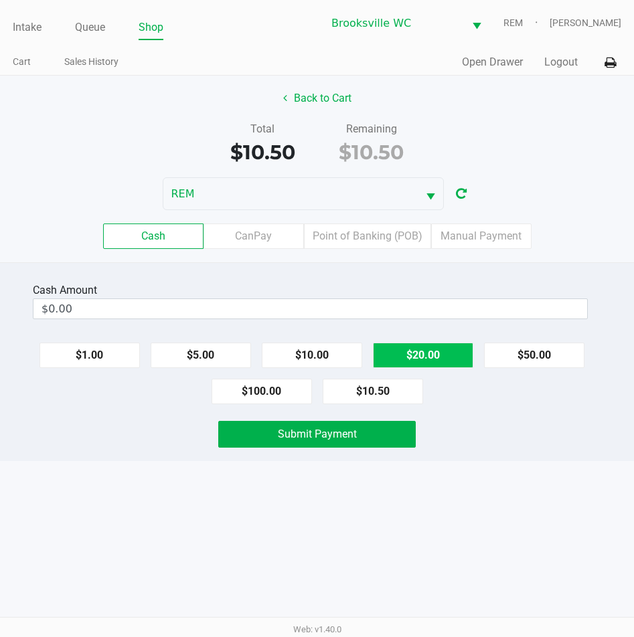
click at [407, 363] on button "$20.00" at bounding box center [423, 355] width 100 height 25
type input "$20.00"
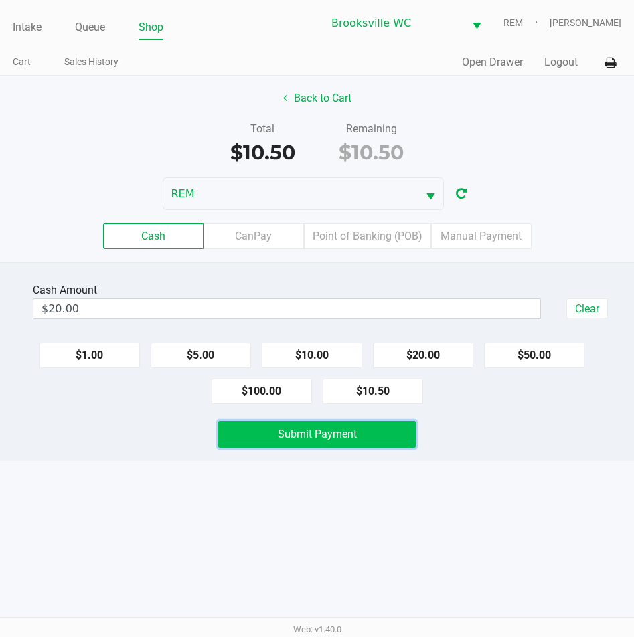
click at [366, 440] on button "Submit Payment" at bounding box center [317, 434] width 198 height 27
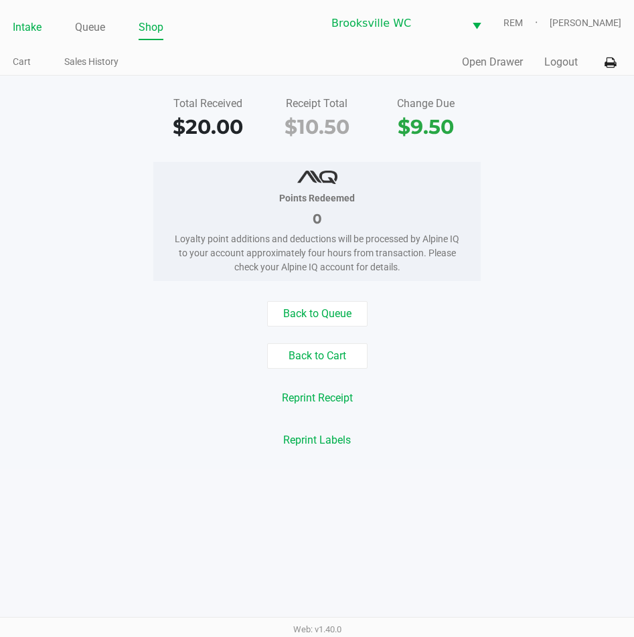
click at [30, 23] on link "Intake" at bounding box center [27, 27] width 29 height 19
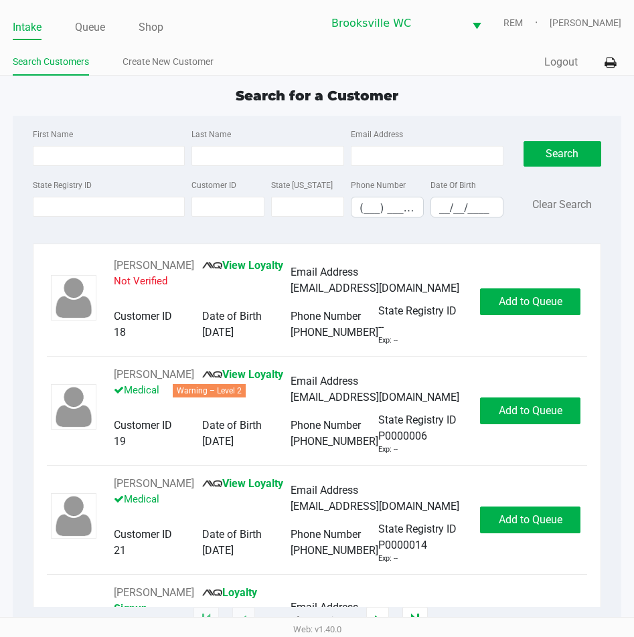
click at [64, 172] on div "First Name Last Name Email Address" at bounding box center [267, 151] width 477 height 51
type input "THOMAS"
type input "BURTON"
type input "09/09/2002"
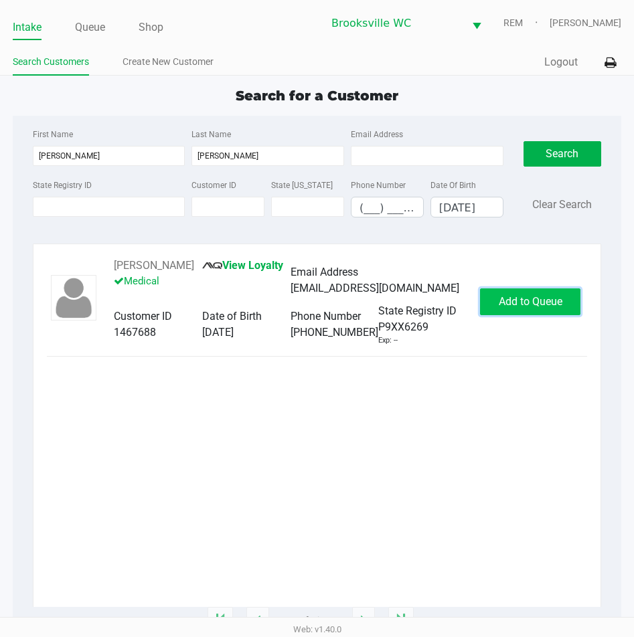
click at [523, 308] on span "Add to Queue" at bounding box center [530, 301] width 64 height 13
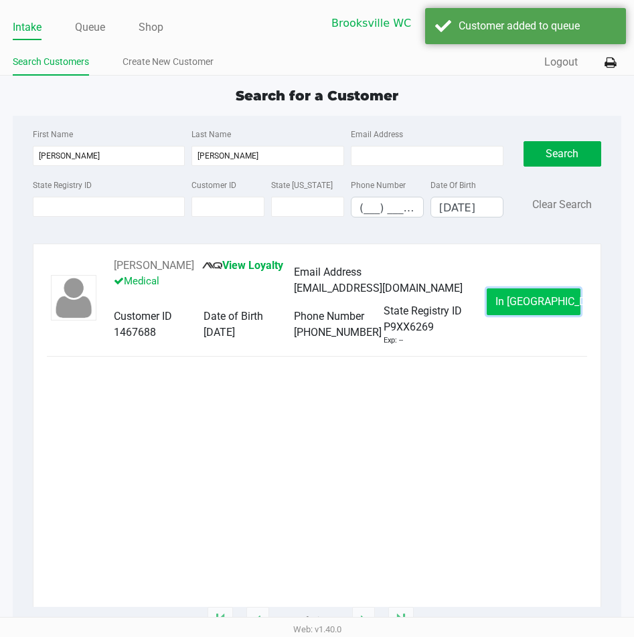
click at [518, 310] on button "In Queue" at bounding box center [533, 301] width 94 height 27
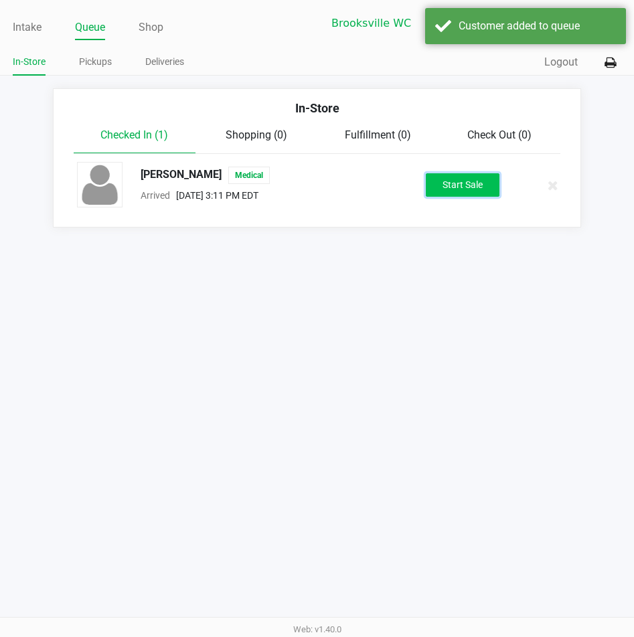
click at [468, 195] on button "Start Sale" at bounding box center [463, 184] width 74 height 23
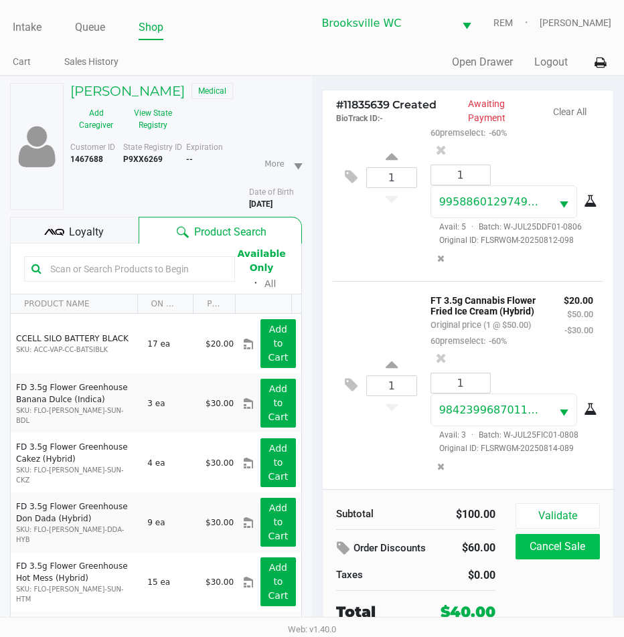
scroll to position [153, 0]
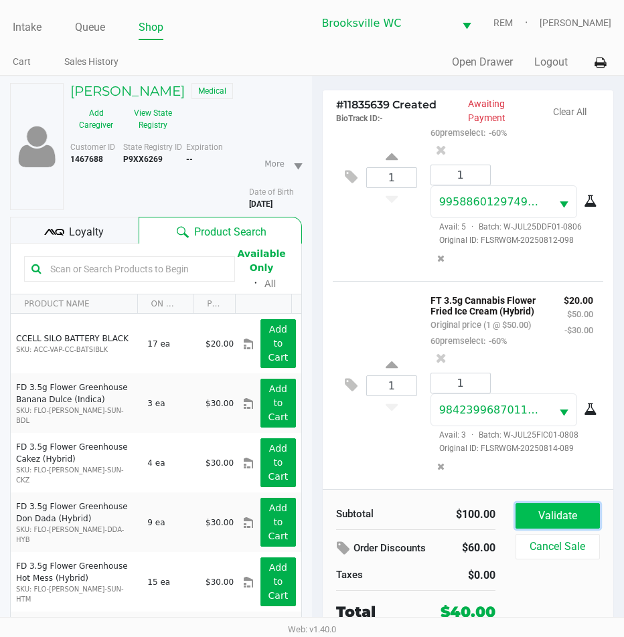
click at [544, 525] on button "Validate" at bounding box center [557, 515] width 84 height 25
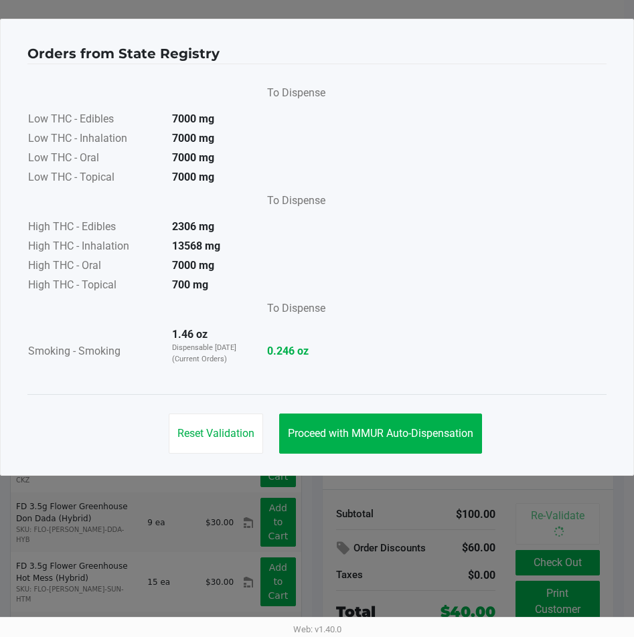
click at [442, 412] on div "Reset Validation Proceed with MMUR Auto-Dispensation" at bounding box center [316, 428] width 579 height 68
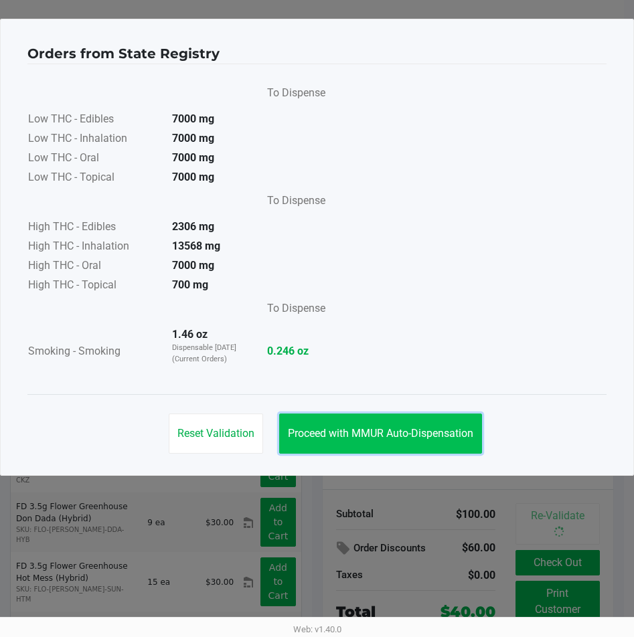
click at [427, 436] on span "Proceed with MMUR Auto-Dispensation" at bounding box center [380, 433] width 185 height 13
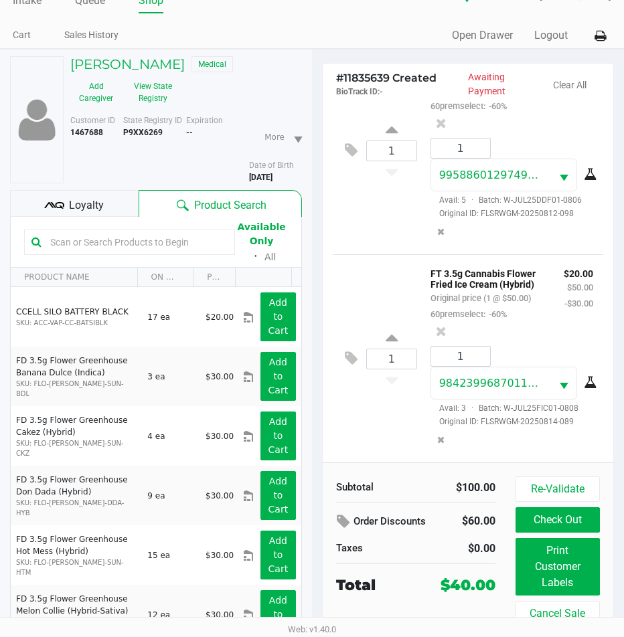
scroll to position [3, 0]
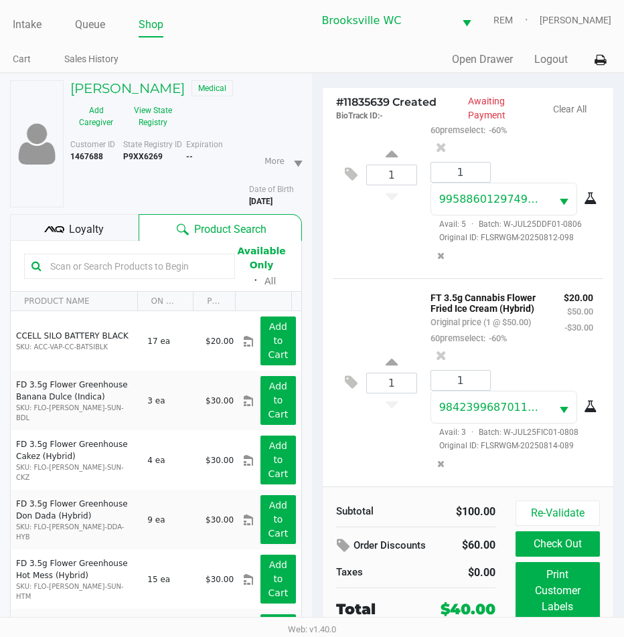
click at [67, 223] on div "Loyalty" at bounding box center [74, 227] width 128 height 27
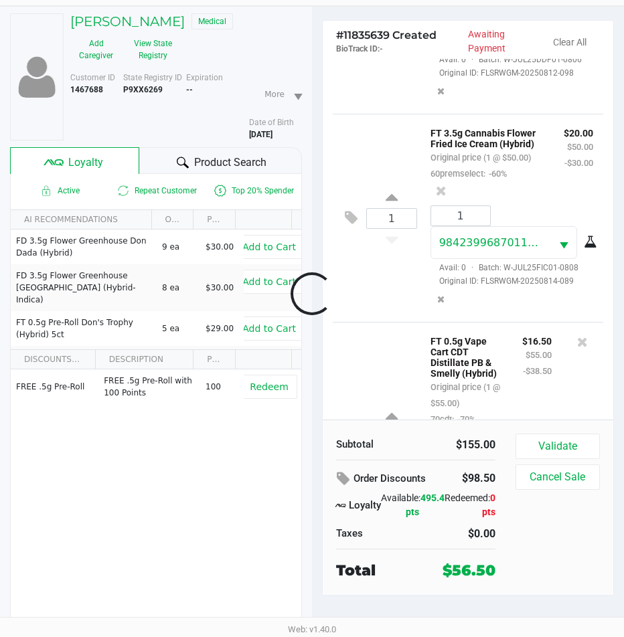
scroll to position [390, 0]
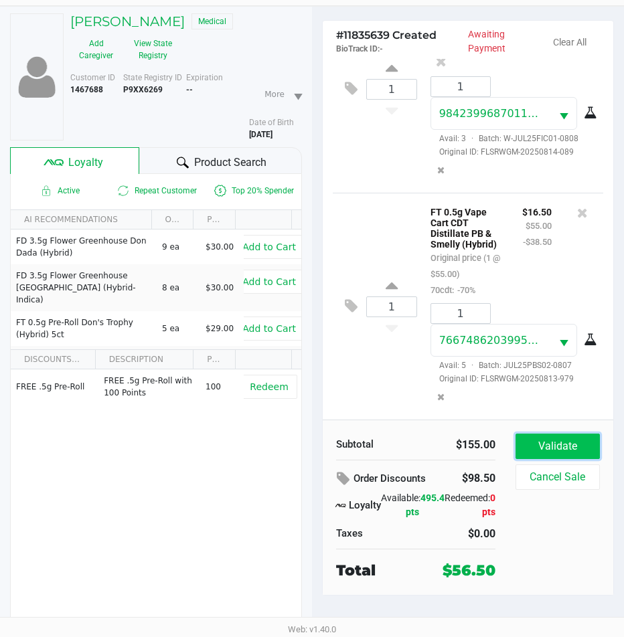
click at [561, 445] on button "Validate" at bounding box center [557, 446] width 84 height 25
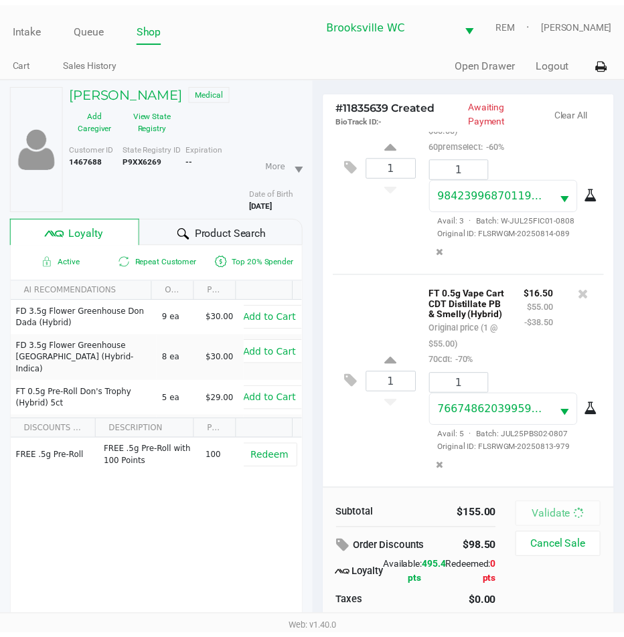
scroll to position [394, 0]
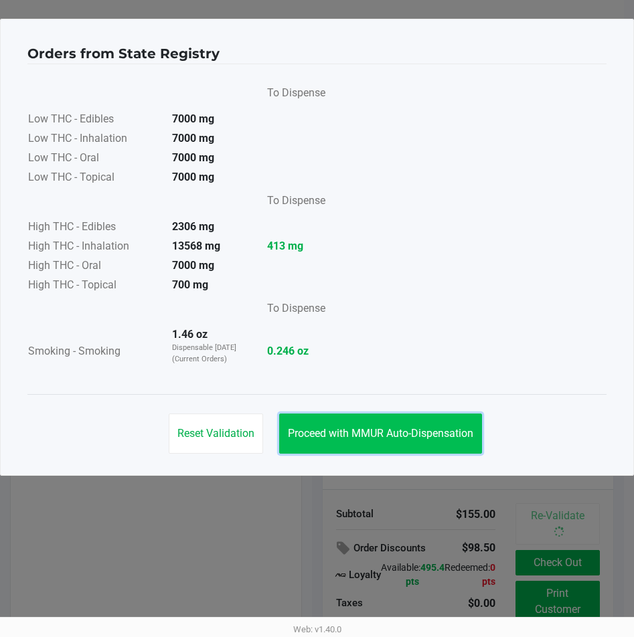
click at [402, 424] on button "Proceed with MMUR Auto-Dispensation" at bounding box center [380, 433] width 203 height 40
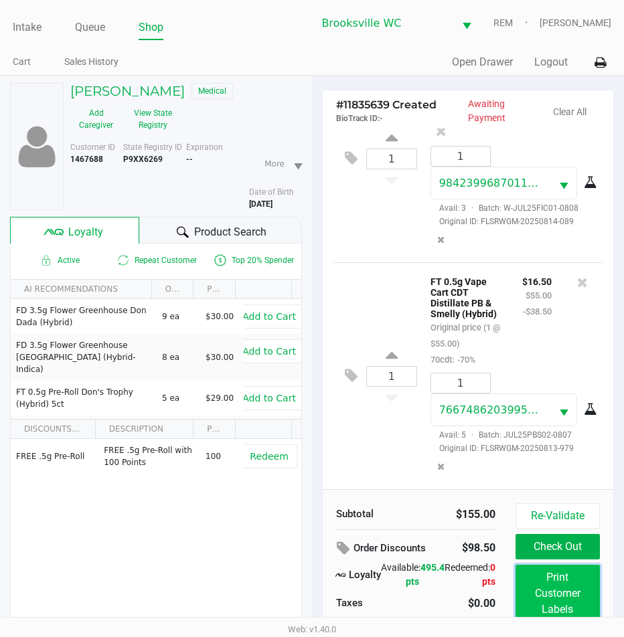
click at [553, 588] on button "Print Customer Labels" at bounding box center [557, 594] width 84 height 58
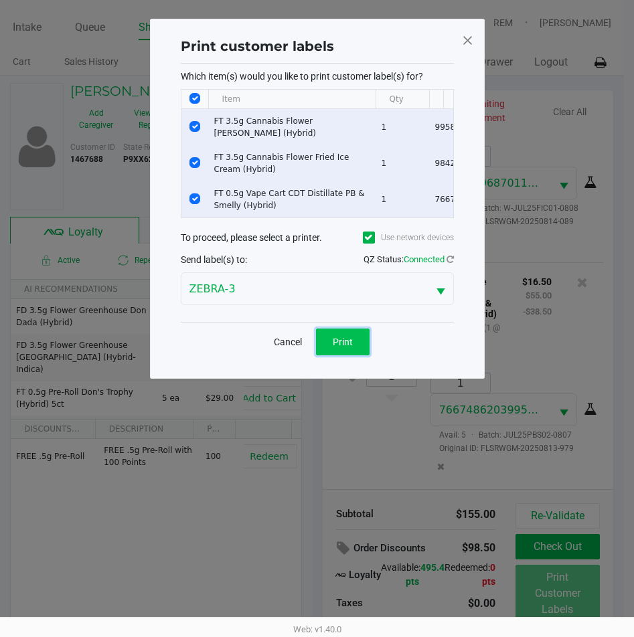
click at [349, 347] on span "Print" at bounding box center [343, 342] width 20 height 11
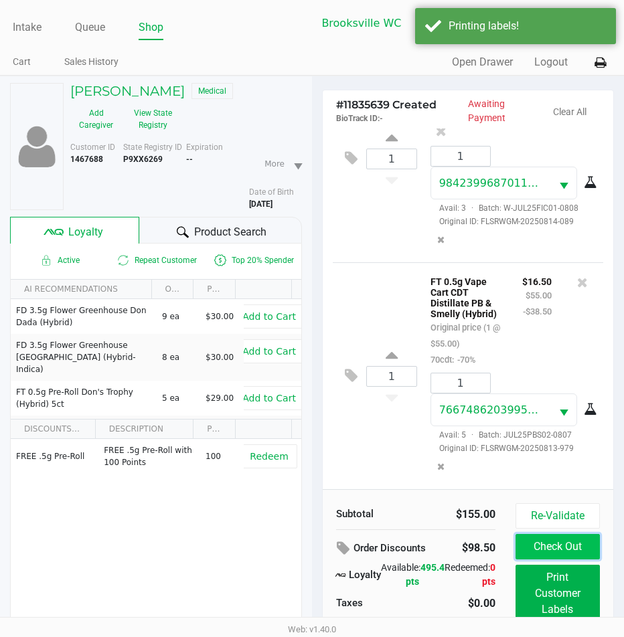
click at [552, 545] on button "Check Out" at bounding box center [557, 546] width 84 height 25
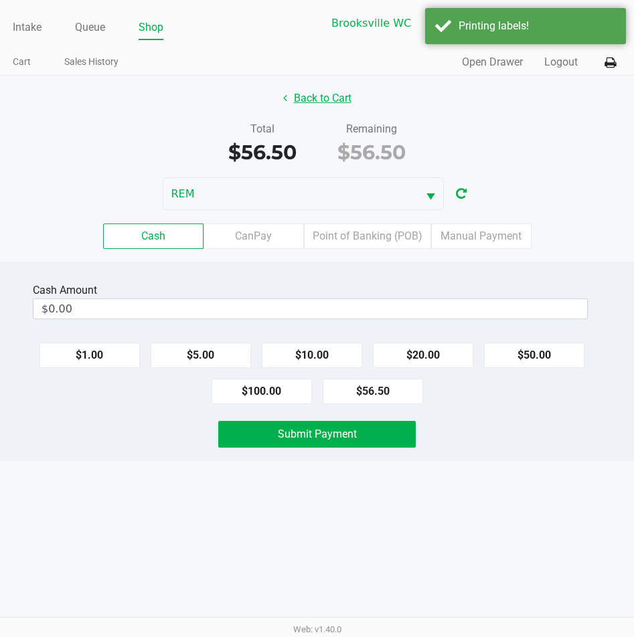
click at [310, 92] on button "Back to Cart" at bounding box center [317, 98] width 86 height 25
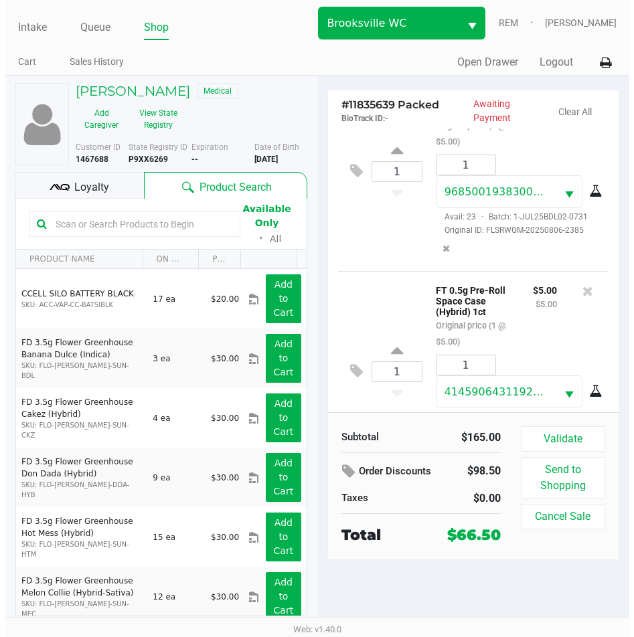
scroll to position [894, 0]
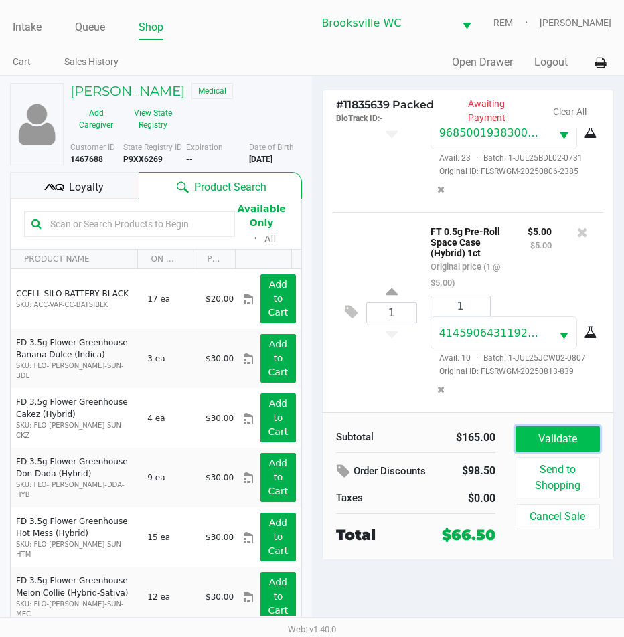
click at [541, 434] on button "Validate" at bounding box center [557, 438] width 84 height 25
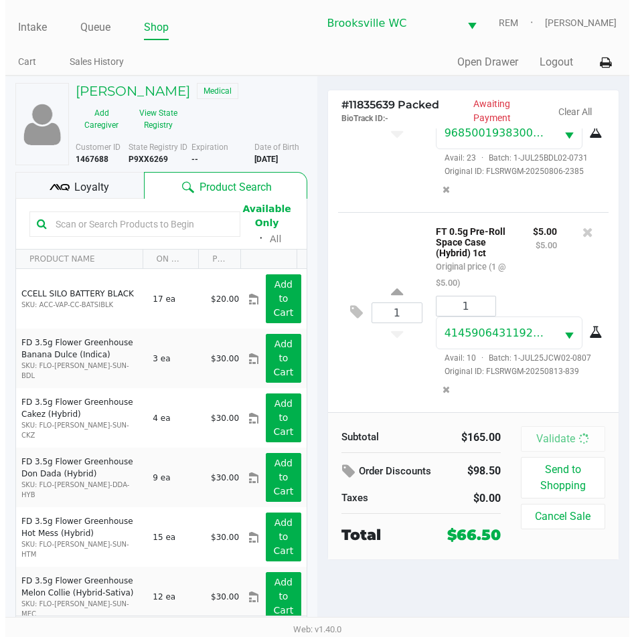
scroll to position [930, 0]
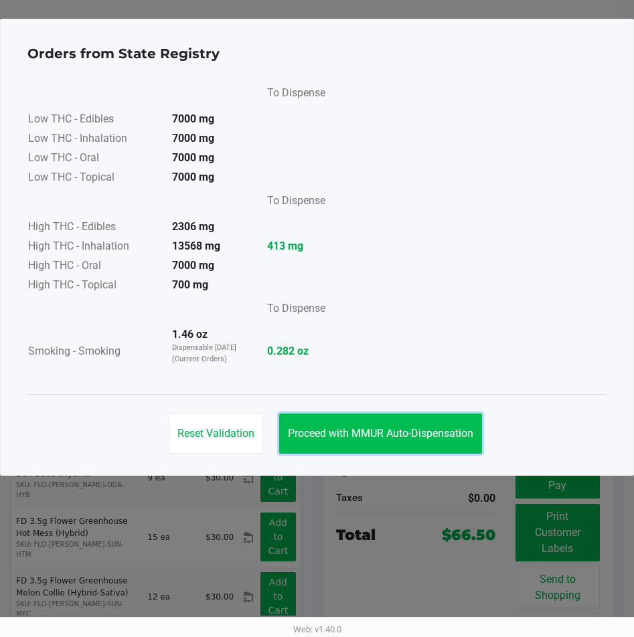
click at [320, 427] on span "Proceed with MMUR Auto-Dispensation" at bounding box center [380, 433] width 185 height 13
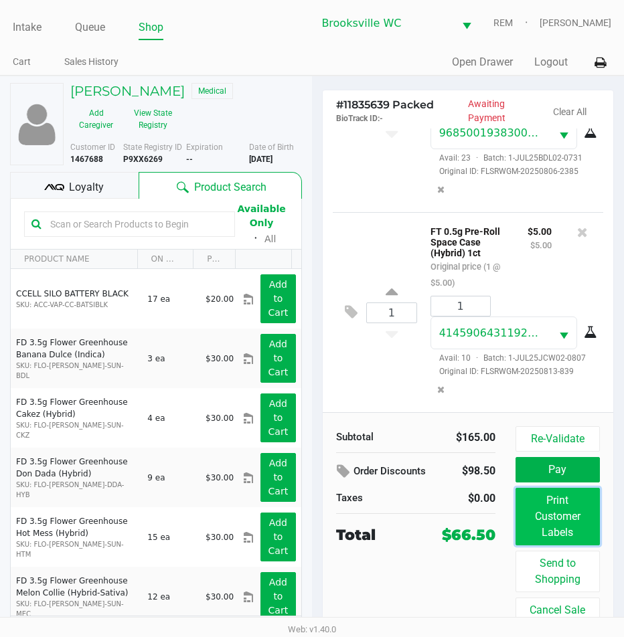
click at [561, 515] on button "Print Customer Labels" at bounding box center [557, 517] width 84 height 58
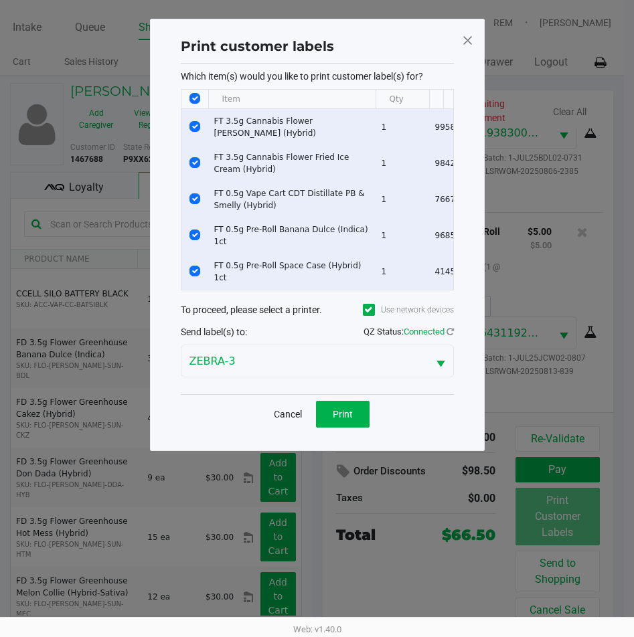
click at [197, 102] on input "Select All Rows" at bounding box center [194, 98] width 11 height 11
checkbox input "false"
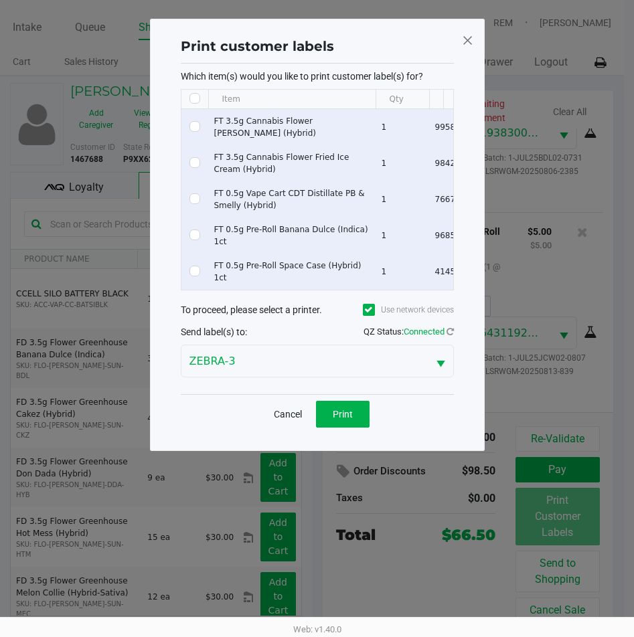
checkbox input "false"
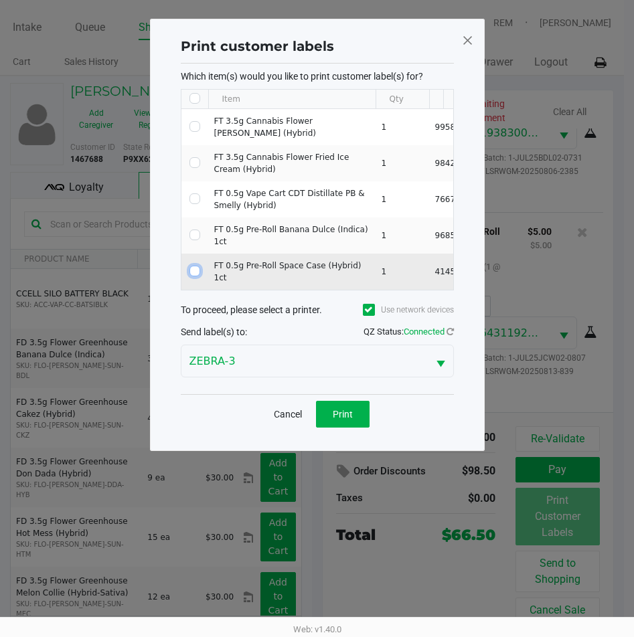
click at [193, 271] on input "Select Row" at bounding box center [194, 271] width 11 height 11
checkbox input "true"
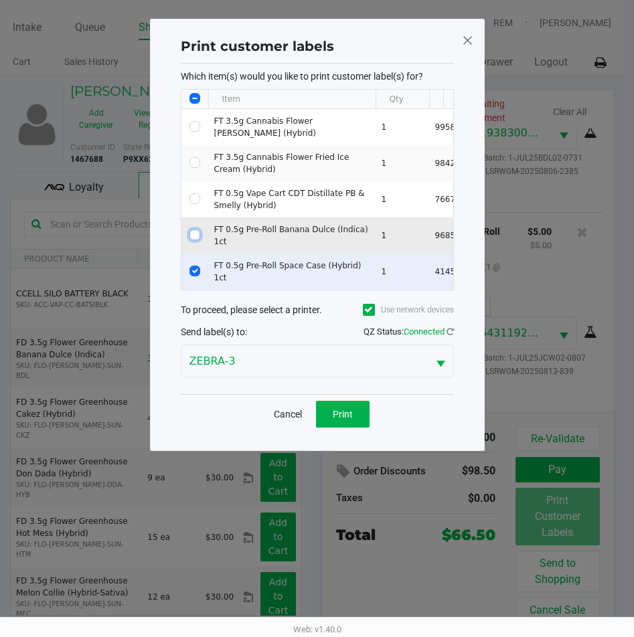
click at [195, 238] on input "Select Row" at bounding box center [194, 234] width 11 height 11
checkbox input "true"
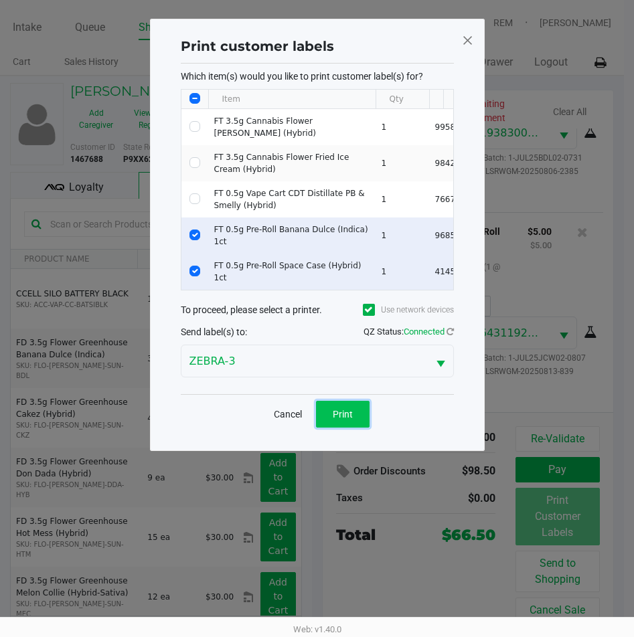
click at [338, 419] on span "Print" at bounding box center [343, 414] width 20 height 11
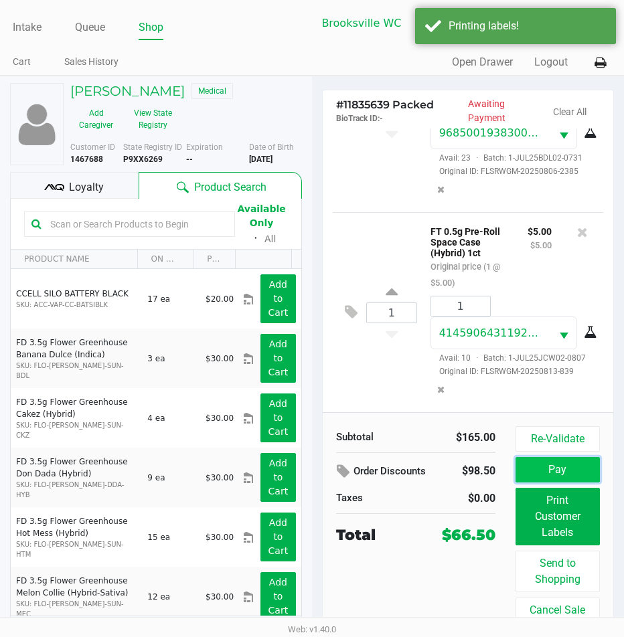
click at [547, 468] on button "Pay" at bounding box center [557, 469] width 84 height 25
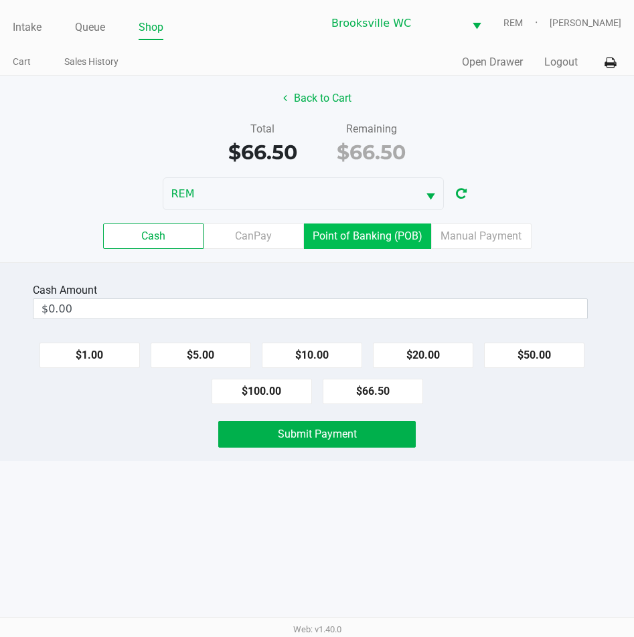
click at [399, 240] on label "Point of Banking (POB)" at bounding box center [367, 235] width 127 height 25
click at [0, 0] on 7 "Point of Banking (POB)" at bounding box center [0, 0] width 0 height 0
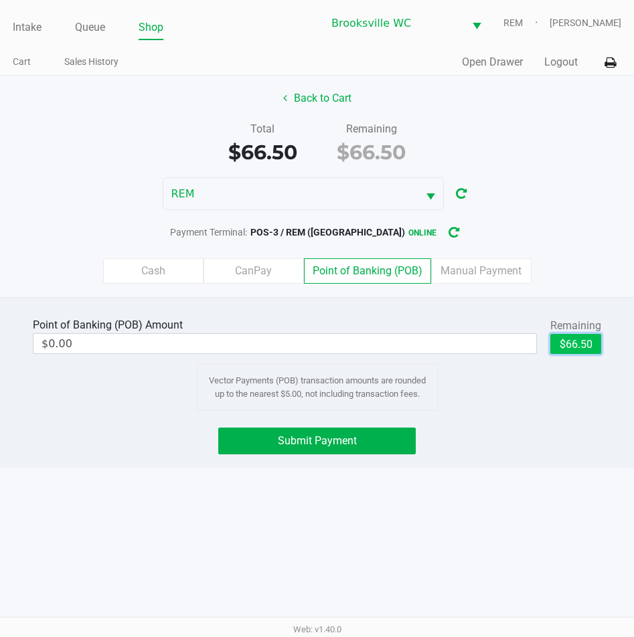
click at [588, 348] on button "$66.50" at bounding box center [575, 344] width 51 height 20
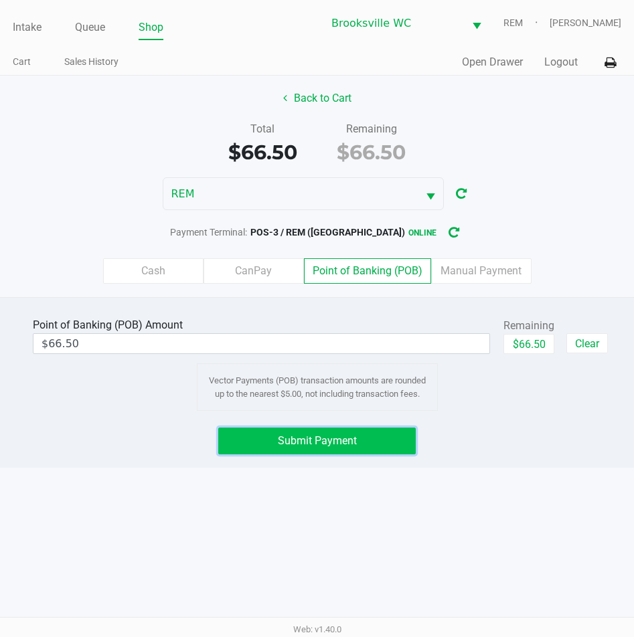
click at [403, 441] on button "Submit Payment" at bounding box center [317, 441] width 198 height 27
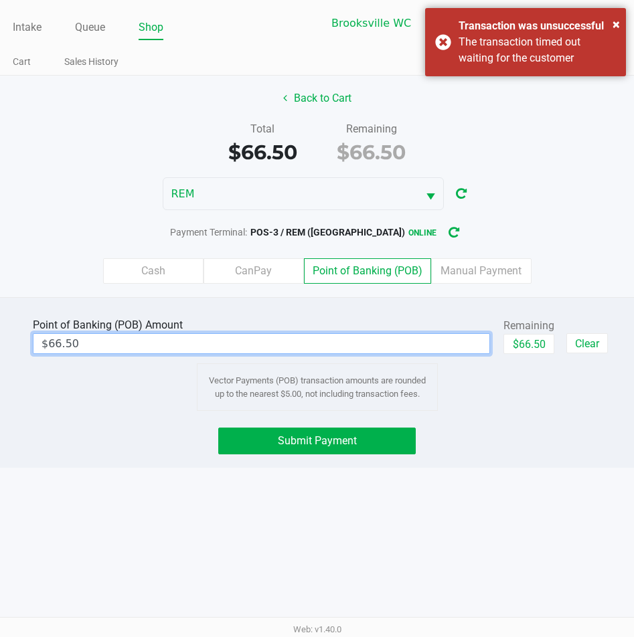
type input "66.5"
click at [119, 338] on input "66.5" at bounding box center [261, 343] width 456 height 19
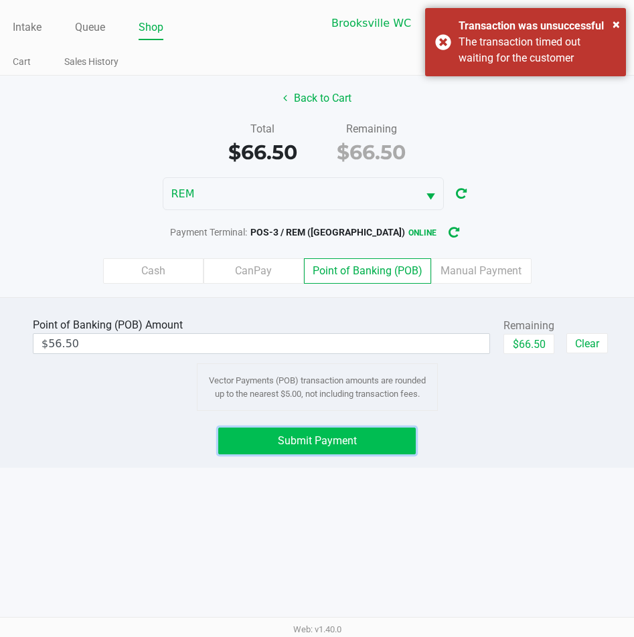
click at [332, 450] on button "Submit Payment" at bounding box center [317, 441] width 198 height 27
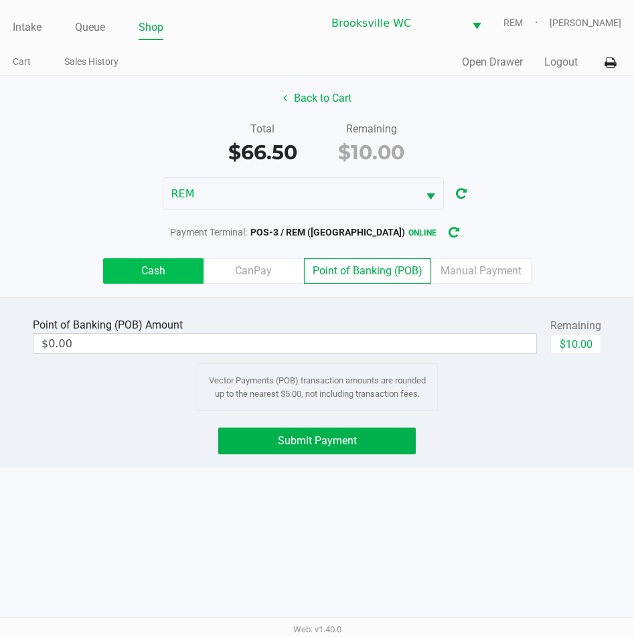
click at [181, 264] on label "Cash" at bounding box center [153, 270] width 100 height 25
click at [0, 0] on 0 "Cash" at bounding box center [0, 0] width 0 height 0
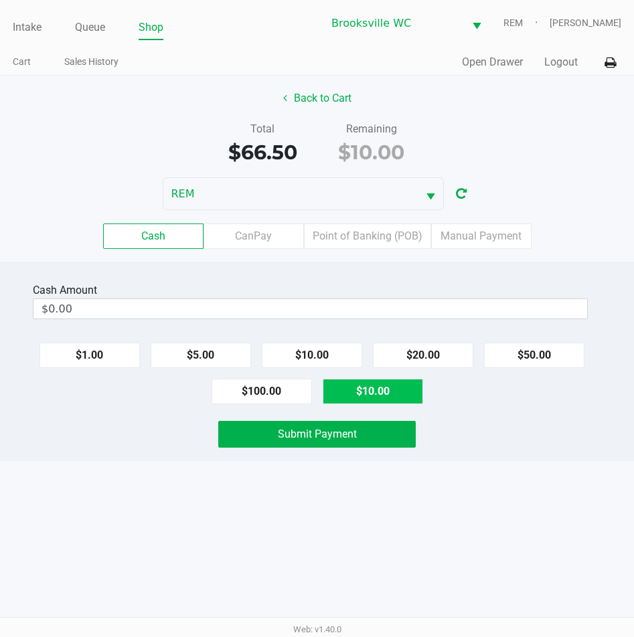
click at [363, 387] on button "$10.00" at bounding box center [372, 391] width 100 height 25
type input "$10.00"
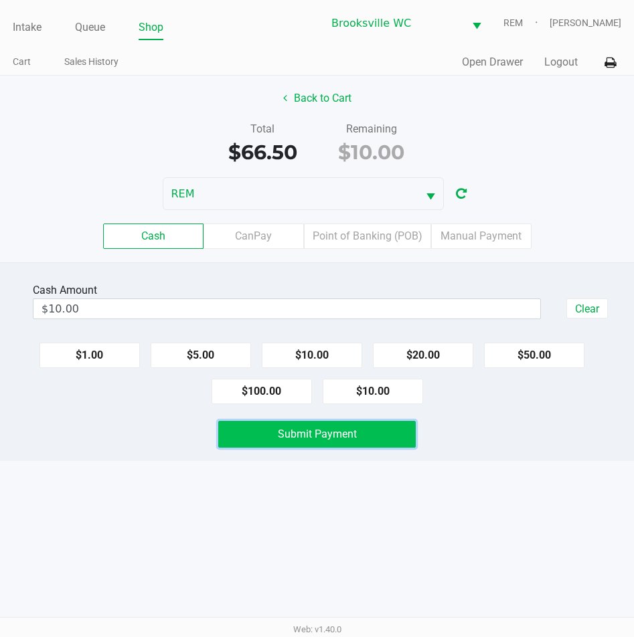
click at [353, 432] on span "Submit Payment" at bounding box center [317, 434] width 79 height 13
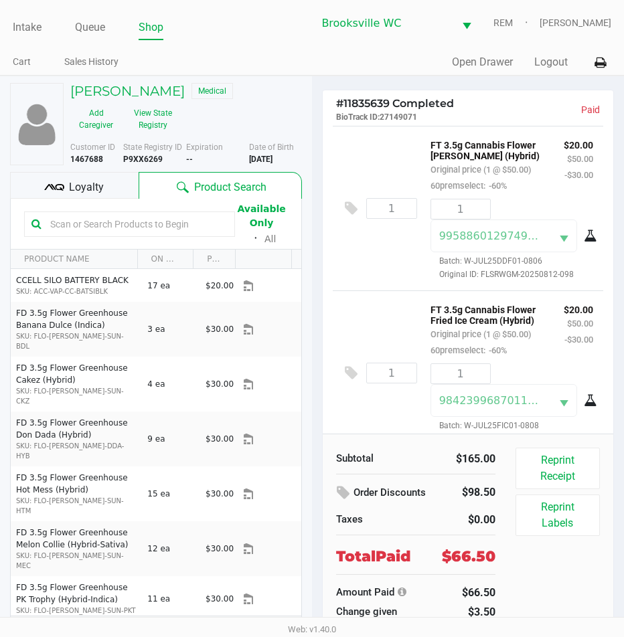
click at [42, 23] on ul "Intake Queue Shop" at bounding box center [162, 28] width 299 height 23
click at [41, 32] on link "Intake" at bounding box center [27, 27] width 29 height 19
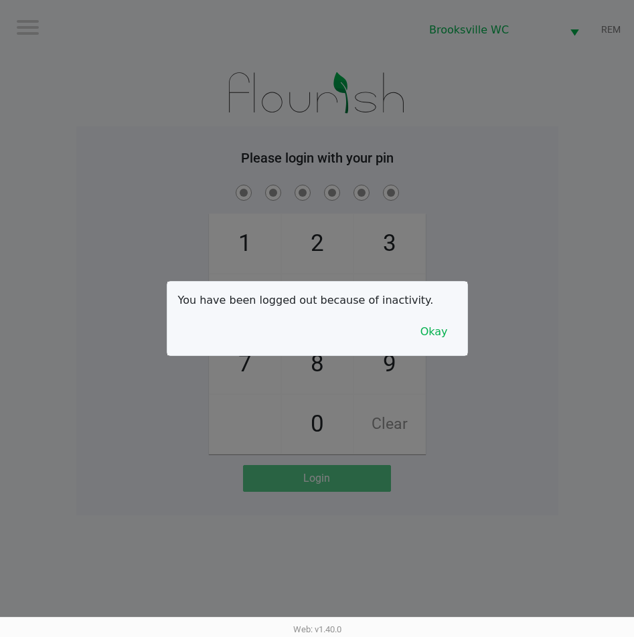
click at [468, 66] on div at bounding box center [317, 318] width 634 height 637
checkbox input "true"
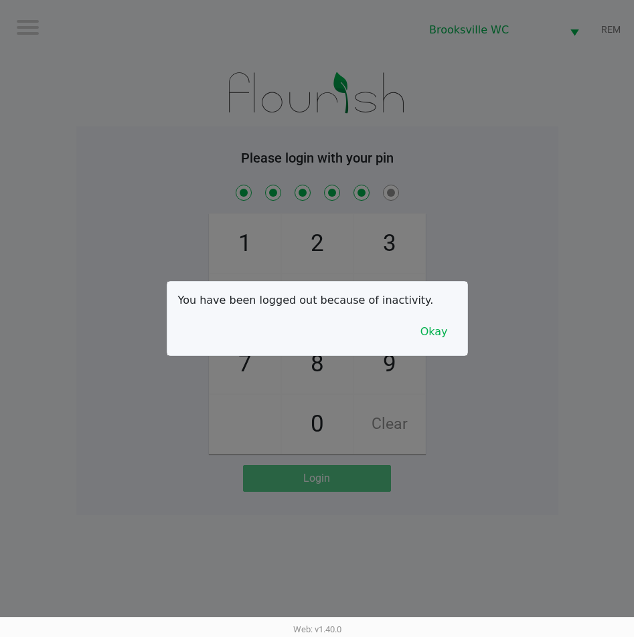
checkbox input "true"
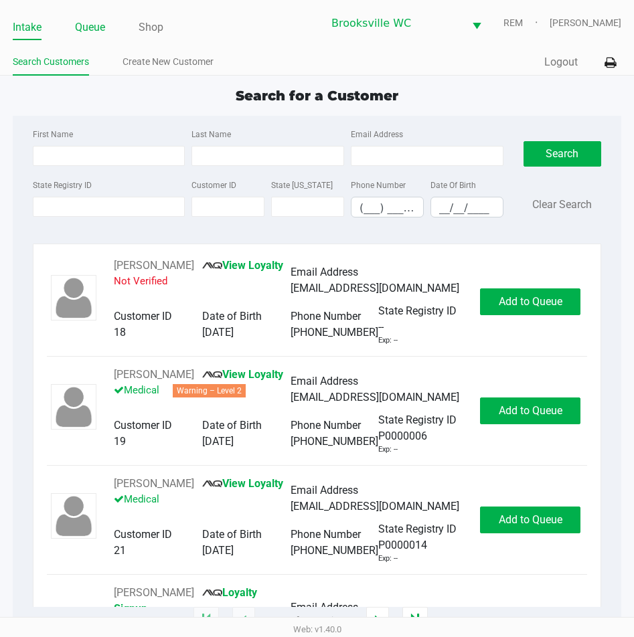
click at [90, 19] on li "Queue" at bounding box center [90, 28] width 30 height 23
click at [94, 36] on link "Queue" at bounding box center [90, 27] width 30 height 19
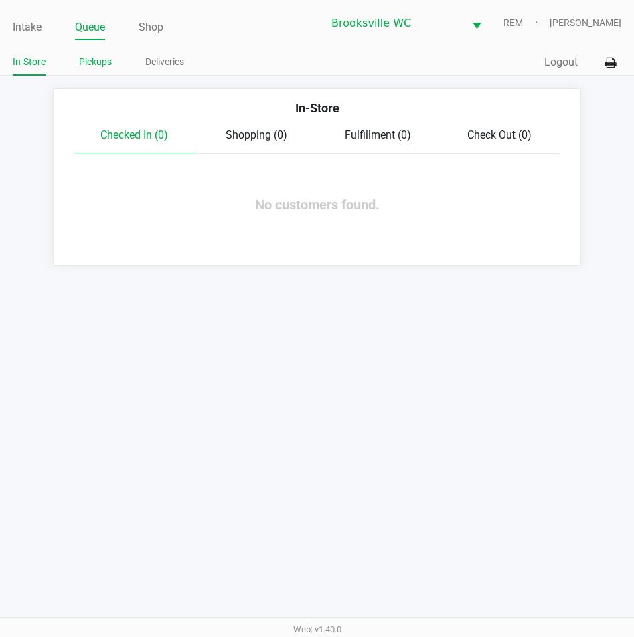
click at [85, 72] on li "Pickups" at bounding box center [95, 63] width 33 height 23
click at [86, 62] on link "Pickups" at bounding box center [95, 62] width 33 height 17
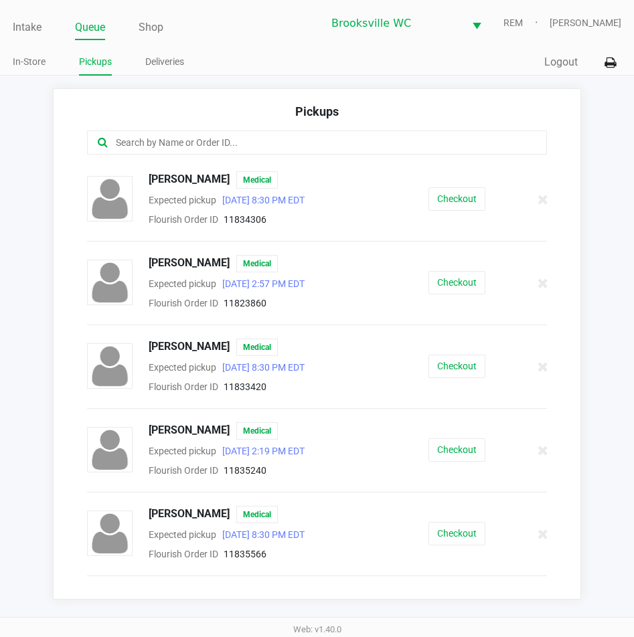
click at [98, 67] on link "Pickups" at bounding box center [95, 62] width 33 height 17
click at [32, 29] on link "Intake" at bounding box center [27, 27] width 29 height 19
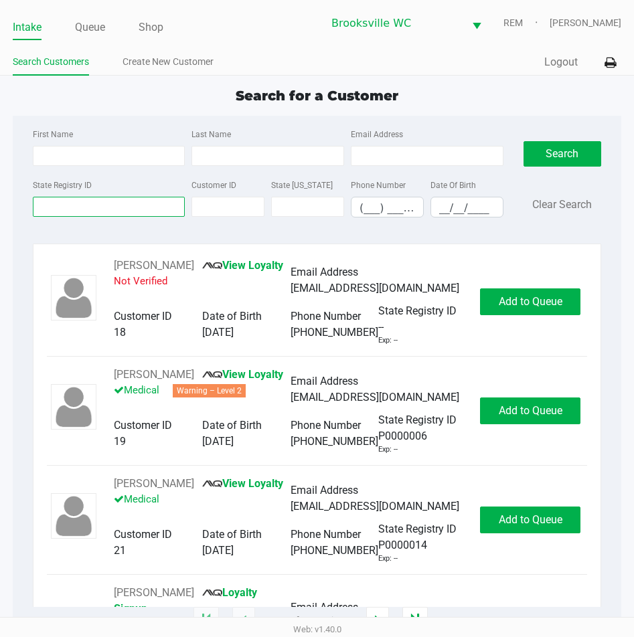
click at [92, 203] on input "State Registry ID" at bounding box center [109, 207] width 153 height 20
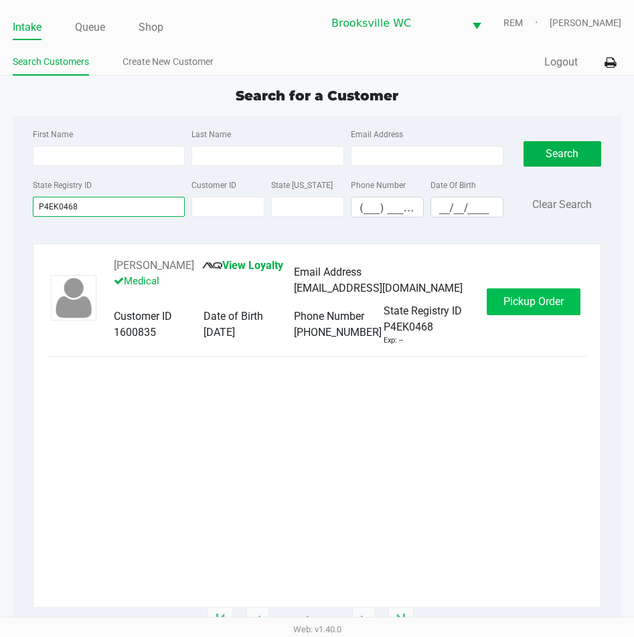
type input "P4EK0468"
click at [548, 302] on span "Pickup Order" at bounding box center [533, 301] width 60 height 13
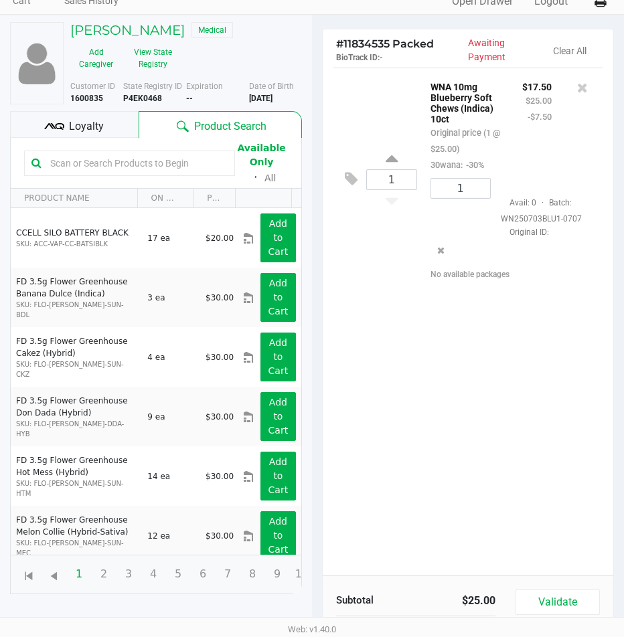
scroll to position [147, 0]
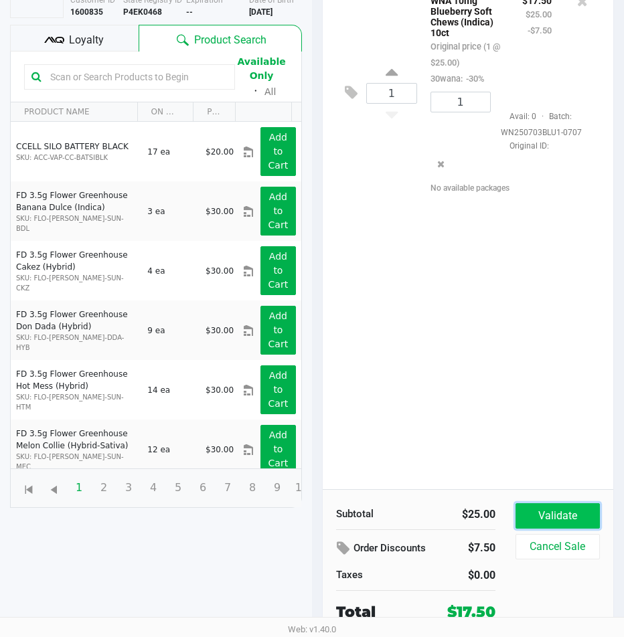
click at [557, 525] on button "Validate" at bounding box center [557, 515] width 84 height 25
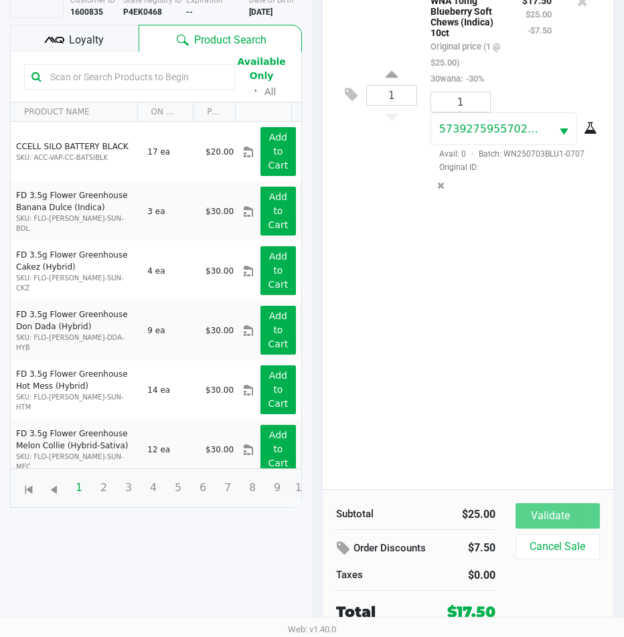
scroll to position [0, 0]
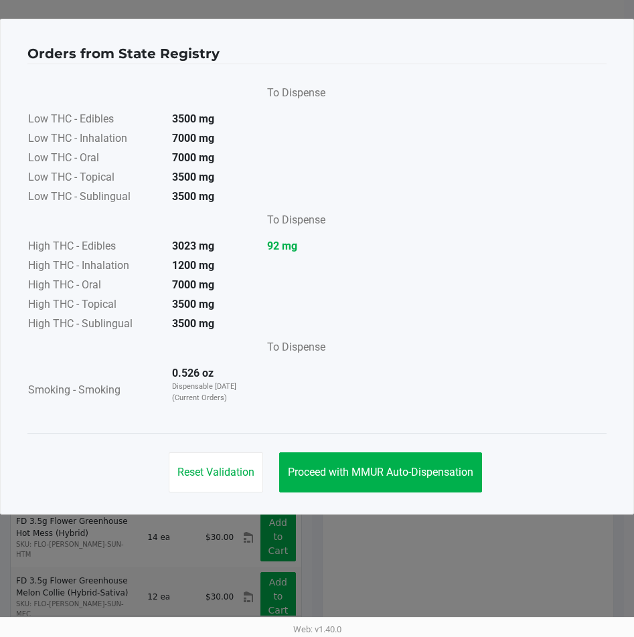
click at [394, 503] on div "Orders from State Registry To Dispense Low THC - Edibles 3500 mg Low THC - Inha…" at bounding box center [317, 267] width 634 height 496
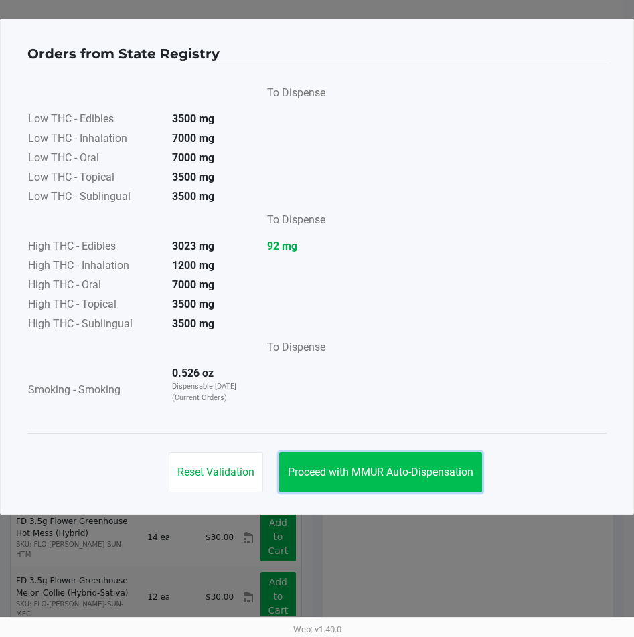
click at [400, 486] on button "Proceed with MMUR Auto-Dispensation" at bounding box center [380, 472] width 203 height 40
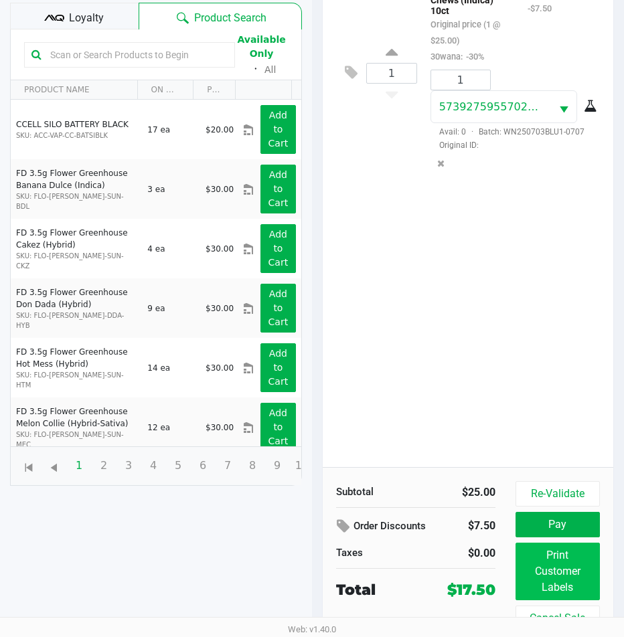
scroll to position [177, 0]
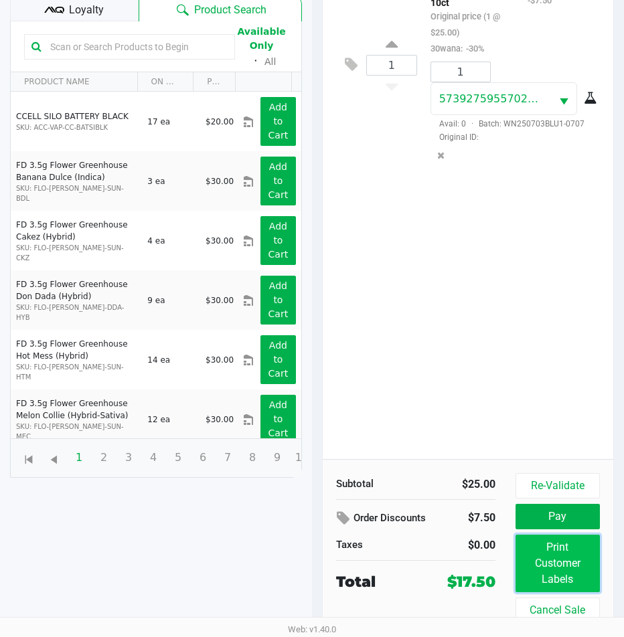
click at [555, 561] on button "Print Customer Labels" at bounding box center [557, 564] width 84 height 58
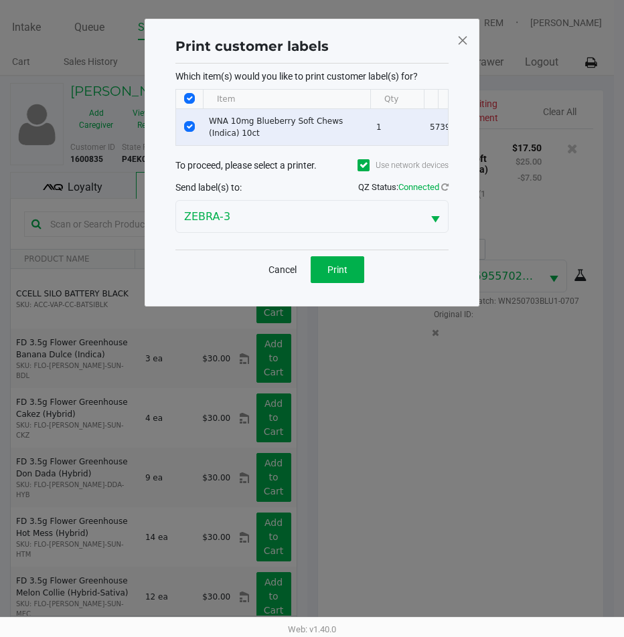
scroll to position [0, 0]
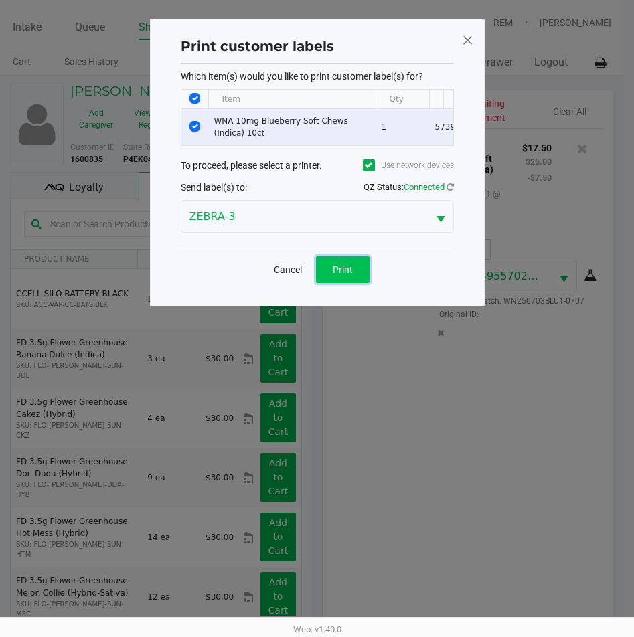
click at [326, 280] on button "Print" at bounding box center [343, 269] width 54 height 27
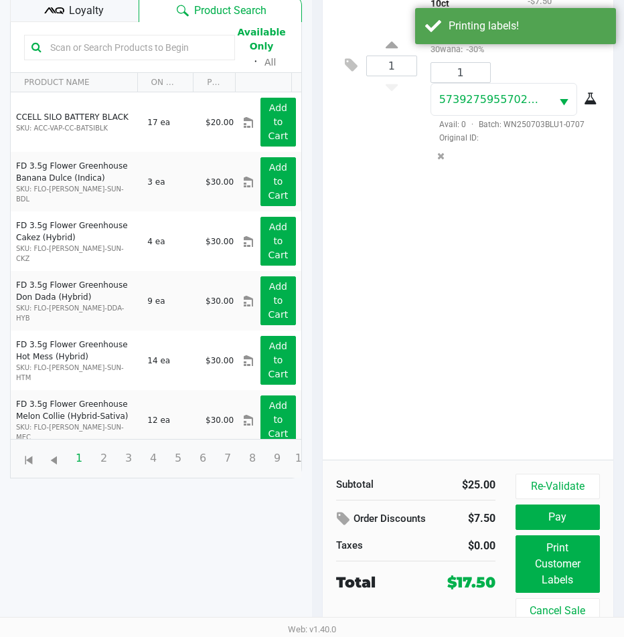
scroll to position [177, 0]
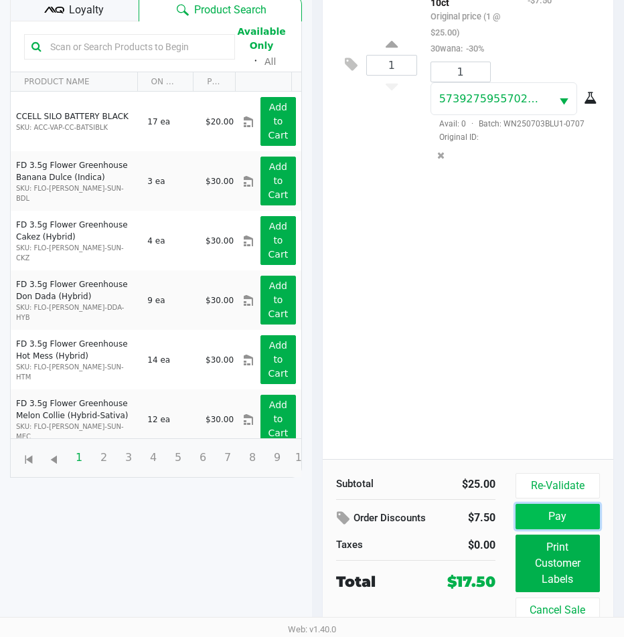
click at [587, 521] on button "Pay" at bounding box center [557, 516] width 84 height 25
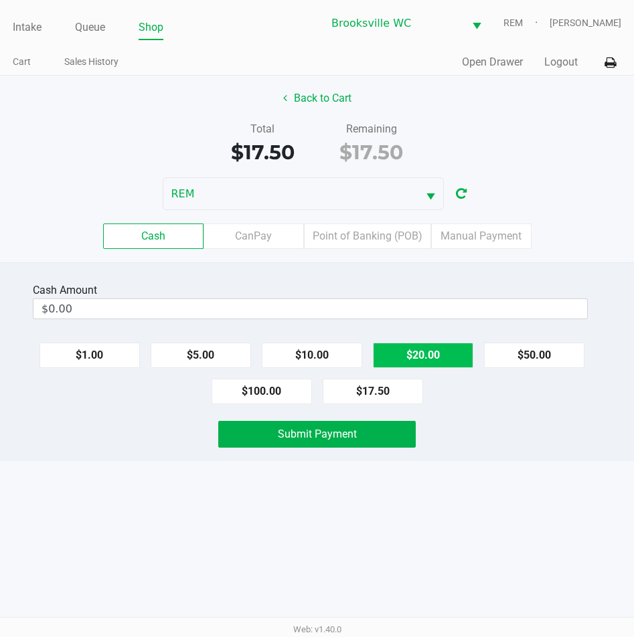
click at [409, 353] on button "$20.00" at bounding box center [423, 355] width 100 height 25
type input "$20.00"
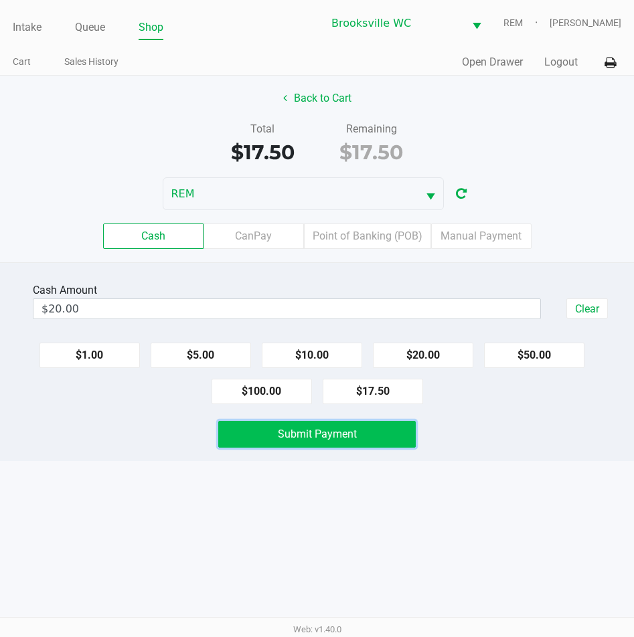
click at [321, 432] on span "Submit Payment" at bounding box center [317, 434] width 79 height 13
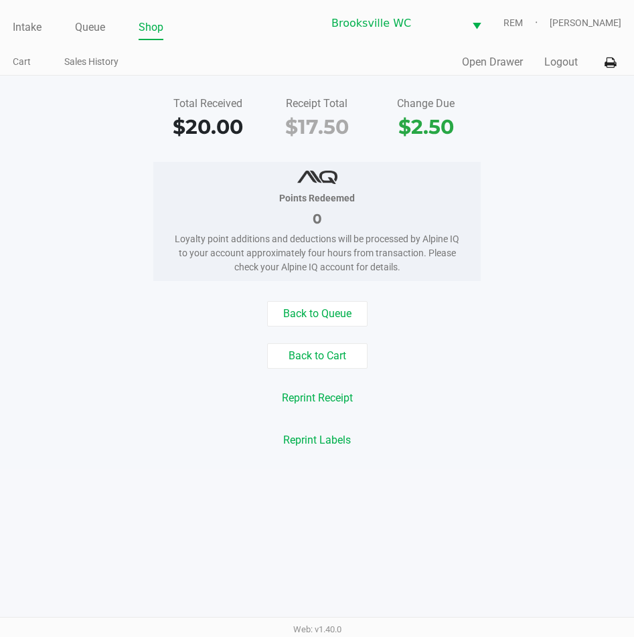
click at [216, 391] on div "Reprint Receipt" at bounding box center [317, 397] width 654 height 25
click at [545, 309] on div "Back to Queue" at bounding box center [317, 313] width 654 height 25
drag, startPoint x: 537, startPoint y: 229, endPoint x: 549, endPoint y: 226, distance: 11.9
click at [538, 228] on div "Points Redeemed 0 Loyalty point additions and deductions will be processed by A…" at bounding box center [317, 221] width 654 height 119
click at [462, 248] on div "Points Redeemed 0 Loyalty point additions and deductions will be processed by A…" at bounding box center [316, 221] width 327 height 119
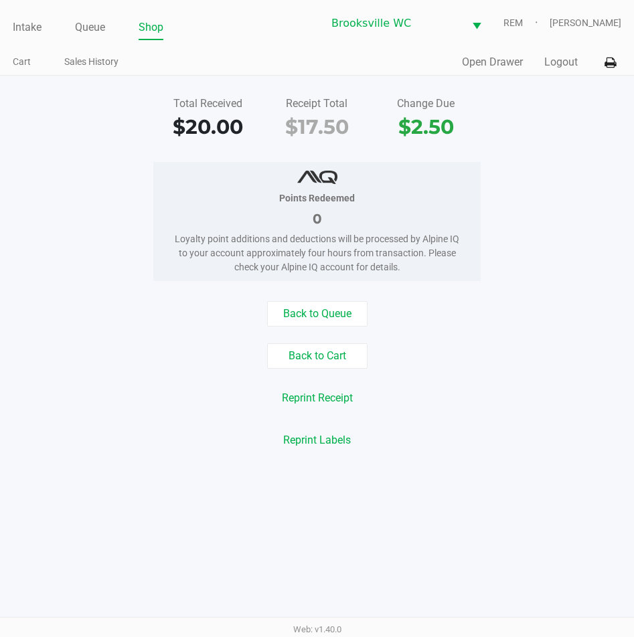
click at [407, 271] on div "Loyalty point additions and deductions will be processed by Alpine IQ to your a…" at bounding box center [316, 253] width 287 height 42
click at [430, 331] on div "Back to Queue Back to Cart Reprint Receipt Reprint Labels" at bounding box center [317, 377] width 654 height 152
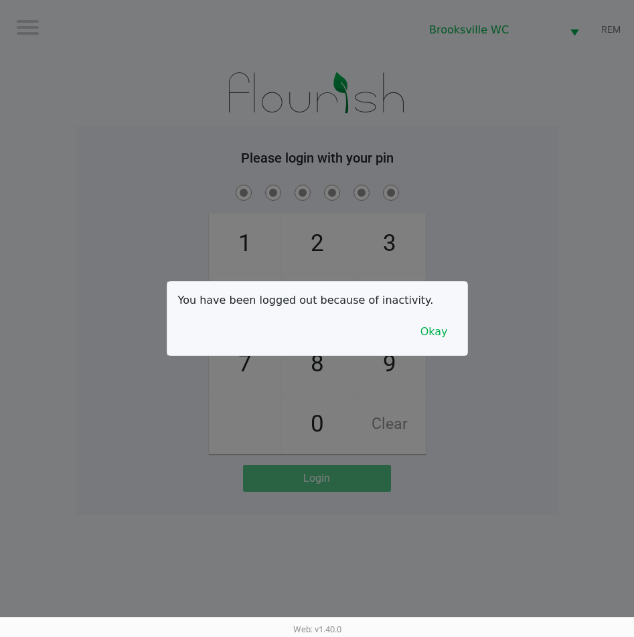
click at [484, 132] on div at bounding box center [317, 318] width 634 height 637
checkbox input "true"
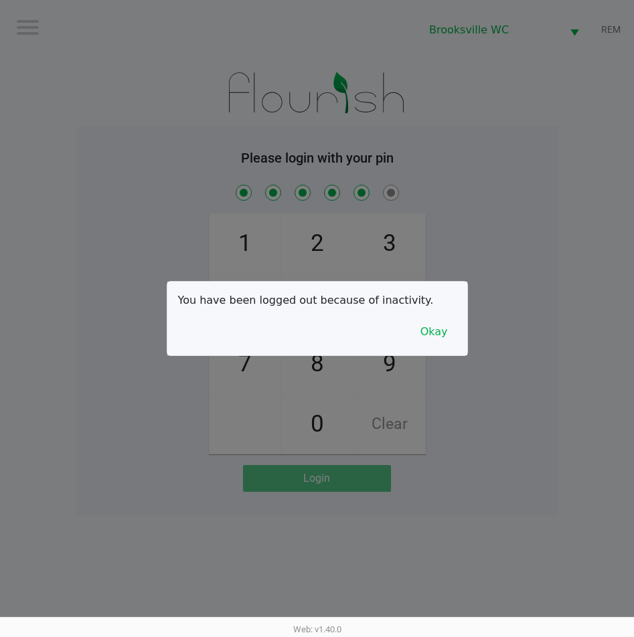
checkbox input "true"
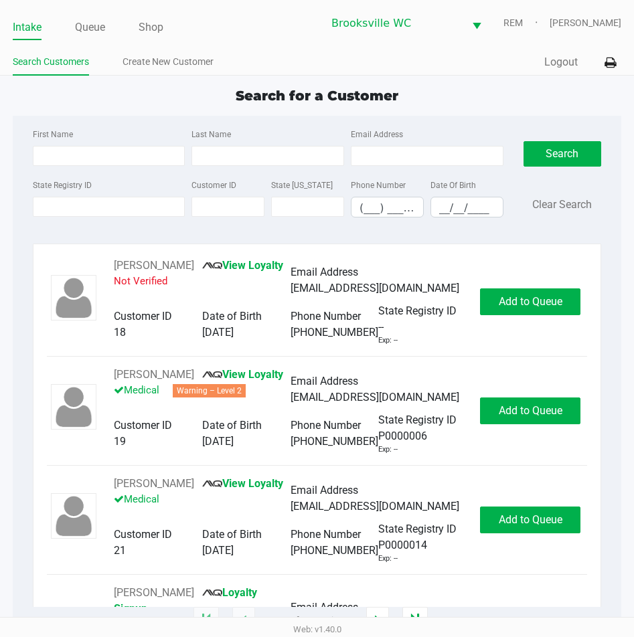
click at [448, 66] on div "Quick Sale Logout" at bounding box center [469, 62] width 304 height 25
click at [570, 89] on div "Search for a Customer" at bounding box center [317, 96] width 628 height 20
click at [87, 30] on link "Queue" at bounding box center [90, 27] width 30 height 19
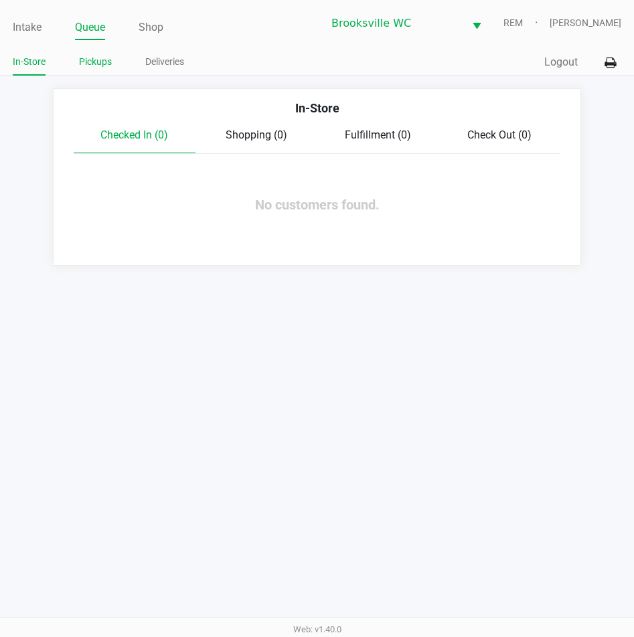
click at [99, 63] on link "Pickups" at bounding box center [95, 62] width 33 height 17
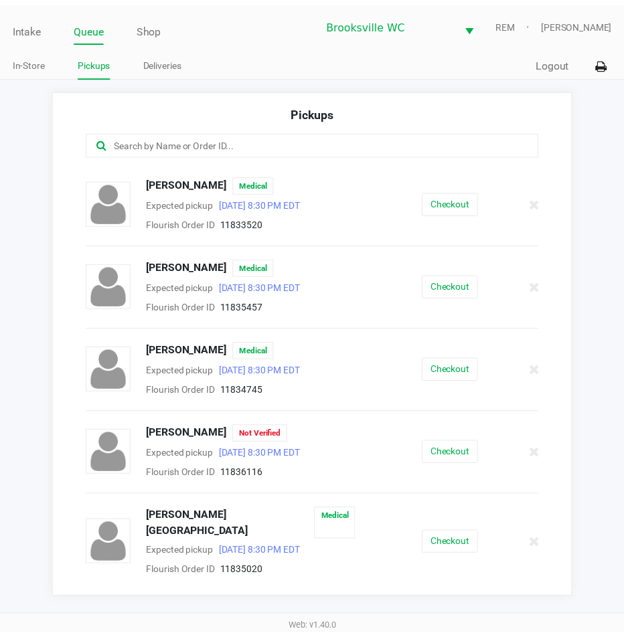
scroll to position [602, 0]
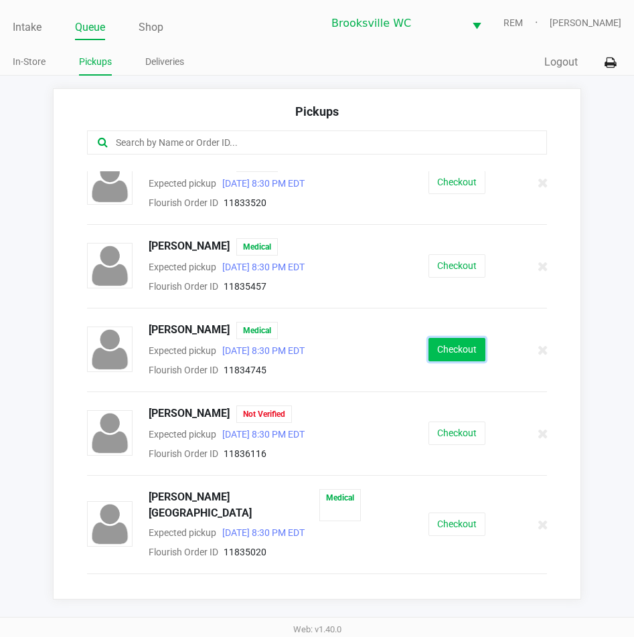
click at [460, 345] on button "Checkout" at bounding box center [456, 349] width 57 height 23
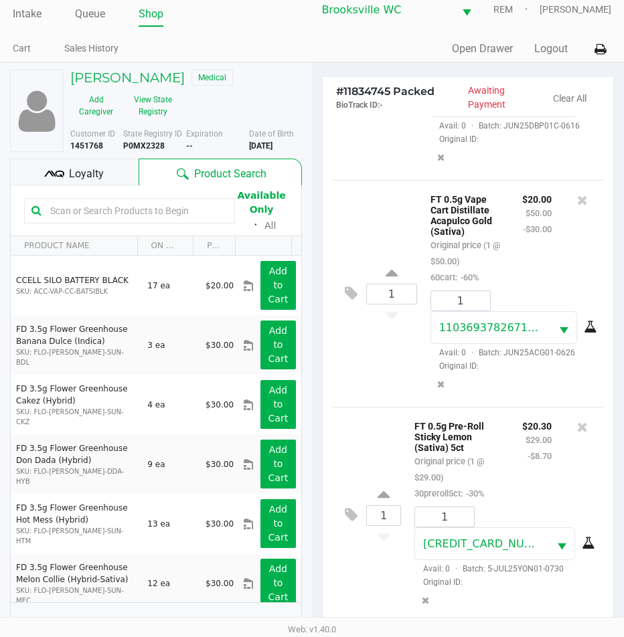
scroll to position [177, 0]
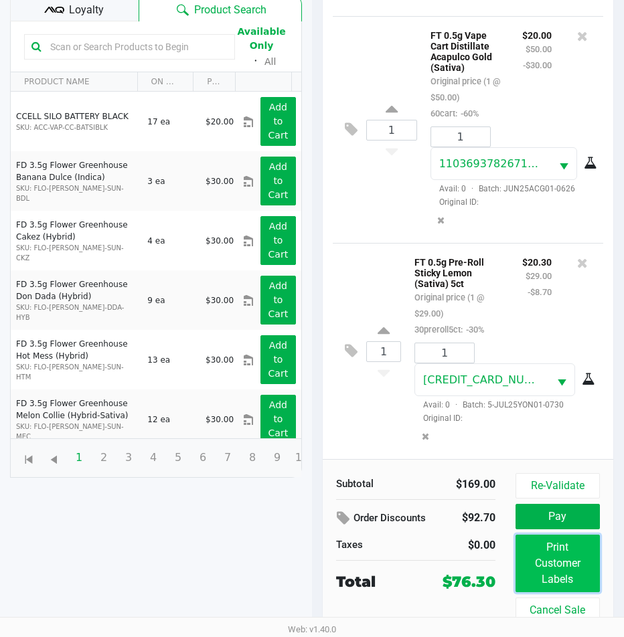
click at [568, 575] on button "Print Customer Labels" at bounding box center [557, 564] width 84 height 58
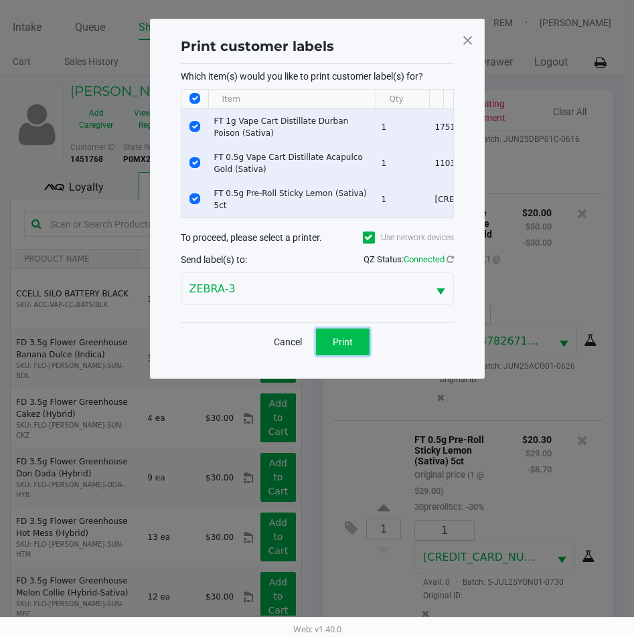
click at [341, 342] on button "Print" at bounding box center [343, 342] width 54 height 27
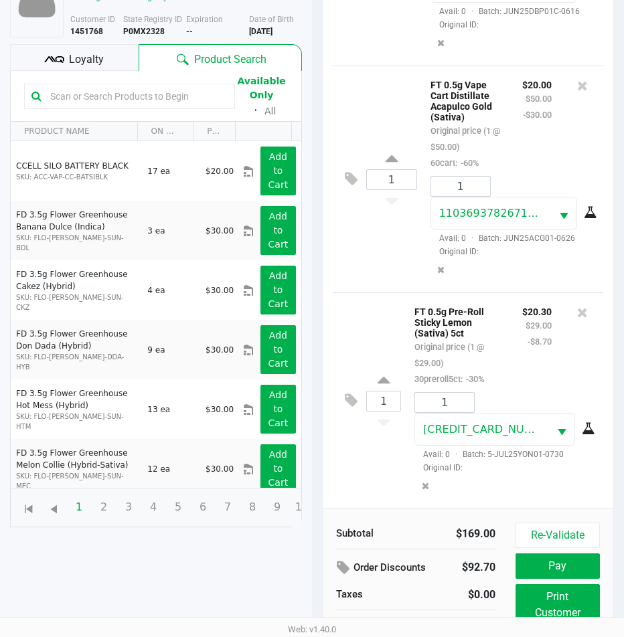
scroll to position [177, 0]
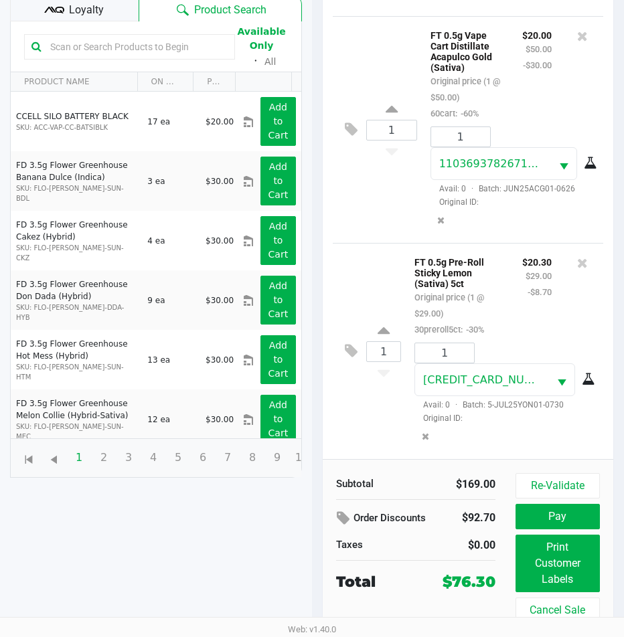
click at [88, 11] on span "Loyalty" at bounding box center [86, 10] width 35 height 16
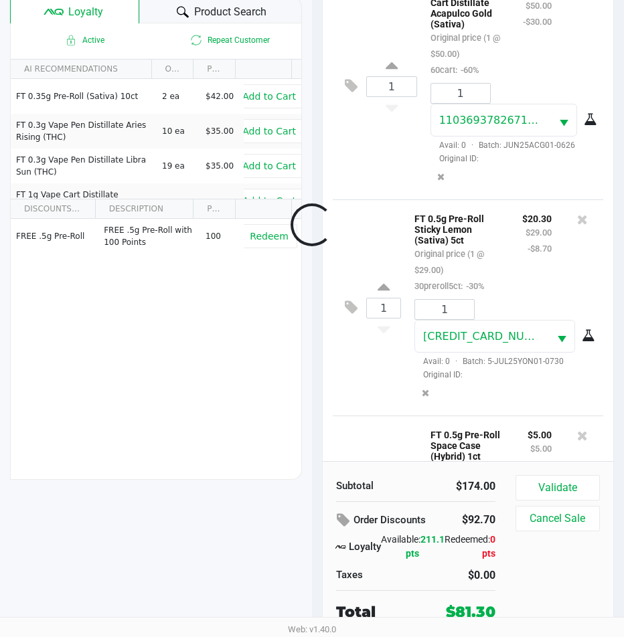
scroll to position [406, 0]
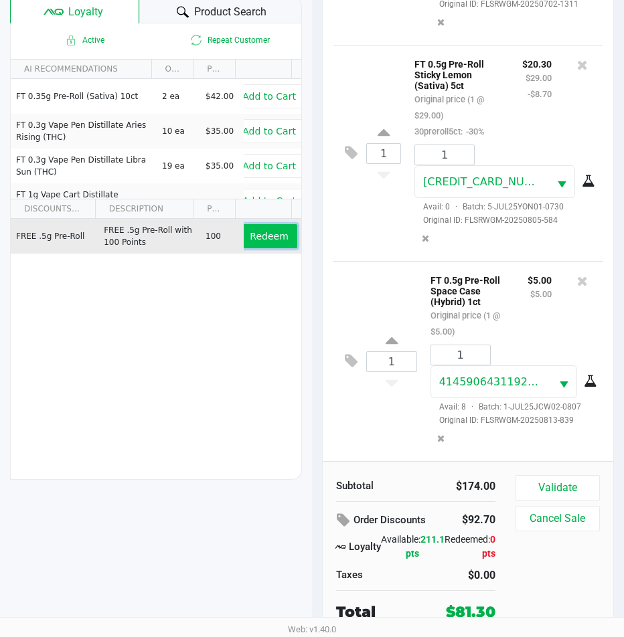
click at [255, 226] on button "Redeem" at bounding box center [269, 236] width 56 height 24
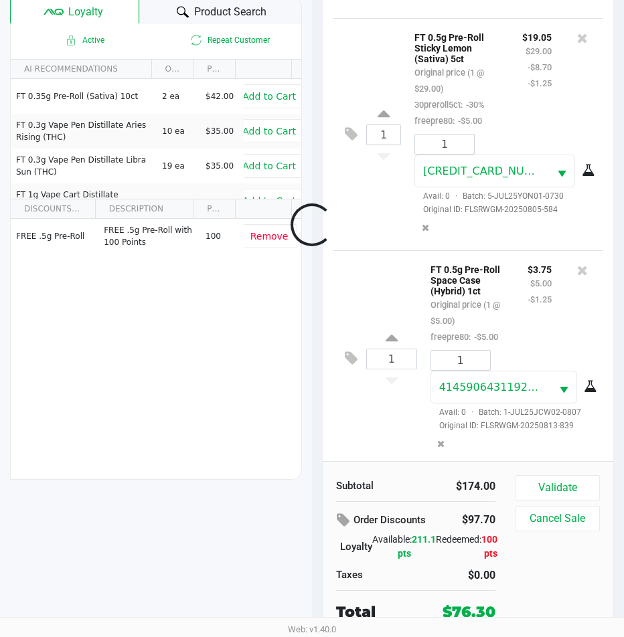
scroll to position [539, 0]
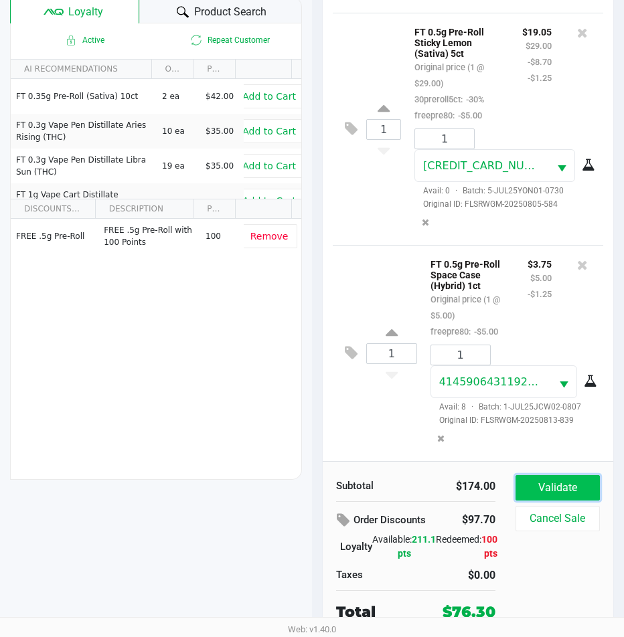
click at [571, 496] on button "Validate" at bounding box center [557, 487] width 84 height 25
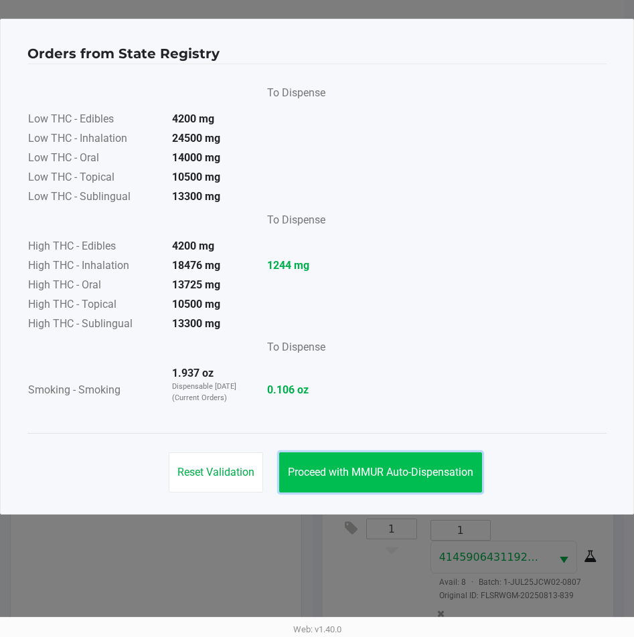
click at [356, 478] on button "Proceed with MMUR Auto-Dispensation" at bounding box center [380, 472] width 203 height 40
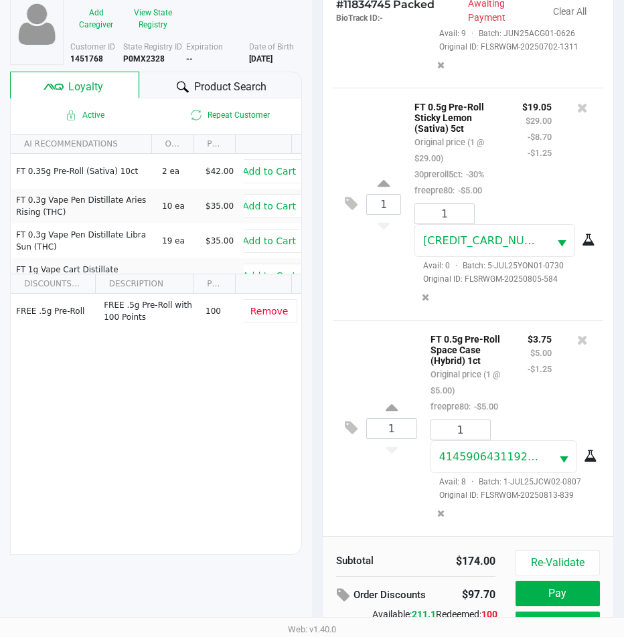
scroll to position [177, 0]
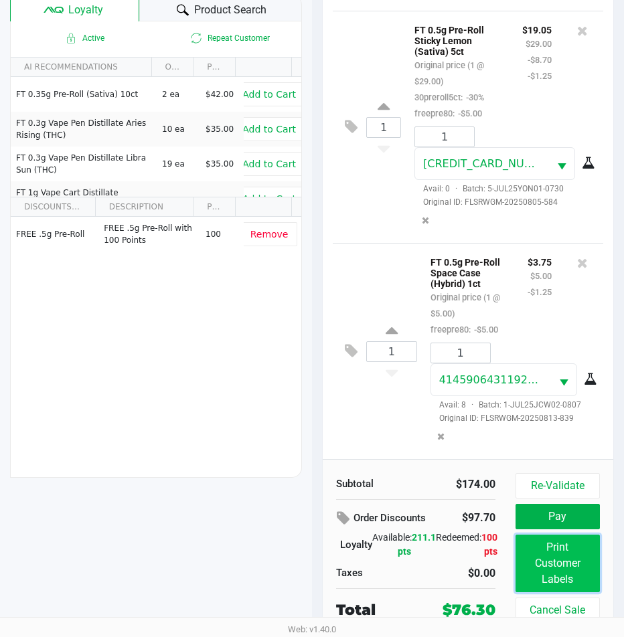
click at [549, 569] on button "Print Customer Labels" at bounding box center [557, 564] width 84 height 58
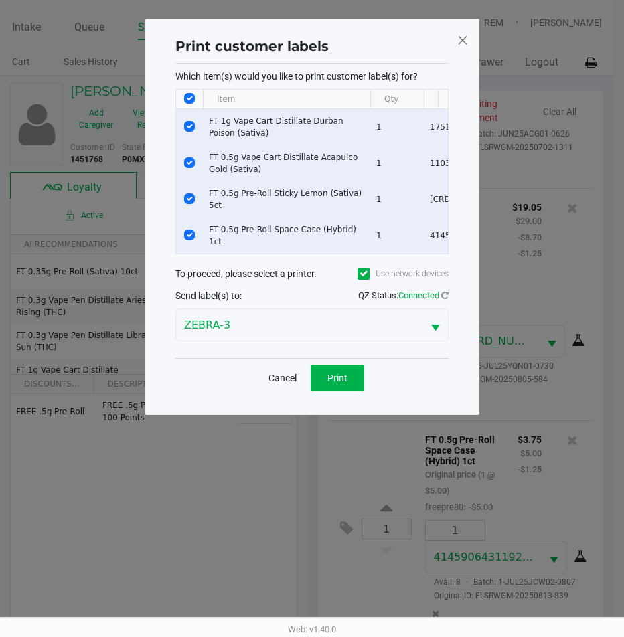
scroll to position [0, 0]
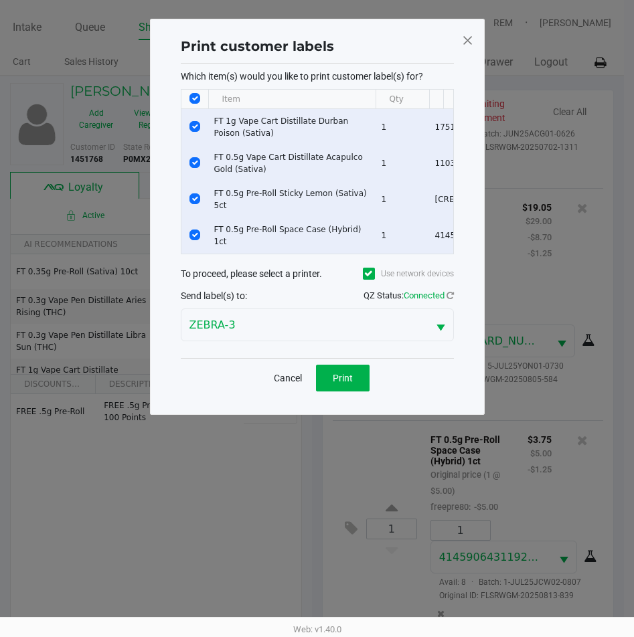
click at [195, 96] on input "Select All Rows" at bounding box center [194, 98] width 11 height 11
checkbox input "false"
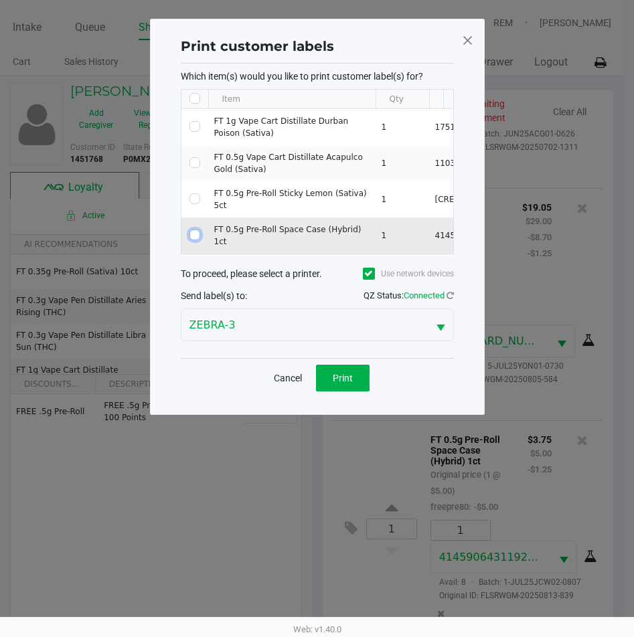
click at [193, 234] on input "Select Row" at bounding box center [194, 234] width 11 height 11
checkbox input "true"
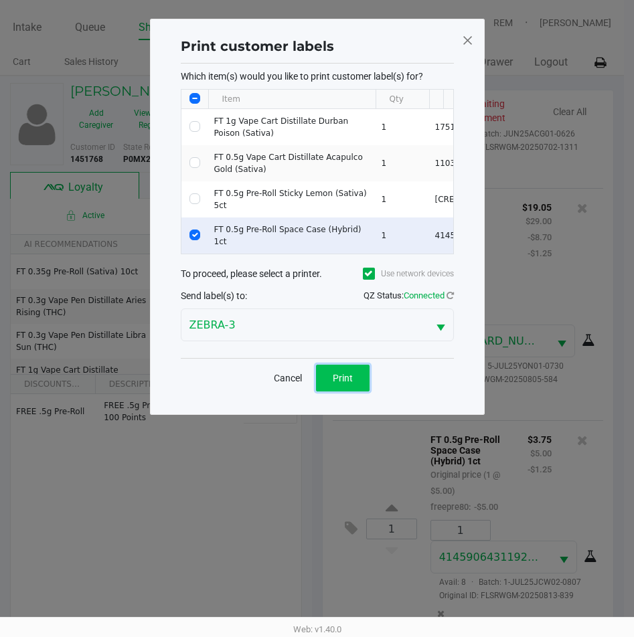
click at [368, 391] on button "Print" at bounding box center [343, 378] width 54 height 27
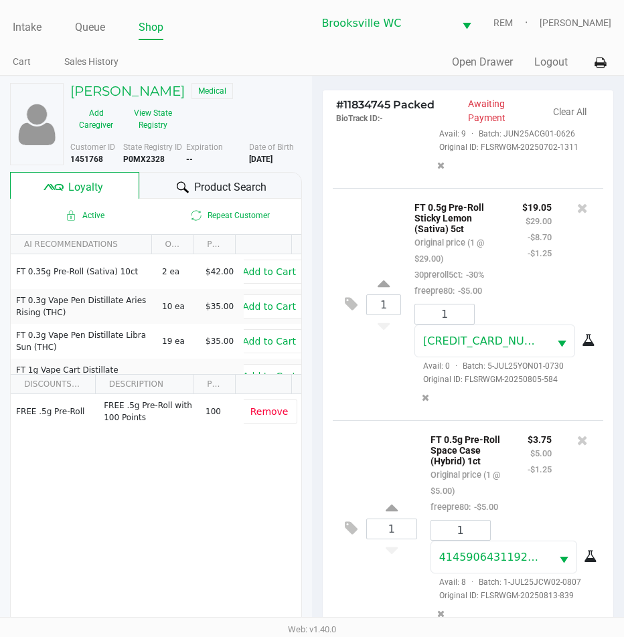
click at [403, 347] on div "1 FT 0.5g Pre-Roll Sticky Lemon (Sativa) 5ct Original price (1 @ $29.00) 30prer…" at bounding box center [468, 304] width 270 height 232
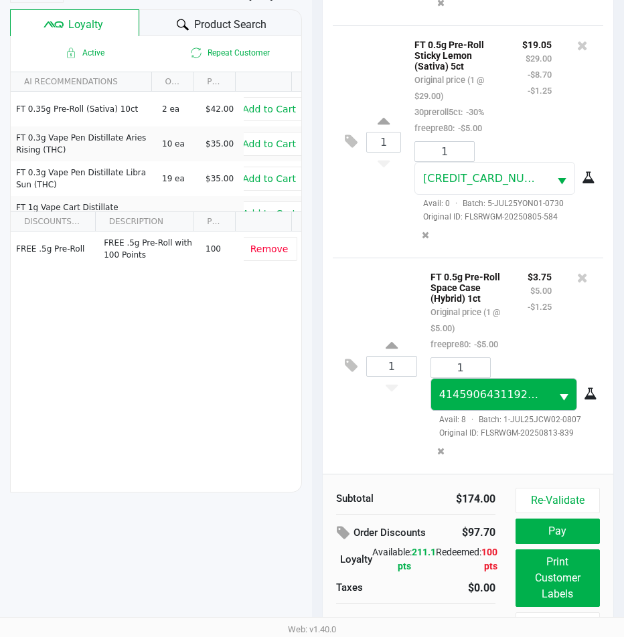
scroll to position [177, 0]
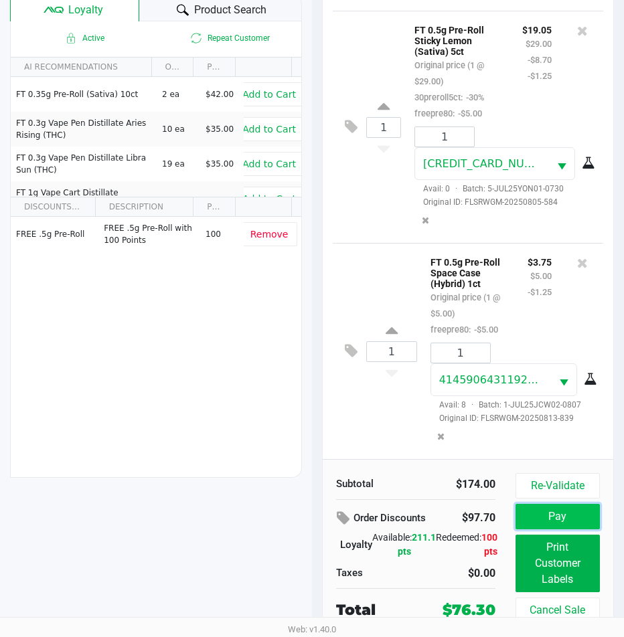
click at [551, 524] on button "Pay" at bounding box center [557, 516] width 84 height 25
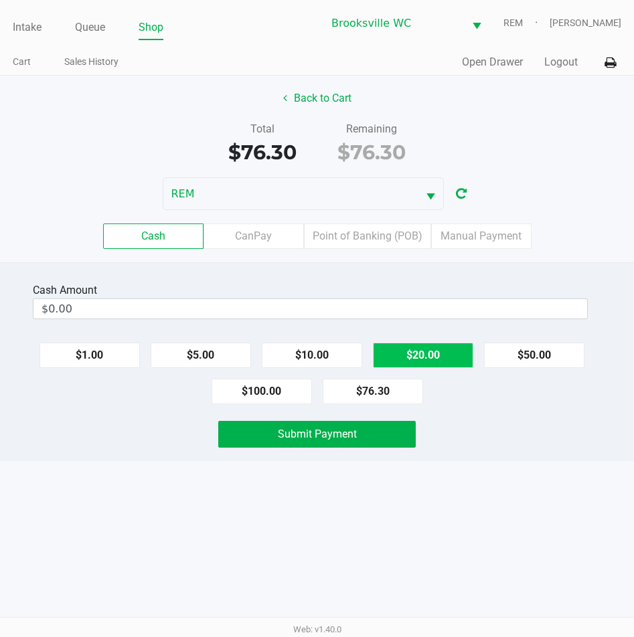
click at [408, 358] on button "$20.00" at bounding box center [423, 355] width 100 height 25
type input "$80.00"
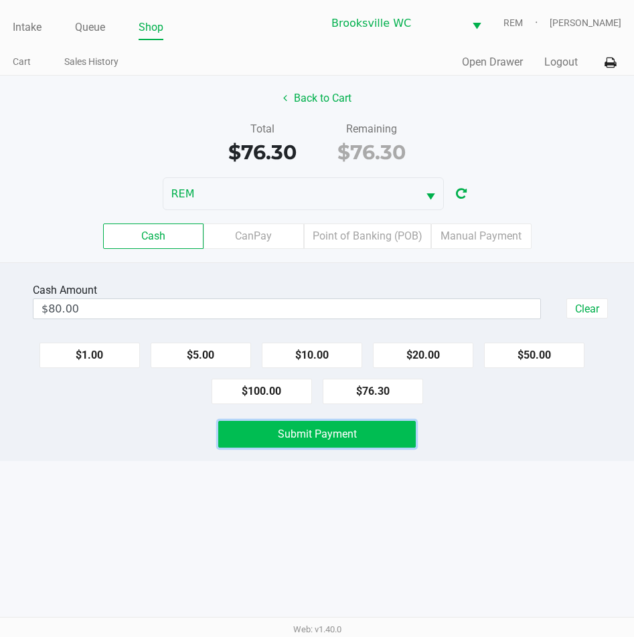
click at [302, 433] on span "Submit Payment" at bounding box center [317, 434] width 79 height 13
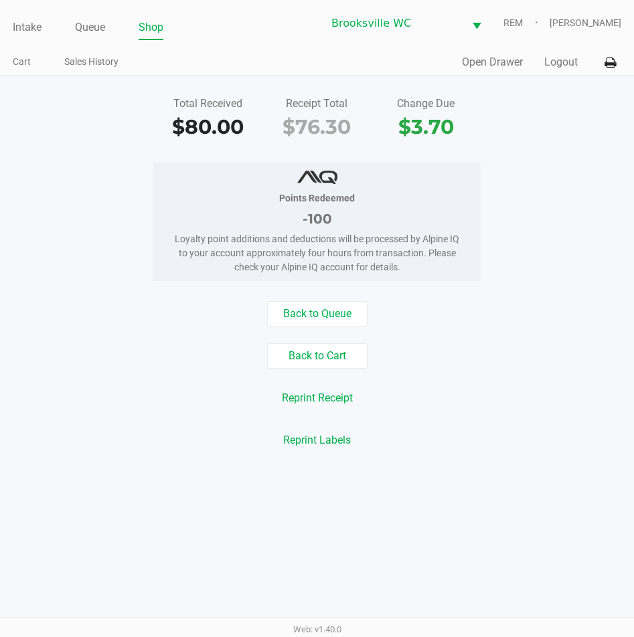
drag, startPoint x: 215, startPoint y: 23, endPoint x: 0, endPoint y: 0, distance: 216.0
click at [215, 23] on ul "Intake Queue Shop" at bounding box center [165, 28] width 304 height 23
click at [35, 27] on link "Intake" at bounding box center [27, 27] width 29 height 19
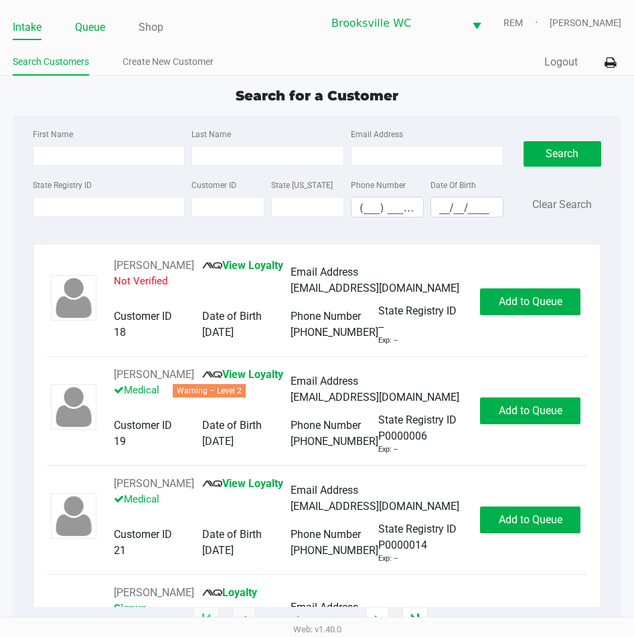
click at [86, 27] on link "Queue" at bounding box center [90, 27] width 30 height 19
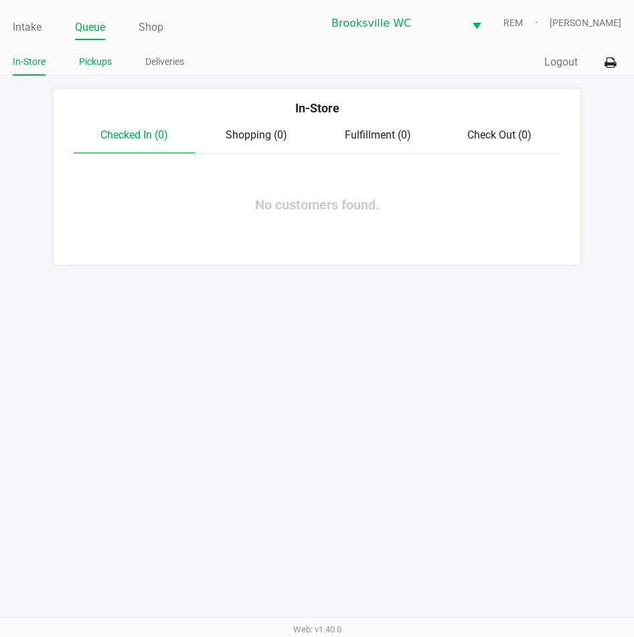
click at [110, 68] on link "Pickups" at bounding box center [95, 62] width 33 height 17
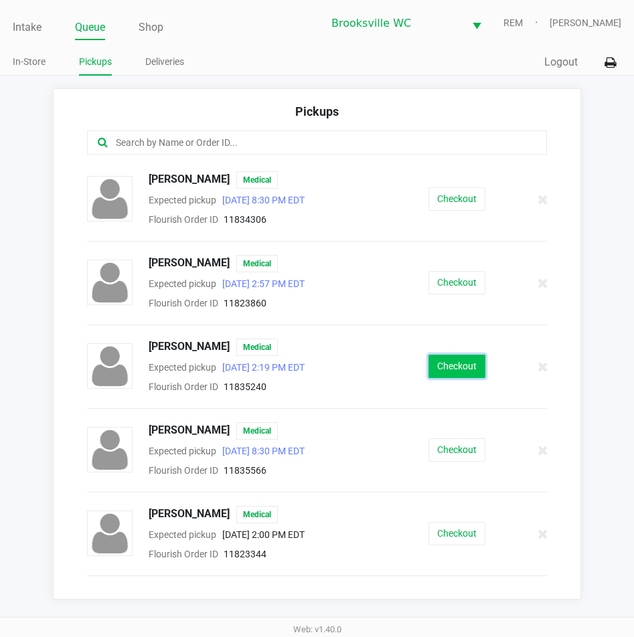
click at [450, 369] on button "Checkout" at bounding box center [456, 366] width 57 height 23
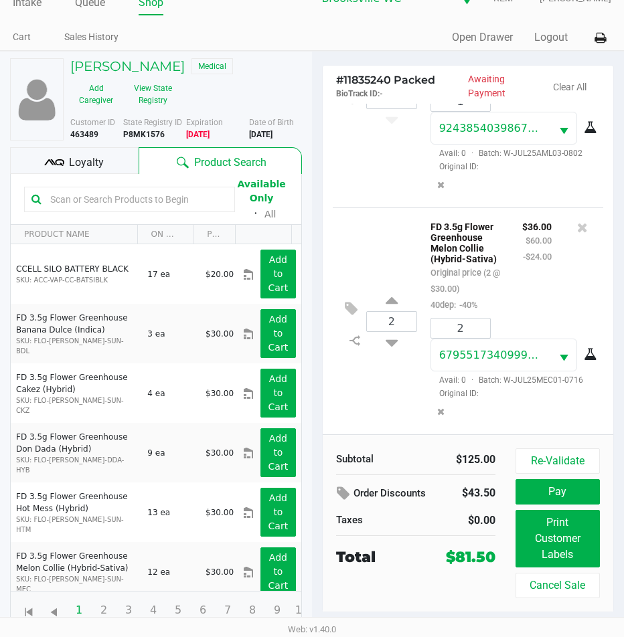
scroll to position [199, 0]
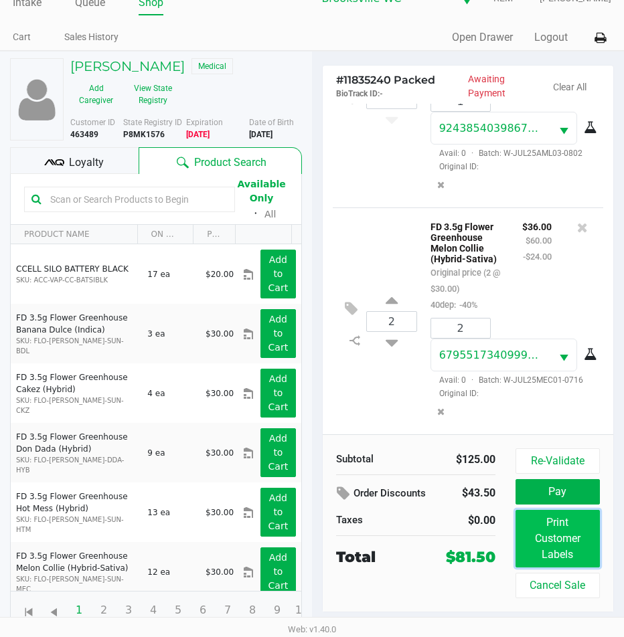
click at [565, 555] on button "Print Customer Labels" at bounding box center [557, 539] width 84 height 58
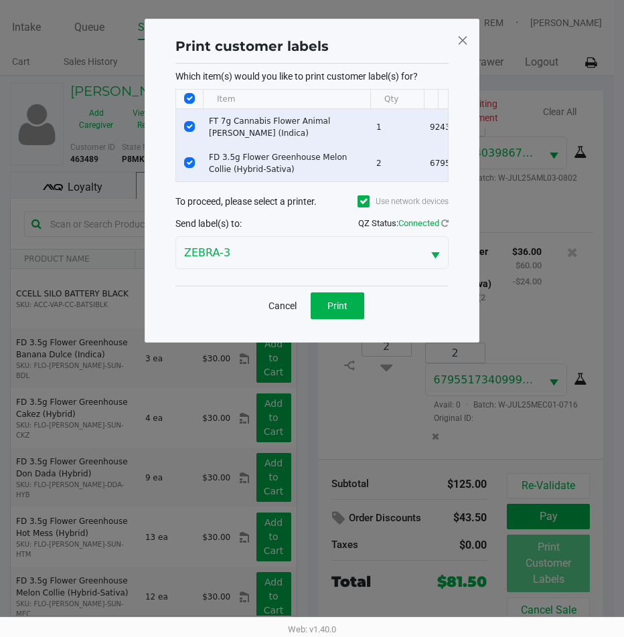
scroll to position [0, 0]
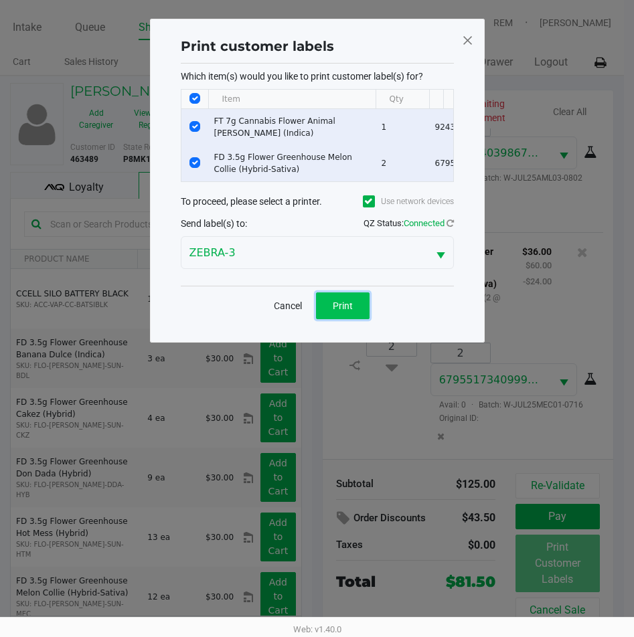
click at [343, 310] on span "Print" at bounding box center [343, 305] width 20 height 11
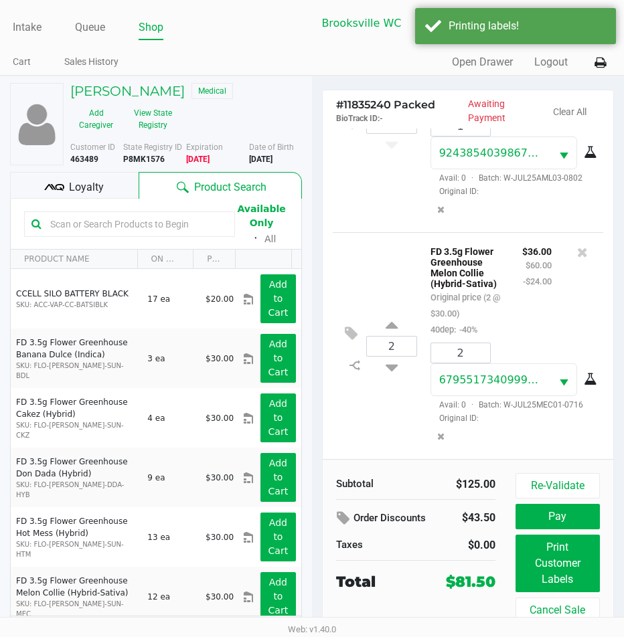
click at [108, 183] on div "Loyalty" at bounding box center [74, 185] width 128 height 27
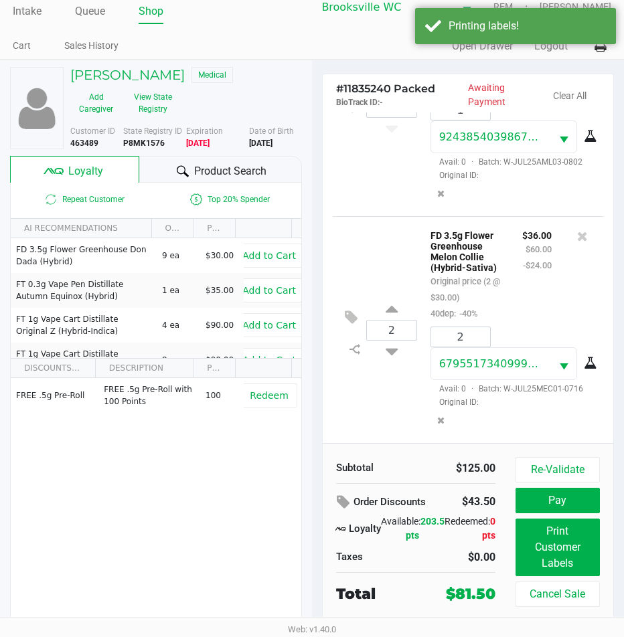
scroll to position [25, 0]
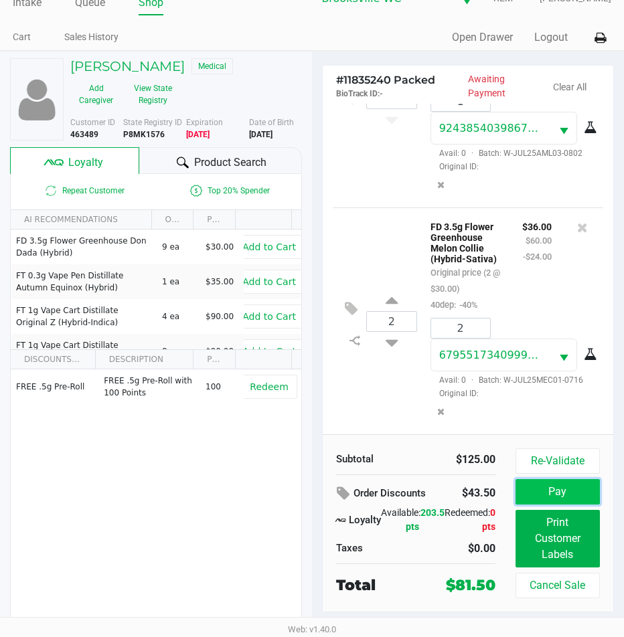
click at [559, 488] on button "Pay" at bounding box center [557, 491] width 84 height 25
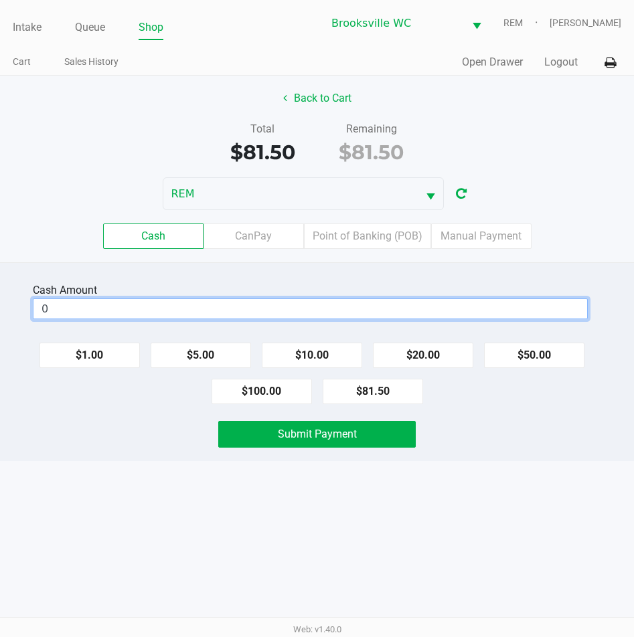
click at [213, 302] on input "0" at bounding box center [309, 308] width 553 height 19
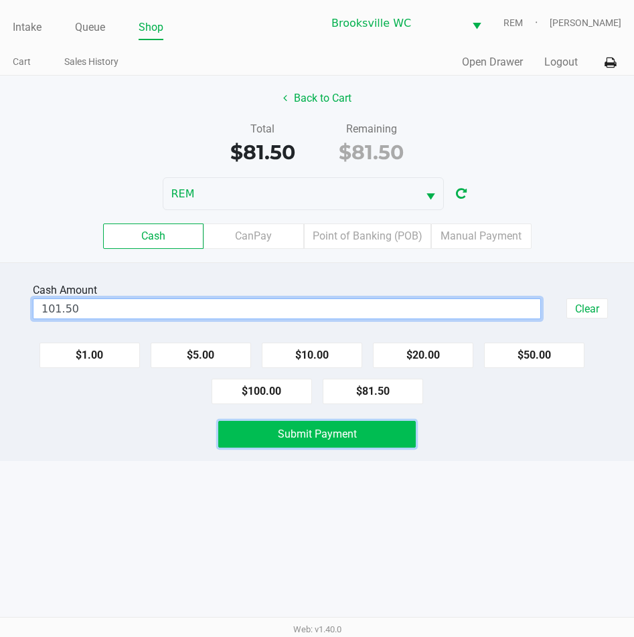
type input "$101.50"
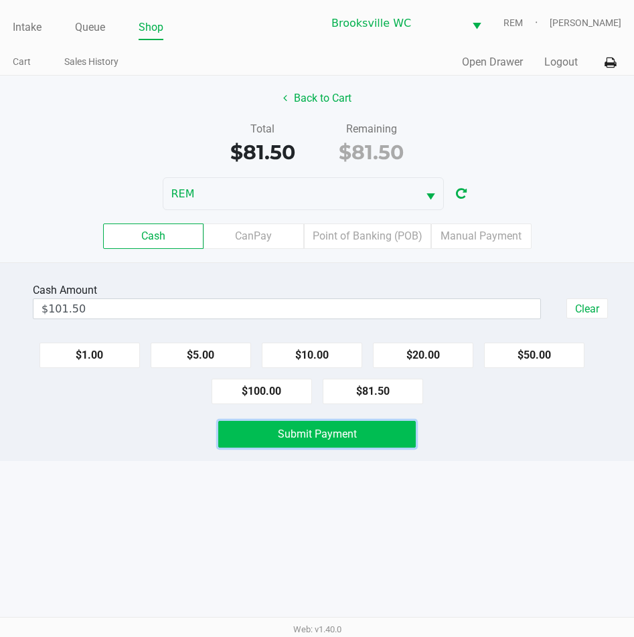
click at [282, 434] on span "Submit Payment" at bounding box center [317, 434] width 79 height 13
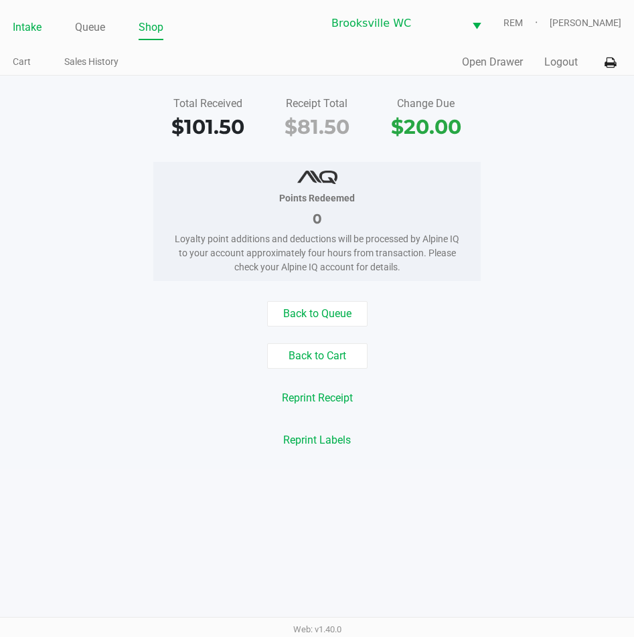
click at [35, 31] on link "Intake" at bounding box center [27, 27] width 29 height 19
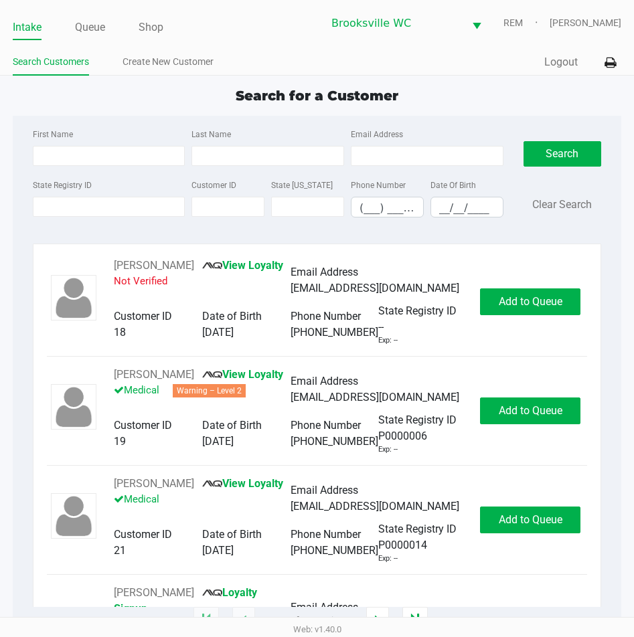
click at [116, 100] on div "Search for a Customer" at bounding box center [317, 96] width 628 height 20
click at [605, 112] on div "Search for a Customer First Name Last Name Email Address State Registry ID Cust…" at bounding box center [317, 353] width 608 height 535
drag, startPoint x: 272, startPoint y: 148, endPoint x: 265, endPoint y: 153, distance: 8.2
click at [271, 149] on input "Last Name" at bounding box center [267, 156] width 153 height 20
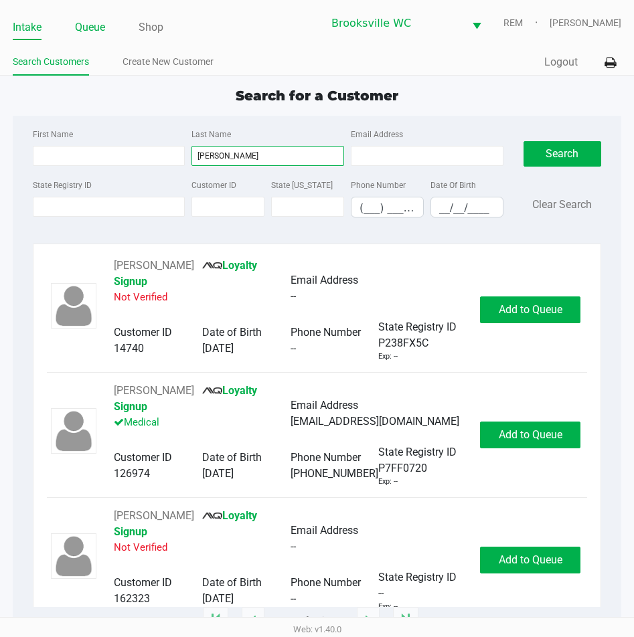
type input "Lyttle"
click at [78, 27] on link "Queue" at bounding box center [90, 27] width 30 height 19
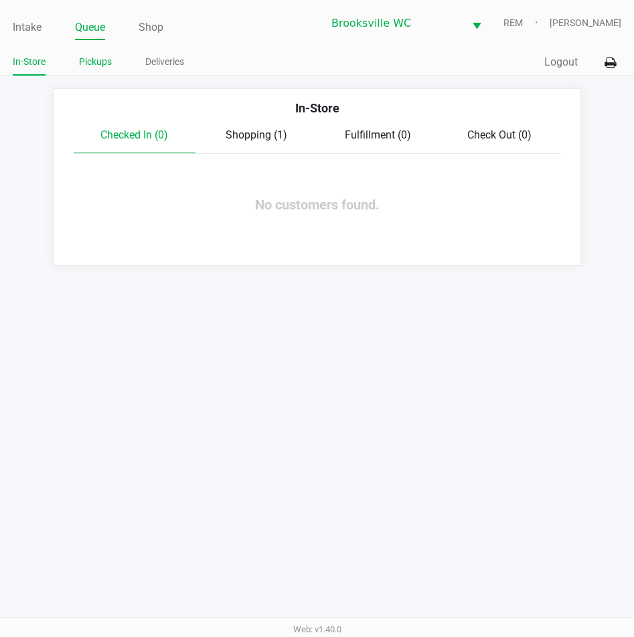
click at [103, 62] on link "Pickups" at bounding box center [95, 62] width 33 height 17
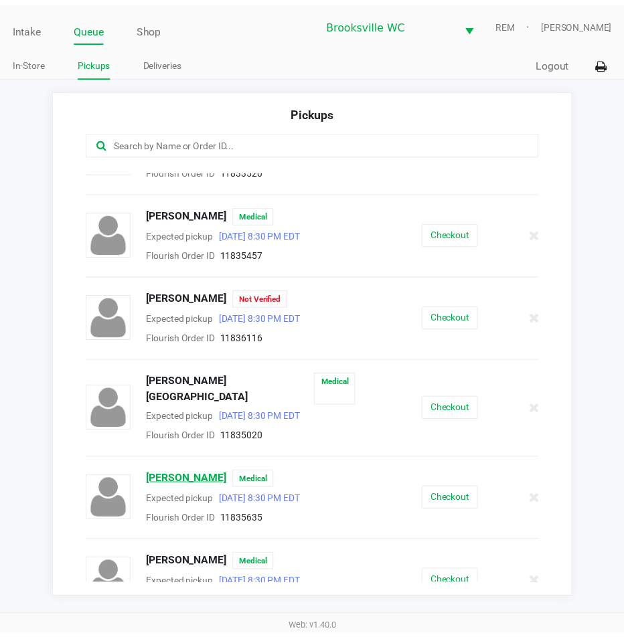
scroll to position [468, 0]
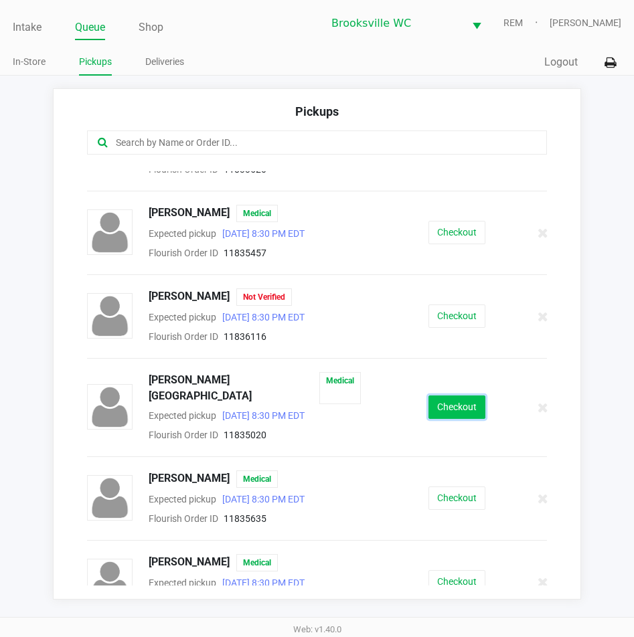
click at [450, 404] on button "Checkout" at bounding box center [456, 406] width 57 height 23
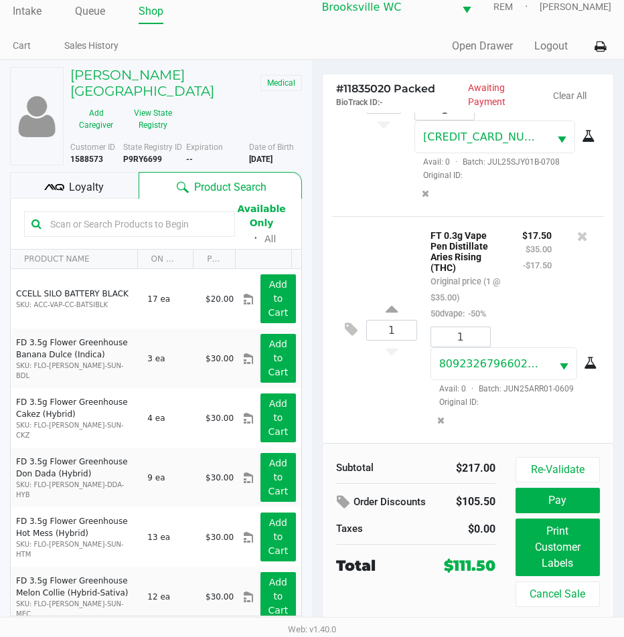
scroll to position [25, 0]
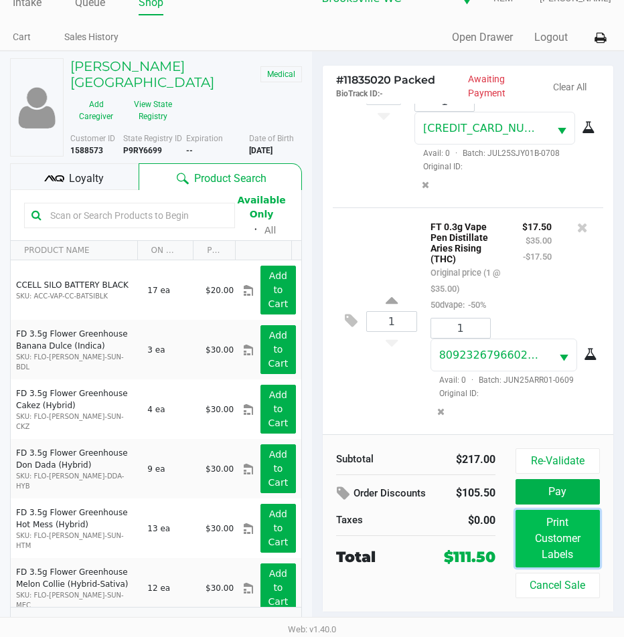
click at [558, 543] on button "Print Customer Labels" at bounding box center [557, 539] width 84 height 58
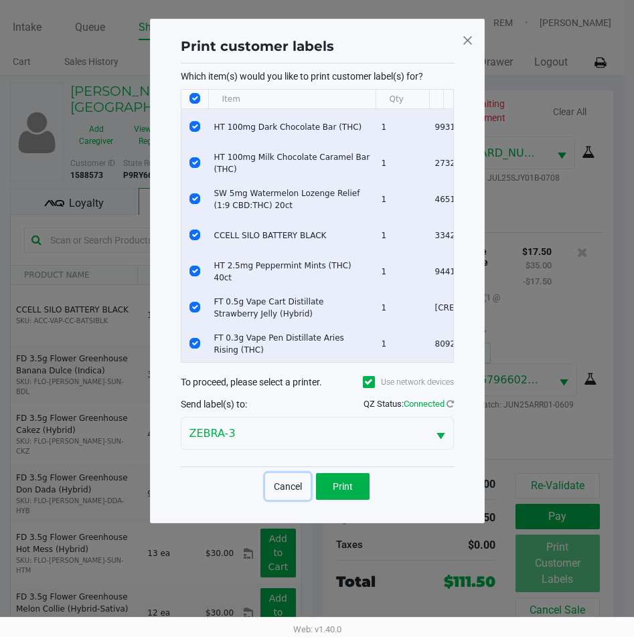
click at [281, 500] on button "Cancel" at bounding box center [287, 486] width 45 height 27
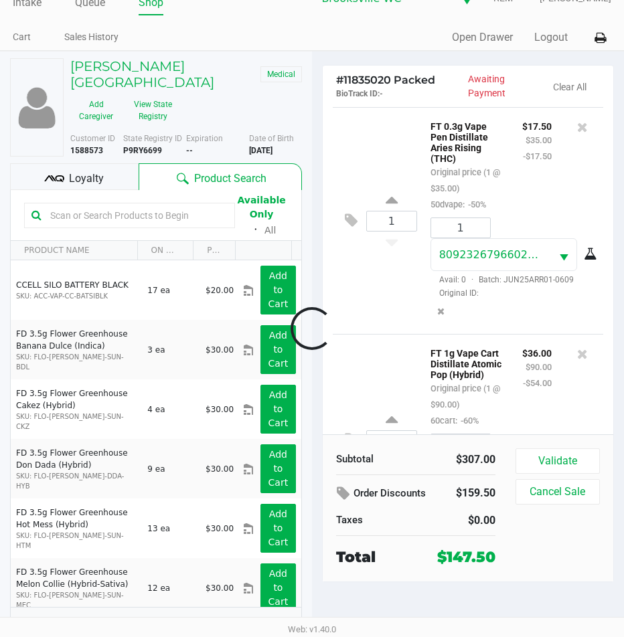
scroll to position [1572, 0]
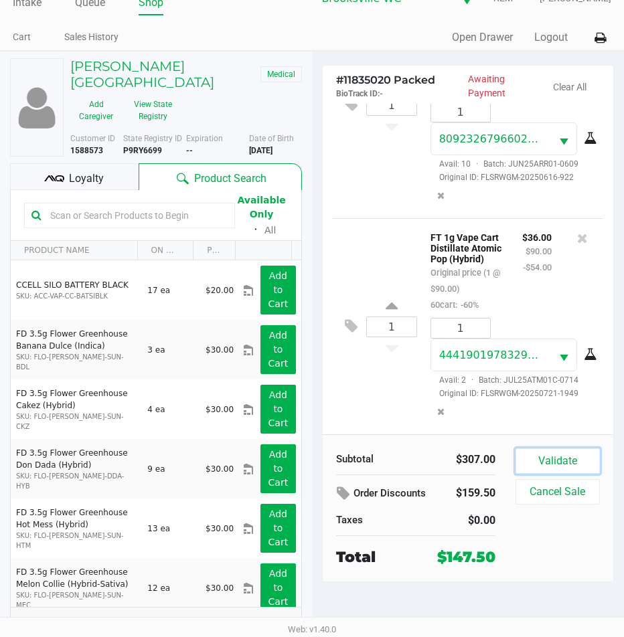
click at [539, 450] on button "Validate" at bounding box center [557, 460] width 84 height 25
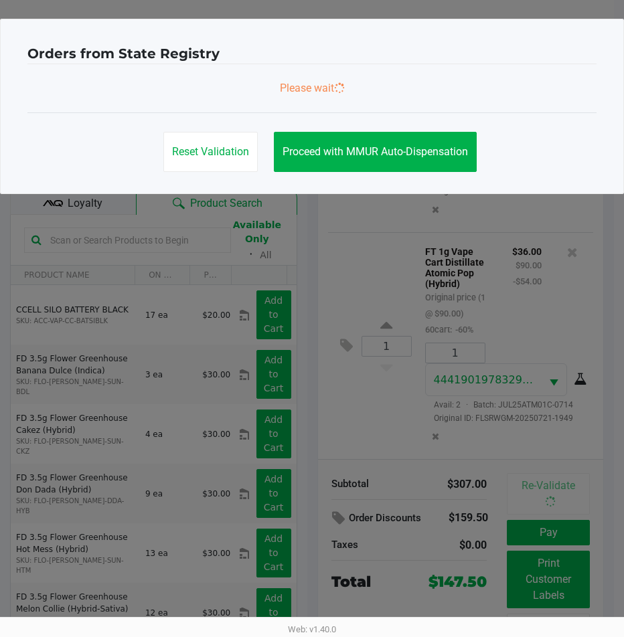
scroll to position [1576, 0]
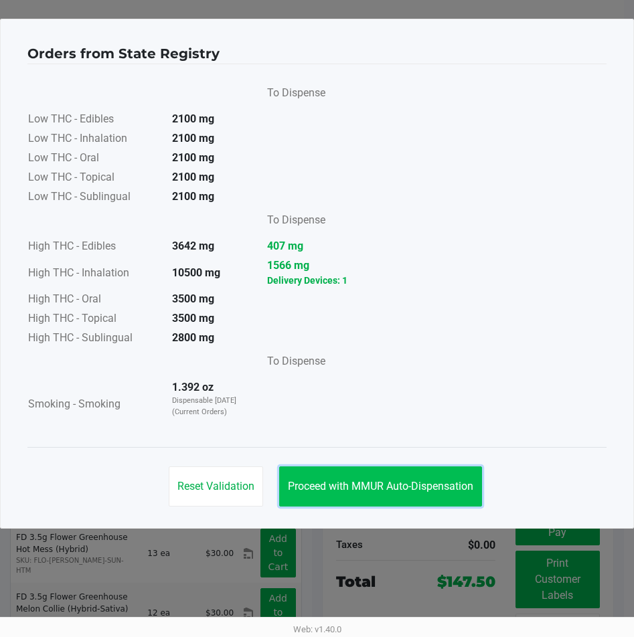
click at [411, 475] on button "Proceed with MMUR Auto-Dispensation" at bounding box center [380, 486] width 203 height 40
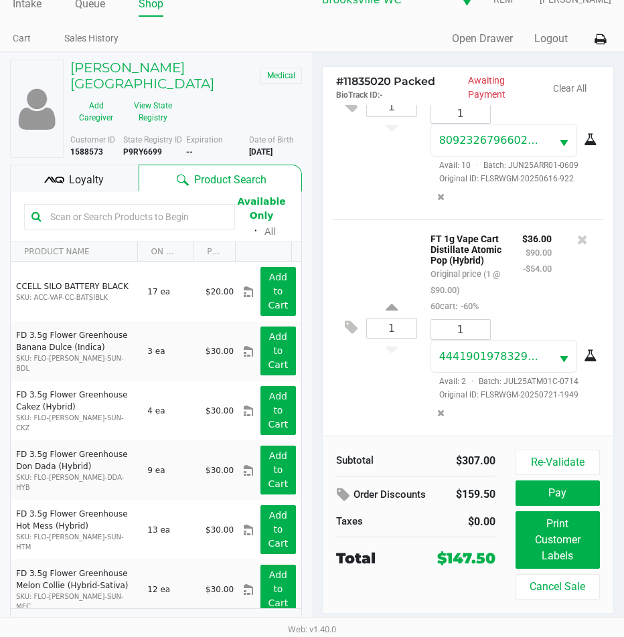
scroll to position [25, 0]
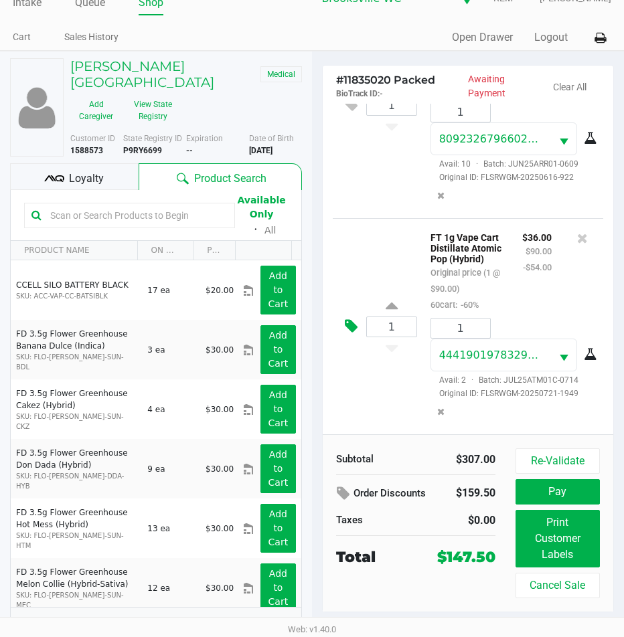
click at [345, 323] on icon at bounding box center [351, 325] width 13 height 15
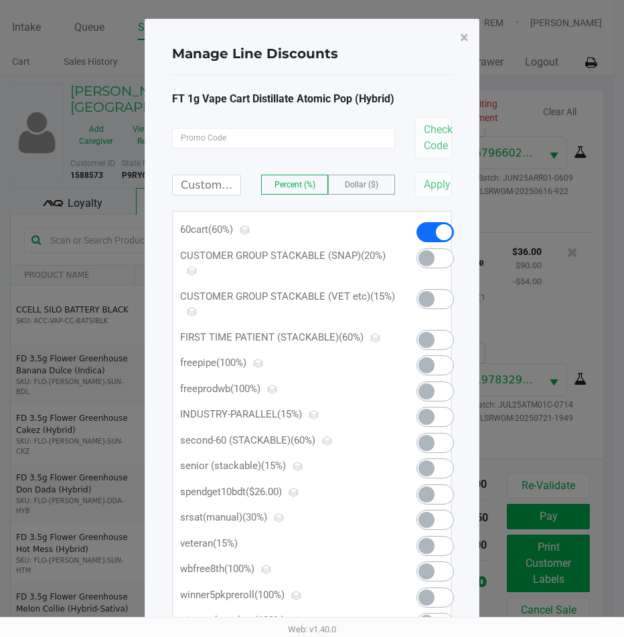
scroll to position [0, 0]
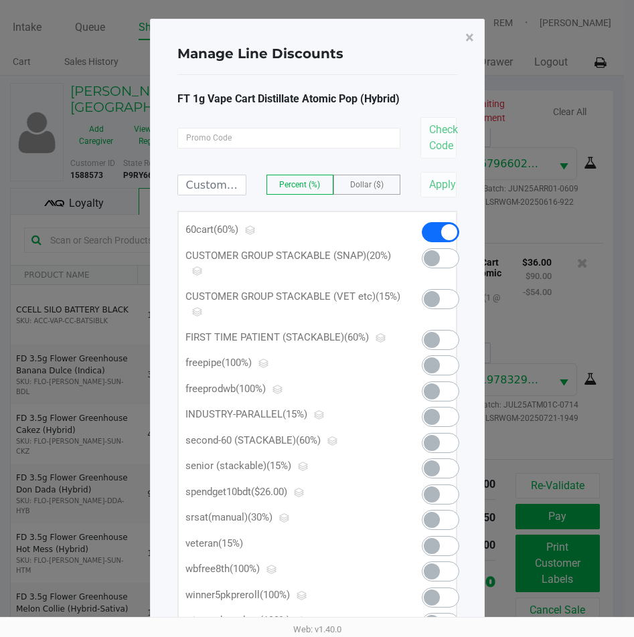
click at [431, 493] on span at bounding box center [432, 494] width 16 height 16
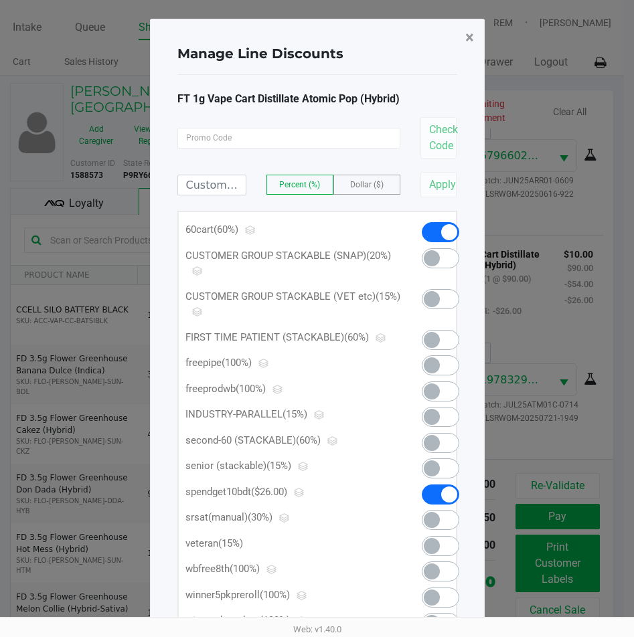
click at [472, 39] on span "×" at bounding box center [469, 37] width 9 height 19
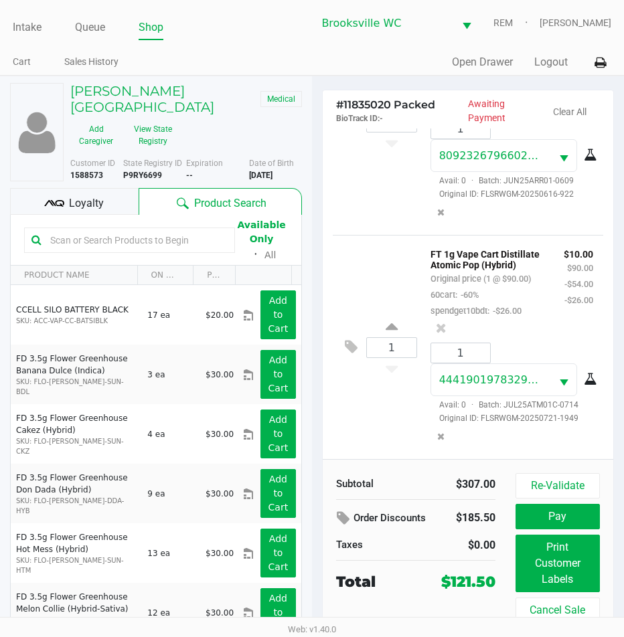
scroll to position [1608, 0]
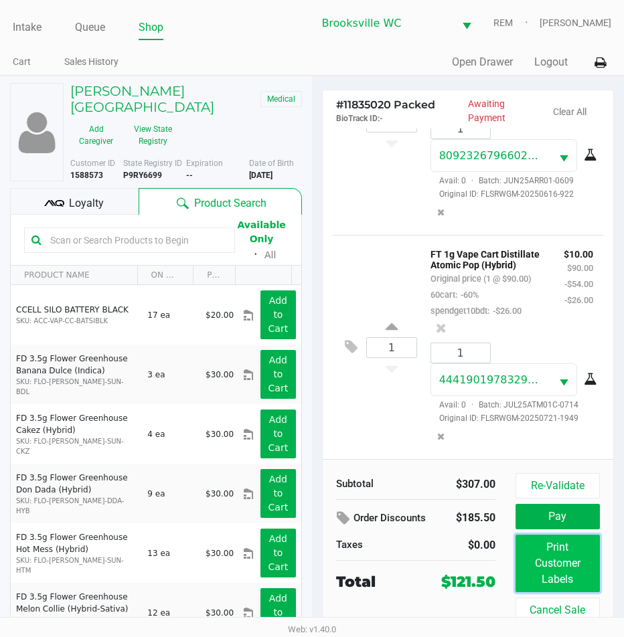
click at [557, 566] on button "Print Customer Labels" at bounding box center [557, 564] width 84 height 58
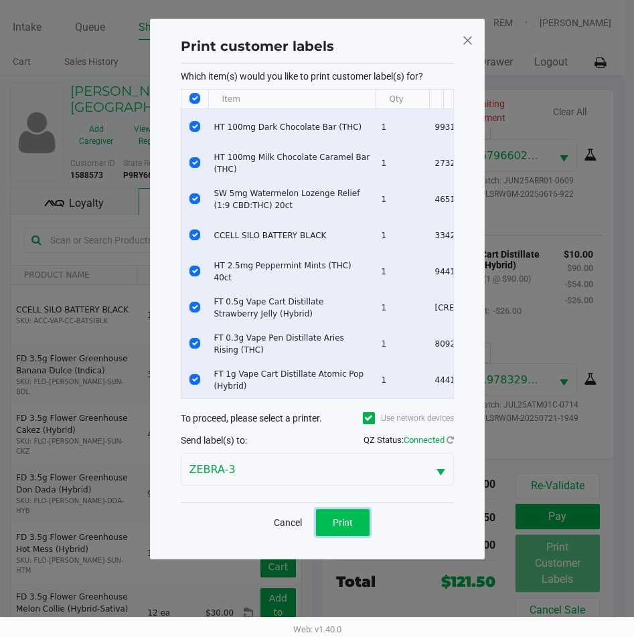
click at [347, 536] on button "Print" at bounding box center [343, 522] width 54 height 27
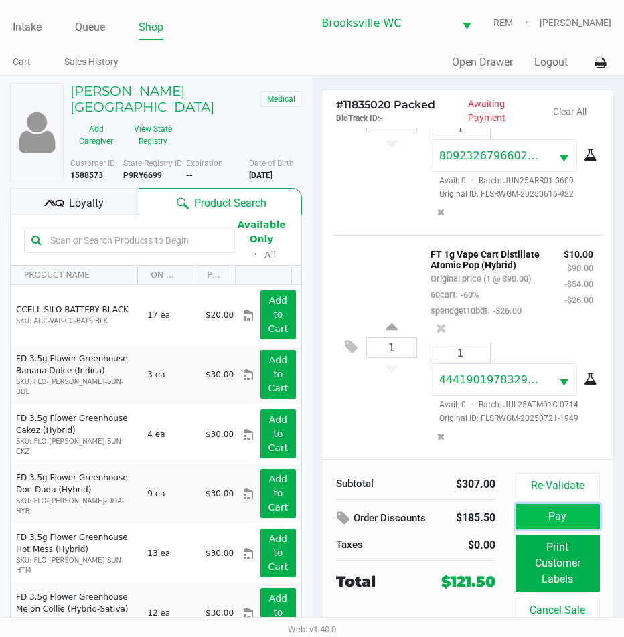
click at [547, 523] on button "Pay" at bounding box center [557, 516] width 84 height 25
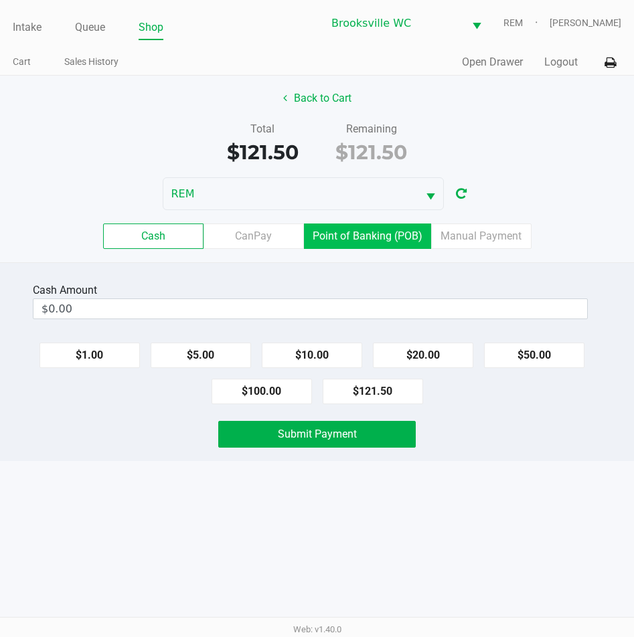
click at [400, 242] on label "Point of Banking (POB)" at bounding box center [367, 235] width 127 height 25
click at [0, 0] on 7 "Point of Banking (POB)" at bounding box center [0, 0] width 0 height 0
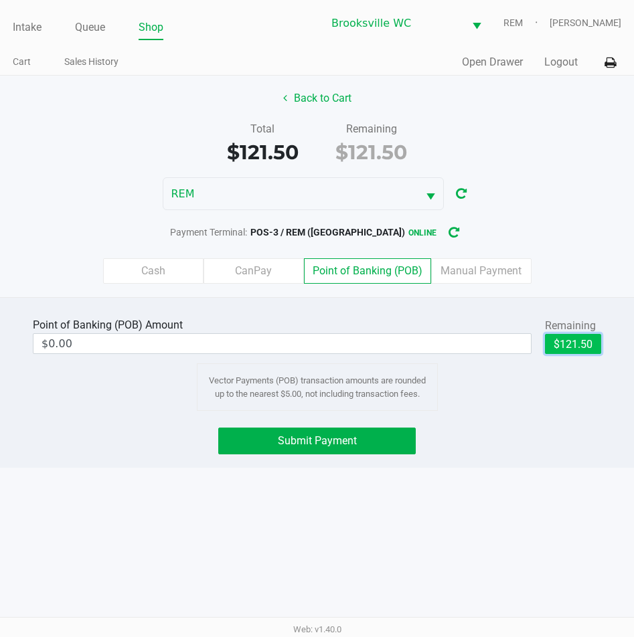
click at [577, 345] on button "$121.50" at bounding box center [573, 344] width 56 height 20
type input "$121.50"
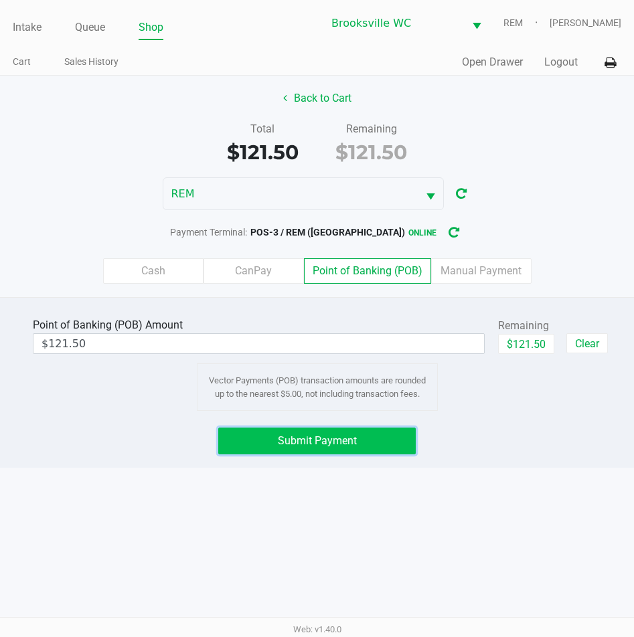
click at [301, 452] on button "Submit Payment" at bounding box center [317, 441] width 198 height 27
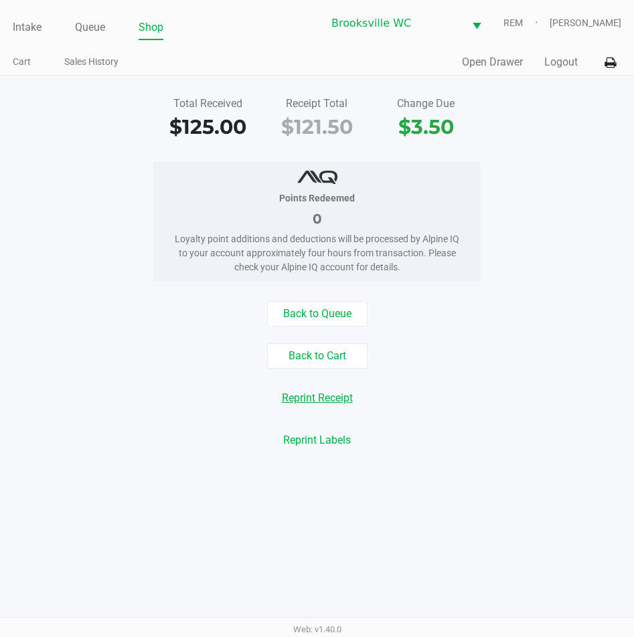
click at [335, 397] on button "Reprint Receipt" at bounding box center [317, 397] width 88 height 25
click at [31, 30] on link "Intake" at bounding box center [27, 27] width 29 height 19
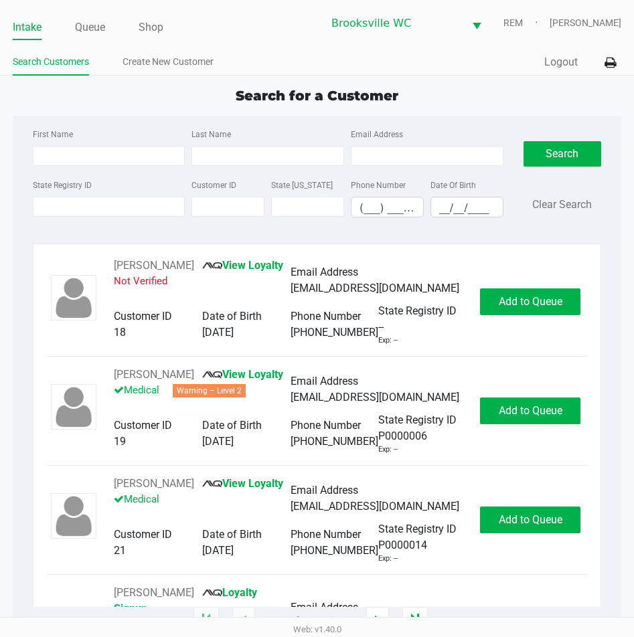
drag, startPoint x: 131, startPoint y: 94, endPoint x: 124, endPoint y: 104, distance: 11.9
click at [131, 95] on div "Search for a Customer" at bounding box center [317, 96] width 628 height 20
click at [111, 210] on input "State Registry ID" at bounding box center [109, 207] width 153 height 20
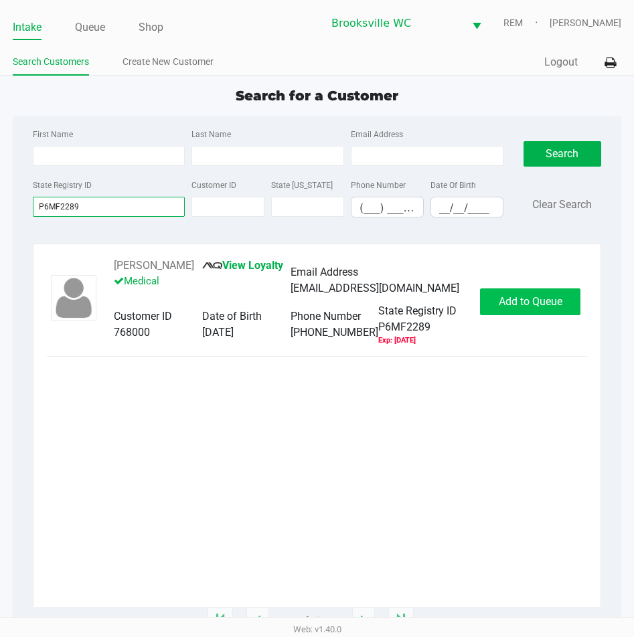
type input "P6MF2289"
click at [544, 309] on button "Add to Queue" at bounding box center [530, 301] width 100 height 27
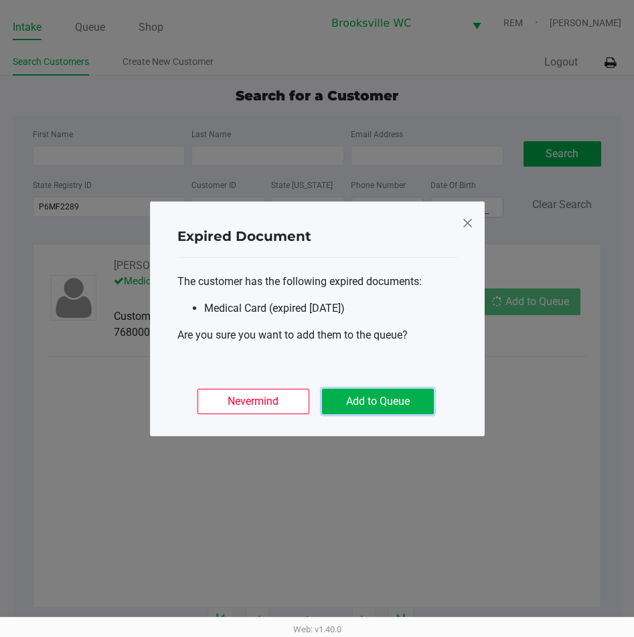
click at [385, 409] on button "Add to Queue" at bounding box center [378, 401] width 112 height 25
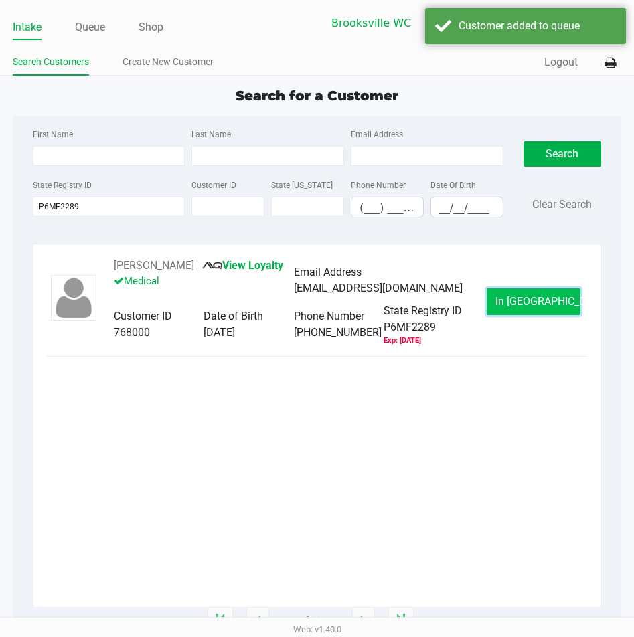
click at [523, 306] on span "In Queue" at bounding box center [551, 301] width 112 height 13
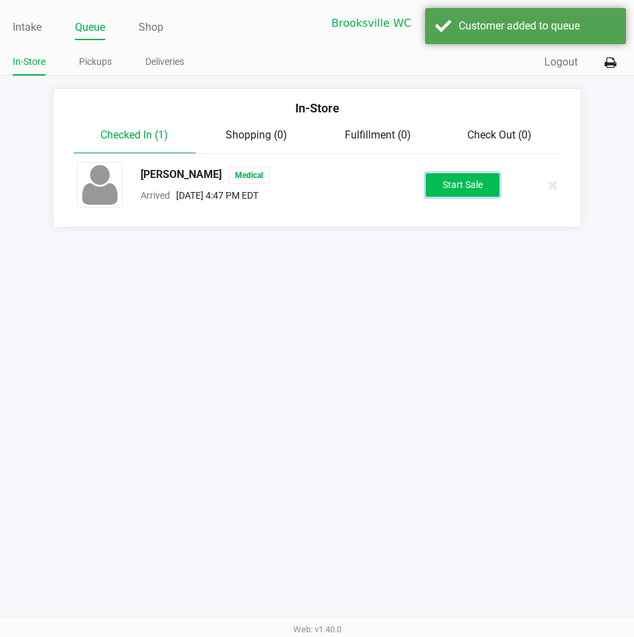
click at [444, 191] on button "Start Sale" at bounding box center [463, 184] width 74 height 23
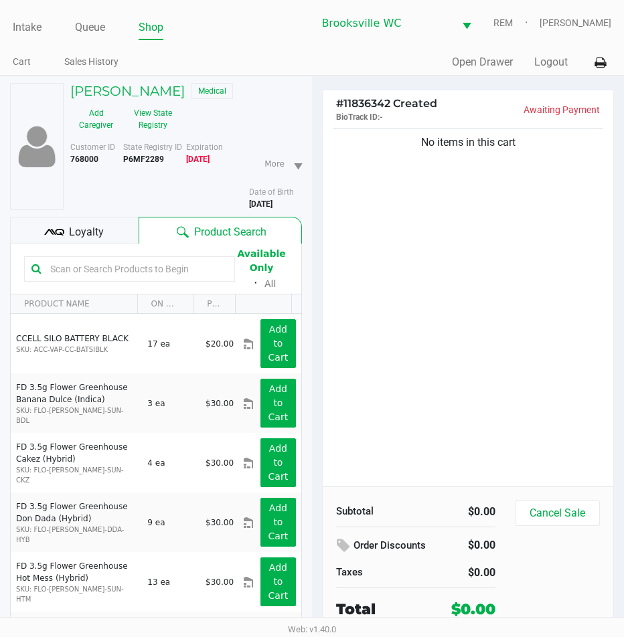
click at [260, 113] on div "JOHN BENNETT Medical Add Caregiver View State Registry" at bounding box center [186, 109] width 252 height 53
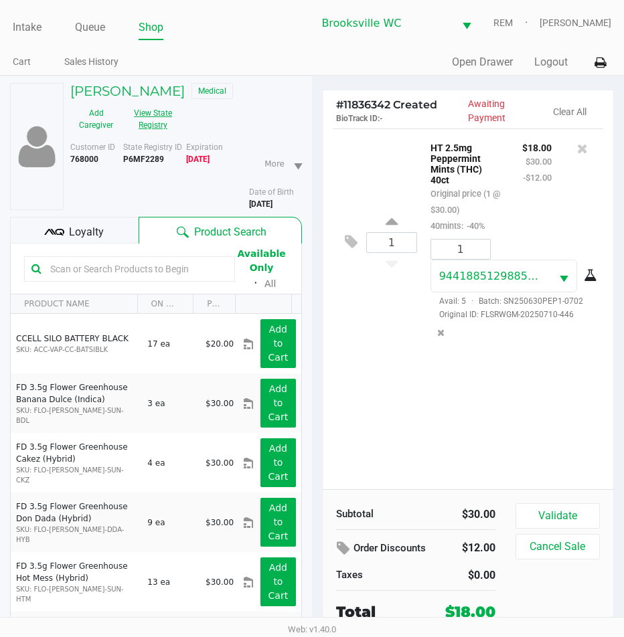
click at [139, 117] on button "View State Registry" at bounding box center [149, 118] width 54 height 33
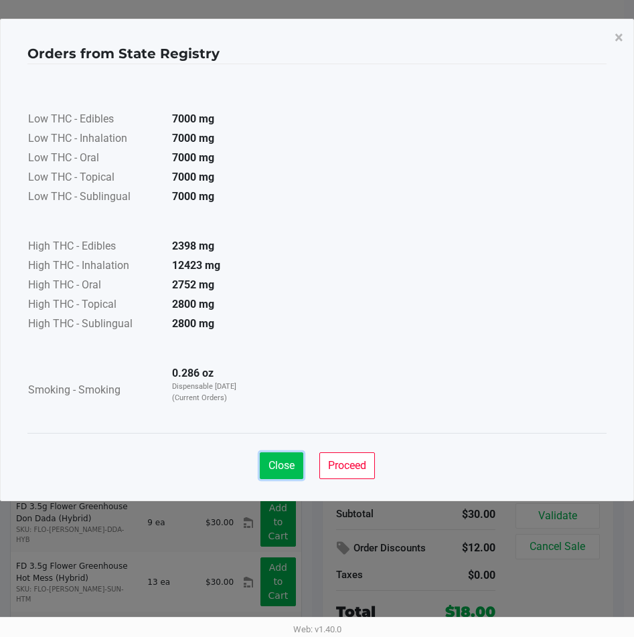
click at [288, 469] on span "Close" at bounding box center [281, 465] width 26 height 13
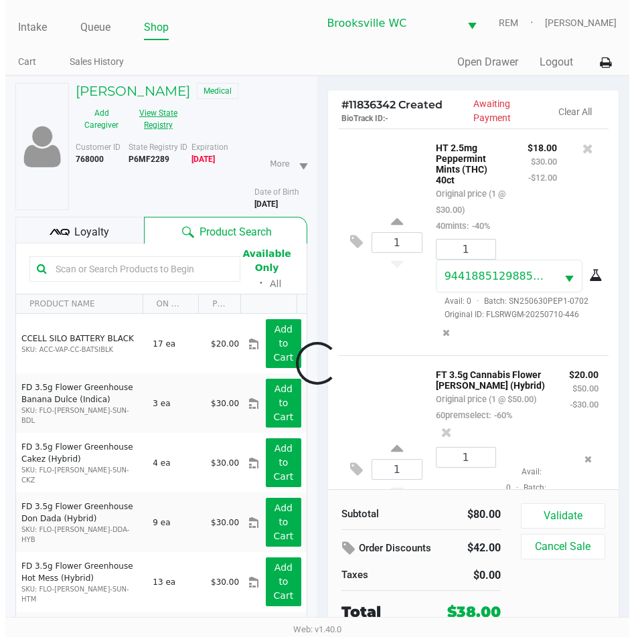
scroll to position [122, 0]
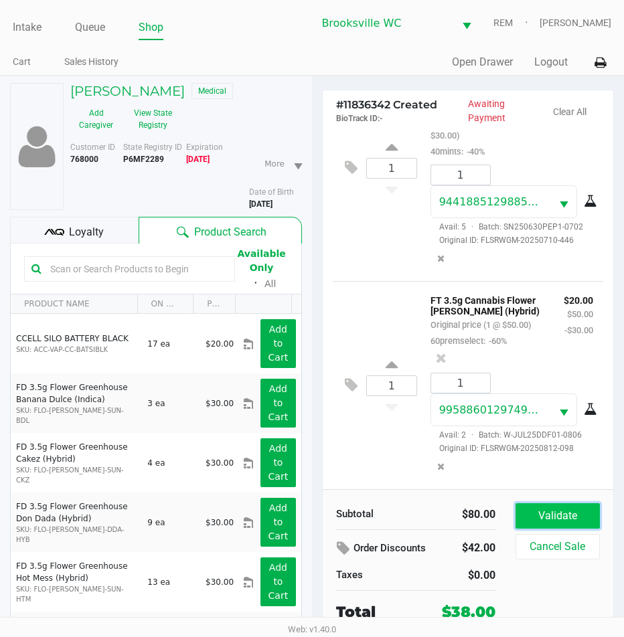
click at [574, 525] on button "Validate" at bounding box center [557, 515] width 84 height 25
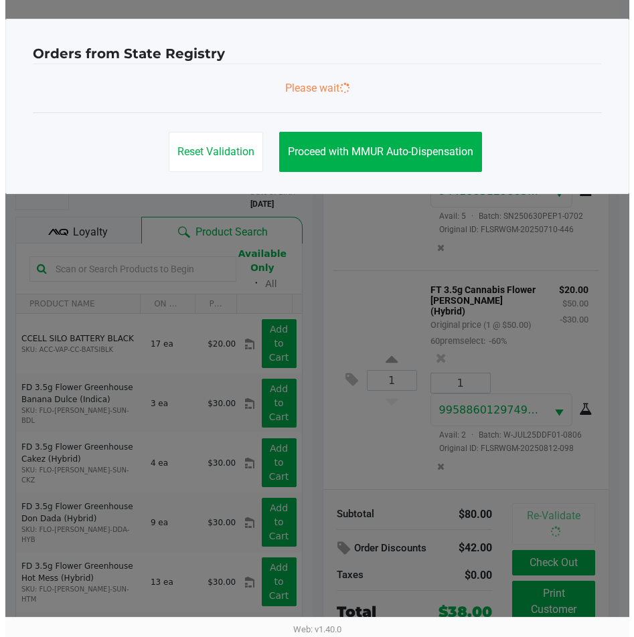
scroll to position [126, 0]
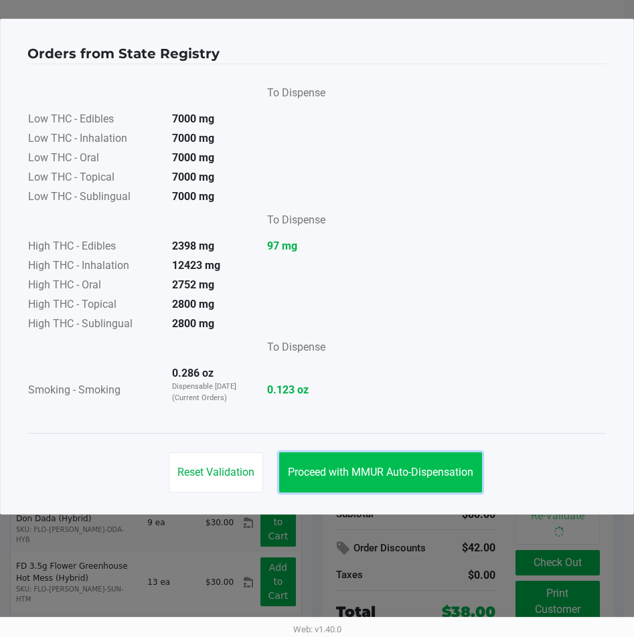
click at [428, 464] on button "Proceed with MMUR Auto-Dispensation" at bounding box center [380, 472] width 203 height 40
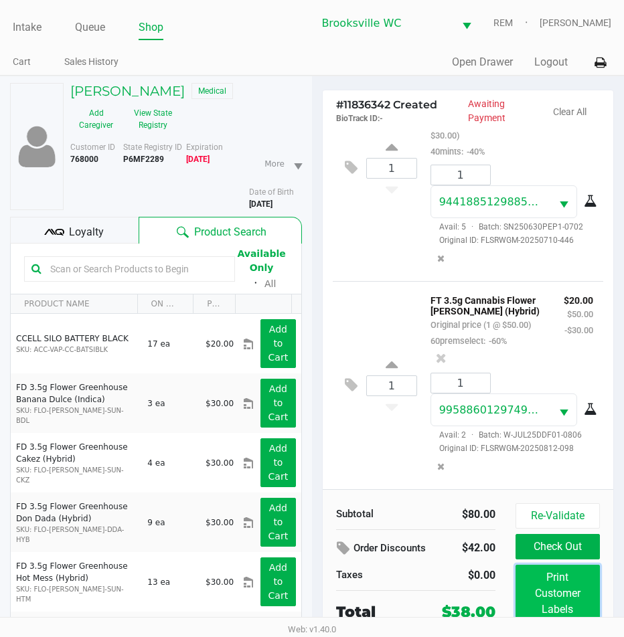
click at [579, 608] on button "Print Customer Labels" at bounding box center [557, 594] width 84 height 58
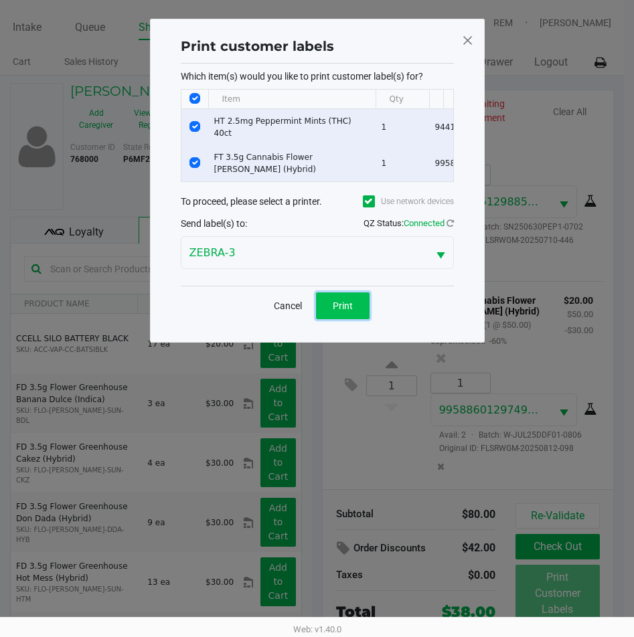
click at [340, 302] on button "Print" at bounding box center [343, 305] width 54 height 27
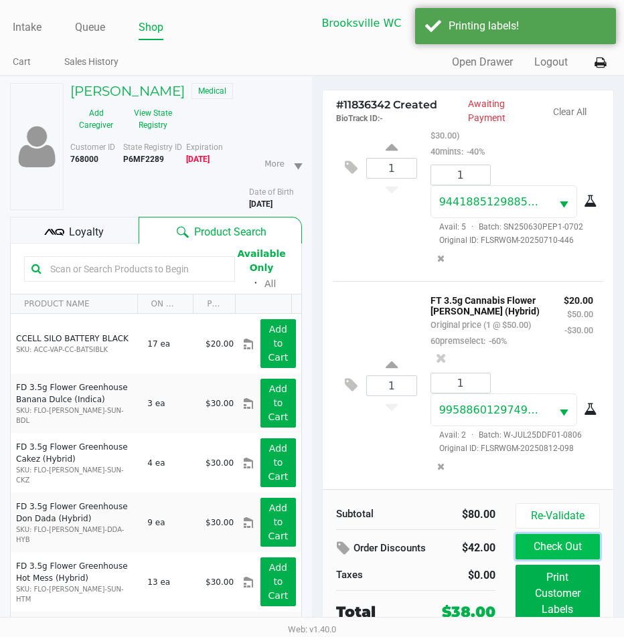
click at [542, 543] on button "Check Out" at bounding box center [557, 546] width 84 height 25
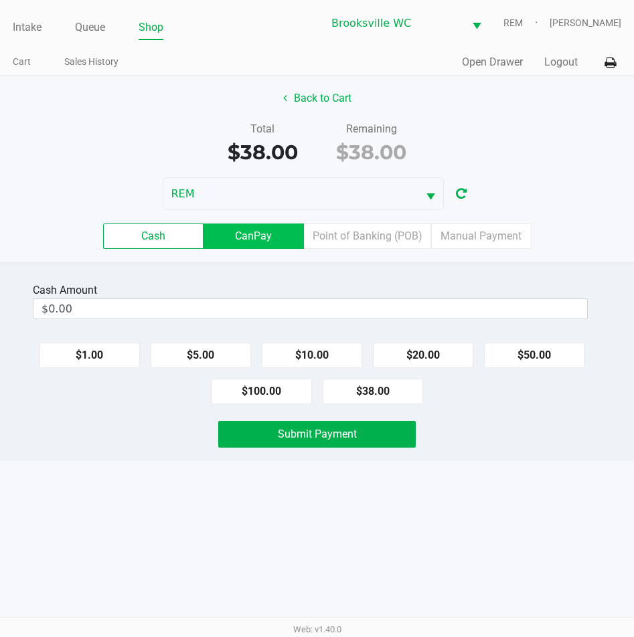
click at [268, 238] on label "CanPay" at bounding box center [253, 235] width 100 height 25
click at [0, 0] on 2 "CanPay" at bounding box center [0, 0] width 0 height 0
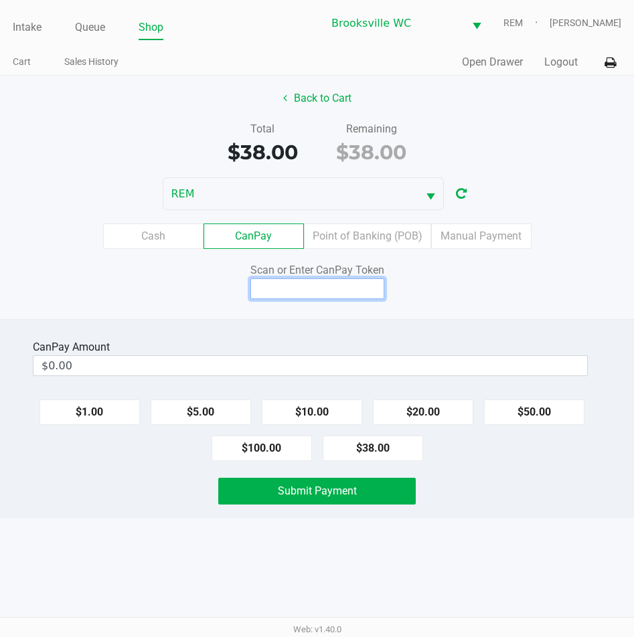
click at [305, 293] on input at bounding box center [317, 288] width 134 height 21
click at [195, 353] on div "CanPay Amount" at bounding box center [310, 347] width 555 height 16
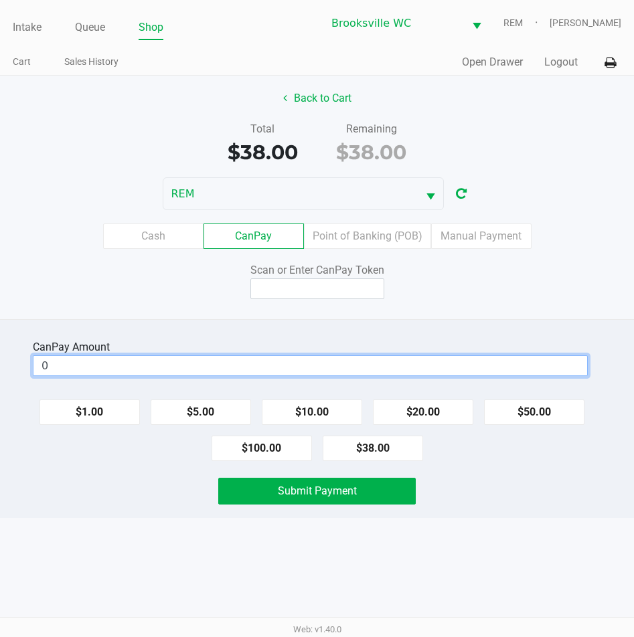
click at [199, 361] on input "0" at bounding box center [309, 365] width 553 height 19
type input "$18.00"
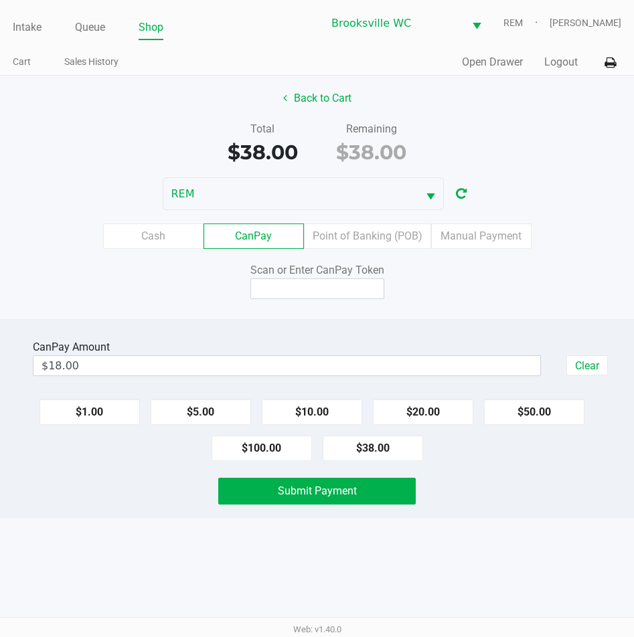
click at [188, 314] on div "Back to Cart Total $38.00 Remaining $38.00 REM Cash CanPay Point of Banking (PO…" at bounding box center [317, 198] width 634 height 244
click at [281, 282] on input at bounding box center [317, 288] width 134 height 21
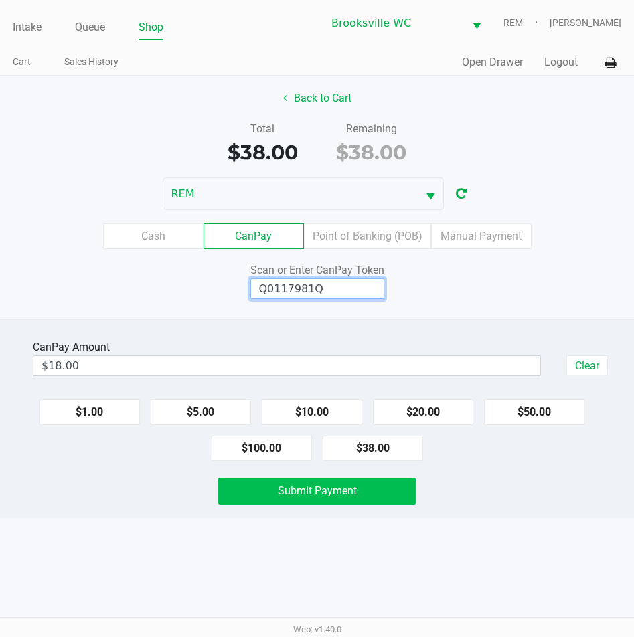
type input "Q0117981Q"
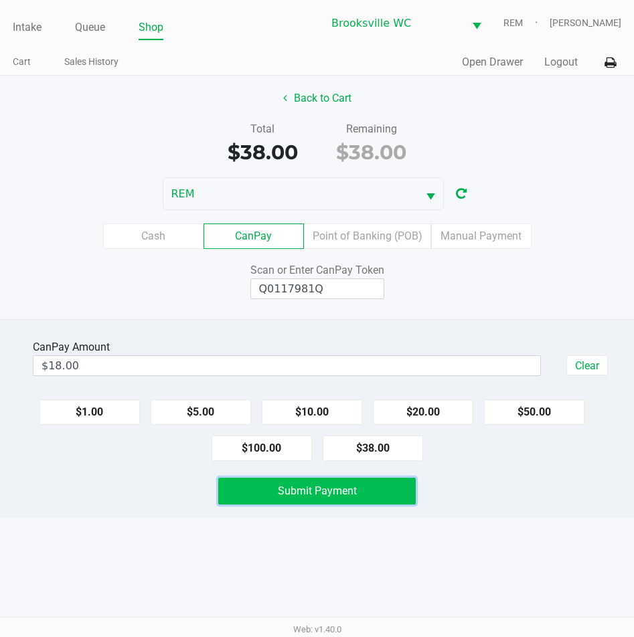
click at [308, 493] on span "Submit Payment" at bounding box center [317, 490] width 79 height 13
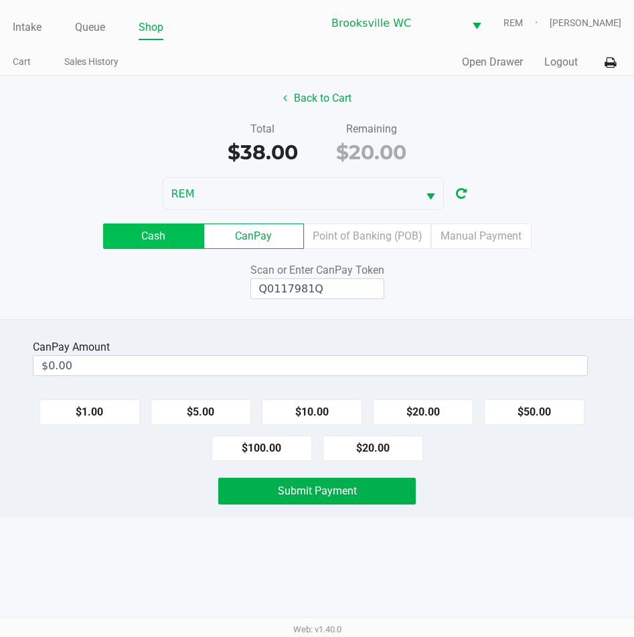
click at [147, 244] on label "Cash" at bounding box center [153, 235] width 100 height 25
click at [0, 0] on 0 "Cash" at bounding box center [0, 0] width 0 height 0
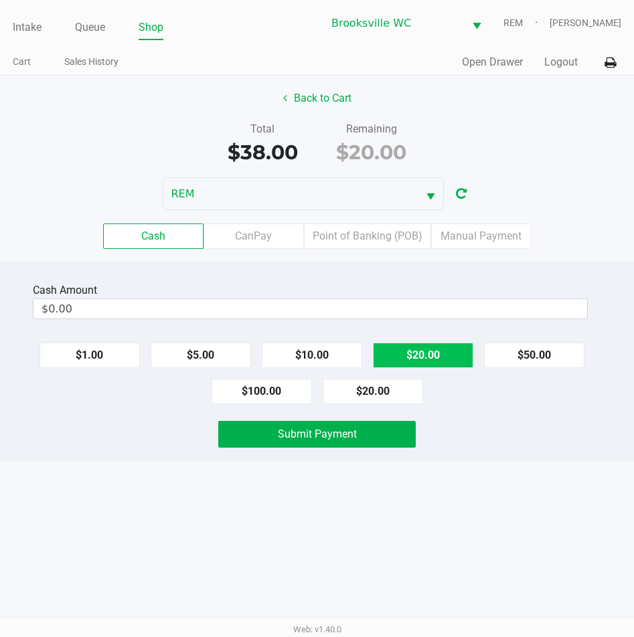
click at [423, 361] on button "$20.00" at bounding box center [423, 355] width 100 height 25
type input "$20.00"
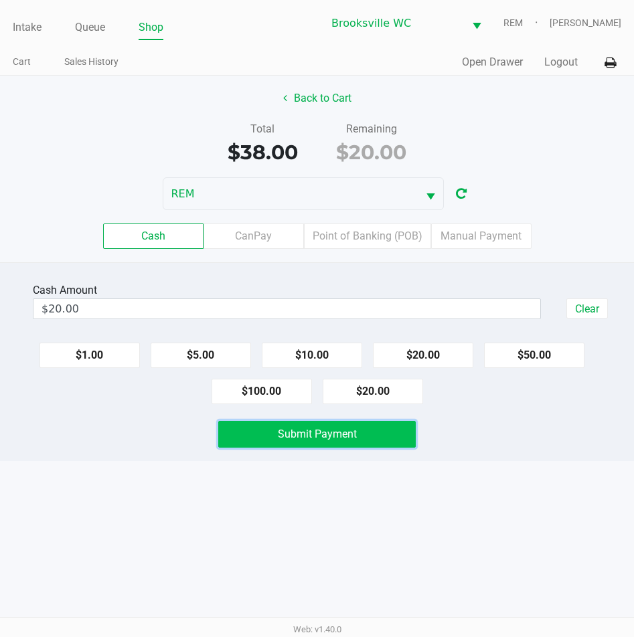
click at [320, 432] on span "Submit Payment" at bounding box center [317, 434] width 79 height 13
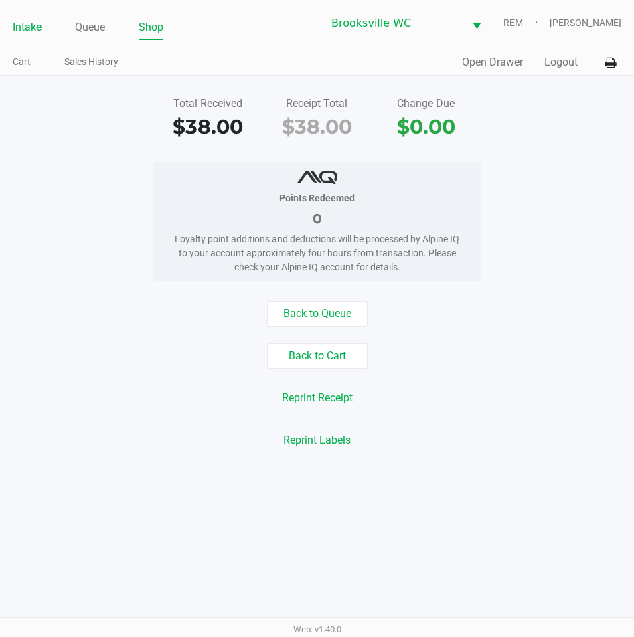
click at [29, 31] on link "Intake" at bounding box center [27, 27] width 29 height 19
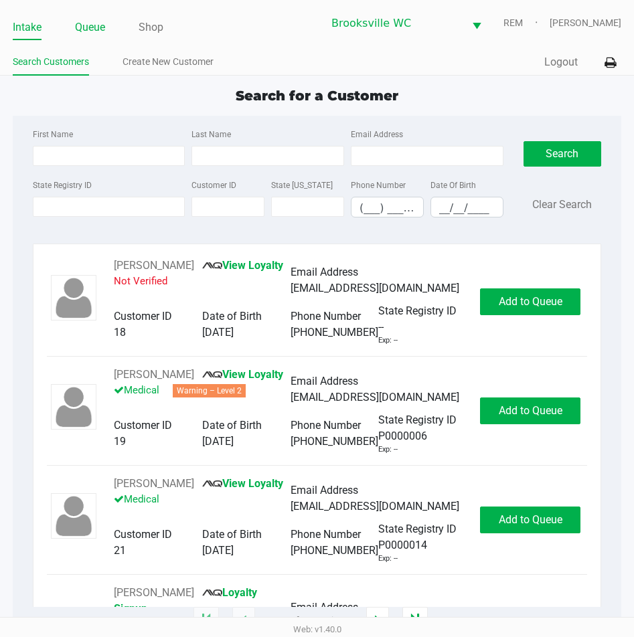
click at [82, 18] on link "Queue" at bounding box center [90, 27] width 30 height 19
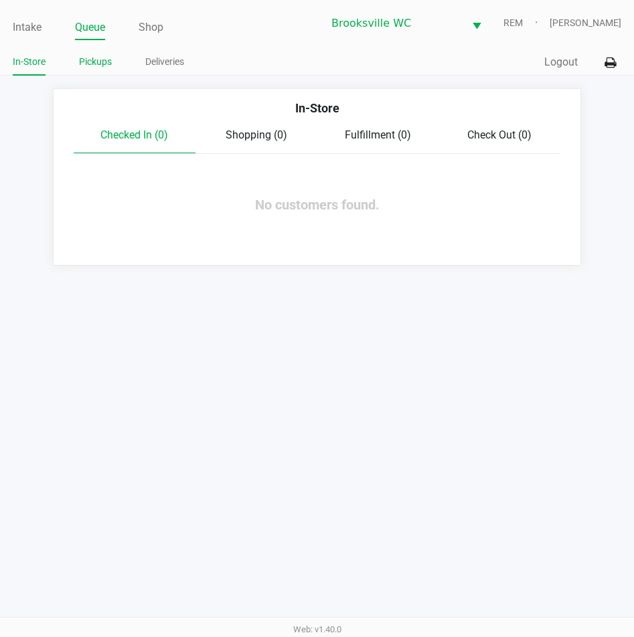
click at [89, 64] on link "Pickups" at bounding box center [95, 62] width 33 height 17
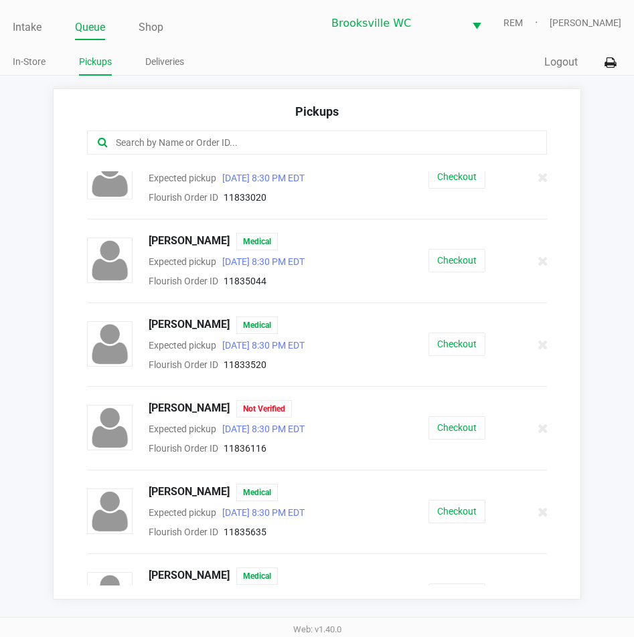
scroll to position [201, 0]
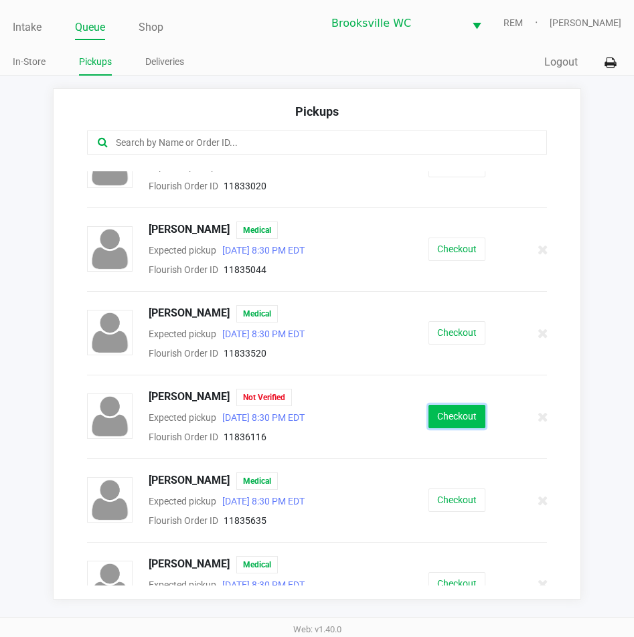
click at [435, 427] on button "Checkout" at bounding box center [456, 416] width 57 height 23
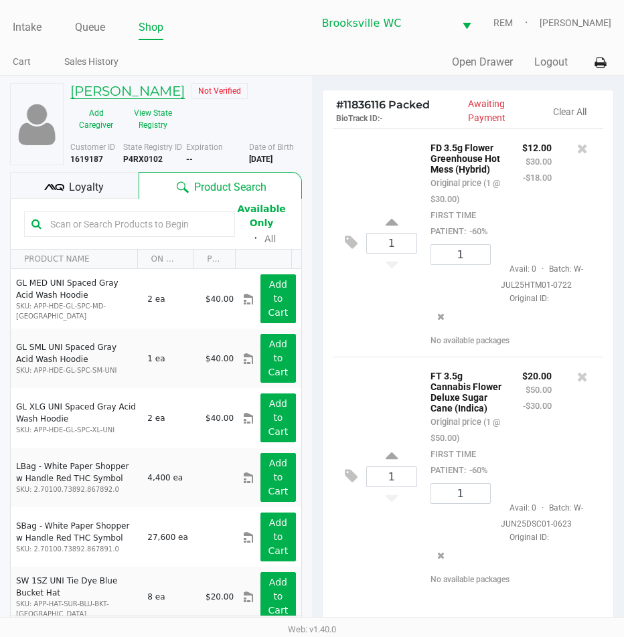
click at [103, 98] on h5 "Monique Mckee" at bounding box center [127, 91] width 114 height 16
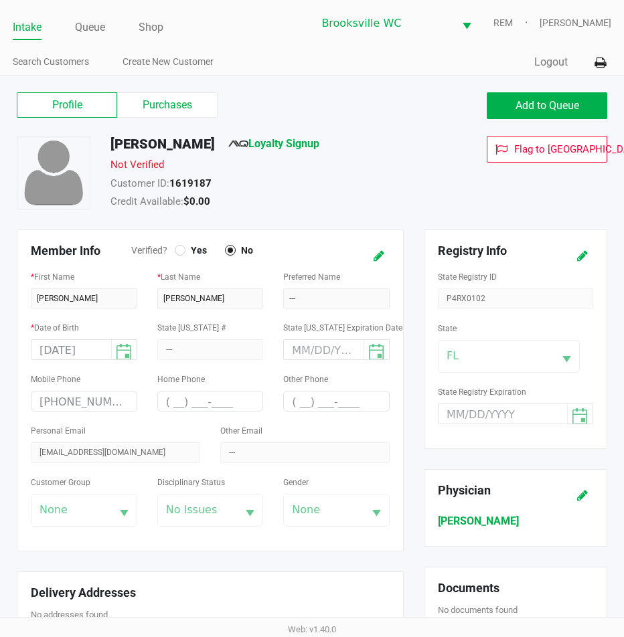
click at [176, 248] on div at bounding box center [180, 250] width 11 height 11
click at [377, 254] on icon at bounding box center [378, 256] width 11 height 9
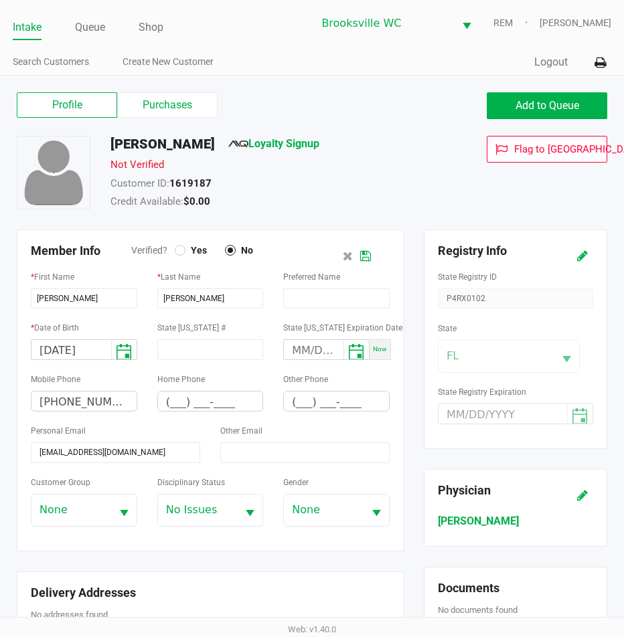
click at [181, 250] on div at bounding box center [179, 250] width 5 height 5
click at [369, 255] on icon at bounding box center [365, 256] width 11 height 9
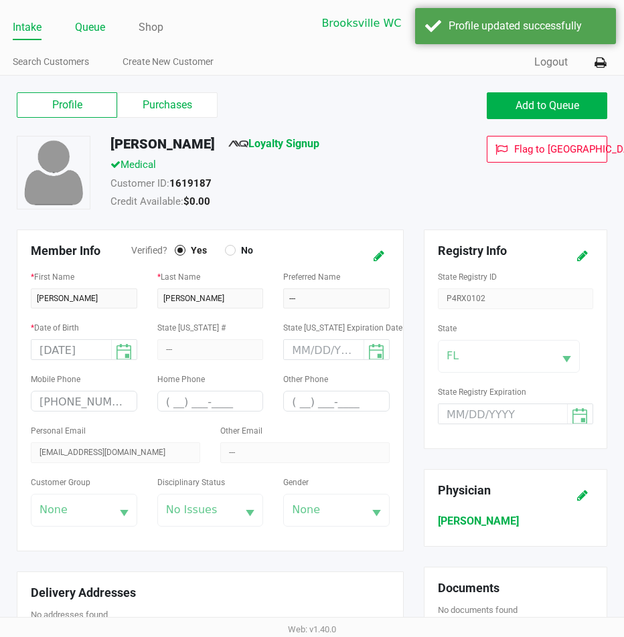
click at [94, 23] on link "Queue" at bounding box center [90, 27] width 30 height 19
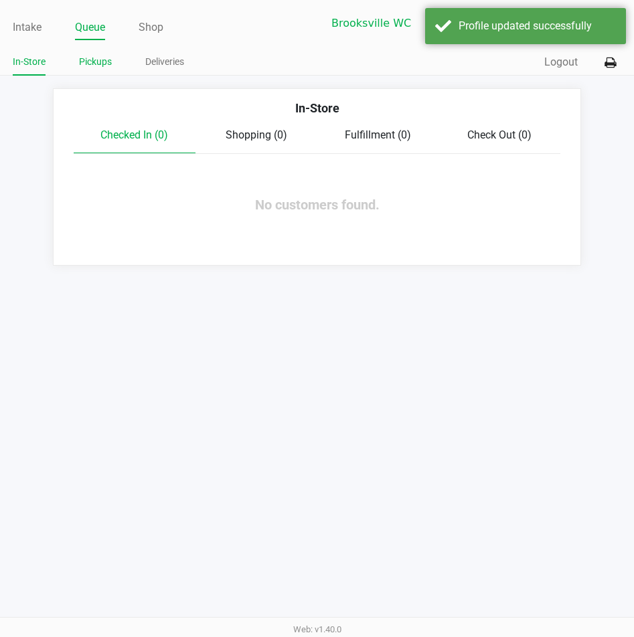
click at [97, 64] on link "Pickups" at bounding box center [95, 62] width 33 height 17
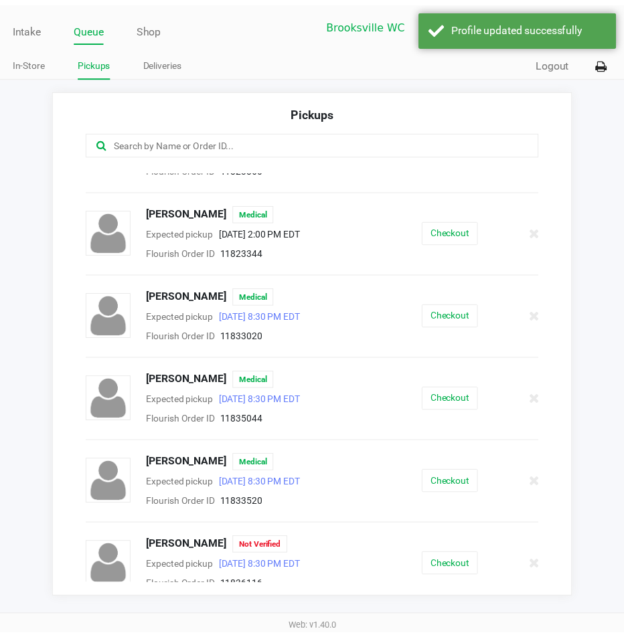
scroll to position [134, 0]
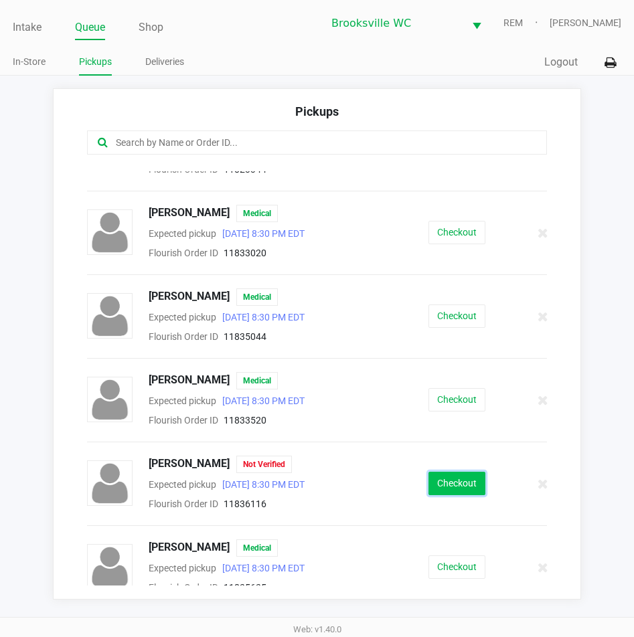
click at [435, 483] on button "Checkout" at bounding box center [456, 483] width 57 height 23
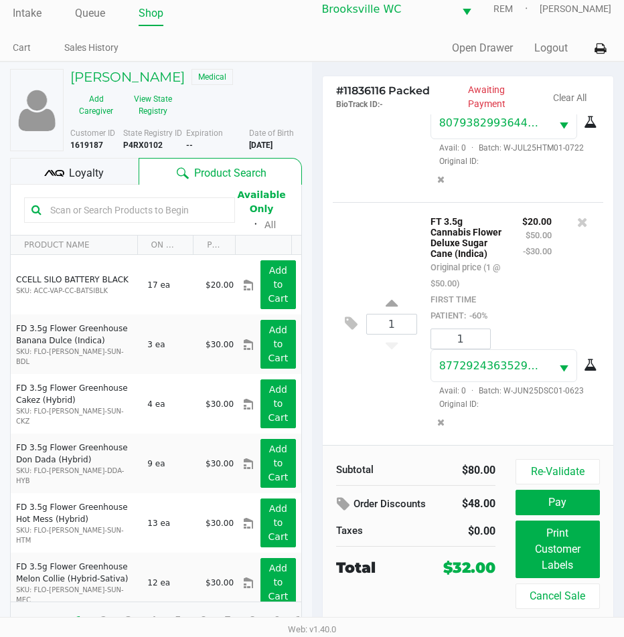
scroll to position [25, 0]
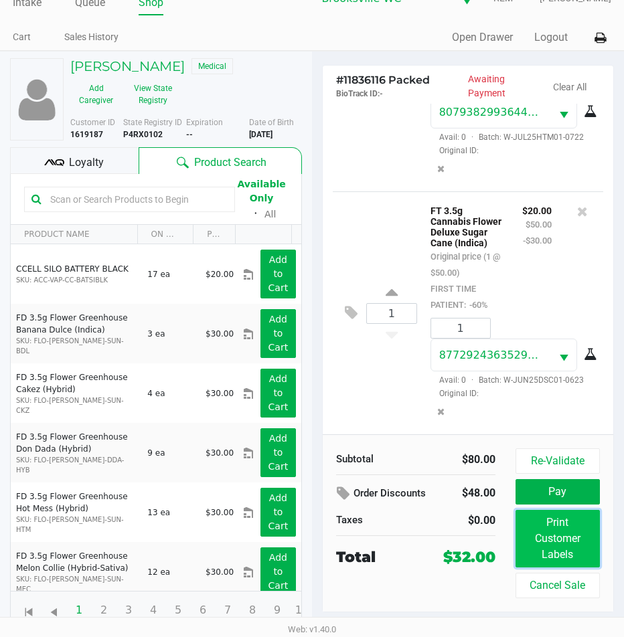
click at [570, 534] on button "Print Customer Labels" at bounding box center [557, 539] width 84 height 58
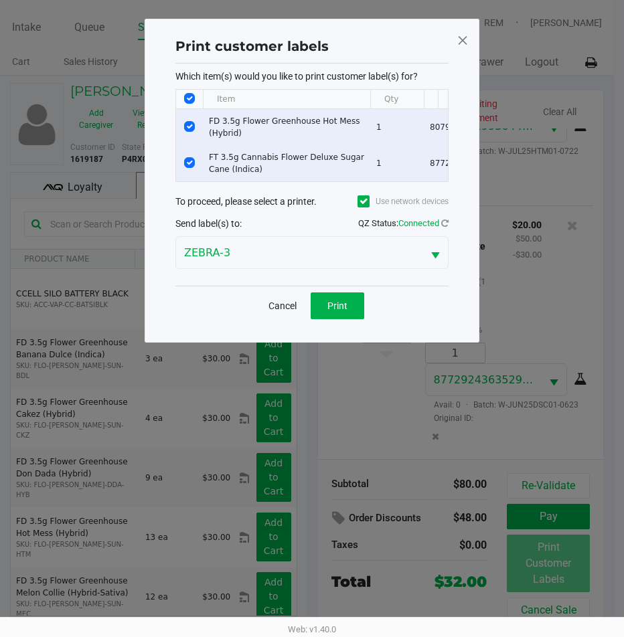
scroll to position [0, 0]
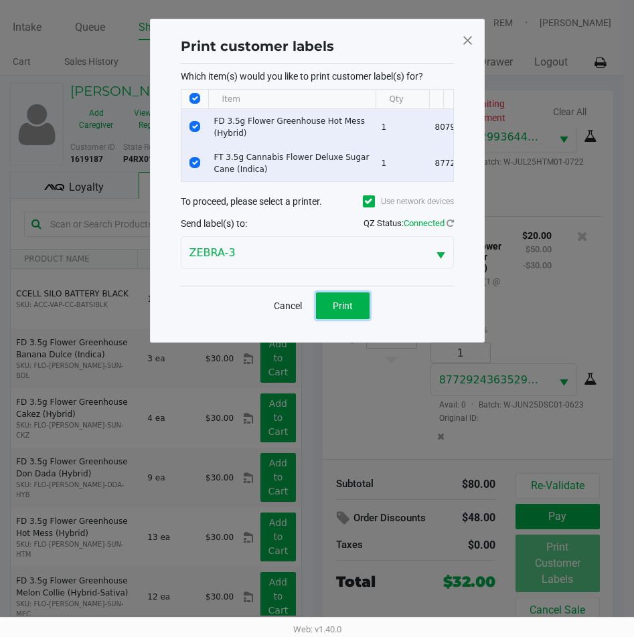
drag, startPoint x: 339, startPoint y: 316, endPoint x: 365, endPoint y: 321, distance: 26.6
click at [339, 311] on span "Print" at bounding box center [343, 305] width 20 height 11
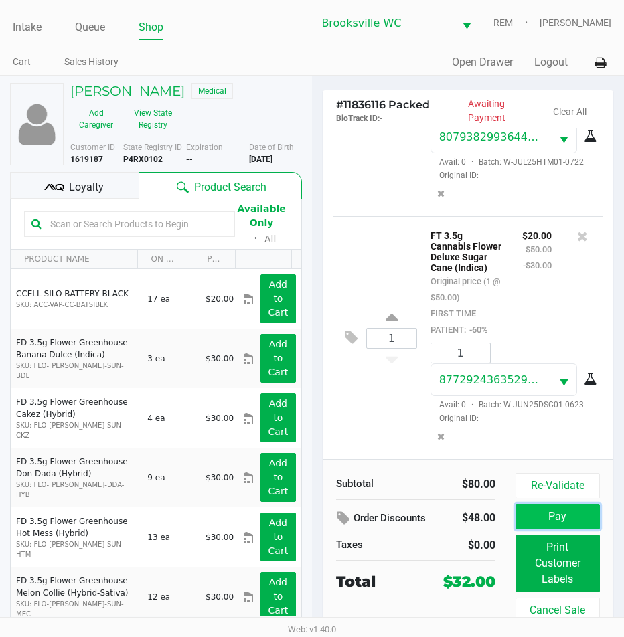
click at [563, 519] on button "Pay" at bounding box center [557, 516] width 84 height 25
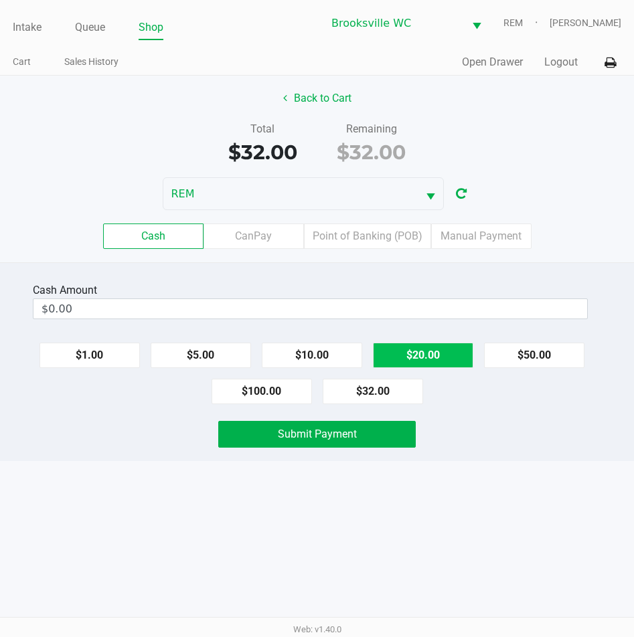
click at [395, 359] on button "$20.00" at bounding box center [423, 355] width 100 height 25
type input "$40.00"
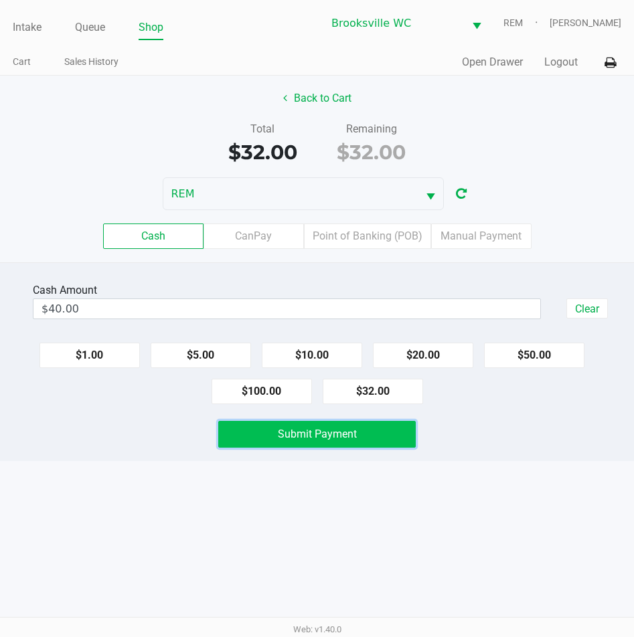
click at [296, 430] on span "Submit Payment" at bounding box center [317, 434] width 79 height 13
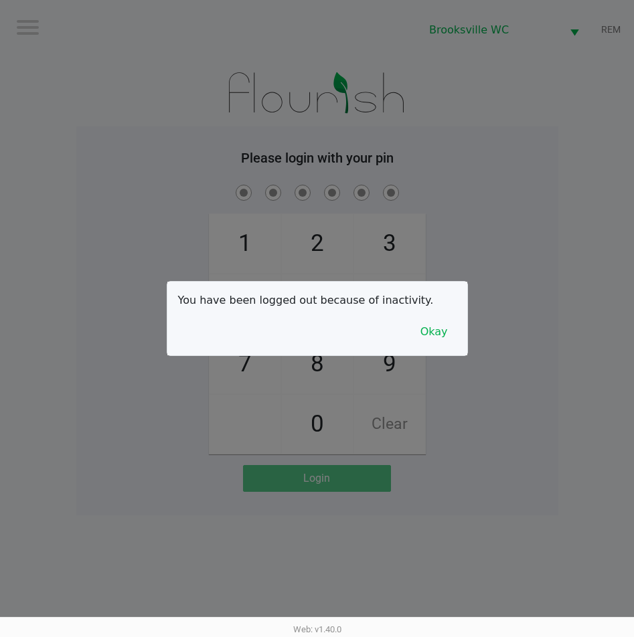
click at [401, 159] on div at bounding box center [317, 318] width 634 height 637
checkbox input "true"
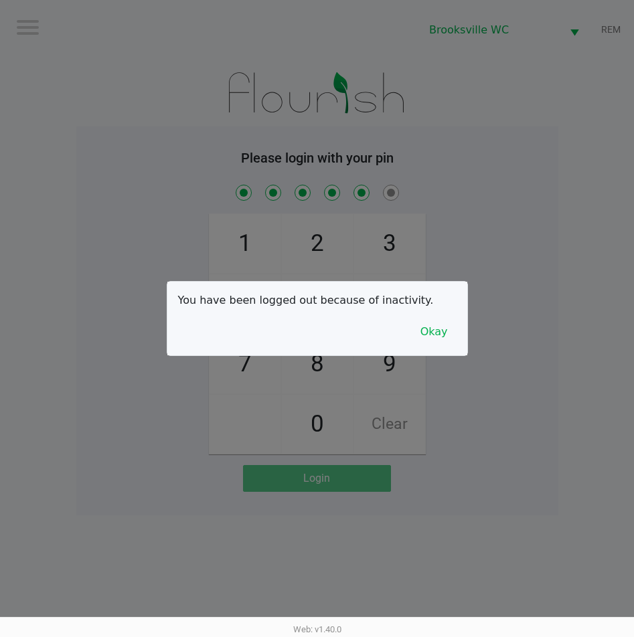
checkbox input "true"
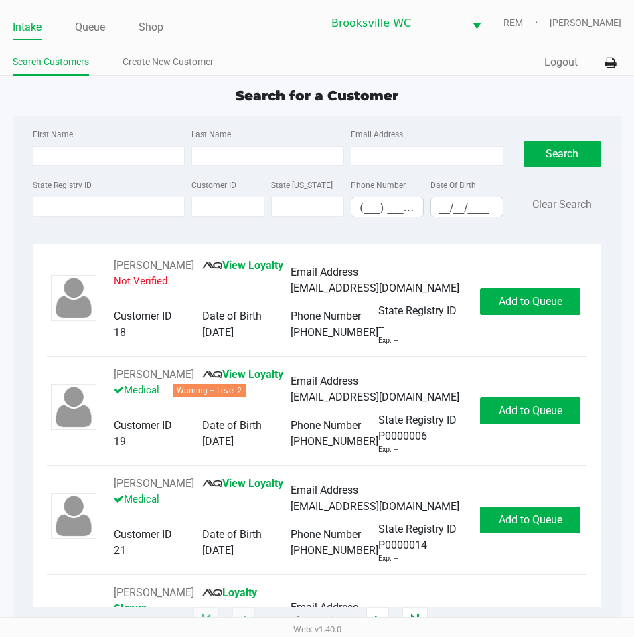
click at [125, 218] on div "State Registry ID Customer ID State ID Phone Number (___) ___-____ Date Of Birt…" at bounding box center [267, 203] width 477 height 52
click at [125, 217] on div "State Registry ID" at bounding box center [108, 197] width 159 height 41
click at [126, 210] on input "State Registry ID" at bounding box center [109, 207] width 153 height 20
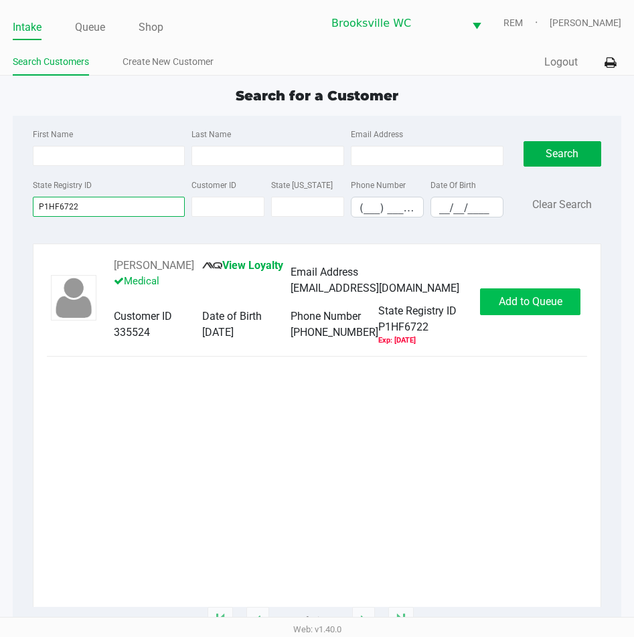
type input "P1HF6722"
click at [555, 312] on button "Add to Queue" at bounding box center [530, 301] width 100 height 27
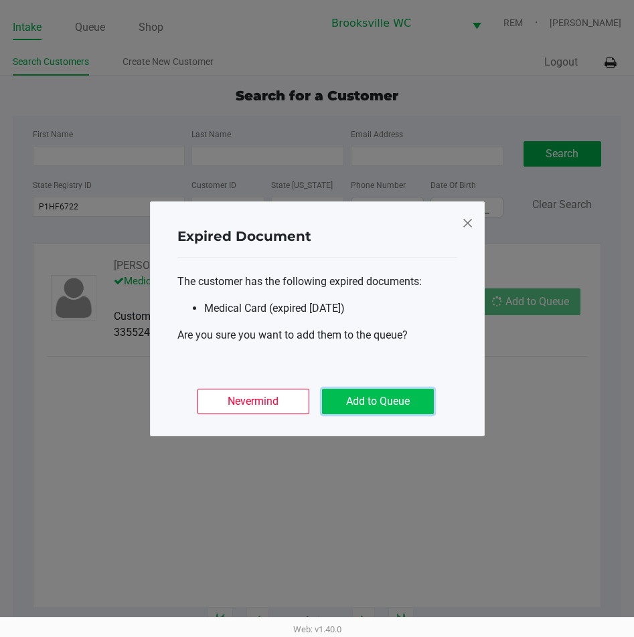
click at [385, 412] on button "Add to Queue" at bounding box center [378, 401] width 112 height 25
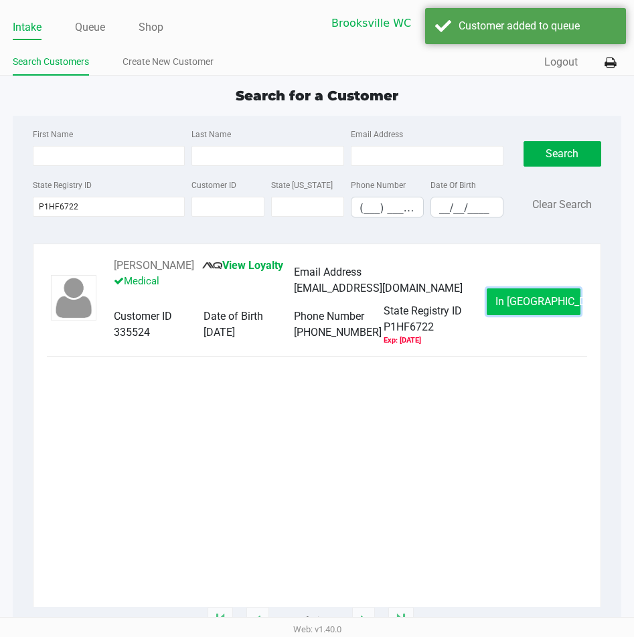
click at [541, 293] on button "In Queue" at bounding box center [533, 301] width 94 height 27
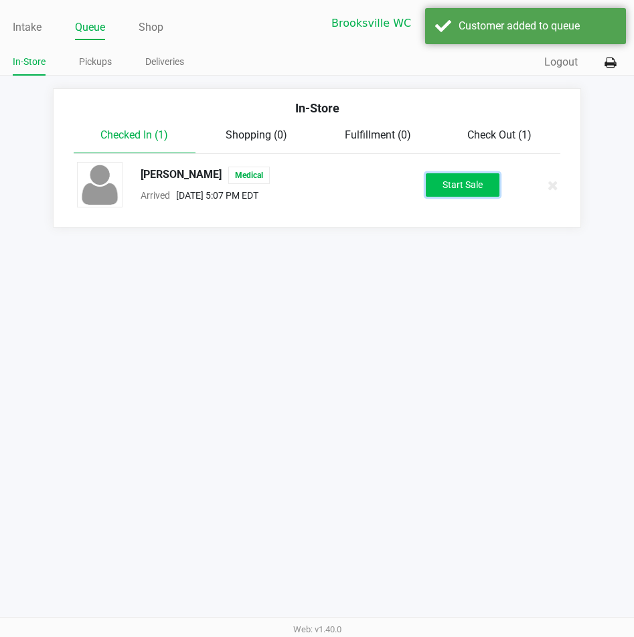
click at [444, 175] on button "Start Sale" at bounding box center [463, 184] width 74 height 23
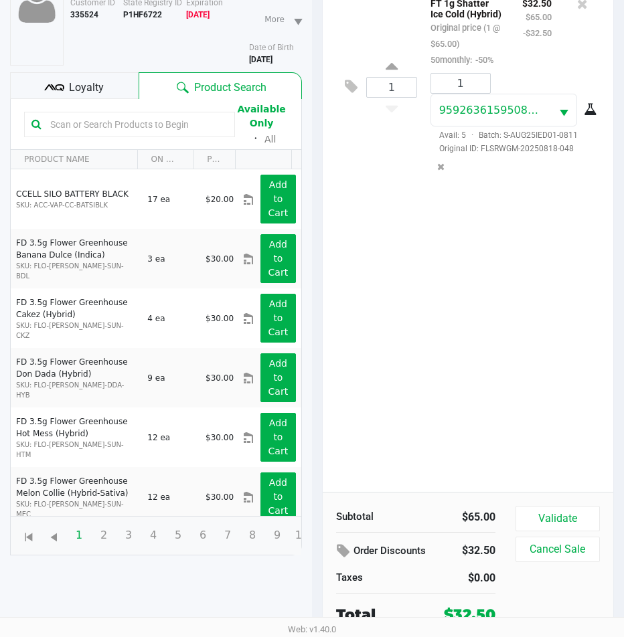
scroll to position [147, 0]
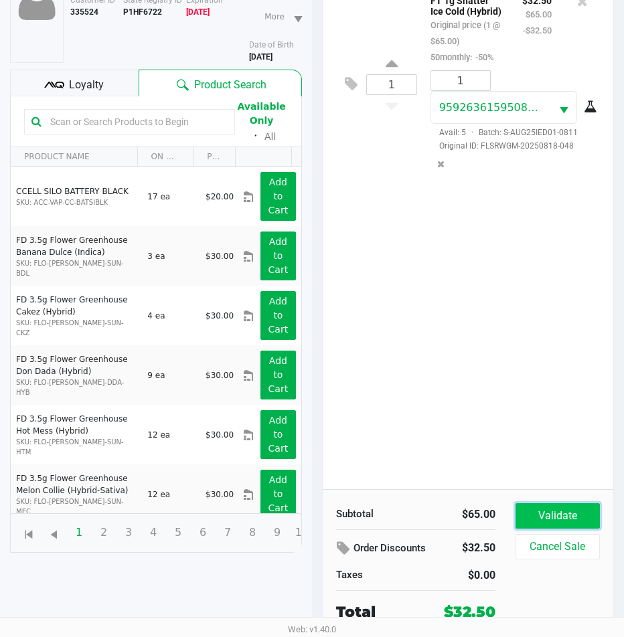
click at [580, 511] on button "Validate" at bounding box center [557, 515] width 84 height 25
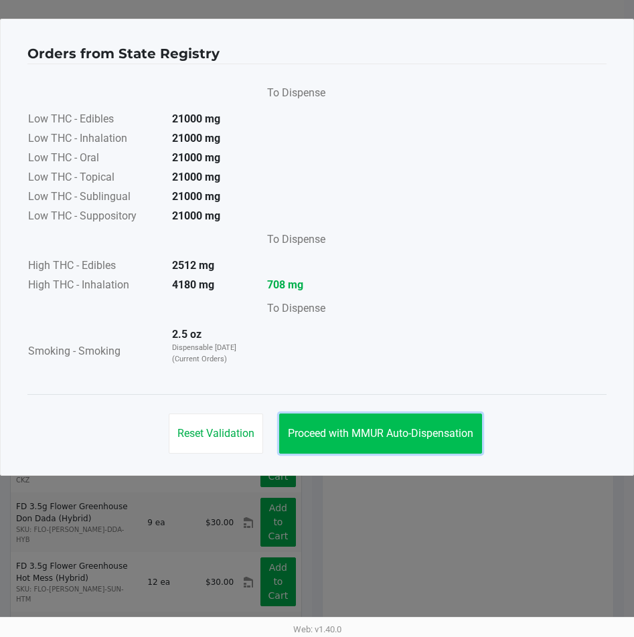
click at [417, 423] on button "Proceed with MMUR Auto-Dispensation" at bounding box center [380, 433] width 203 height 40
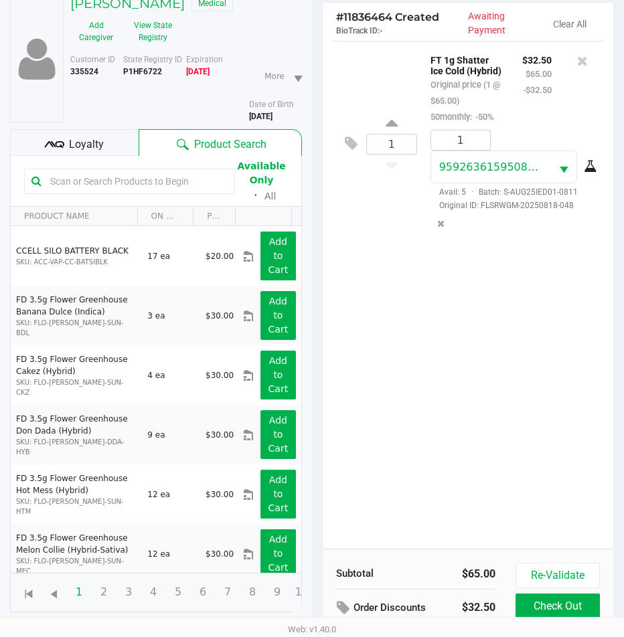
scroll to position [177, 0]
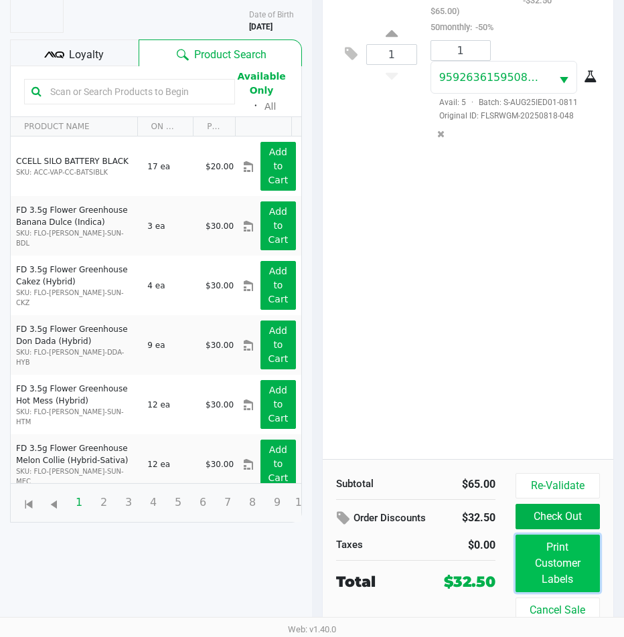
click at [549, 563] on button "Print Customer Labels" at bounding box center [557, 564] width 84 height 58
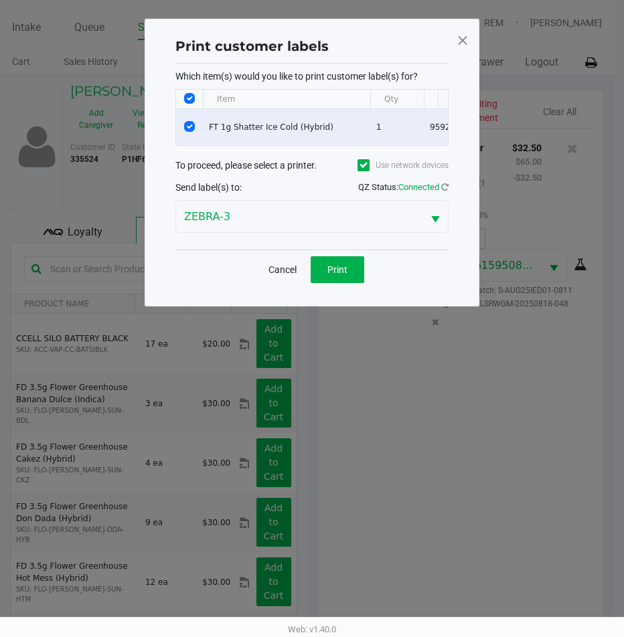
scroll to position [0, 0]
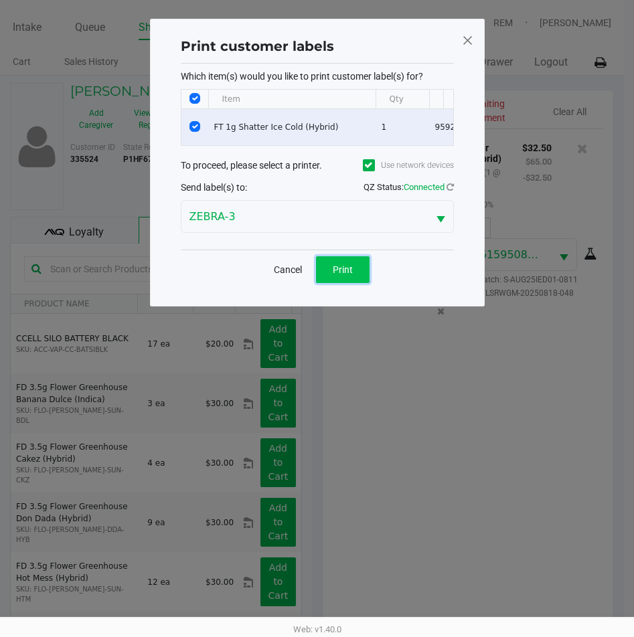
click at [324, 271] on button "Print" at bounding box center [343, 269] width 54 height 27
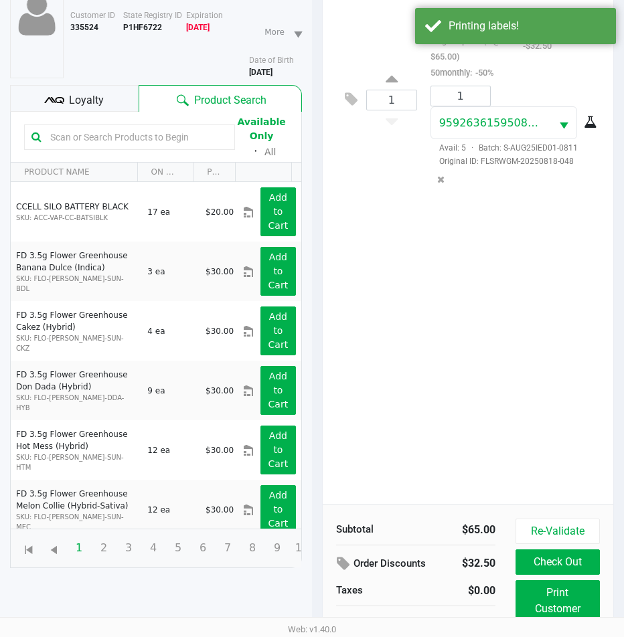
scroll to position [177, 0]
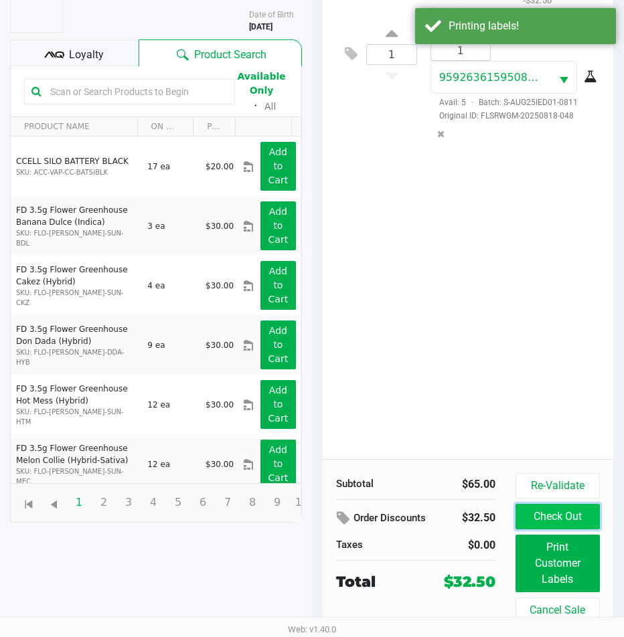
click at [542, 519] on button "Check Out" at bounding box center [557, 516] width 84 height 25
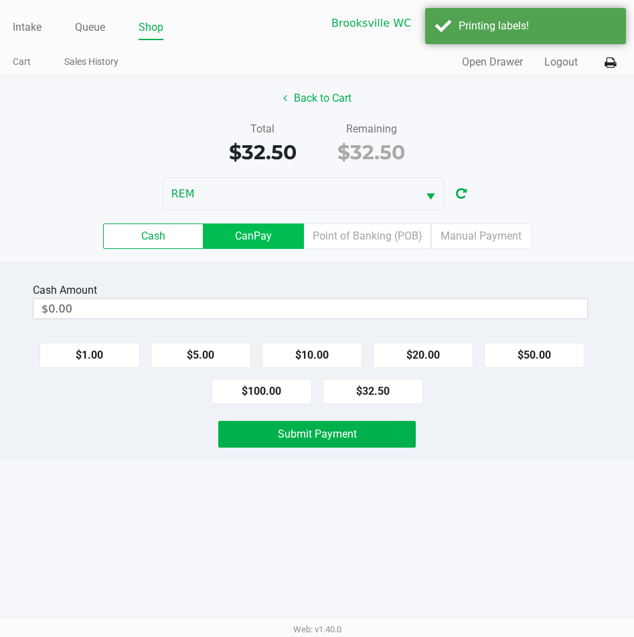
click at [272, 229] on label "CanPay" at bounding box center [253, 235] width 100 height 25
click at [0, 0] on 2 "CanPay" at bounding box center [0, 0] width 0 height 0
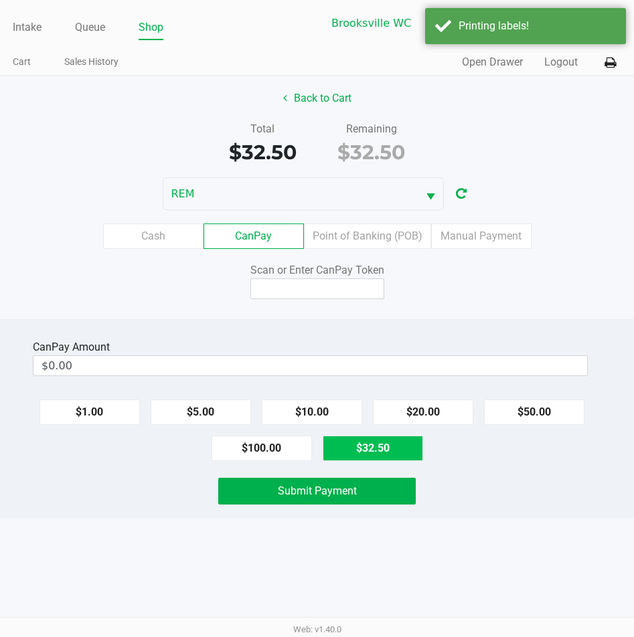
click at [369, 448] on button "$32.50" at bounding box center [372, 448] width 100 height 25
type input "$32.50"
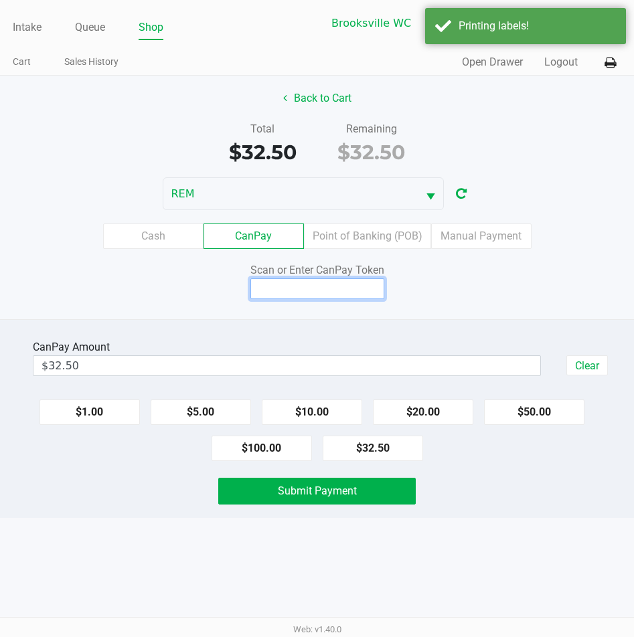
click at [314, 282] on input at bounding box center [317, 288] width 134 height 21
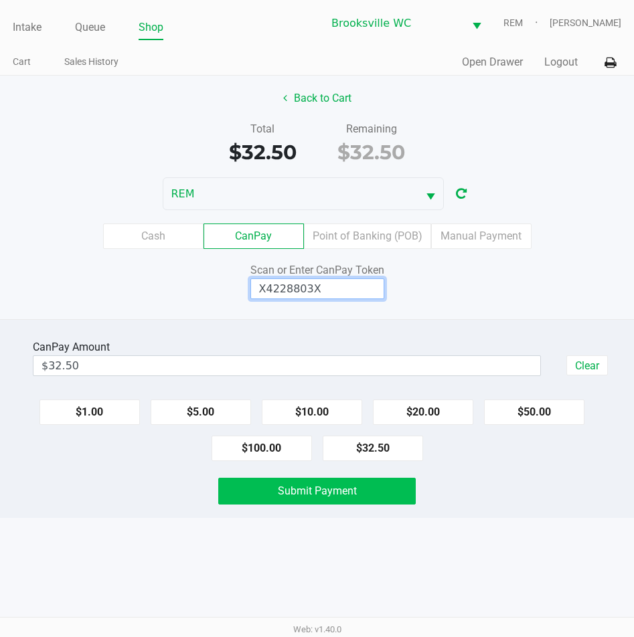
type input "X4228803X"
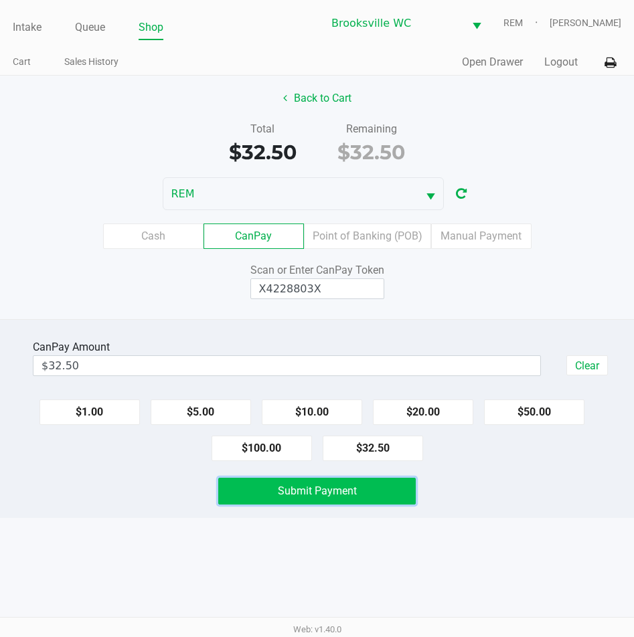
click at [306, 491] on span "Submit Payment" at bounding box center [317, 490] width 79 height 13
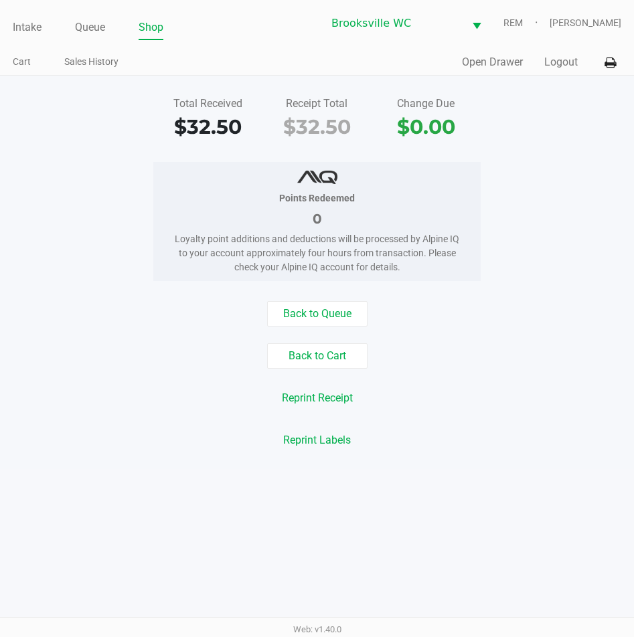
click at [95, 11] on div "Intake Queue Shop Brooksville WC REM Daniel Lyttle" at bounding box center [317, 23] width 608 height 33
click at [95, 25] on link "Queue" at bounding box center [90, 27] width 30 height 19
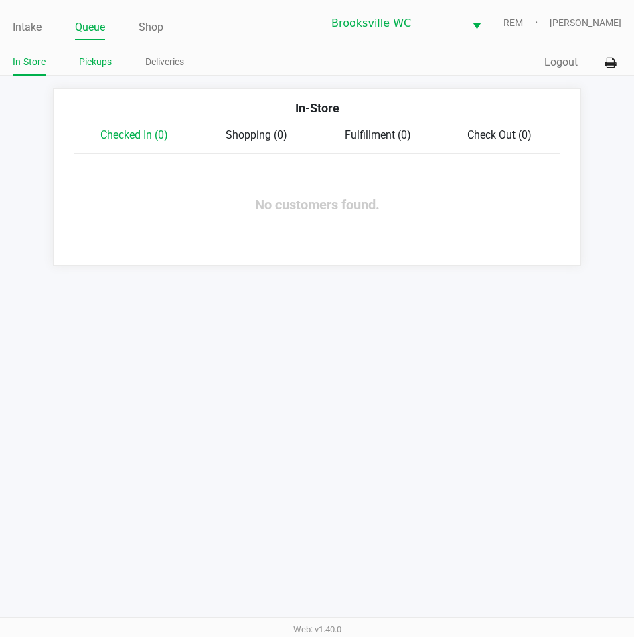
click at [88, 66] on link "Pickups" at bounding box center [95, 62] width 33 height 17
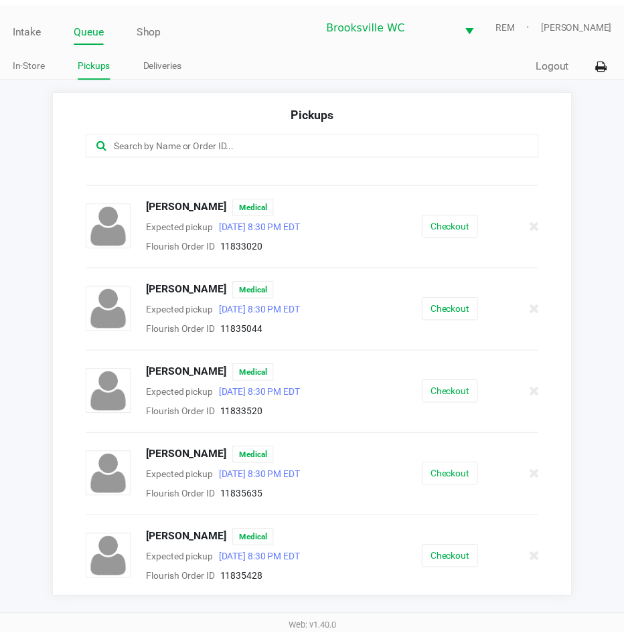
scroll to position [144, 0]
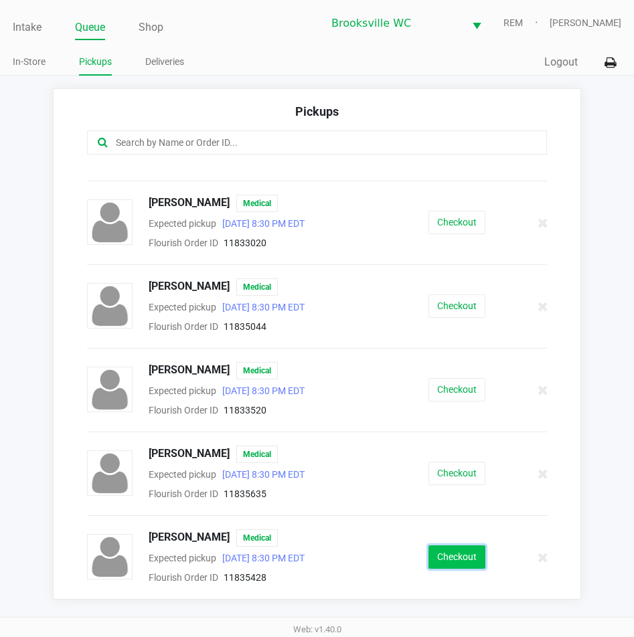
click at [454, 557] on button "Checkout" at bounding box center [456, 556] width 57 height 23
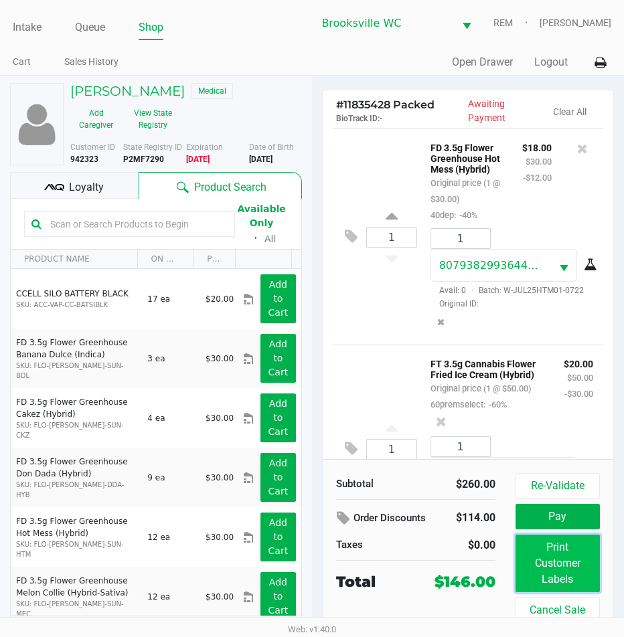
click at [572, 571] on button "Print Customer Labels" at bounding box center [557, 564] width 84 height 58
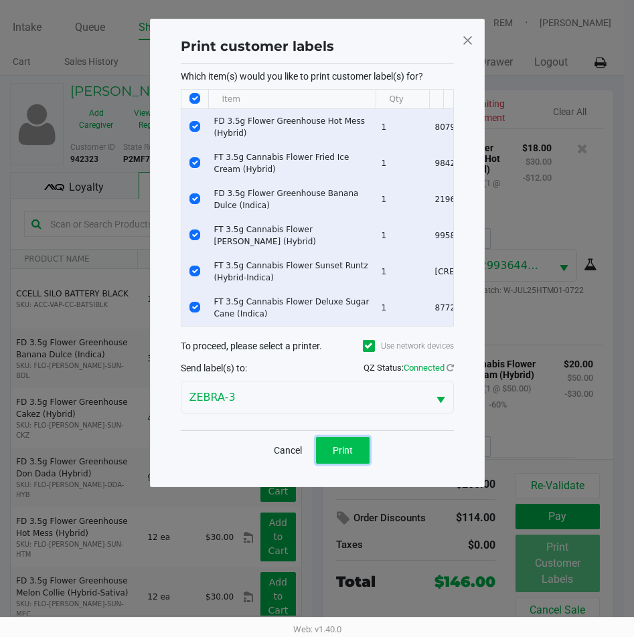
click at [347, 456] on span "Print" at bounding box center [343, 450] width 20 height 11
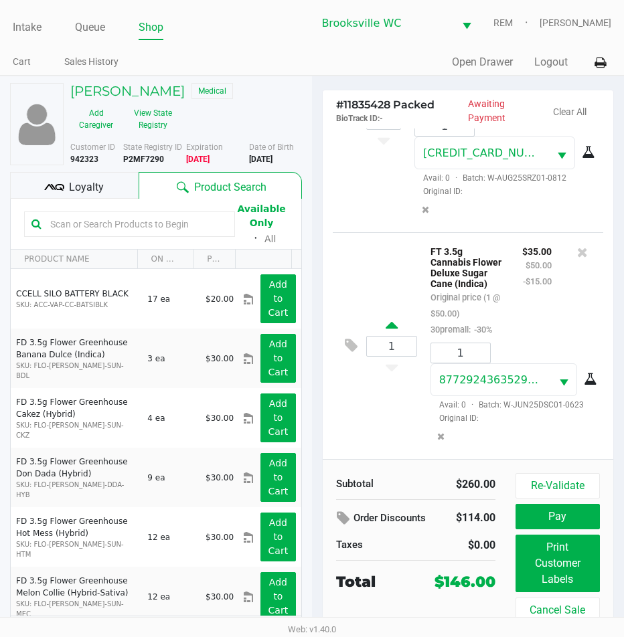
scroll to position [1211, 0]
click at [84, 193] on span "Loyalty" at bounding box center [86, 187] width 35 height 16
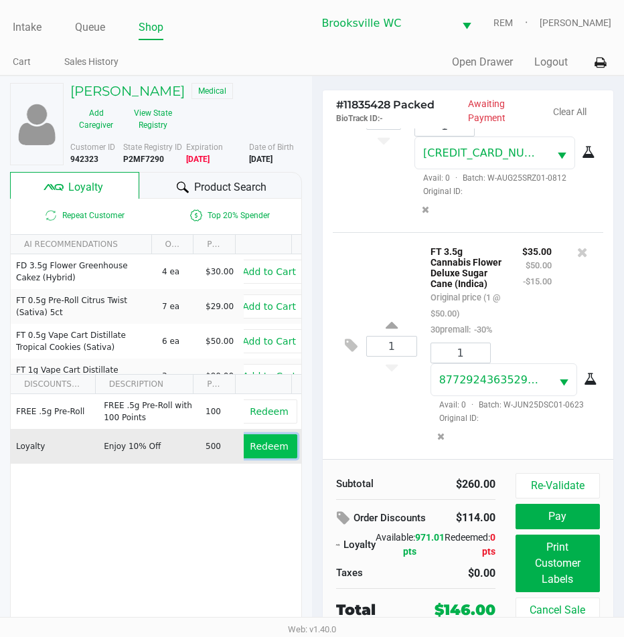
click at [250, 452] on span "Redeem" at bounding box center [269, 446] width 38 height 11
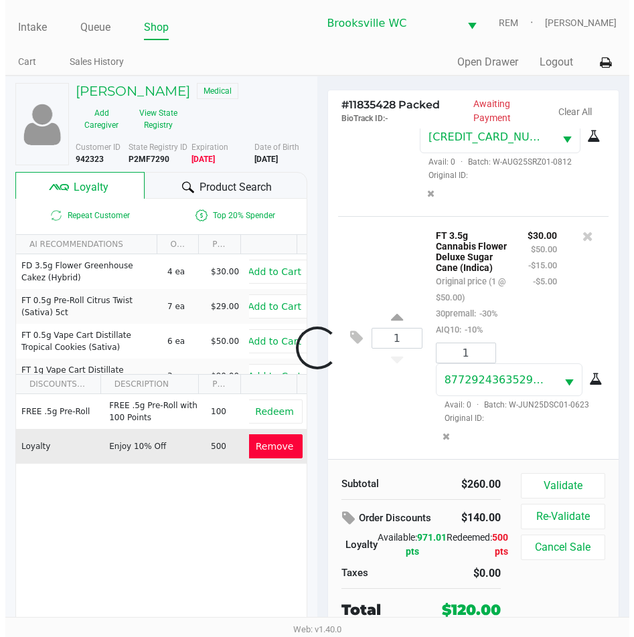
scroll to position [1307, 0]
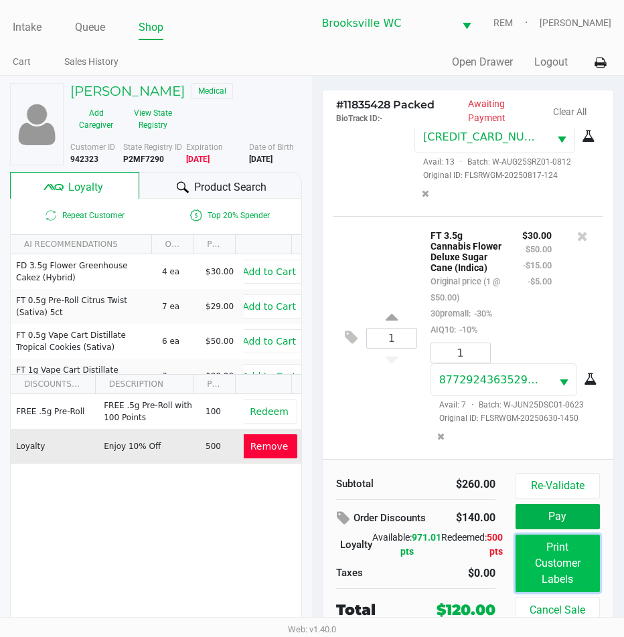
click at [553, 566] on button "Print Customer Labels" at bounding box center [557, 564] width 84 height 58
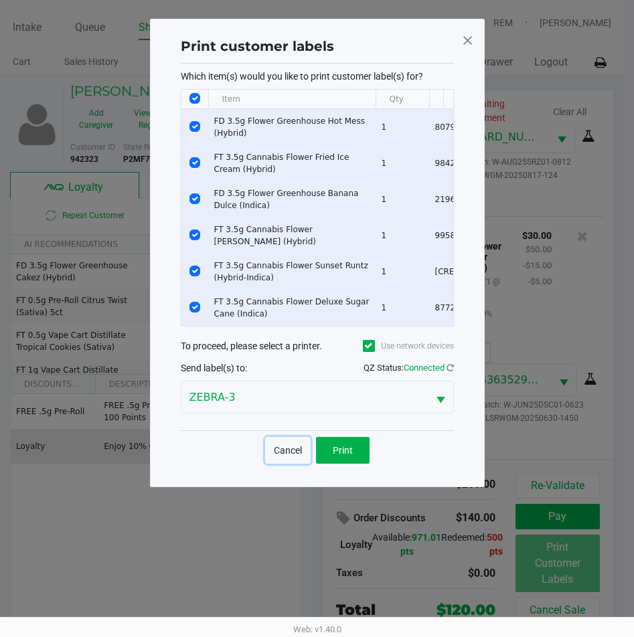
drag, startPoint x: 276, startPoint y: 454, endPoint x: 284, endPoint y: 454, distance: 8.1
click at [277, 454] on button "Cancel" at bounding box center [287, 450] width 45 height 27
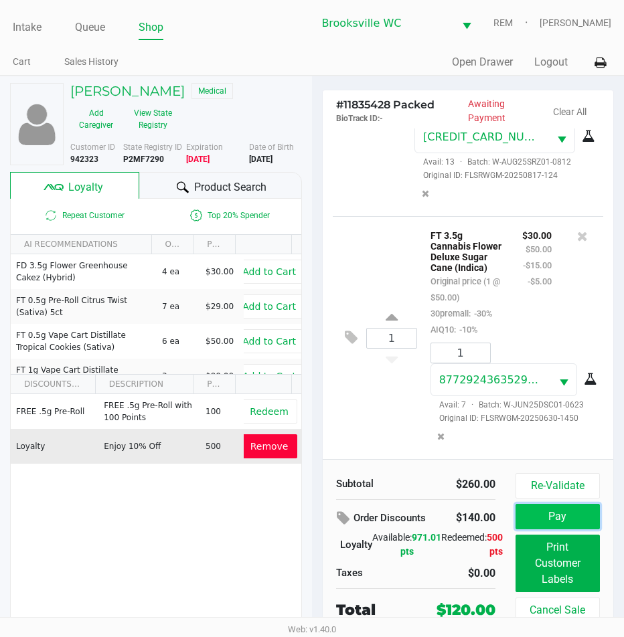
click at [580, 524] on button "Pay" at bounding box center [557, 516] width 84 height 25
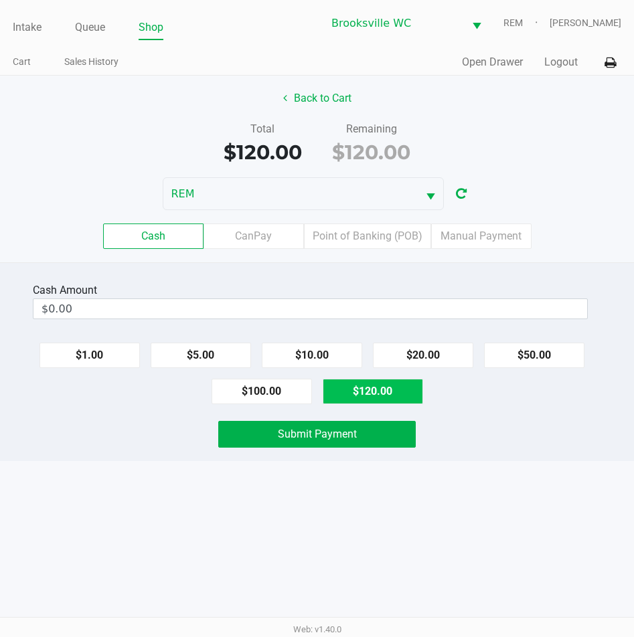
click at [365, 394] on button "$120.00" at bounding box center [372, 391] width 100 height 25
type input "$120.00"
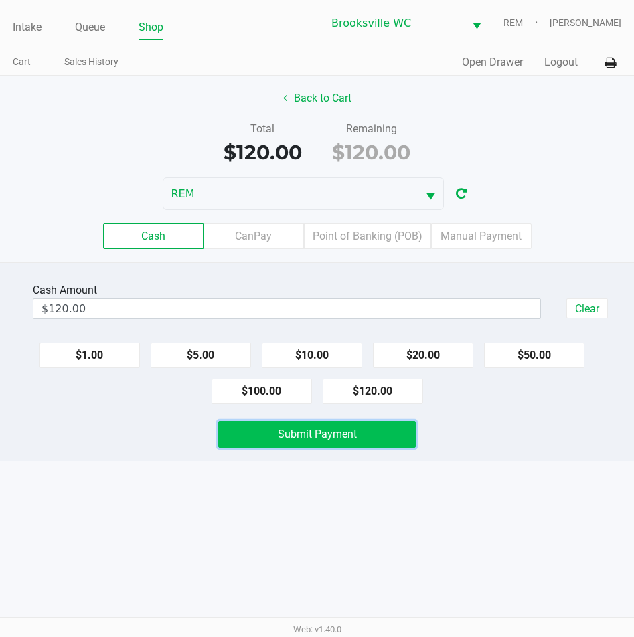
click at [340, 443] on button "Submit Payment" at bounding box center [317, 434] width 198 height 27
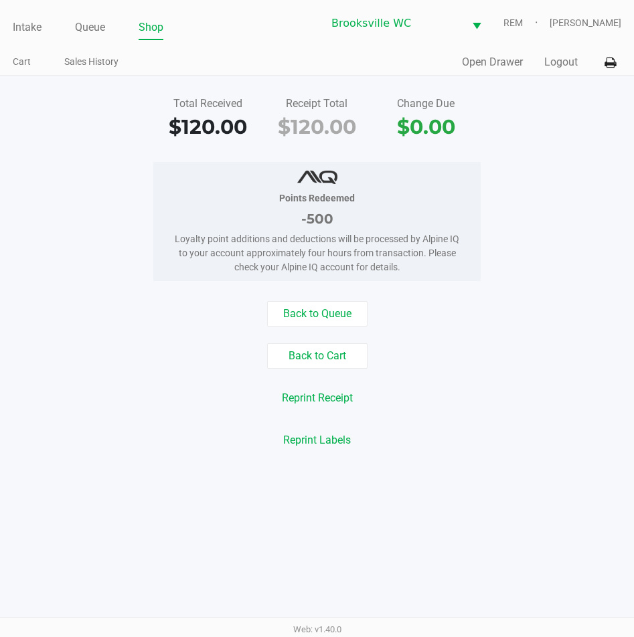
click at [497, 195] on div "Points Redeemed -500 Loyalty point additions and deductions will be processed b…" at bounding box center [317, 221] width 654 height 119
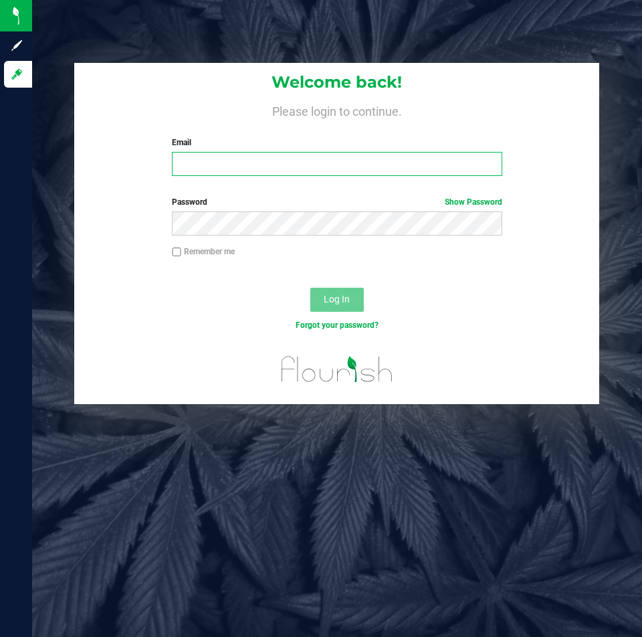
click at [223, 161] on input "Email" at bounding box center [337, 164] width 330 height 24
type input "Dlyttle@liveparallel.com"
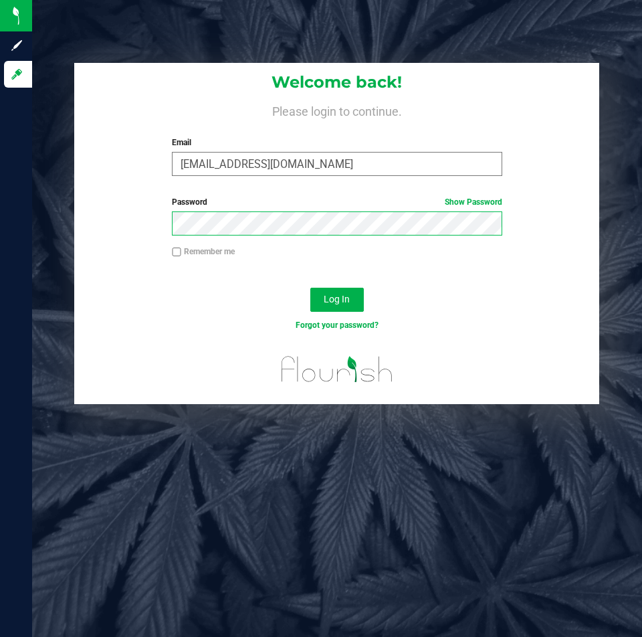
click at [310, 288] on button "Log In" at bounding box center [337, 300] width 54 height 24
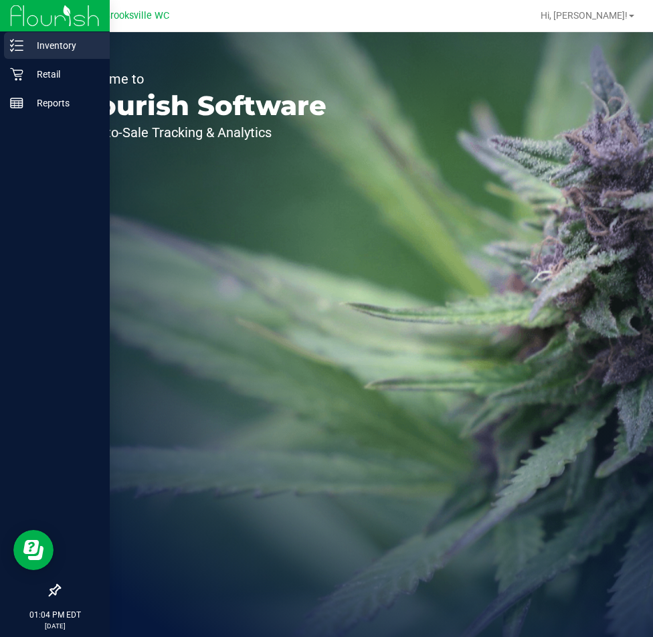
click at [69, 45] on p "Inventory" at bounding box center [63, 45] width 80 height 16
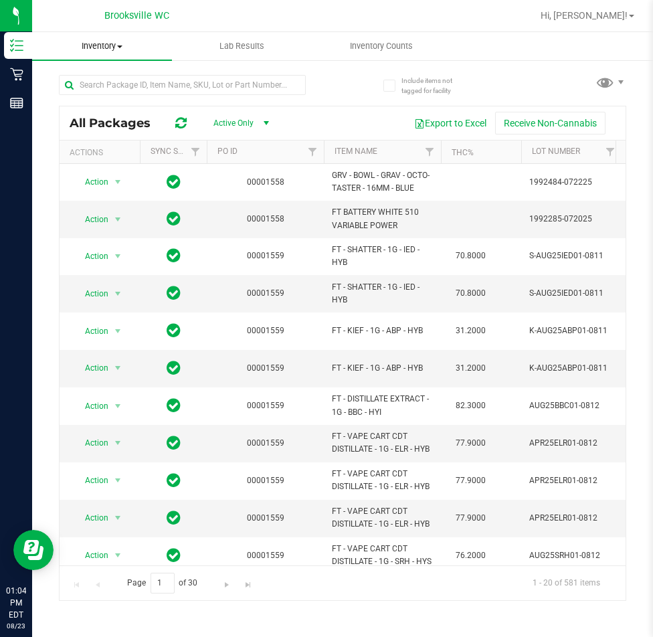
click at [90, 46] on span "Inventory" at bounding box center [102, 46] width 140 height 12
click at [86, 17] on div "Brooksville WC" at bounding box center [136, 15] width 195 height 21
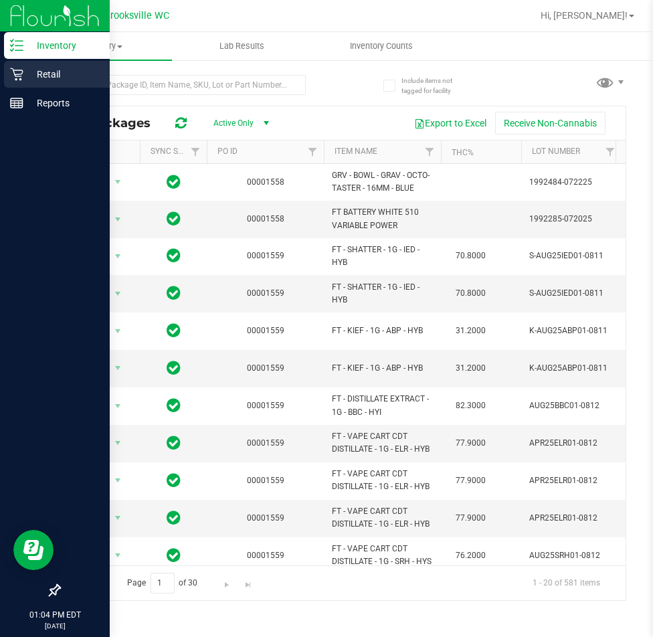
click at [26, 74] on p "Retail" at bounding box center [63, 74] width 80 height 16
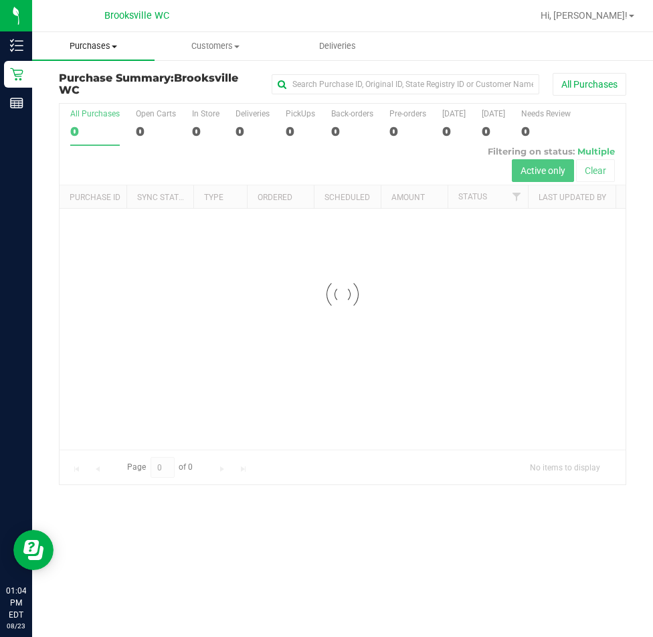
click at [112, 45] on span at bounding box center [114, 46] width 5 height 3
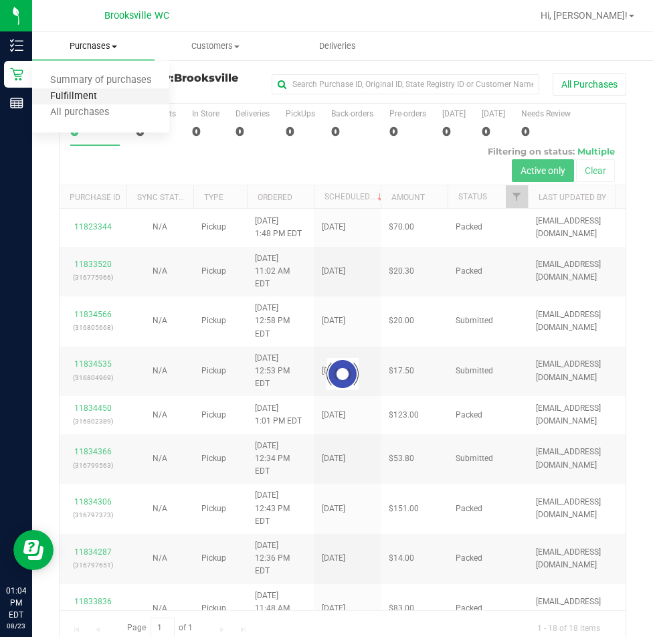
click at [84, 93] on span "Fulfillment" at bounding box center [73, 96] width 83 height 11
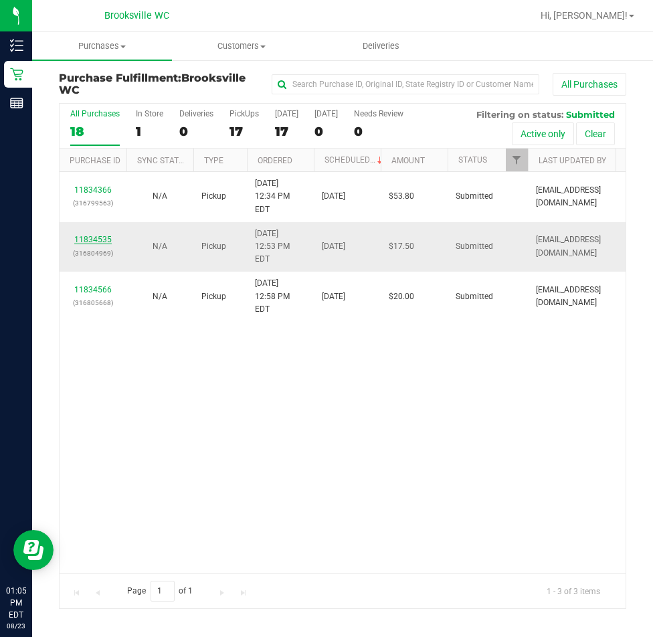
click at [90, 235] on link "11834535" at bounding box center [92, 239] width 37 height 9
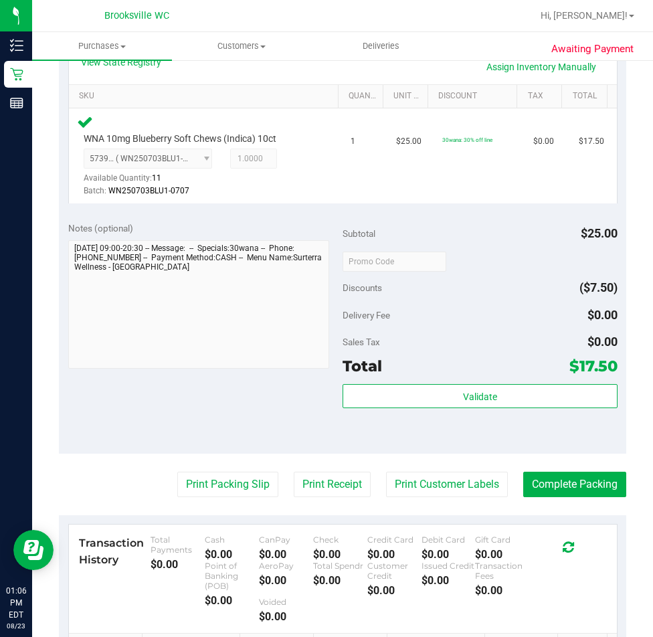
scroll to position [335, 0]
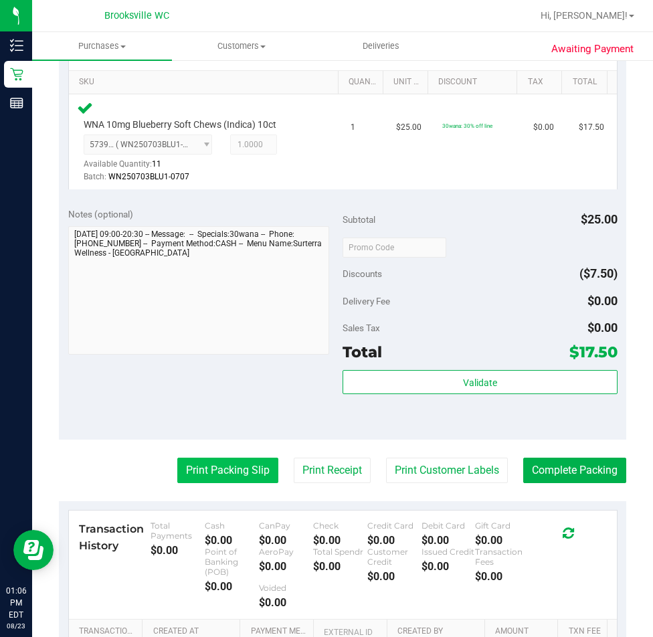
click at [214, 473] on button "Print Packing Slip" at bounding box center [227, 470] width 101 height 25
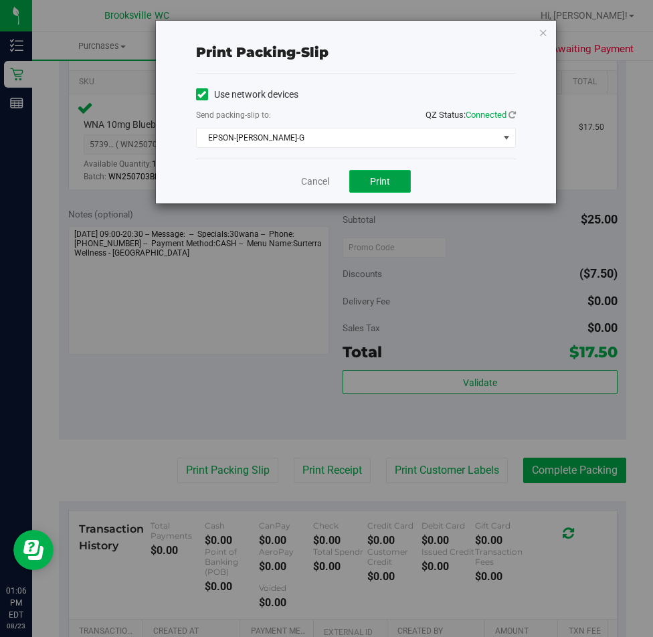
click at [389, 176] on span "Print" at bounding box center [380, 181] width 20 height 11
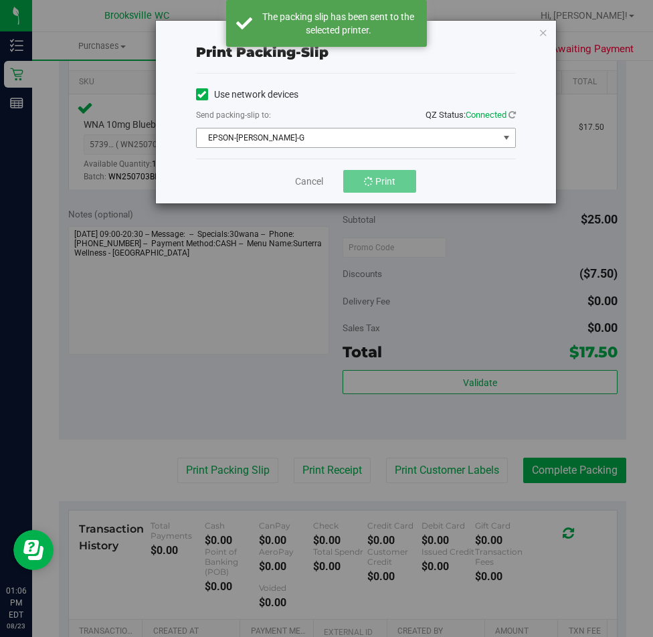
click at [270, 141] on span "EPSON-BECKY-G" at bounding box center [348, 137] width 302 height 19
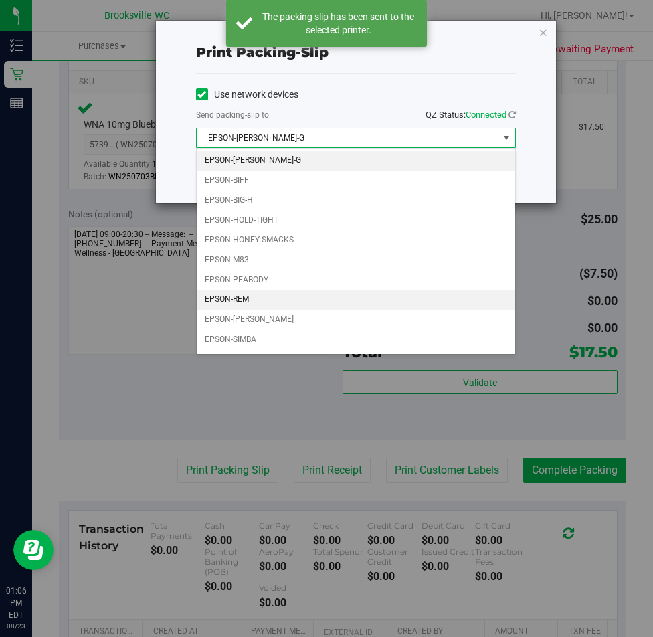
click at [229, 305] on li "EPSON-REM" at bounding box center [356, 300] width 318 height 20
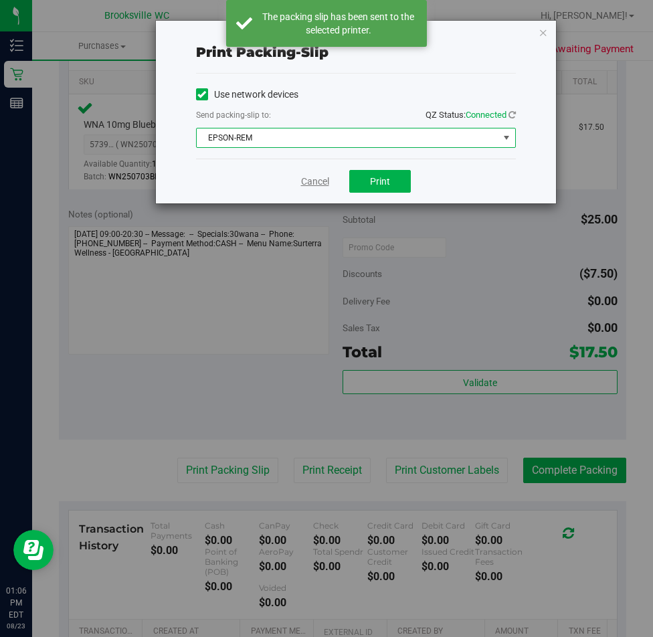
click at [324, 181] on link "Cancel" at bounding box center [315, 182] width 28 height 14
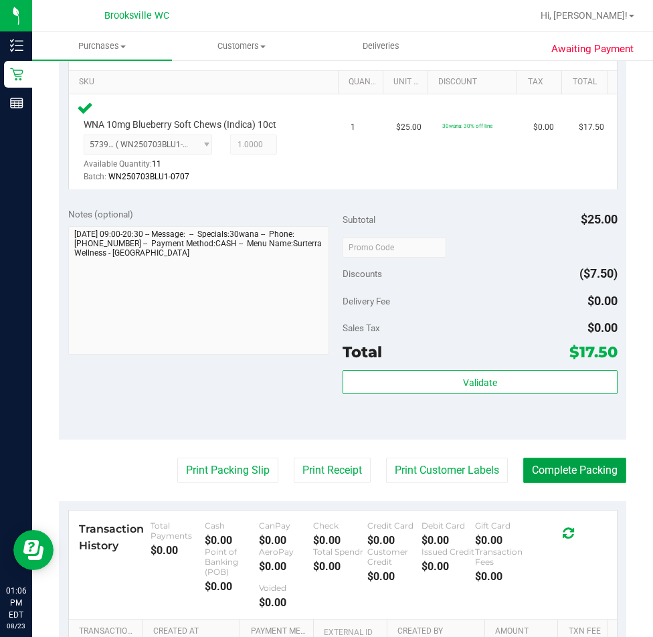
click at [591, 464] on button "Complete Packing" at bounding box center [574, 470] width 103 height 25
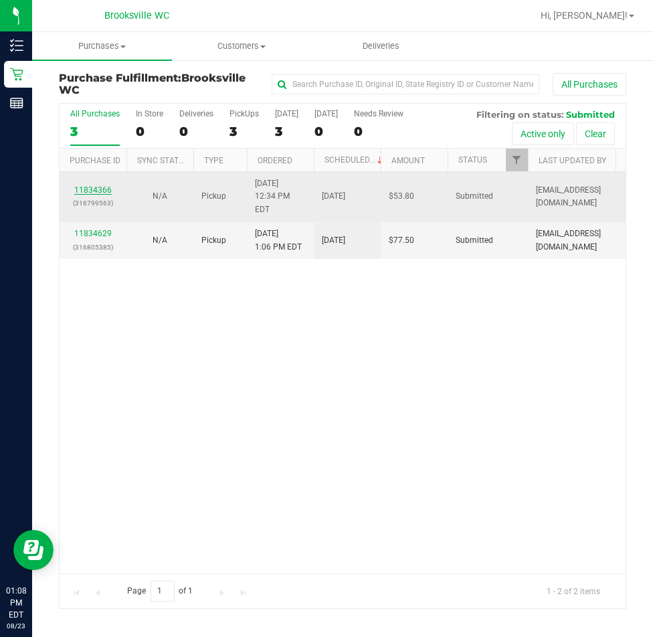
click at [90, 185] on link "11834366" at bounding box center [92, 189] width 37 height 9
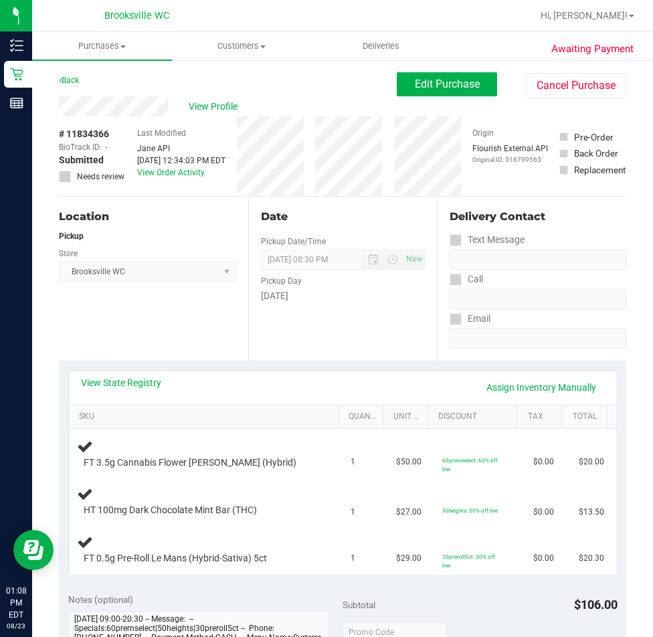
click at [64, 75] on div "Back" at bounding box center [69, 80] width 20 height 16
click at [68, 78] on link "Back" at bounding box center [69, 80] width 20 height 9
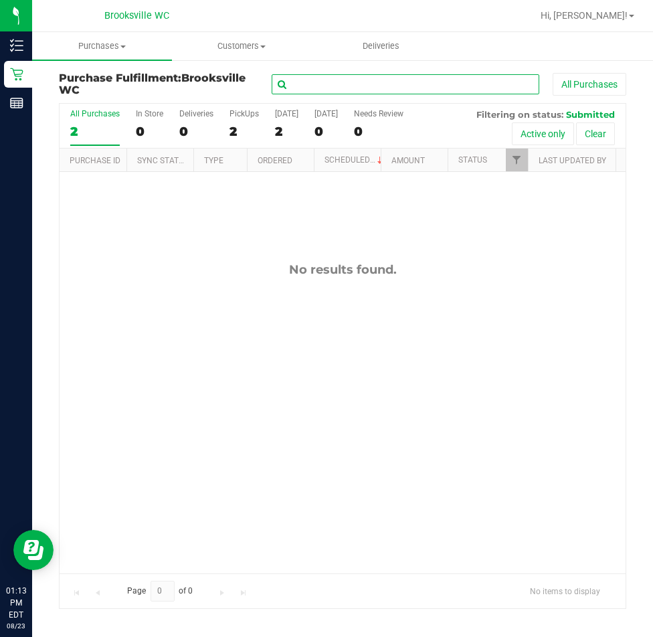
click at [344, 89] on input "text" at bounding box center [406, 84] width 268 height 20
click at [340, 82] on input "GSs" at bounding box center [406, 84] width 268 height 20
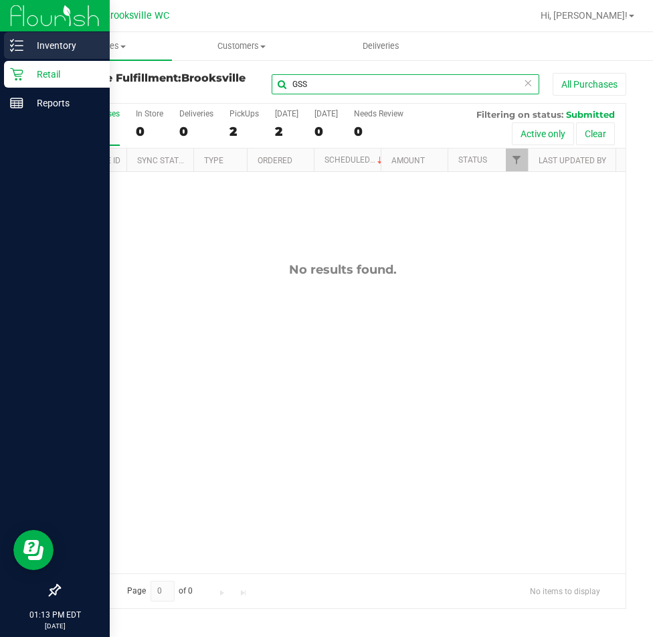
type input "GSS"
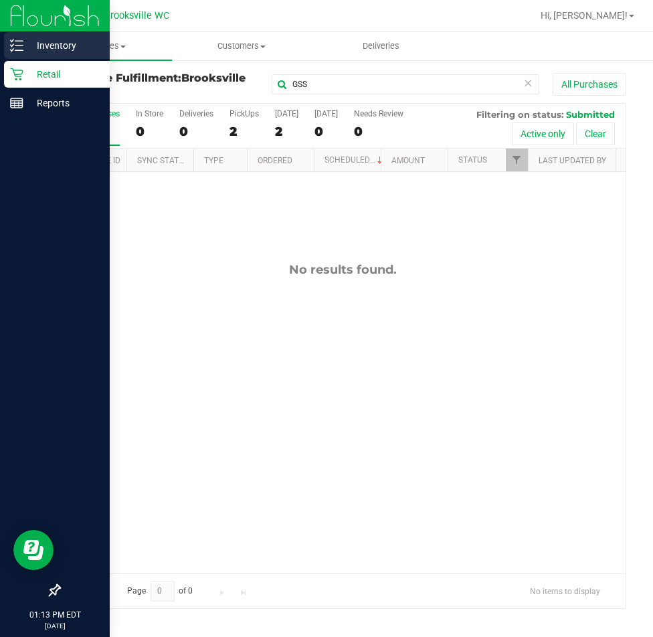
click at [15, 47] on icon at bounding box center [16, 45] width 13 height 13
click at [23, 48] on icon at bounding box center [16, 45] width 13 height 13
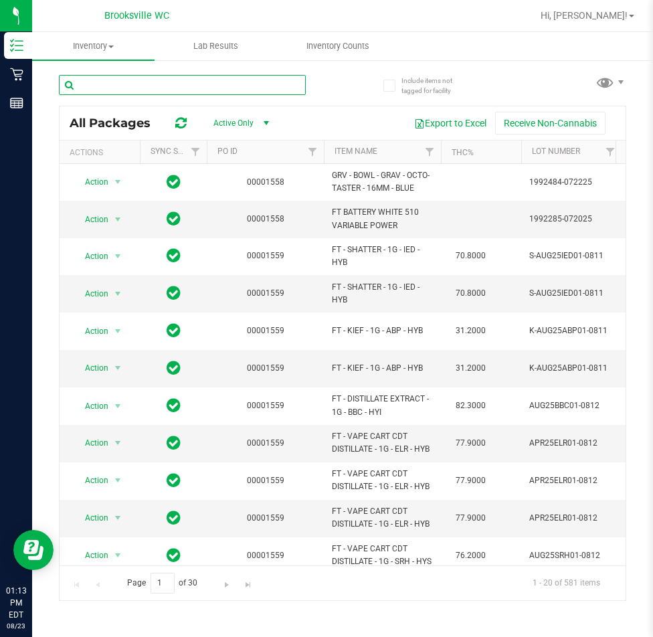
click at [208, 84] on input "text" at bounding box center [182, 85] width 247 height 20
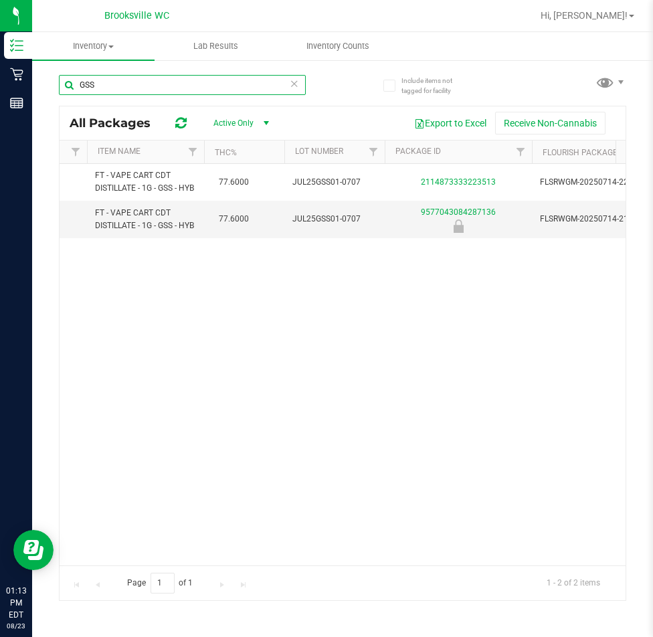
scroll to position [0, 262]
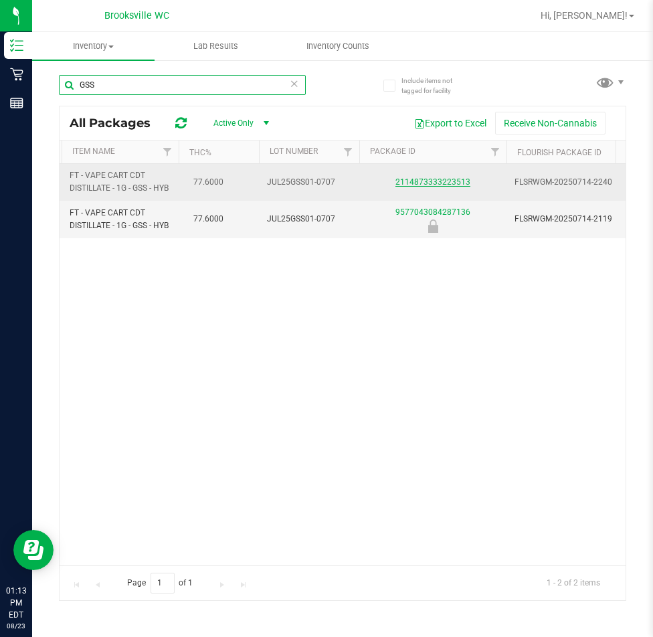
type input "GSS"
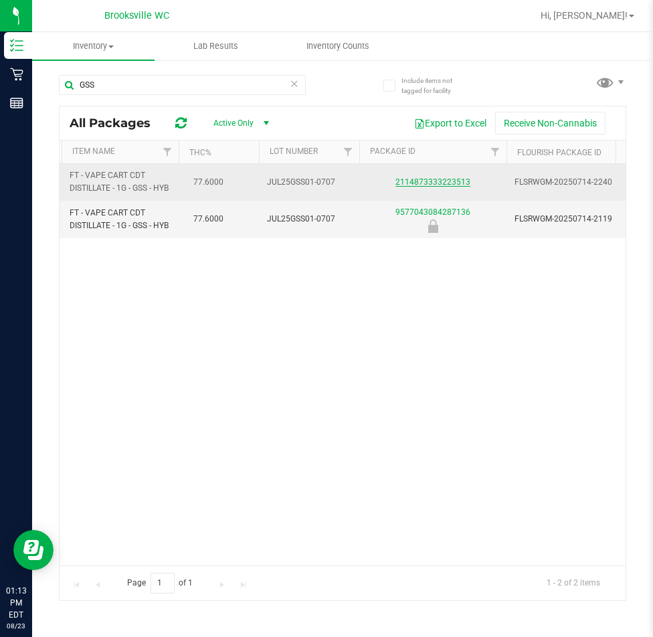
click at [416, 186] on link "2114873333223513" at bounding box center [432, 181] width 75 height 9
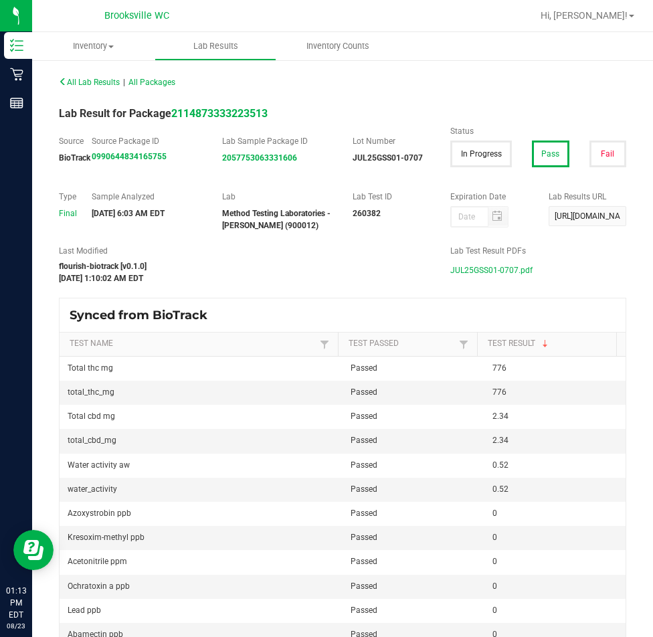
click at [471, 276] on span "JUL25GSS01-0707.pdf" at bounding box center [491, 270] width 82 height 20
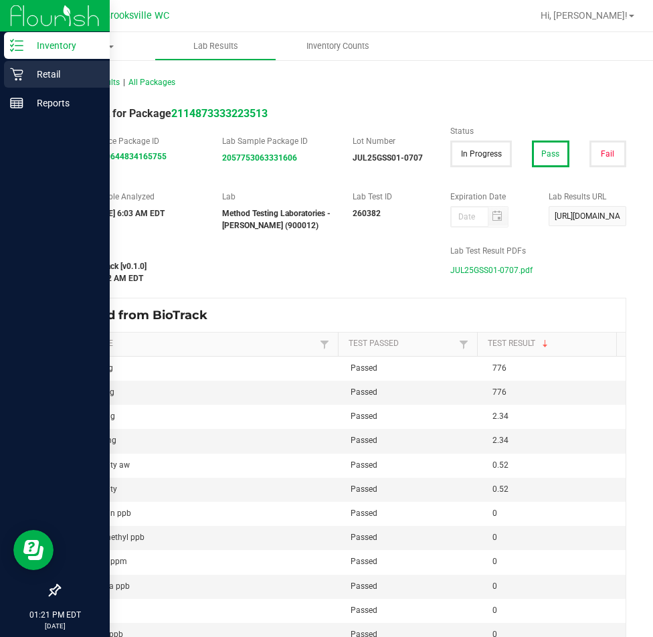
click at [12, 71] on icon at bounding box center [16, 74] width 13 height 13
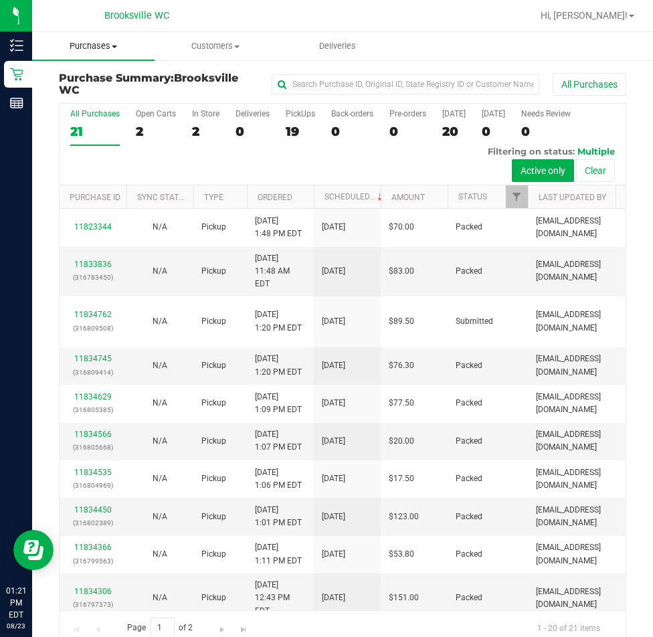
click at [93, 43] on span "Purchases" at bounding box center [93, 46] width 122 height 12
click at [72, 96] on span "Fulfillment" at bounding box center [73, 96] width 83 height 11
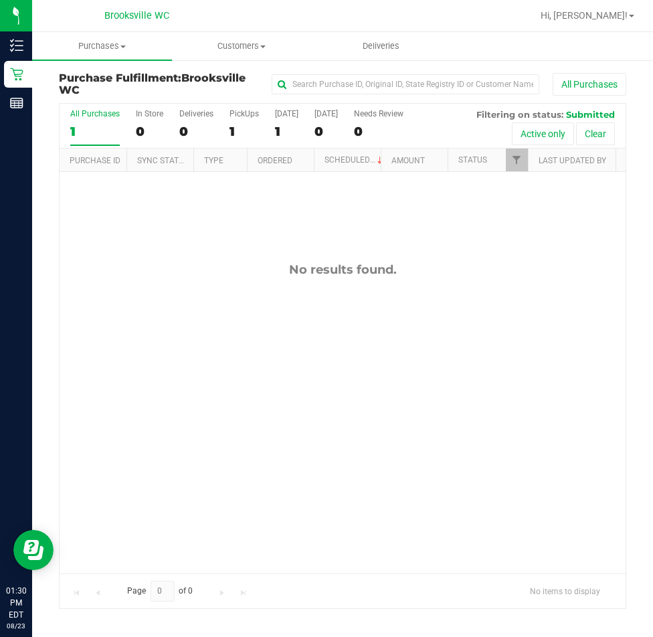
click at [101, 329] on div "No results found." at bounding box center [343, 418] width 566 height 492
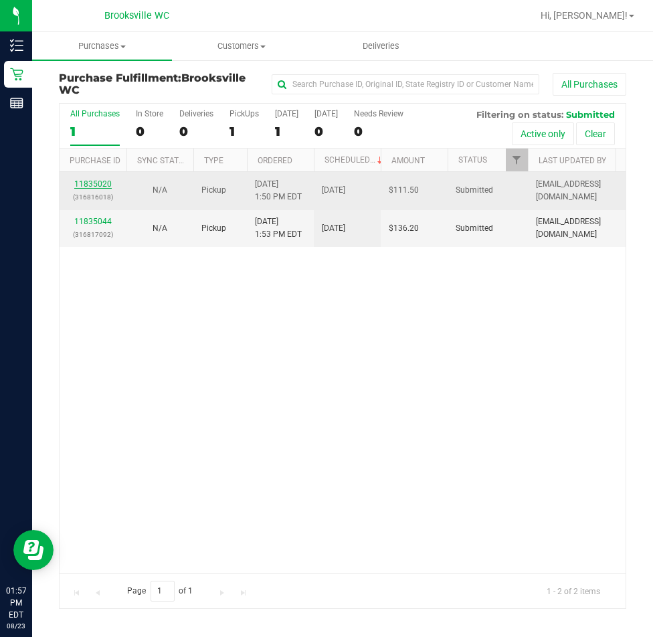
click at [95, 182] on link "11835020" at bounding box center [92, 183] width 37 height 9
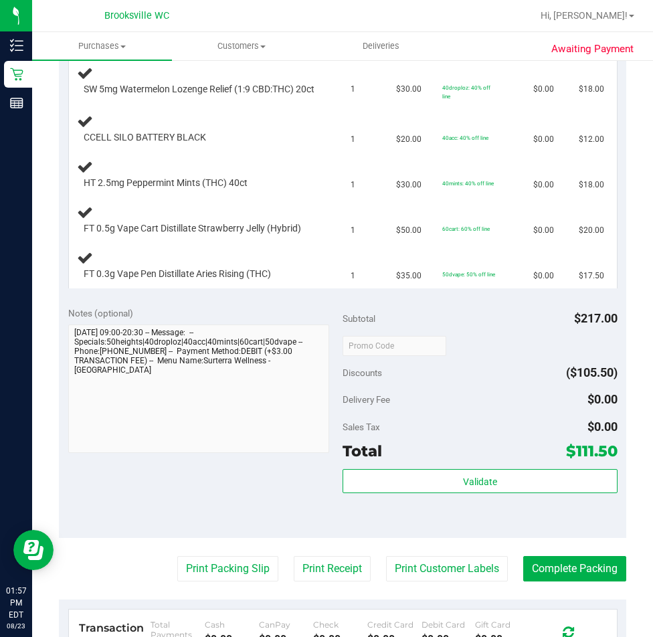
scroll to position [669, 0]
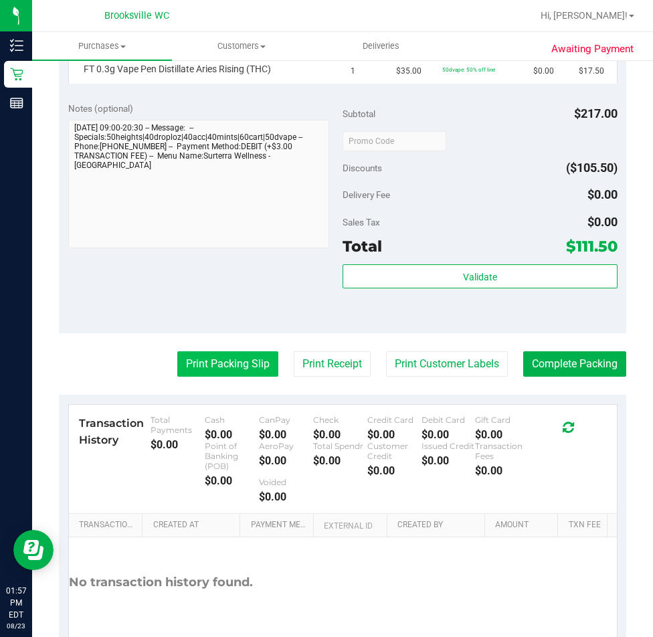
click at [184, 377] on button "Print Packing Slip" at bounding box center [227, 363] width 101 height 25
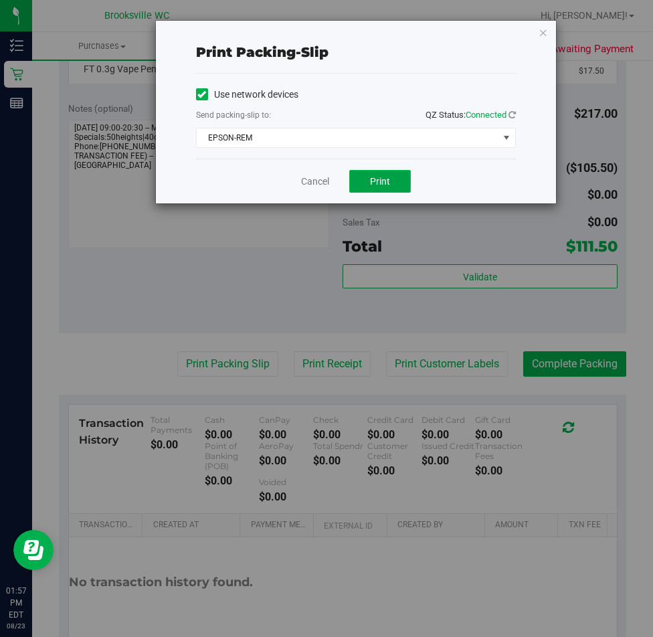
click at [381, 191] on button "Print" at bounding box center [380, 181] width 62 height 23
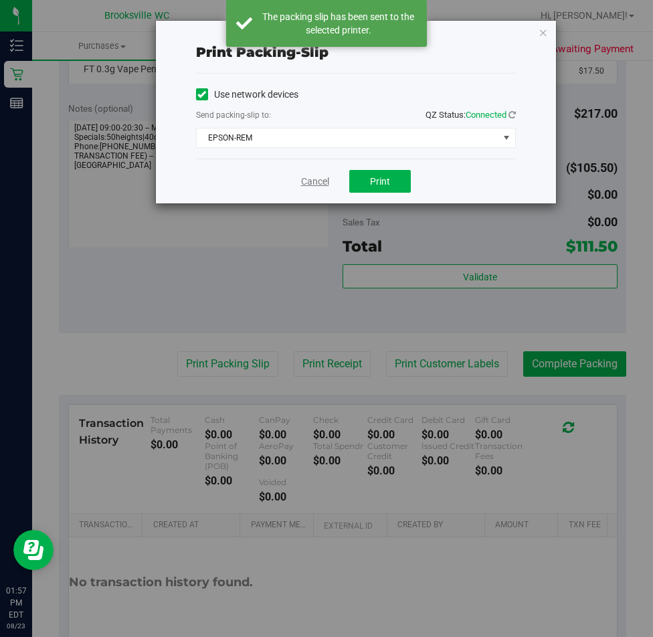
click at [308, 183] on link "Cancel" at bounding box center [315, 182] width 28 height 14
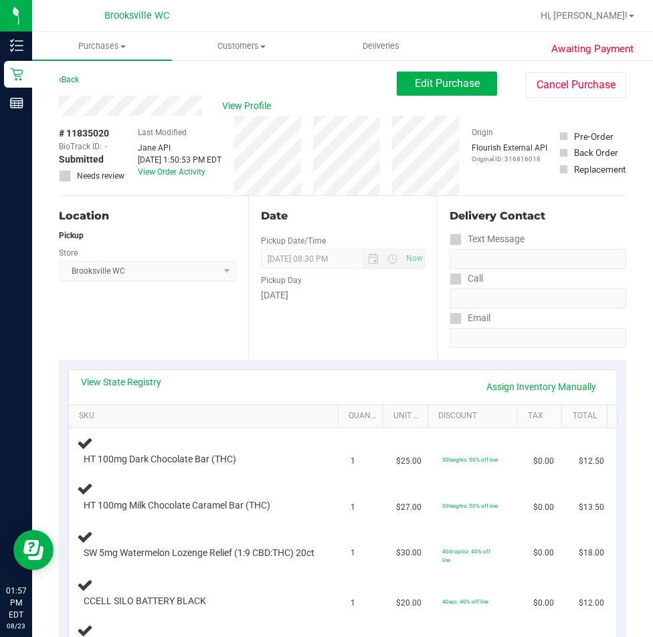
scroll to position [0, 0]
click at [98, 313] on div "Location Pickup Store Brooksville WC Select Store Bonita Springs WC Boynton Bea…" at bounding box center [153, 279] width 189 height 164
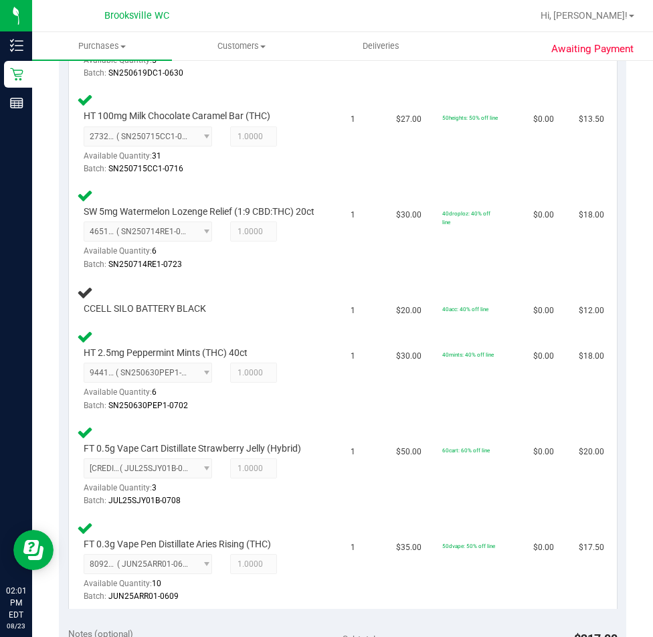
scroll to position [268, 0]
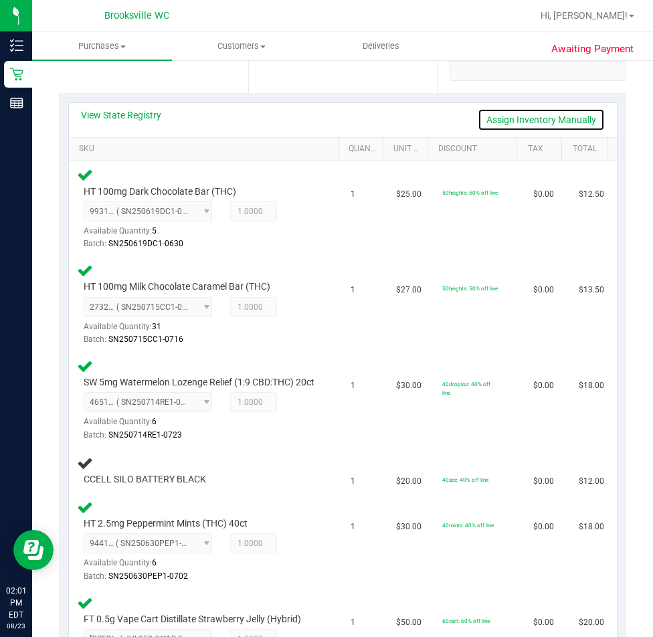
click at [540, 118] on link "Assign Inventory Manually" at bounding box center [541, 119] width 127 height 23
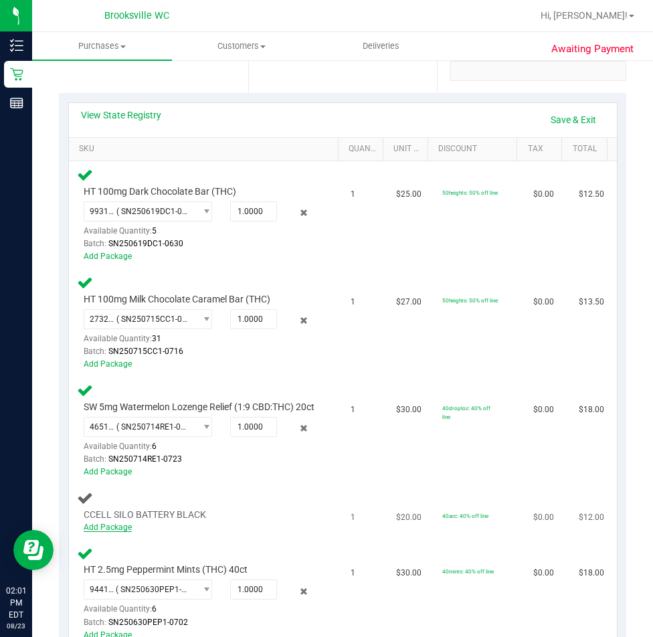
click at [119, 532] on link "Add Package" at bounding box center [108, 527] width 48 height 9
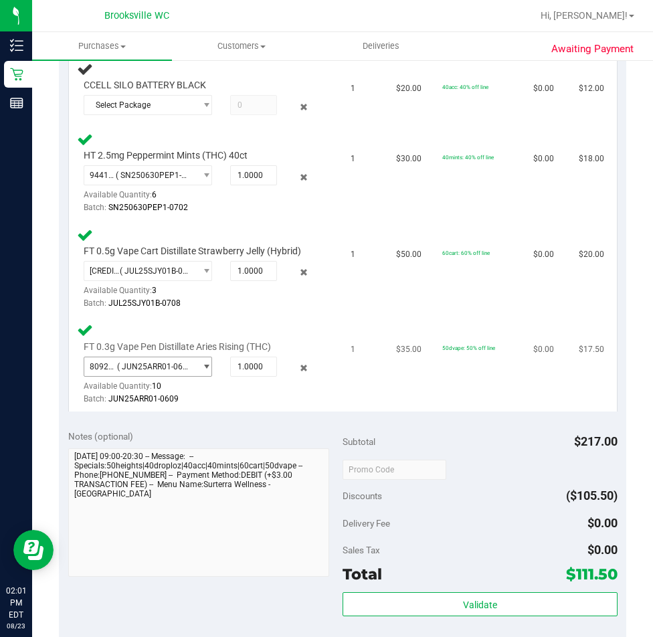
scroll to position [669, 0]
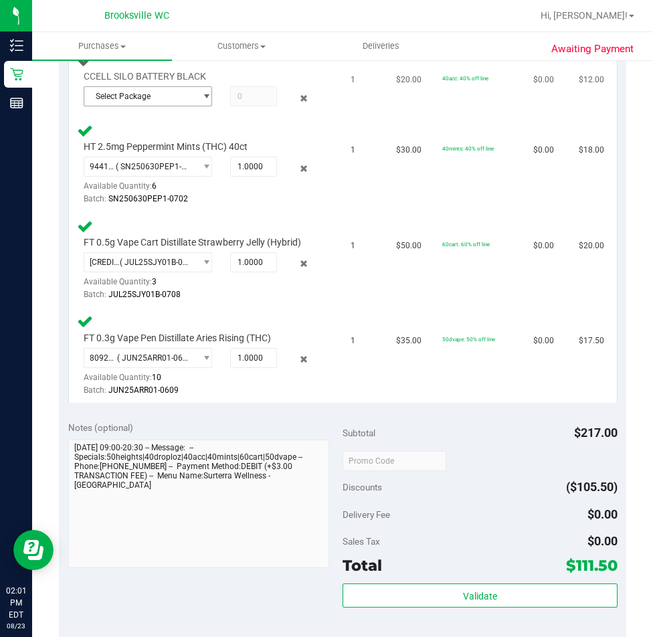
click at [153, 104] on span "Select Package" at bounding box center [139, 96] width 110 height 19
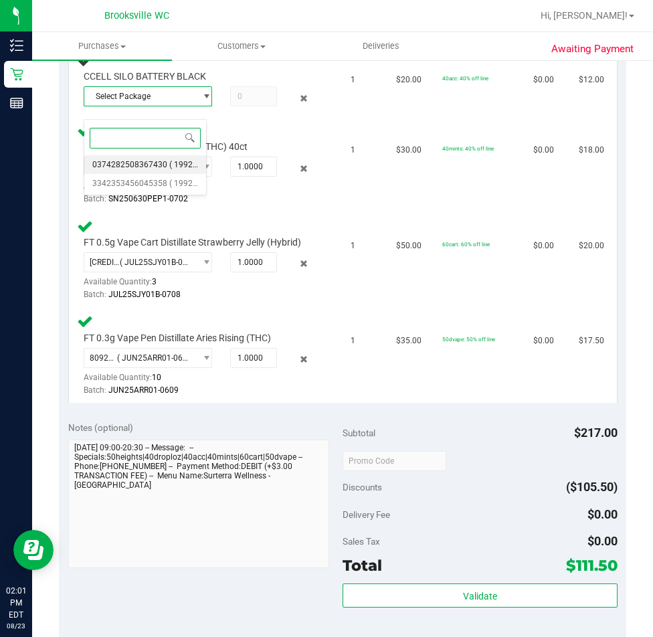
click at [155, 163] on span "0374282508367430" at bounding box center [129, 164] width 75 height 9
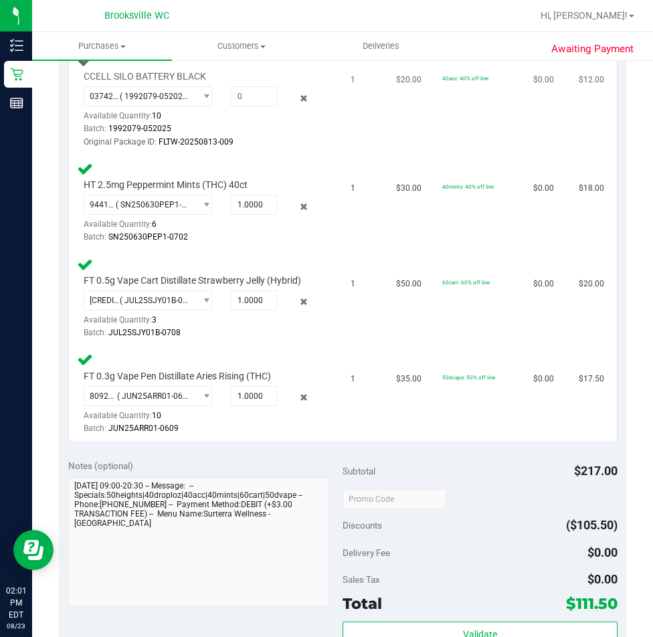
click at [133, 98] on div "CCELL SILO BATTERY BLACK 0374282508367430 ( 1992079-052025 | orig: FLTW-2025081…" at bounding box center [196, 109] width 239 height 79
click at [134, 101] on span "( 1992079-052025 | orig: FLTW-20250813-009 )" at bounding box center [155, 96] width 70 height 9
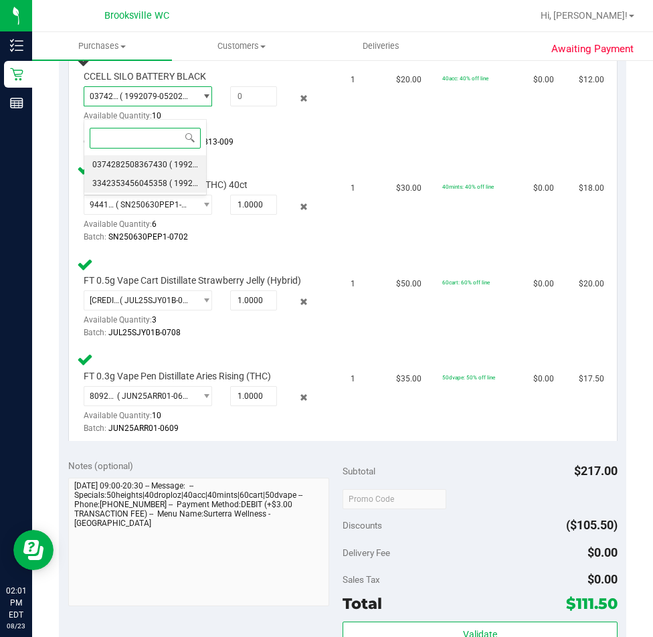
click at [152, 185] on span "3342353456045358" at bounding box center [129, 183] width 75 height 9
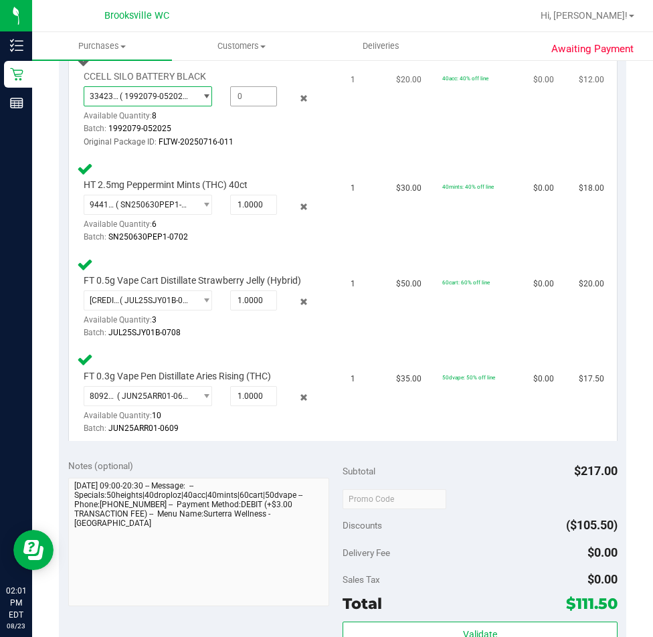
click at [231, 106] on span at bounding box center [253, 96] width 46 height 20
type input "1"
type input "1.0000"
click at [291, 135] on div "Batch: 1992079-052025" at bounding box center [200, 128] width 232 height 13
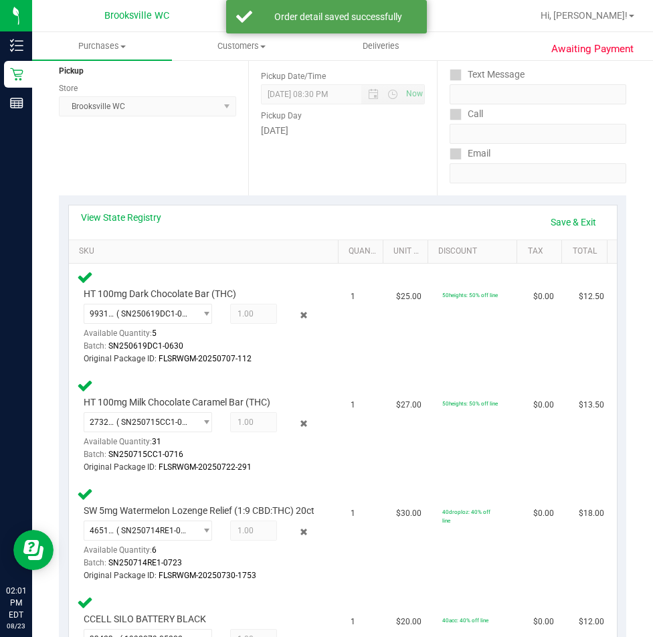
scroll to position [134, 0]
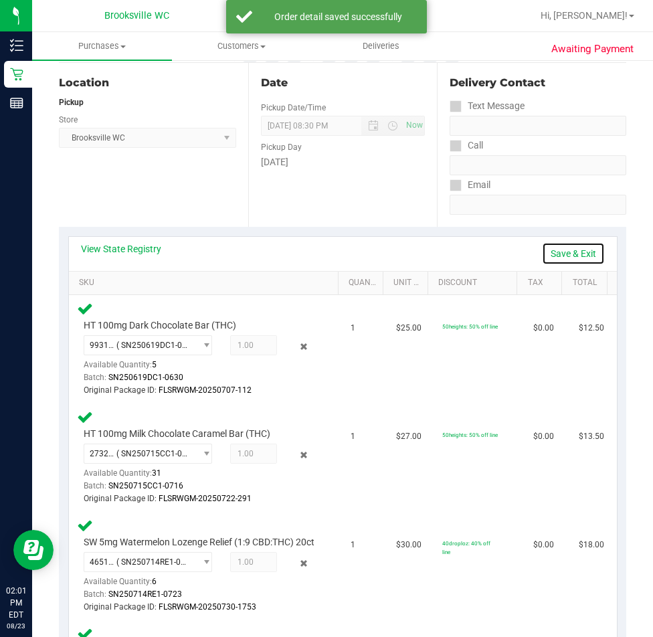
click at [566, 254] on link "Save & Exit" at bounding box center [573, 253] width 63 height 23
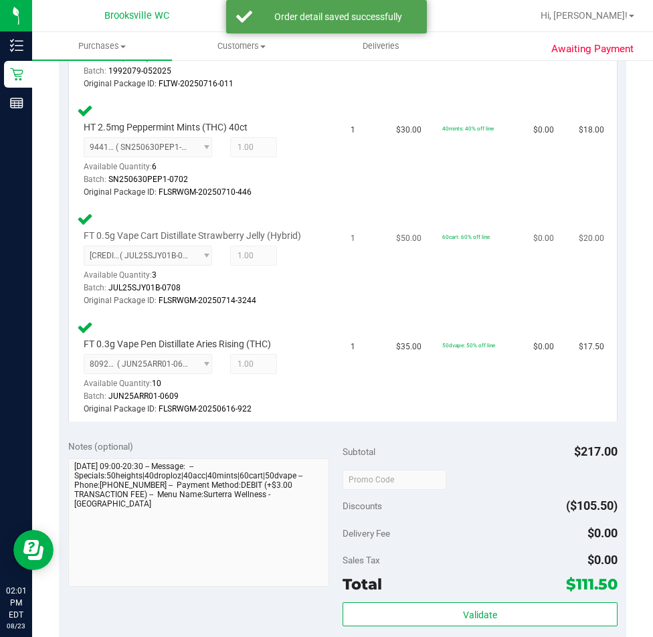
scroll to position [1070, 0]
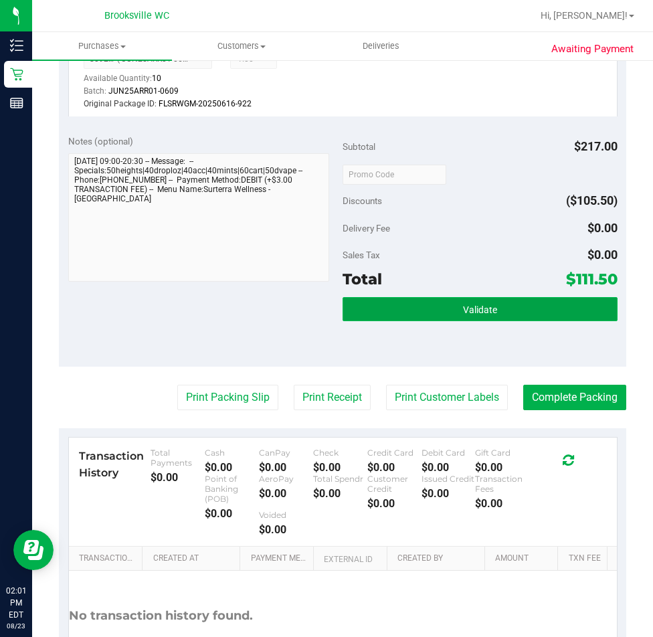
click at [399, 315] on button "Validate" at bounding box center [480, 309] width 275 height 24
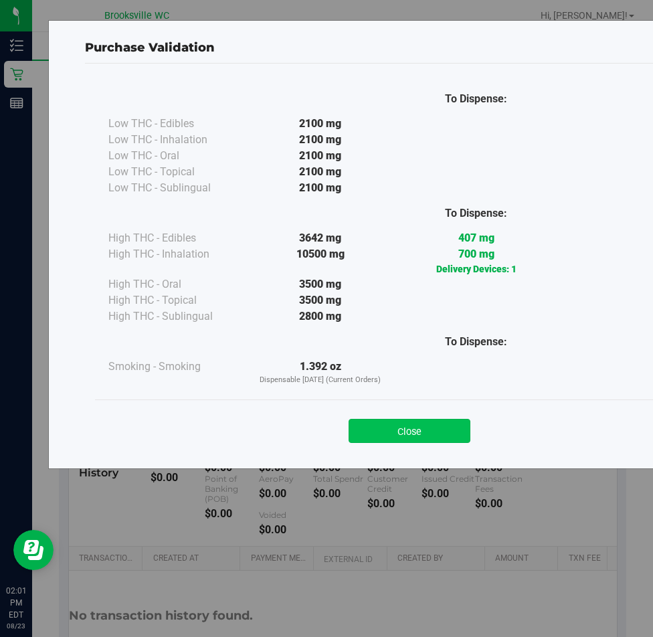
click at [441, 422] on button "Close" at bounding box center [410, 431] width 122 height 24
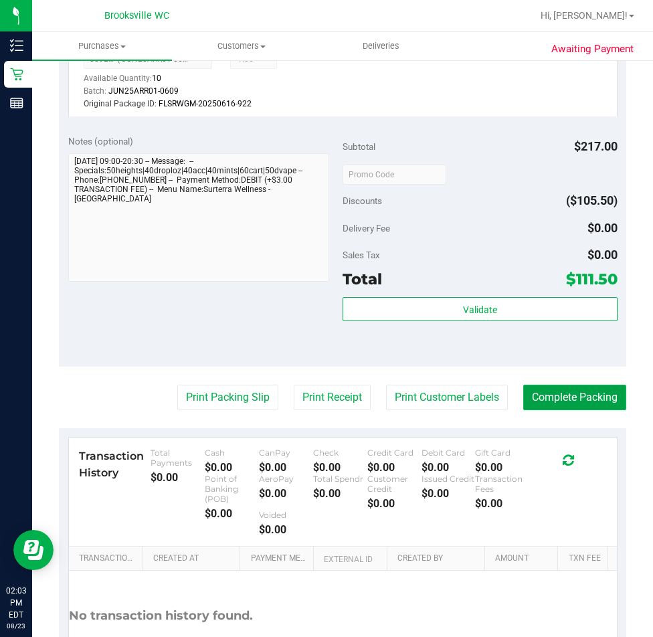
click at [593, 405] on button "Complete Packing" at bounding box center [574, 397] width 103 height 25
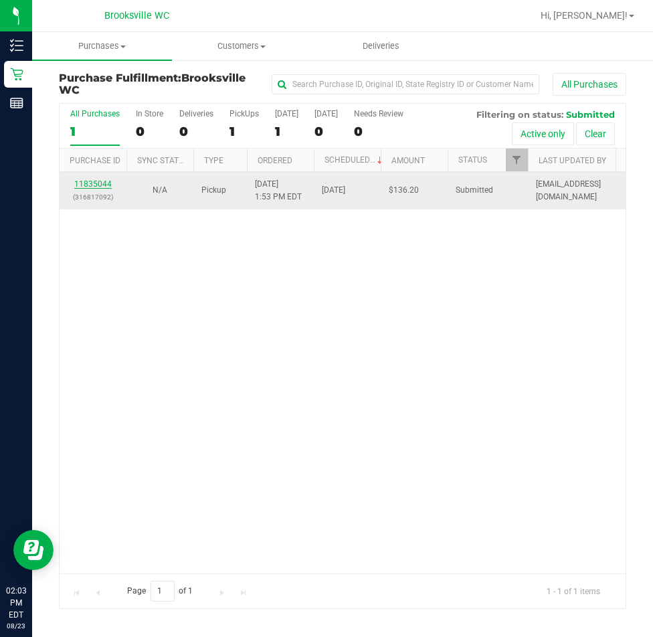
click at [108, 186] on link "11835044" at bounding box center [92, 183] width 37 height 9
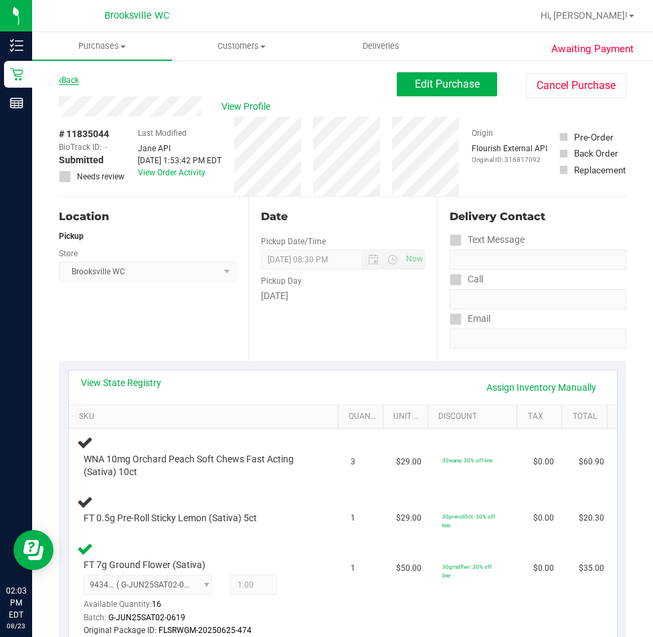
click at [70, 79] on link "Back" at bounding box center [69, 80] width 20 height 9
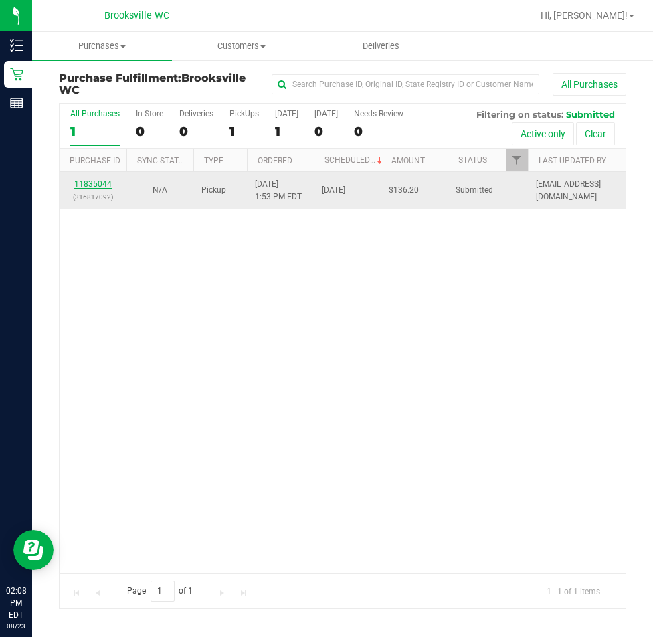
click at [102, 182] on link "11835044" at bounding box center [92, 183] width 37 height 9
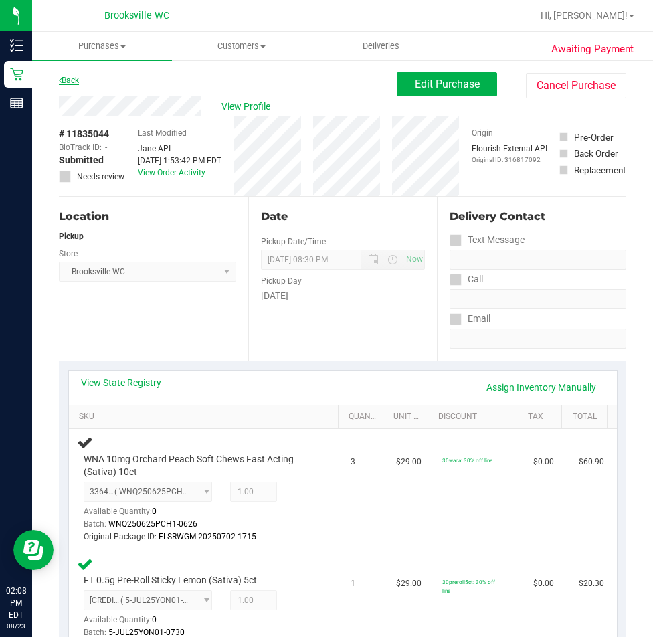
click at [72, 80] on link "Back" at bounding box center [69, 80] width 20 height 9
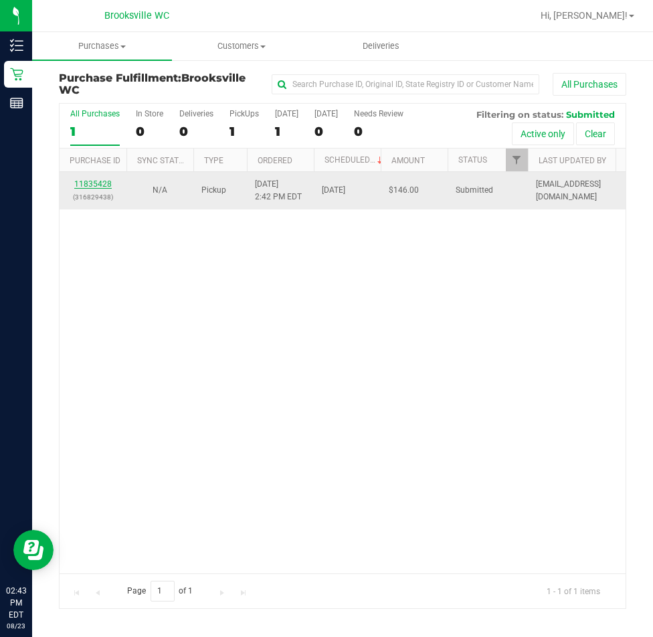
click at [104, 181] on link "11835428" at bounding box center [92, 183] width 37 height 9
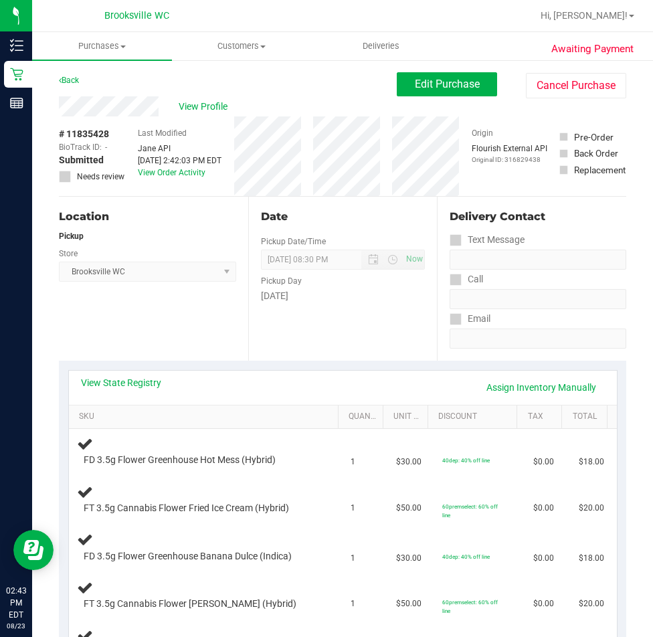
click at [78, 74] on div "Back" at bounding box center [69, 80] width 20 height 16
click at [70, 76] on link "Back" at bounding box center [69, 80] width 20 height 9
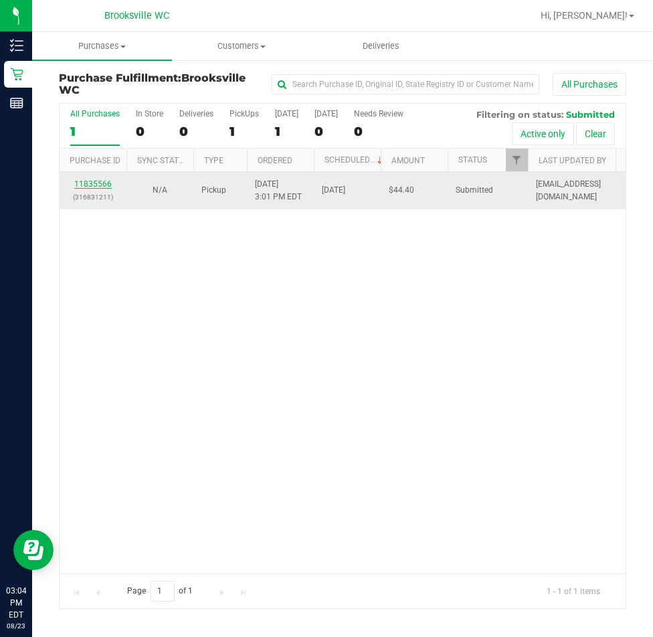
click at [86, 185] on link "11835566" at bounding box center [92, 183] width 37 height 9
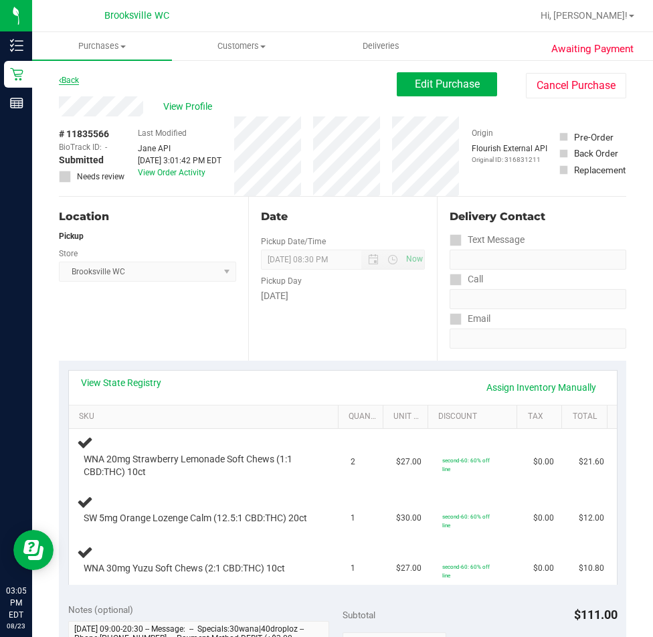
click at [76, 81] on link "Back" at bounding box center [69, 80] width 20 height 9
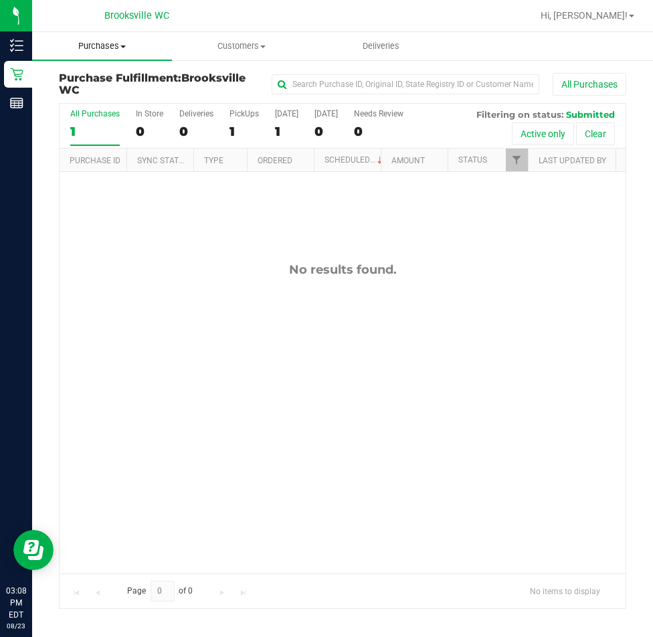
drag, startPoint x: 94, startPoint y: 48, endPoint x: 94, endPoint y: 58, distance: 9.4
click at [94, 48] on span "Purchases" at bounding box center [102, 46] width 140 height 12
click at [90, 96] on span "Fulfillment" at bounding box center [73, 96] width 83 height 11
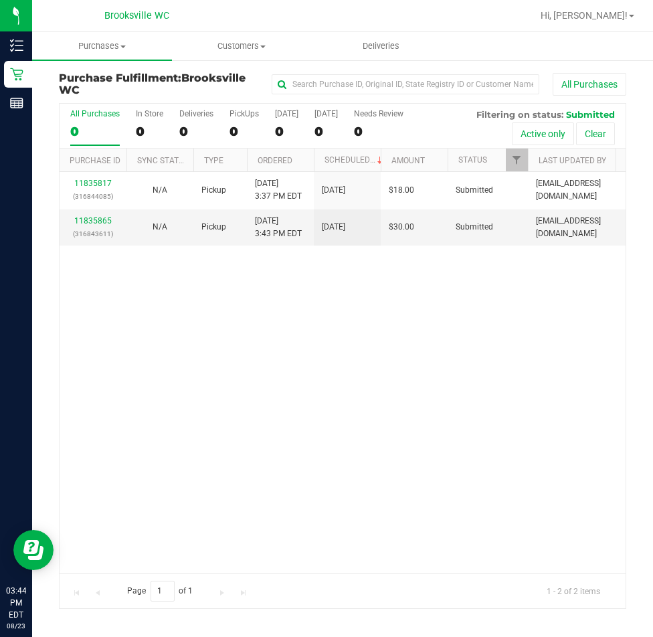
click at [251, 420] on div "11835817 (316844085) N/A Pickup 8/23/2025 3:37 PM EDT 8/23/2025 $18.00 Submitte…" at bounding box center [343, 372] width 566 height 401
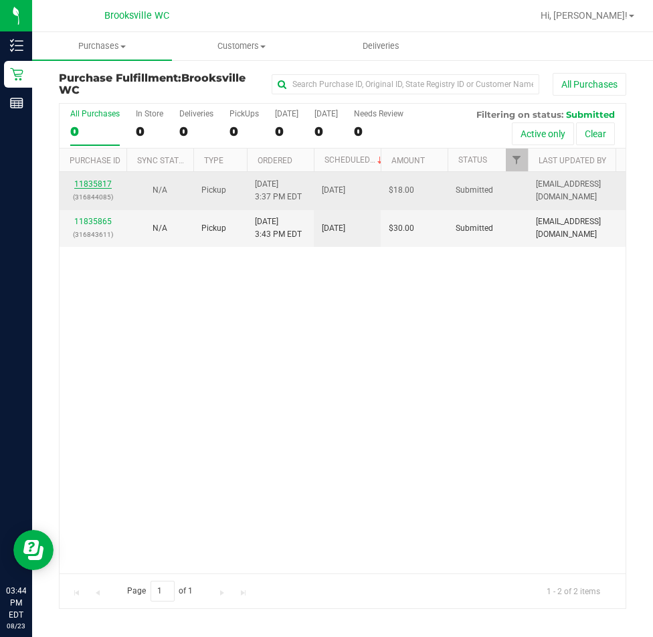
click at [90, 185] on link "11835817" at bounding box center [92, 183] width 37 height 9
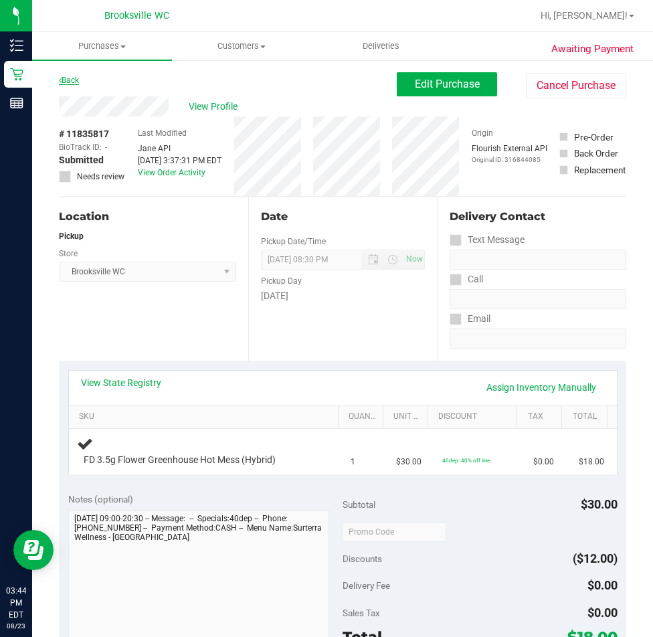
click at [74, 78] on link "Back" at bounding box center [69, 80] width 20 height 9
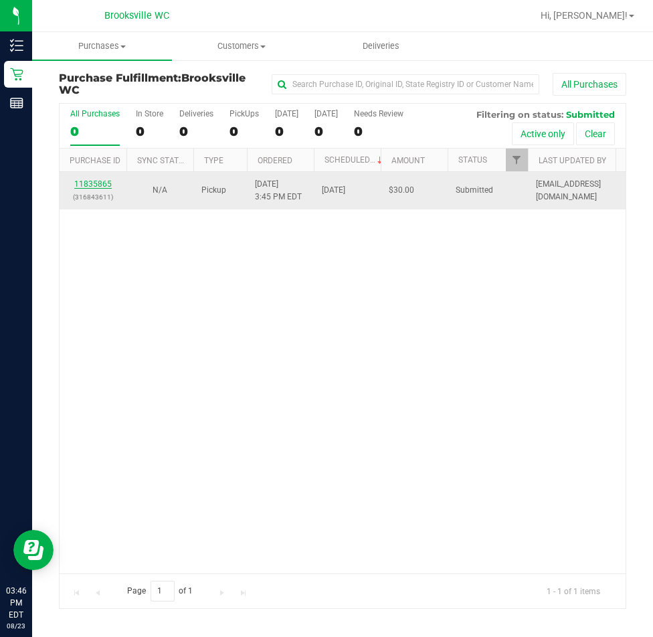
click at [106, 185] on link "11835865" at bounding box center [92, 183] width 37 height 9
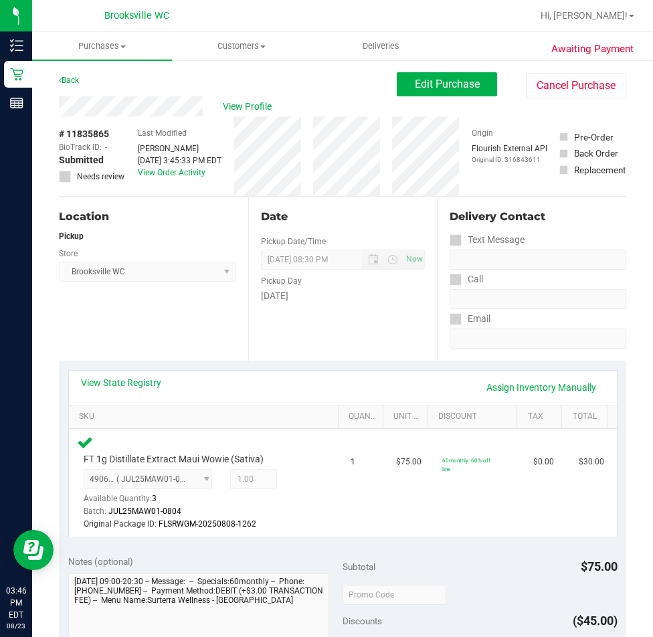
click at [72, 86] on div "Back" at bounding box center [69, 80] width 20 height 16
click at [72, 78] on link "Back" at bounding box center [69, 80] width 20 height 9
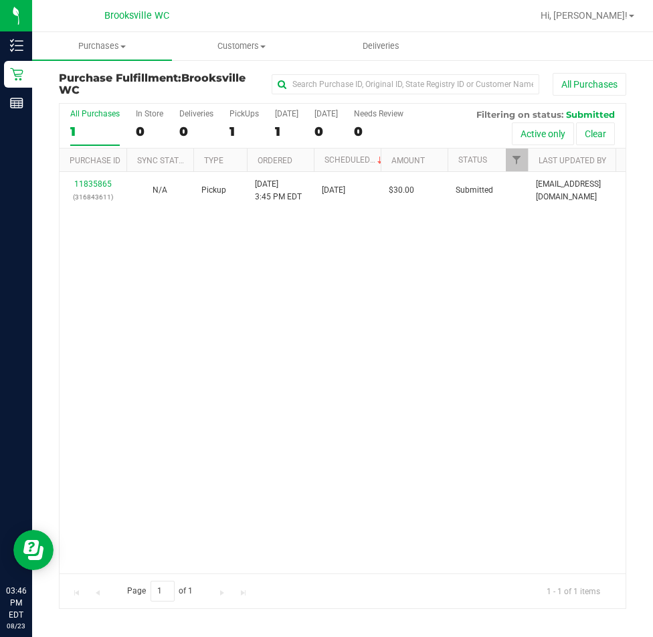
click at [52, 140] on div "All Purchases 1 In Store 0 Deliveries 0 PickUps 1 Today 1 Tomorrow 0 Needs Revi…" at bounding box center [342, 355] width 587 height 506
click at [432, 350] on div "11835865 (316843611) N/A Pickup [DATE] 3:47 PM EDT 8/23/2025 $30.00 Submitted […" at bounding box center [343, 372] width 566 height 401
click at [216, 305] on div "11835865 (316843611) N/A Pickup [DATE] 3:47 PM EDT 8/23/2025 $30.00 Submitted […" at bounding box center [343, 372] width 566 height 401
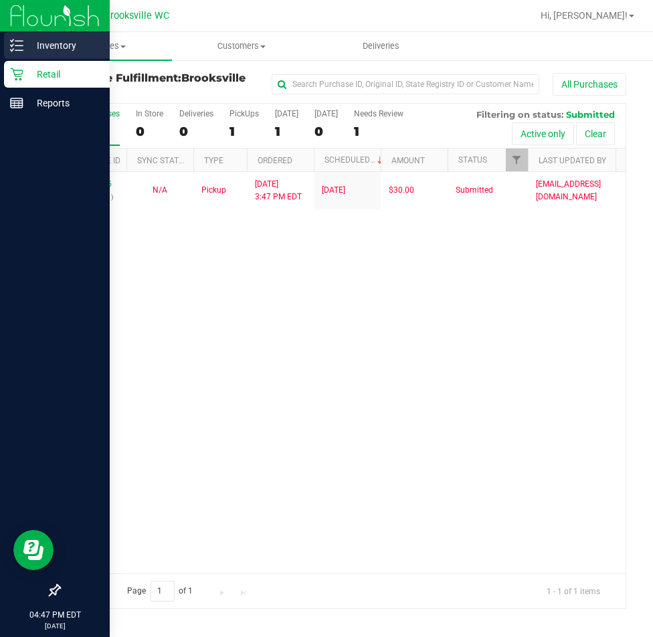
click at [22, 43] on icon at bounding box center [16, 45] width 13 height 13
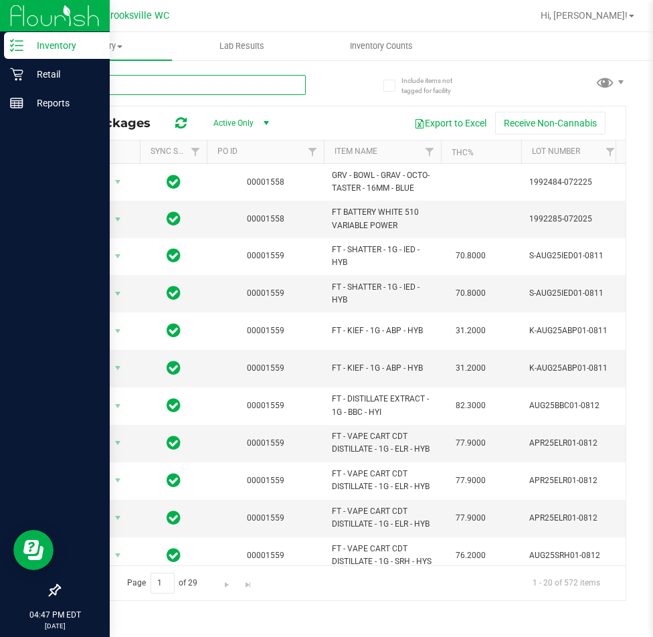
click at [130, 82] on input "text" at bounding box center [182, 85] width 247 height 20
type input "FIC"
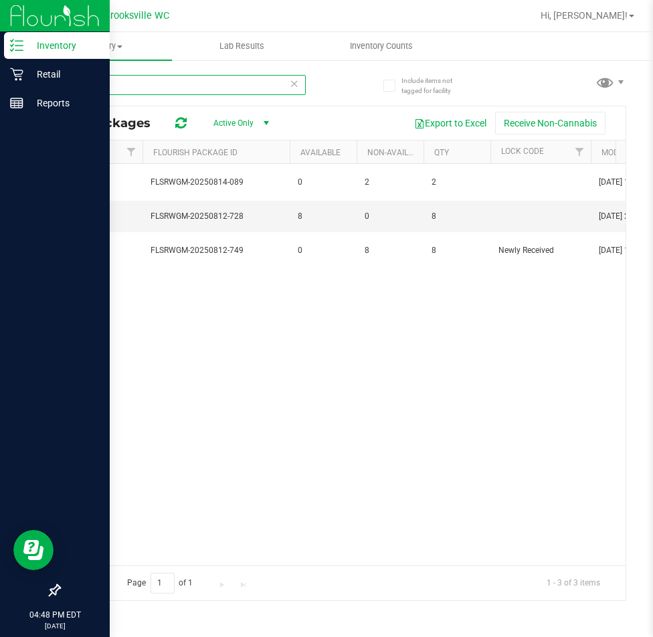
scroll to position [0, 72]
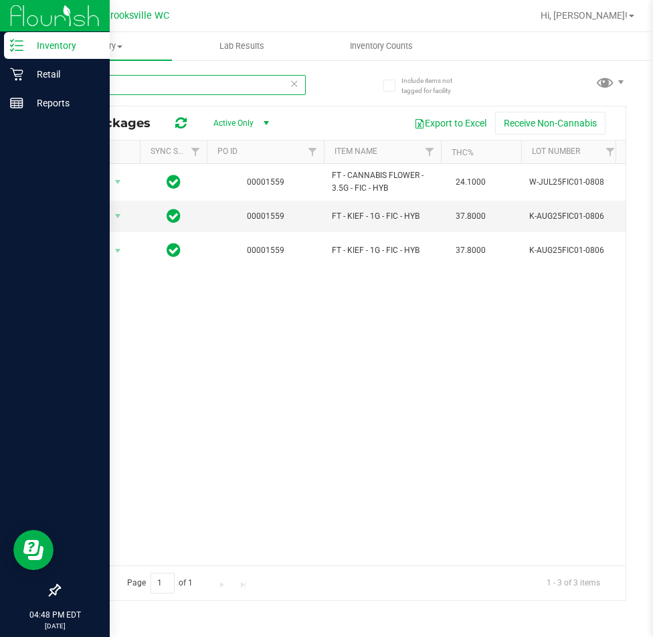
click at [121, 81] on input "FIC" at bounding box center [182, 85] width 247 height 20
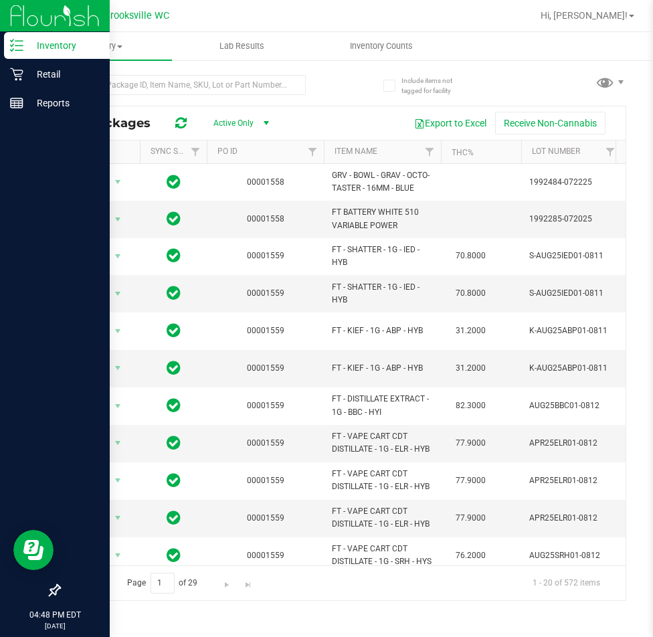
click at [39, 114] on div "Include items not tagged for facility All Packages Active Only Active Only Lab …" at bounding box center [342, 263] width 621 height 408
click at [22, 77] on icon at bounding box center [16, 74] width 13 height 13
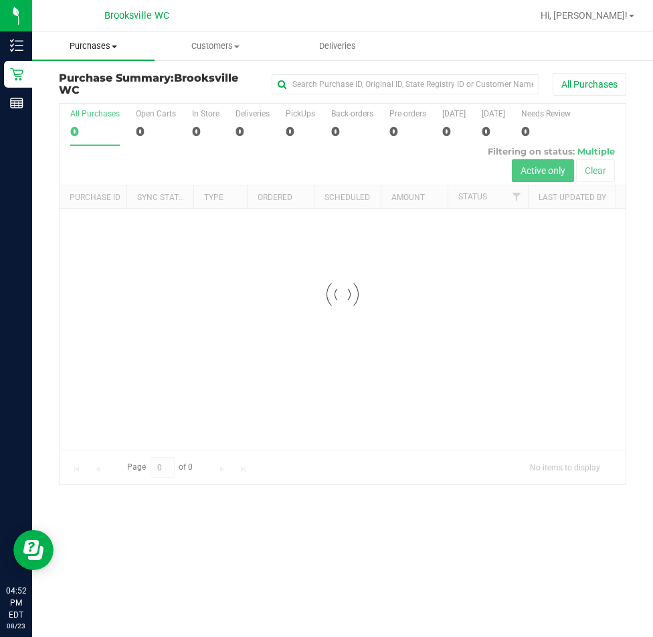
click at [103, 51] on span "Purchases" at bounding box center [93, 46] width 122 height 12
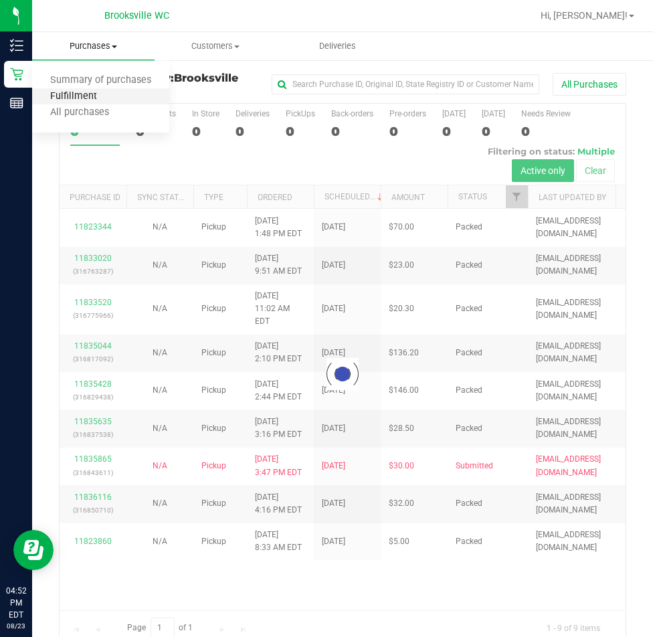
click at [82, 98] on span "Fulfillment" at bounding box center [73, 96] width 83 height 11
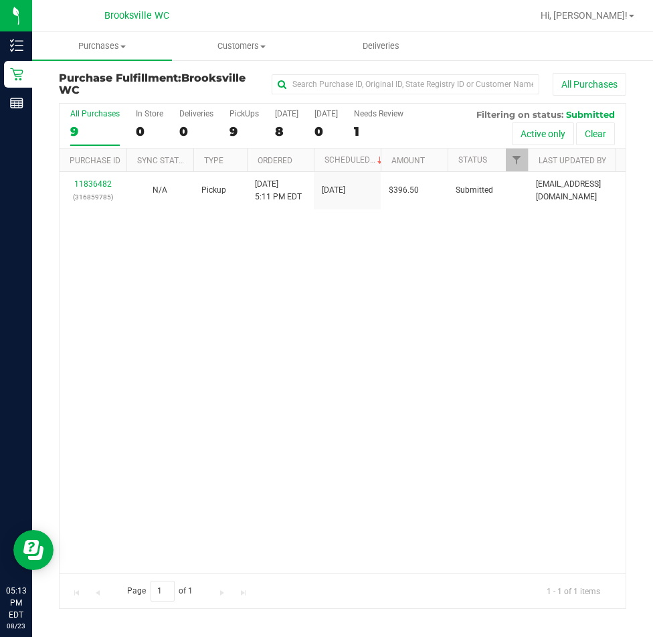
click at [363, 17] on div at bounding box center [386, 16] width 292 height 26
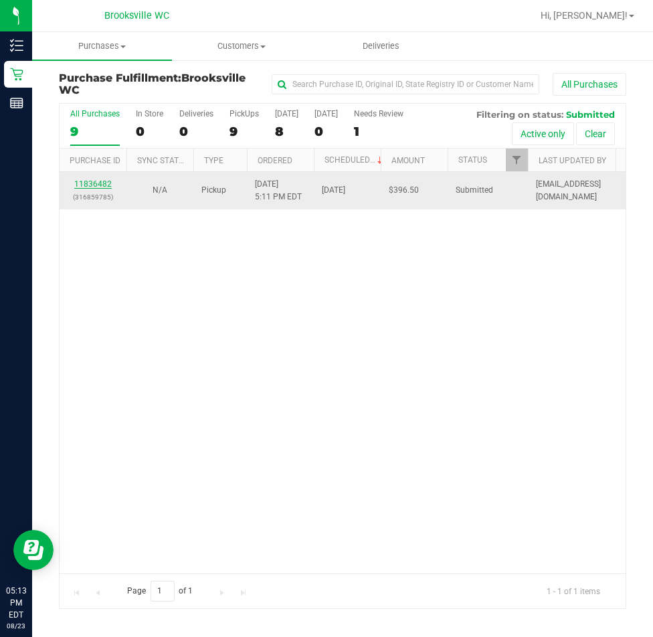
click at [84, 184] on link "11836482" at bounding box center [92, 183] width 37 height 9
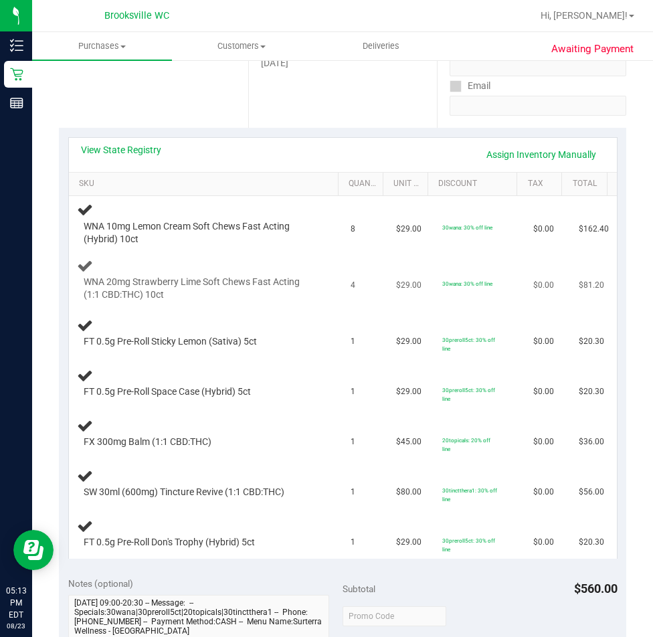
scroll to position [268, 0]
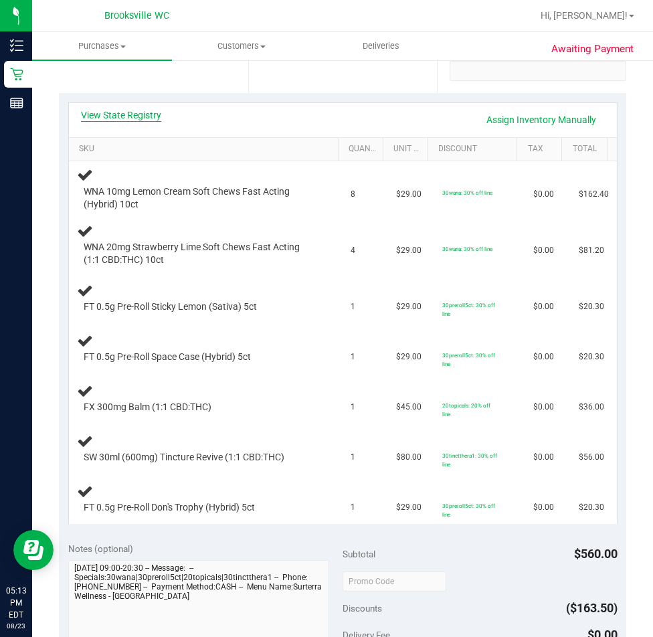
click at [99, 116] on link "View State Registry" at bounding box center [121, 114] width 80 height 13
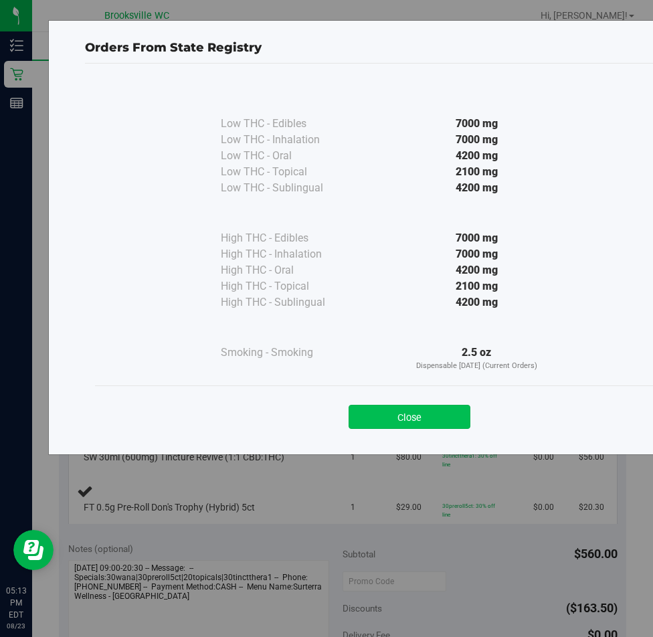
click at [428, 415] on button "Close" at bounding box center [410, 417] width 122 height 24
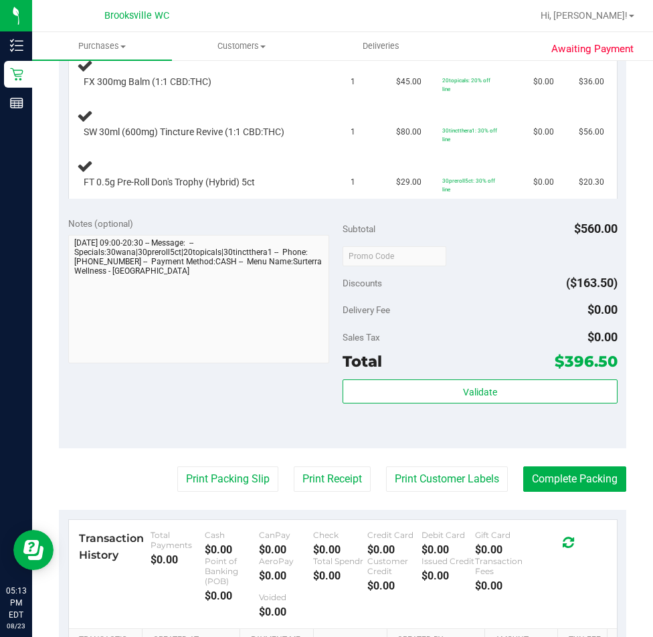
scroll to position [602, 0]
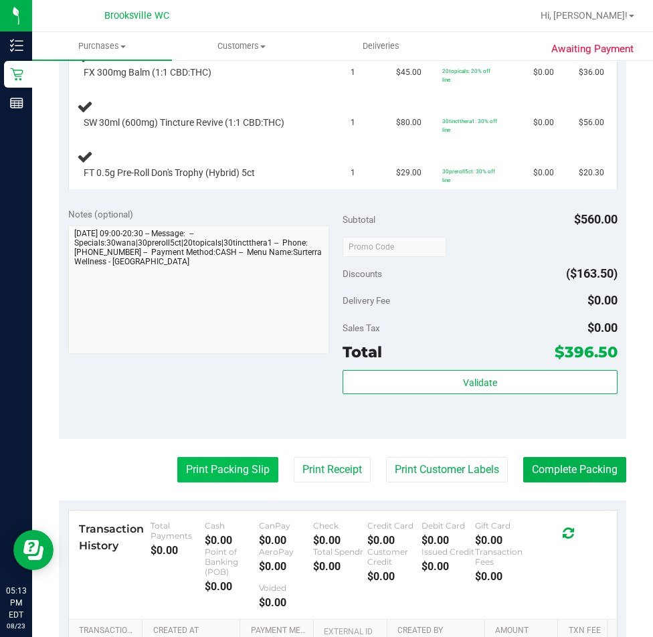
click at [241, 476] on button "Print Packing Slip" at bounding box center [227, 469] width 101 height 25
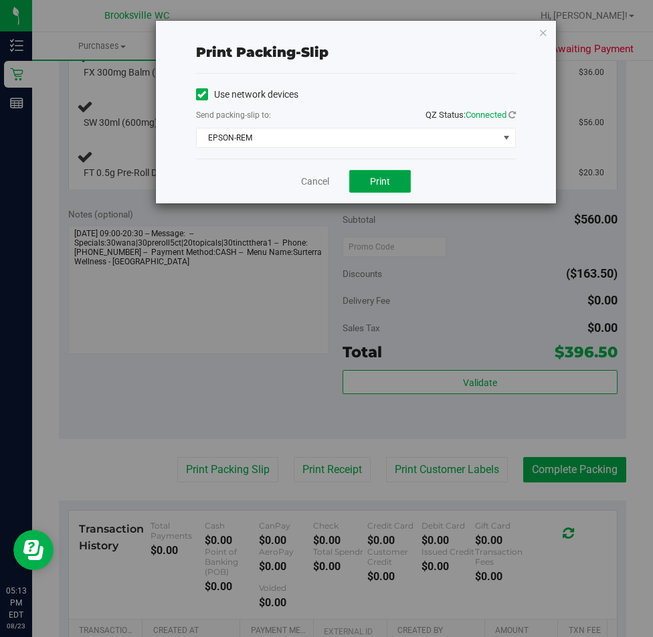
click at [405, 186] on button "Print" at bounding box center [380, 181] width 62 height 23
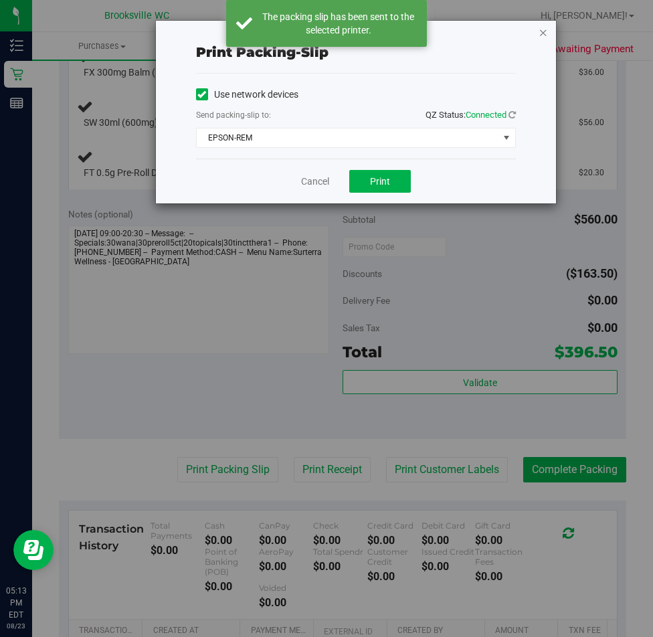
click at [545, 35] on icon "button" at bounding box center [543, 32] width 9 height 16
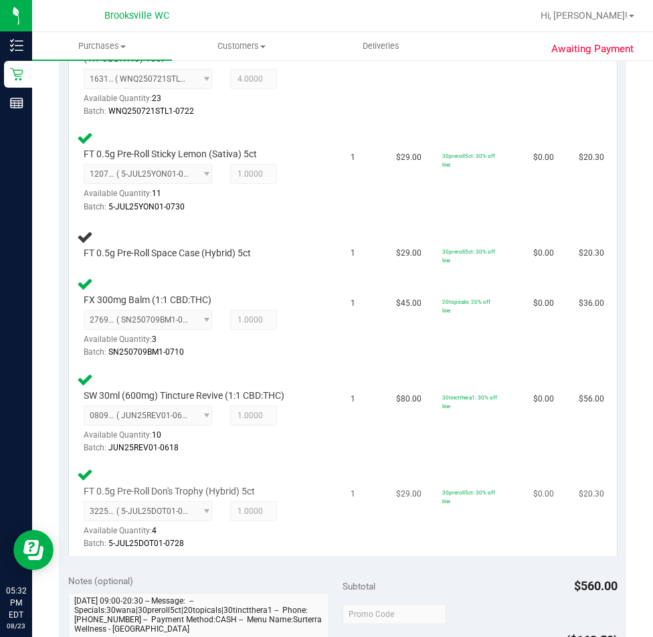
scroll to position [468, 0]
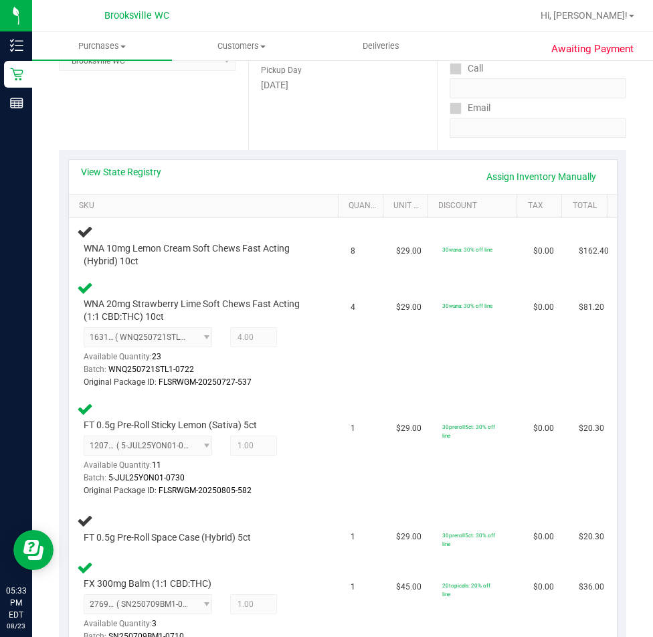
scroll to position [134, 0]
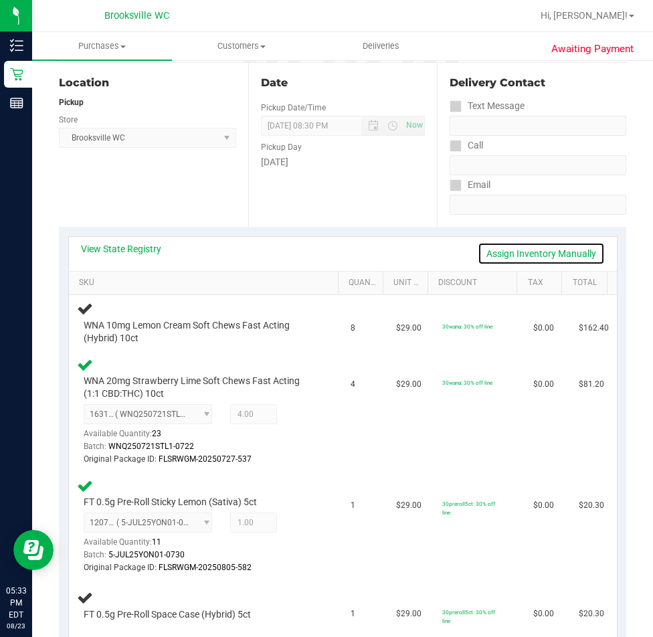
click at [529, 250] on link "Assign Inventory Manually" at bounding box center [541, 253] width 127 height 23
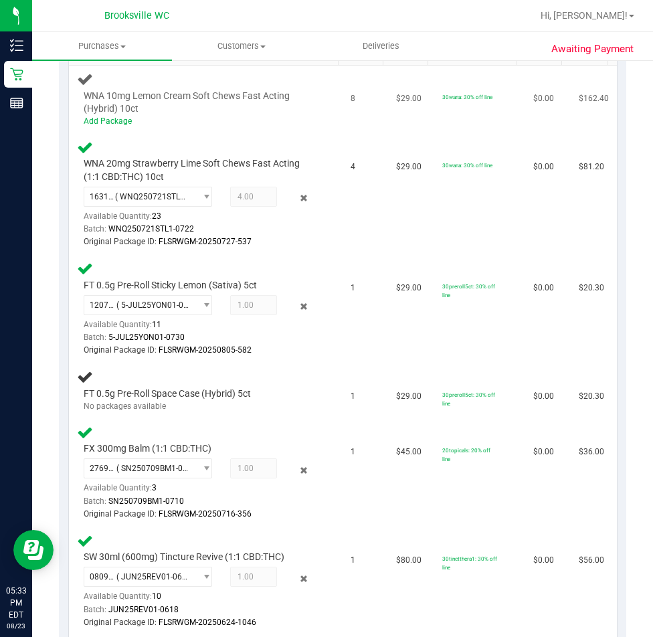
scroll to position [201, 0]
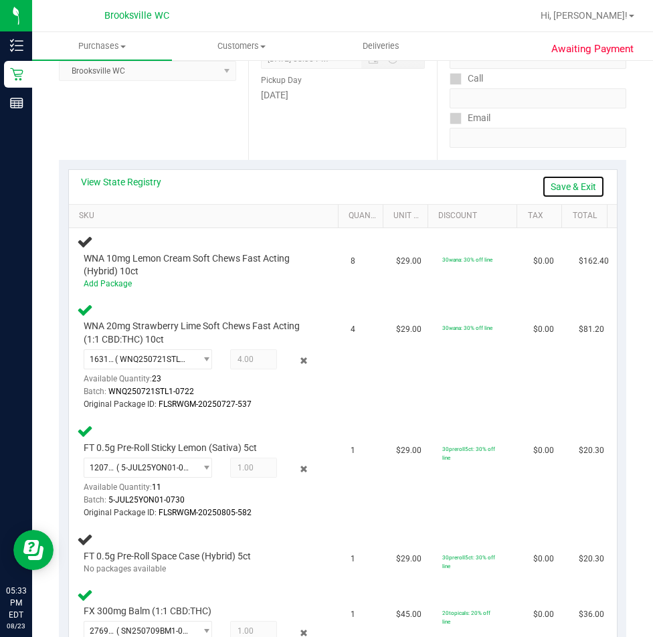
click at [555, 185] on link "Save & Exit" at bounding box center [573, 186] width 63 height 23
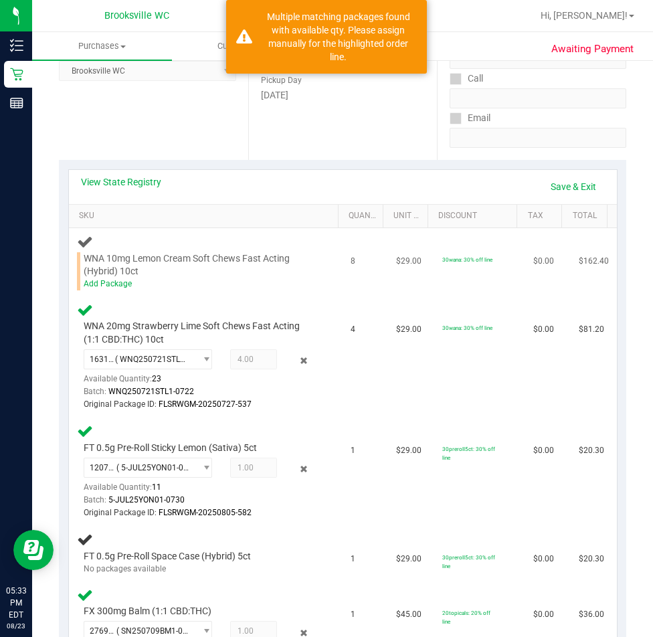
click at [120, 288] on div "Add Package" at bounding box center [200, 284] width 232 height 13
click at [122, 281] on link "Add Package" at bounding box center [108, 283] width 48 height 9
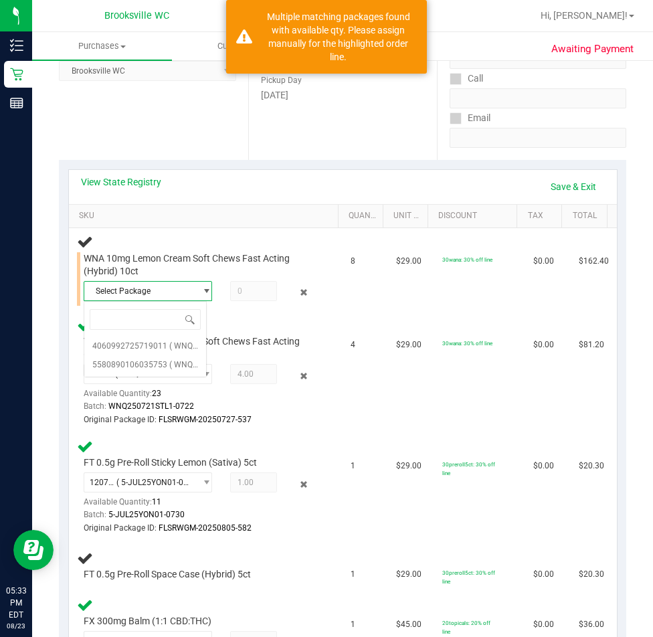
click at [154, 284] on span "Select Package" at bounding box center [139, 291] width 110 height 19
click at [149, 298] on span "Select Package" at bounding box center [139, 291] width 110 height 19
click at [149, 346] on span "4060992725719011" at bounding box center [129, 345] width 75 height 9
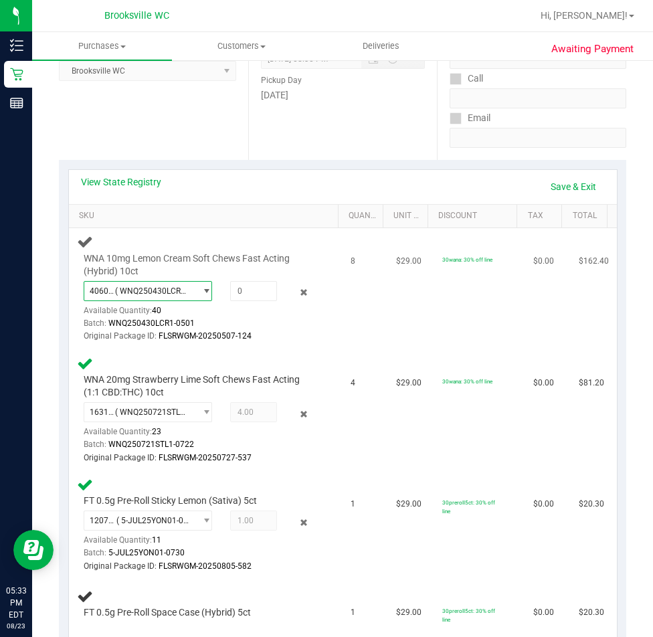
click at [161, 295] on span "( WNQ250430LCR1-0501 | orig: FLSRWGM-20250507-124 )" at bounding box center [152, 290] width 74 height 9
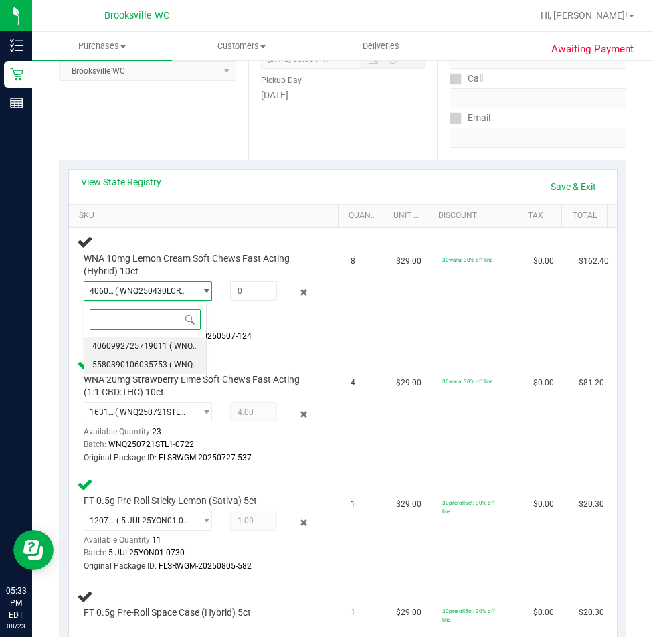
click at [162, 364] on span "5580890106035753" at bounding box center [129, 364] width 75 height 9
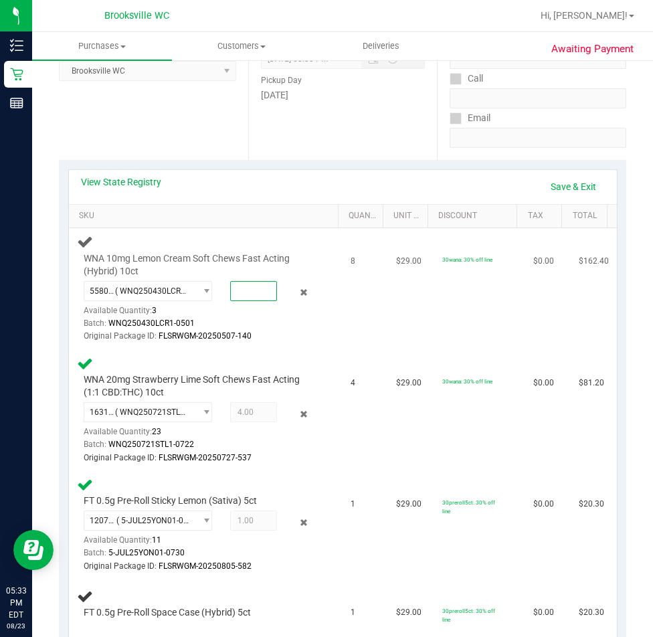
click at [244, 288] on span at bounding box center [253, 291] width 46 height 20
type input "3"
type input "3.0000"
click at [323, 339] on div "WNA 10mg Lemon Cream Soft Chews Fast Acting (Hybrid) 10ct 5580890106035753 ( WN…" at bounding box center [206, 289] width 258 height 110
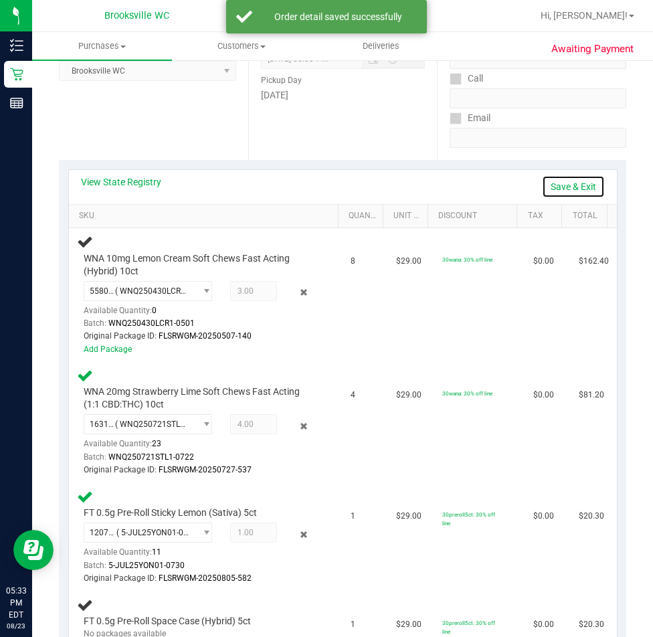
click at [559, 184] on link "Save & Exit" at bounding box center [573, 186] width 63 height 23
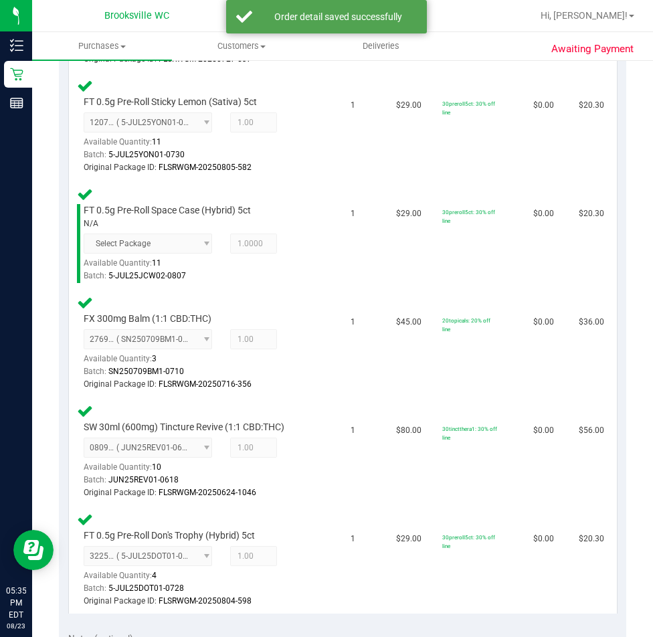
scroll to position [870, 0]
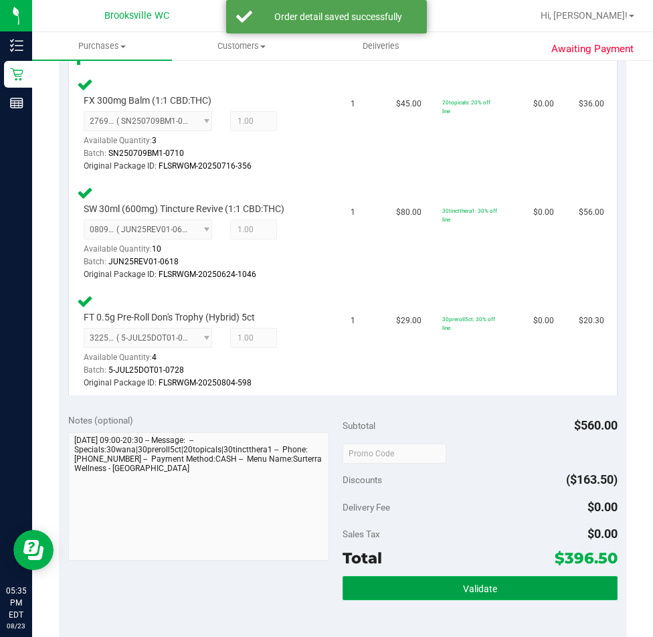
click at [460, 597] on button "Validate" at bounding box center [480, 588] width 275 height 24
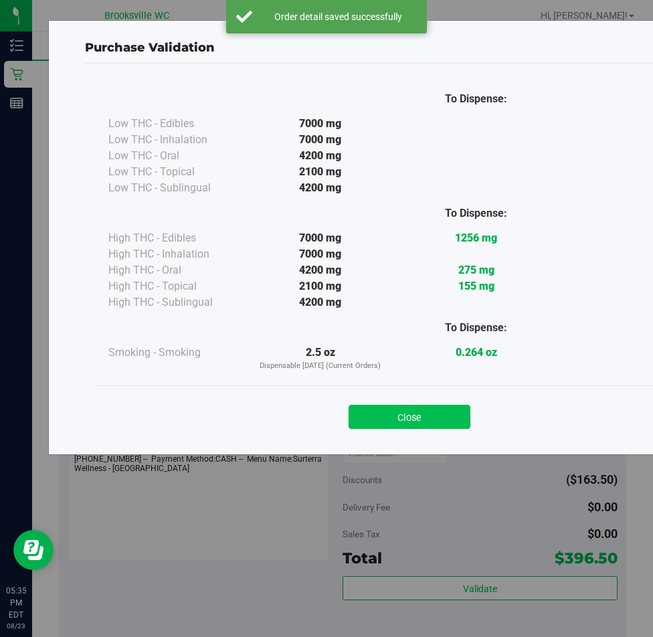
click at [428, 420] on button "Close" at bounding box center [410, 417] width 122 height 24
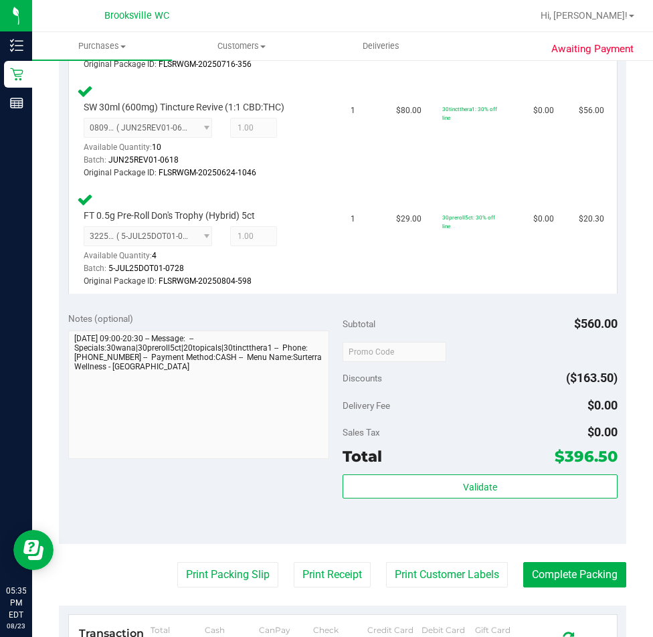
scroll to position [1204, 0]
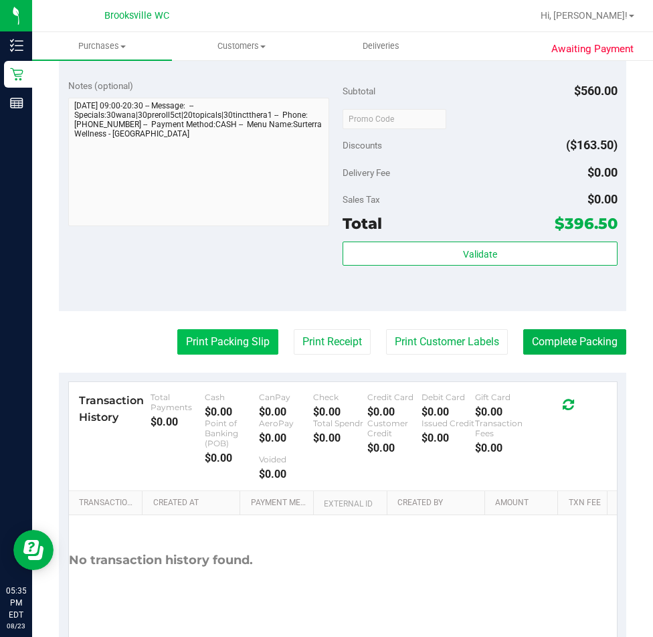
click at [229, 346] on button "Print Packing Slip" at bounding box center [227, 341] width 101 height 25
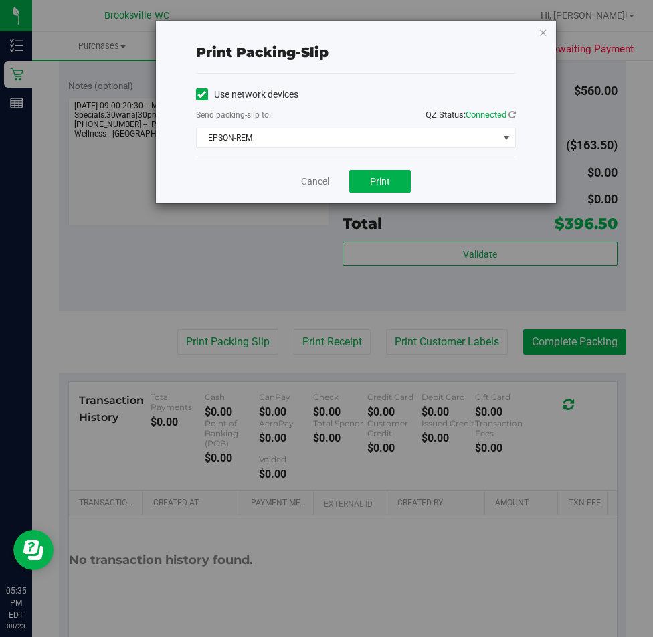
click at [312, 168] on div "Cancel Print" at bounding box center [356, 181] width 320 height 45
click at [314, 179] on link "Cancel" at bounding box center [315, 182] width 28 height 14
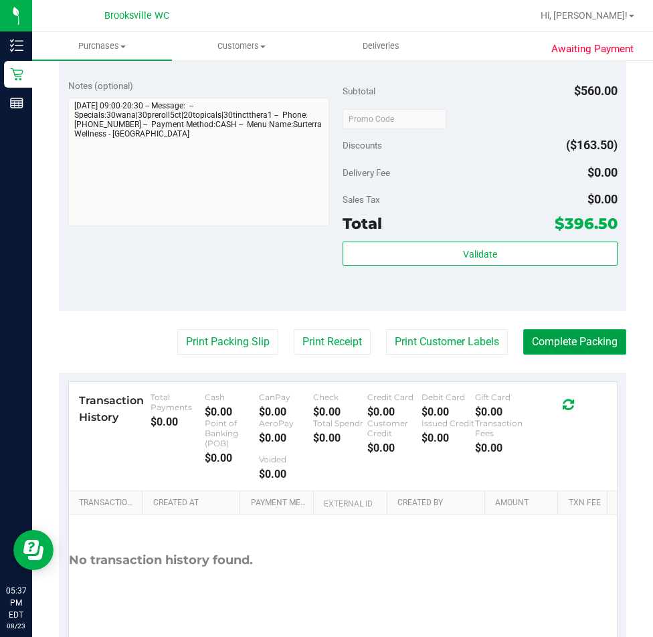
click at [572, 351] on button "Complete Packing" at bounding box center [574, 341] width 103 height 25
